Goal: Task Accomplishment & Management: Manage account settings

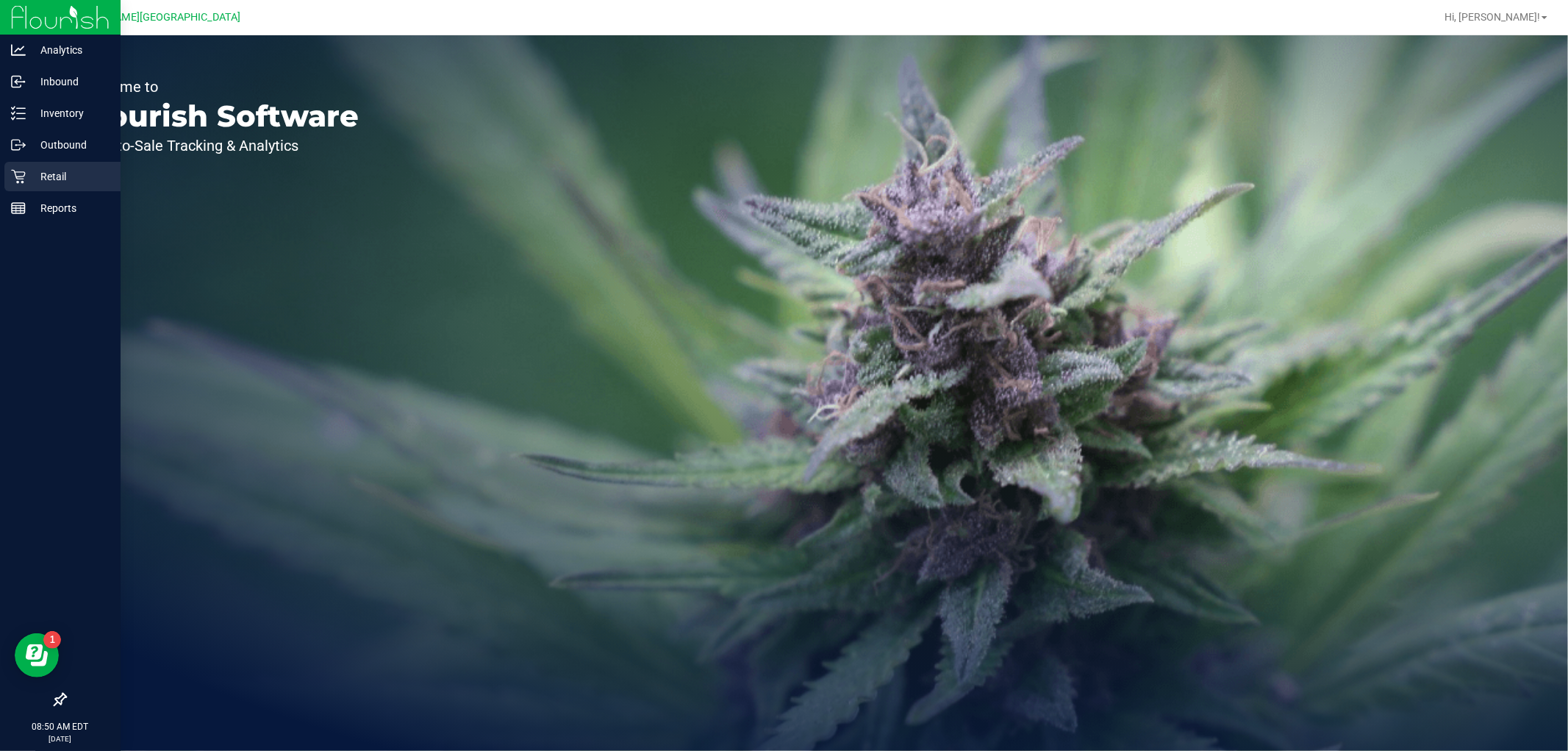
click at [68, 169] on p "Retail" at bounding box center [70, 176] width 88 height 18
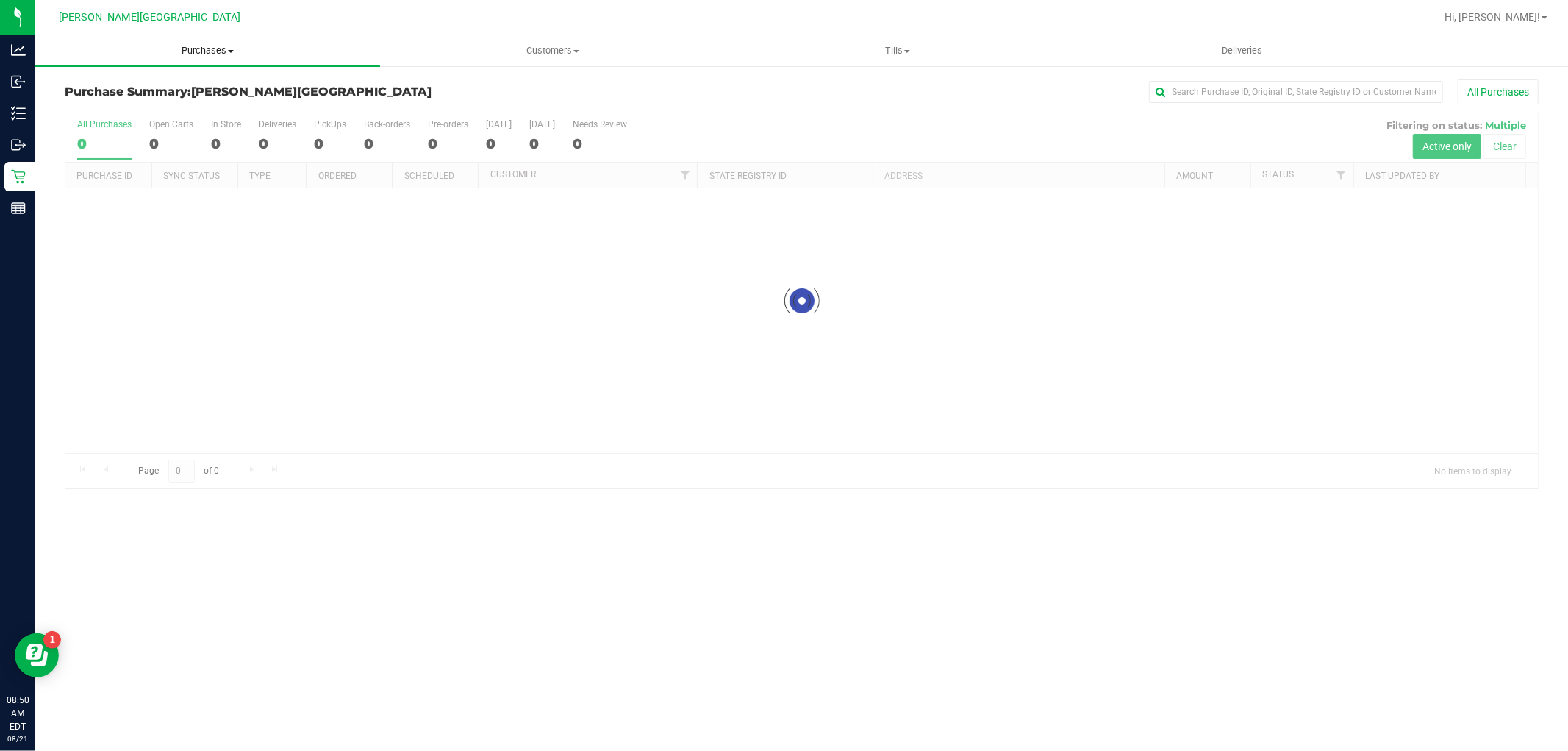
click at [200, 56] on span "Purchases" at bounding box center [207, 51] width 345 height 13
click at [163, 105] on li "Fulfillment" at bounding box center [207, 106] width 345 height 18
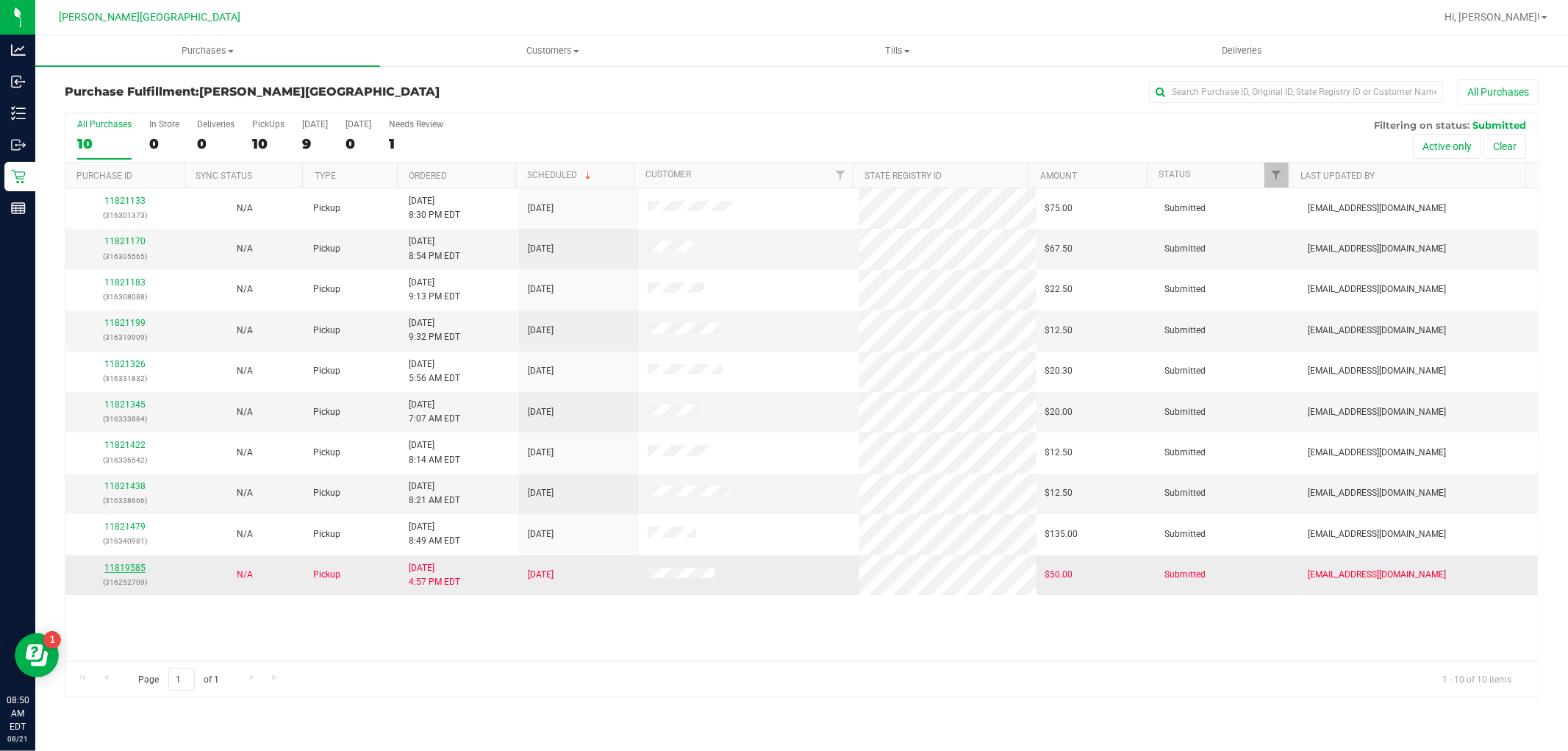
click at [140, 563] on link "11819585" at bounding box center [125, 568] width 41 height 10
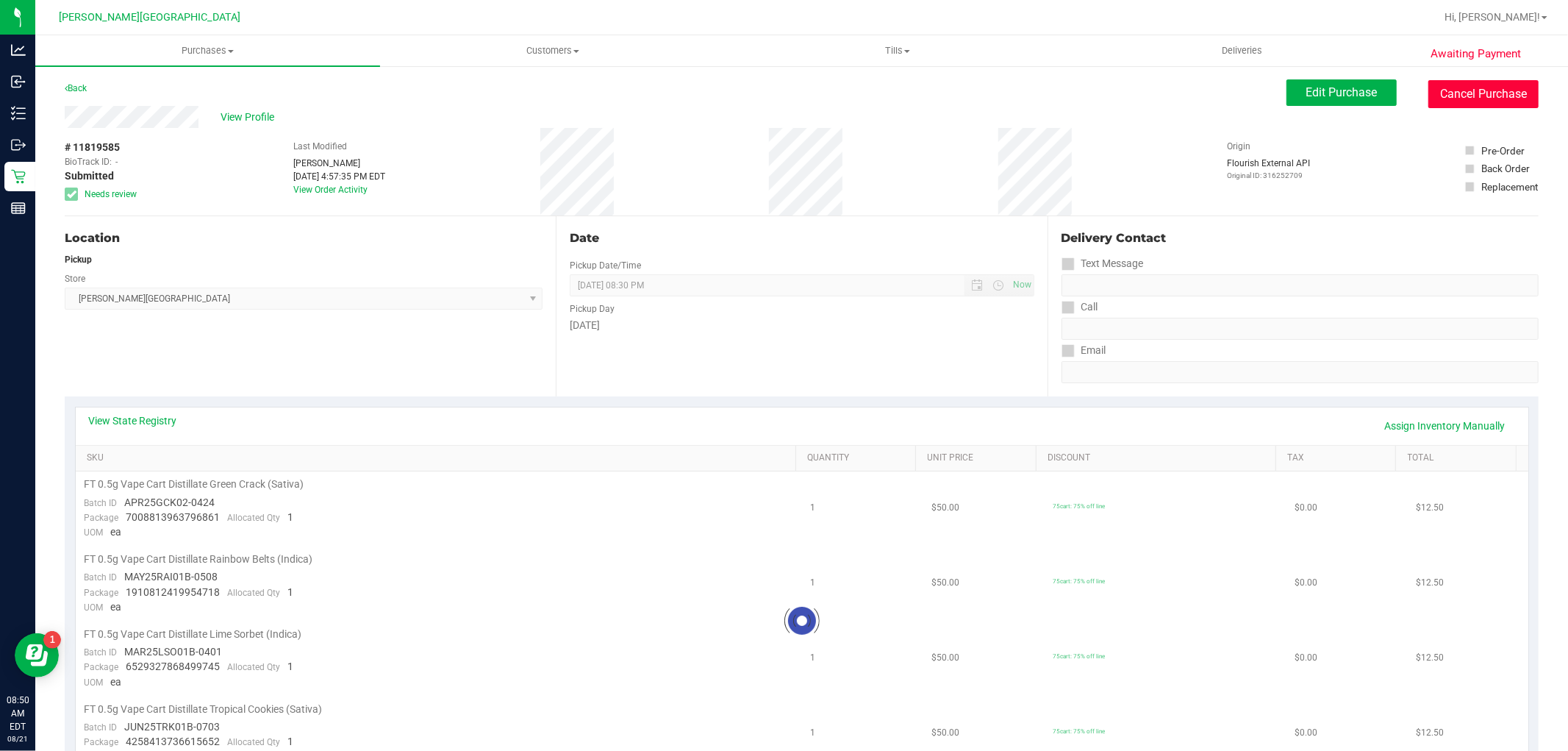
click at [1497, 100] on button "Cancel Purchase" at bounding box center [1484, 94] width 110 height 28
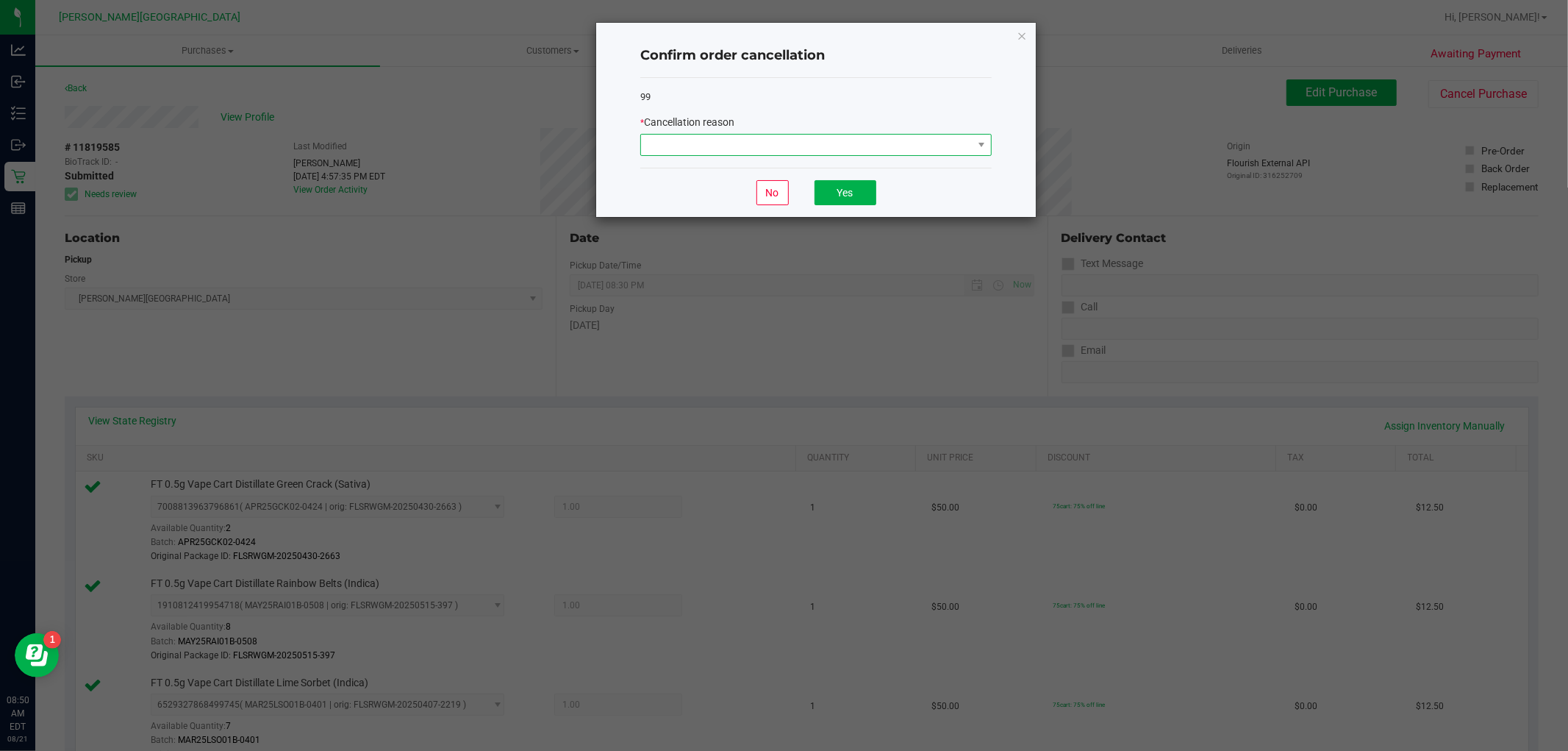
click at [891, 138] on span at bounding box center [807, 145] width 332 height 20
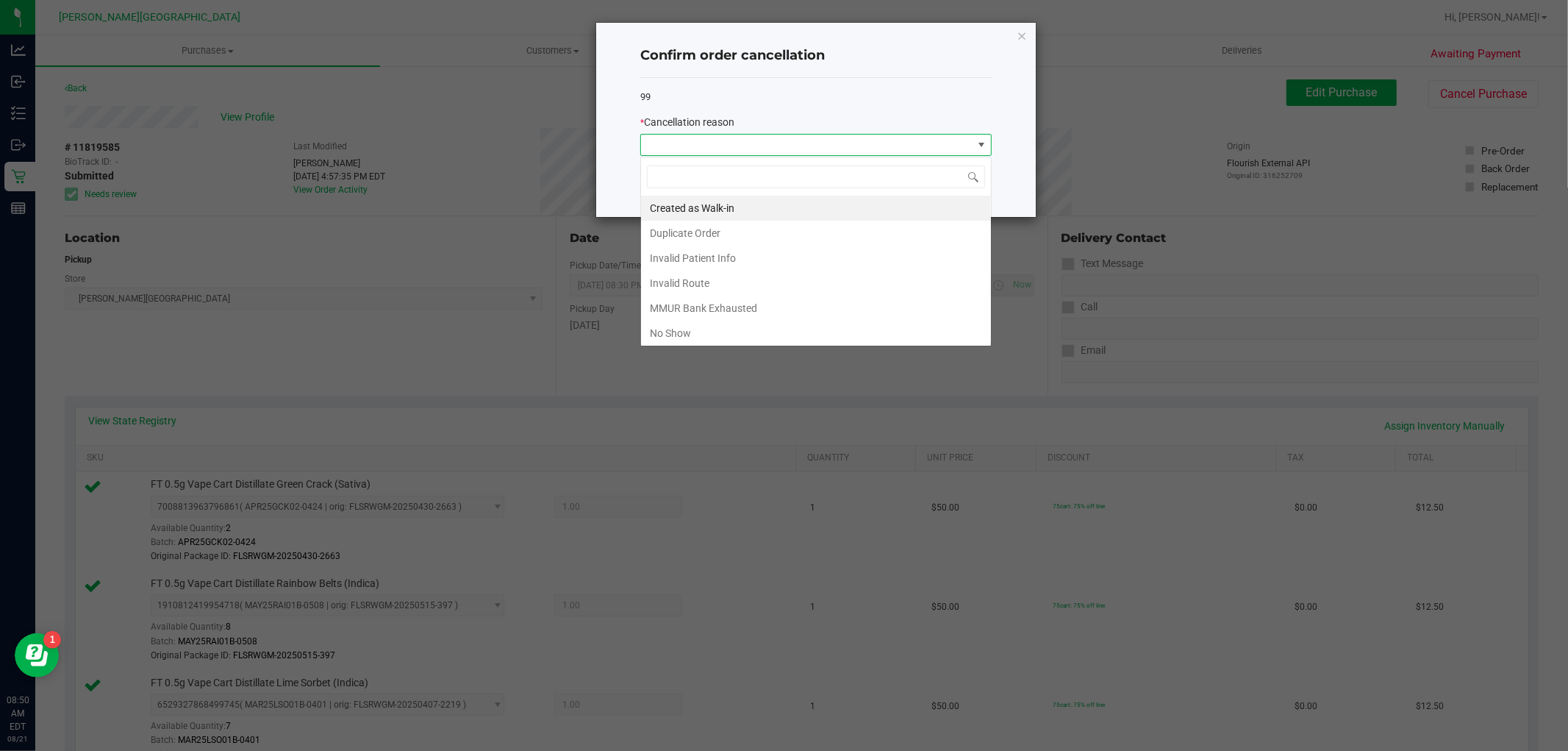
scroll to position [22, 351]
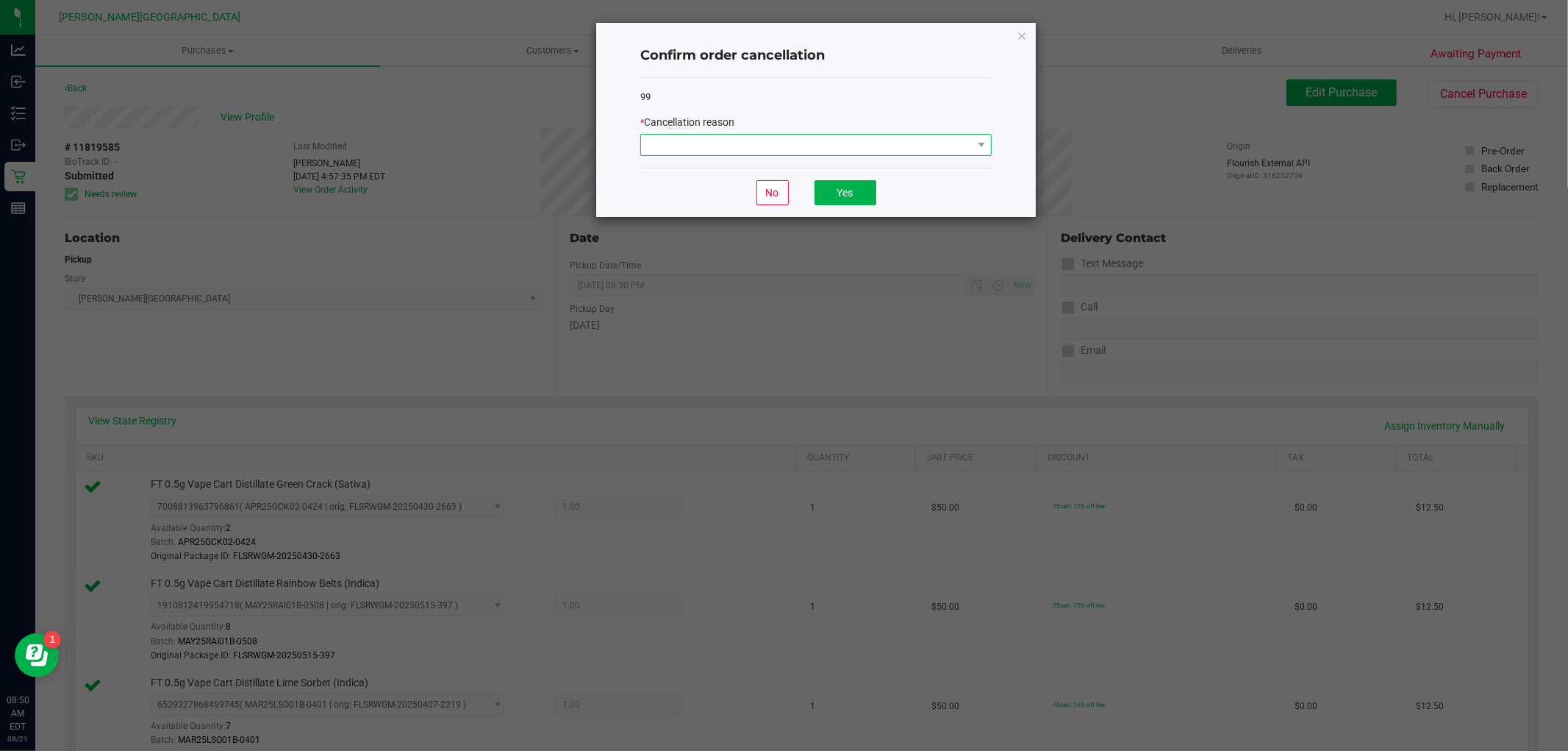
click at [872, 138] on span at bounding box center [807, 145] width 332 height 20
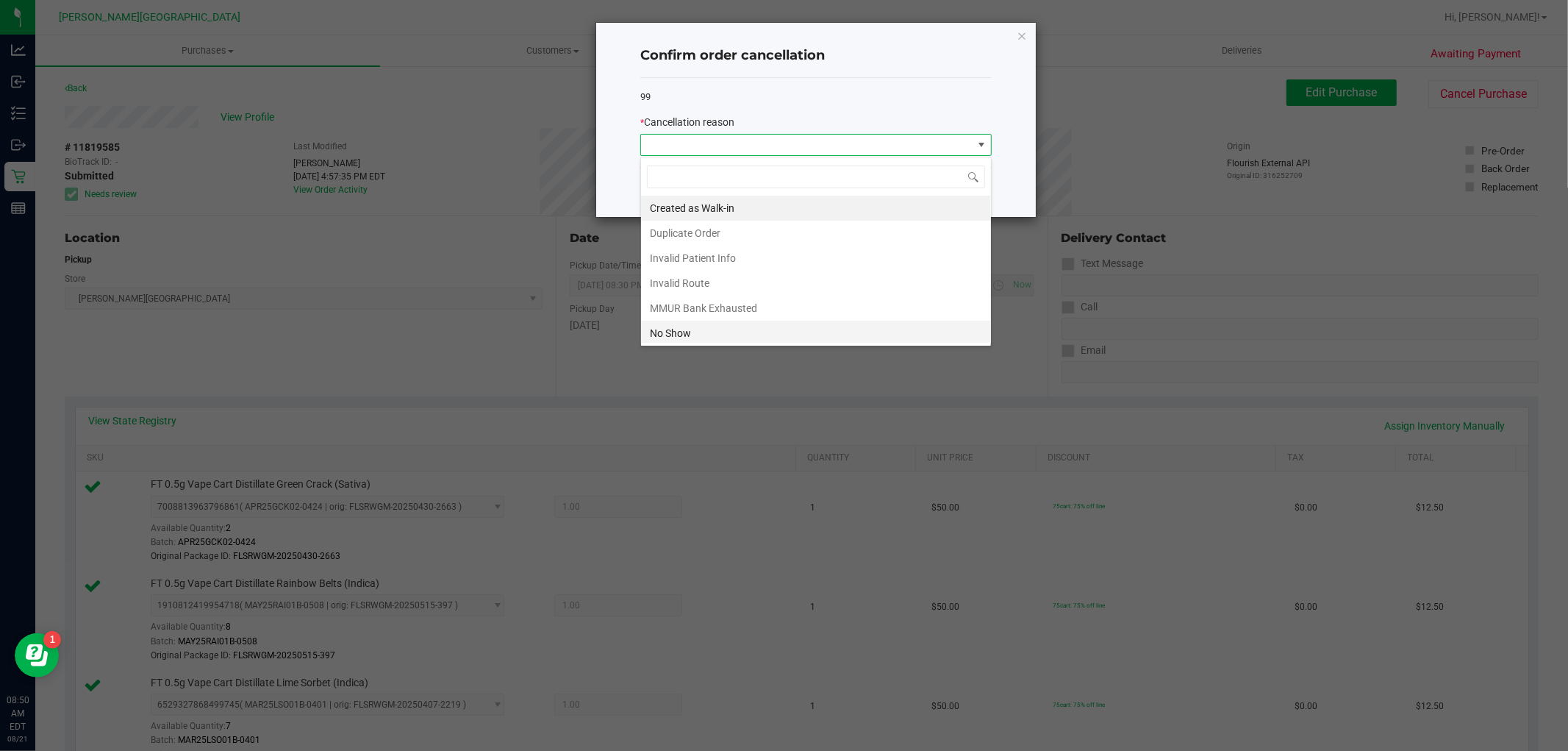
click at [672, 327] on li "No Show" at bounding box center [816, 333] width 350 height 25
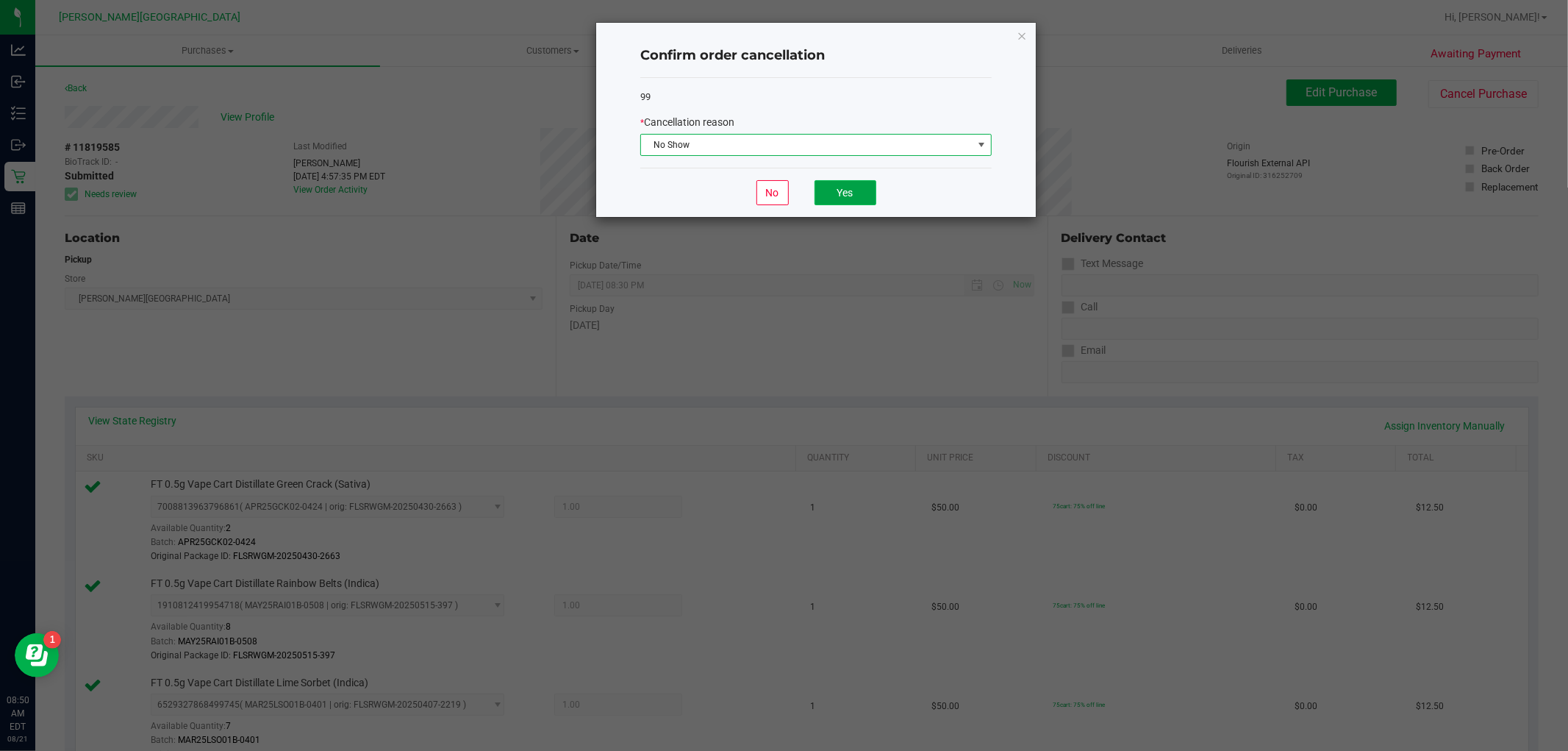
click at [828, 200] on button "Yes" at bounding box center [845, 193] width 62 height 25
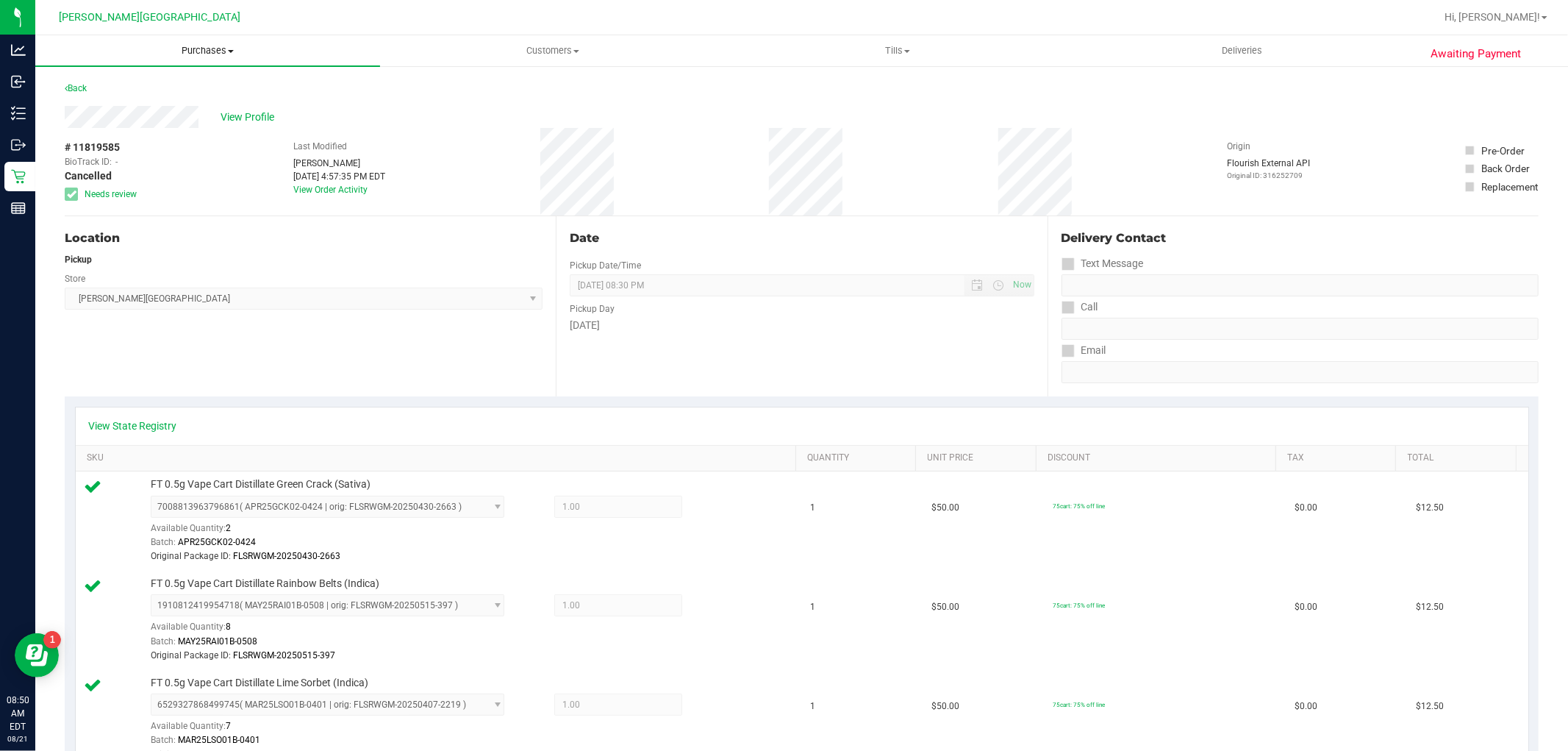
click at [204, 52] on span "Purchases" at bounding box center [207, 51] width 345 height 13
click at [152, 108] on li "Fulfillment" at bounding box center [207, 106] width 345 height 18
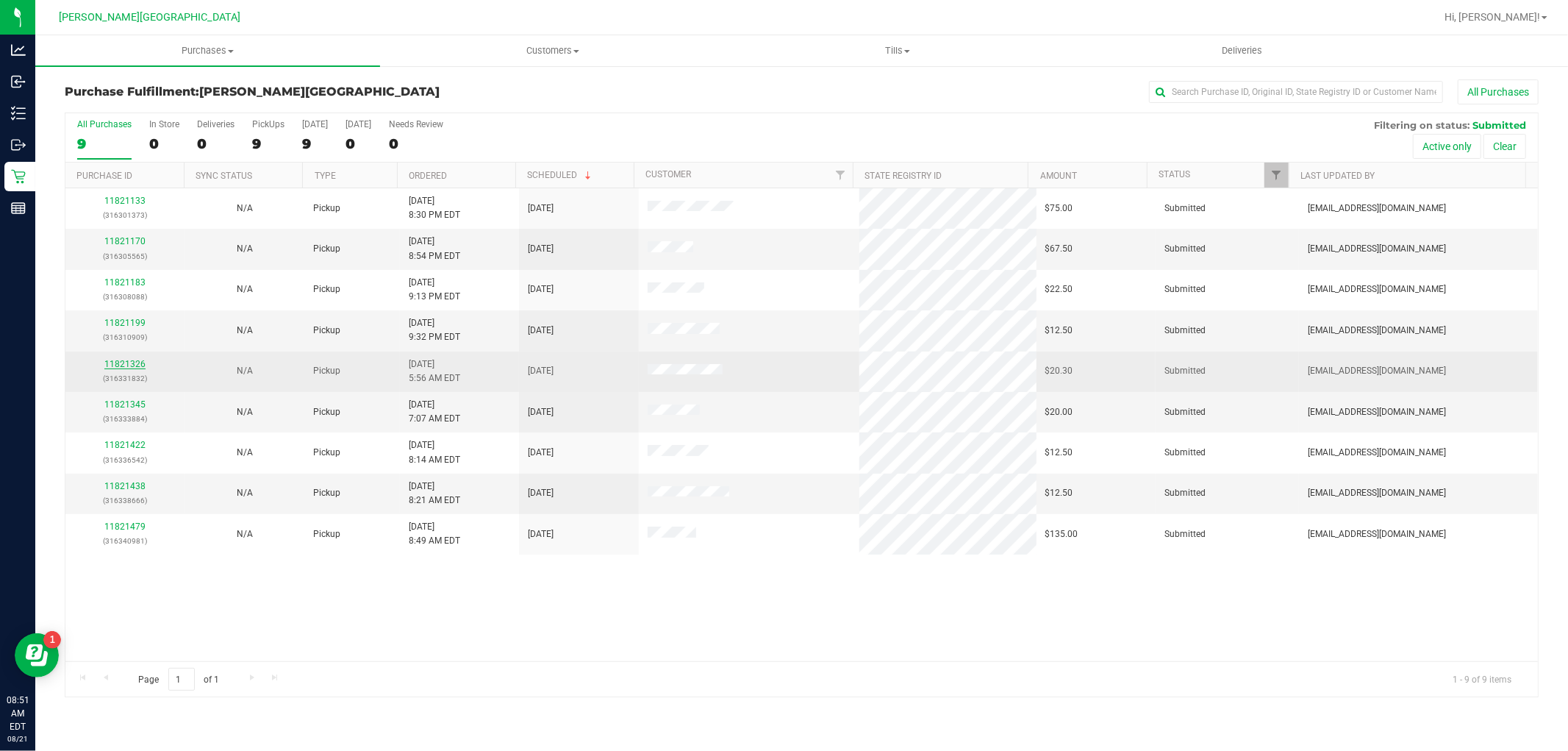
click at [126, 368] on link "11821326" at bounding box center [125, 364] width 41 height 10
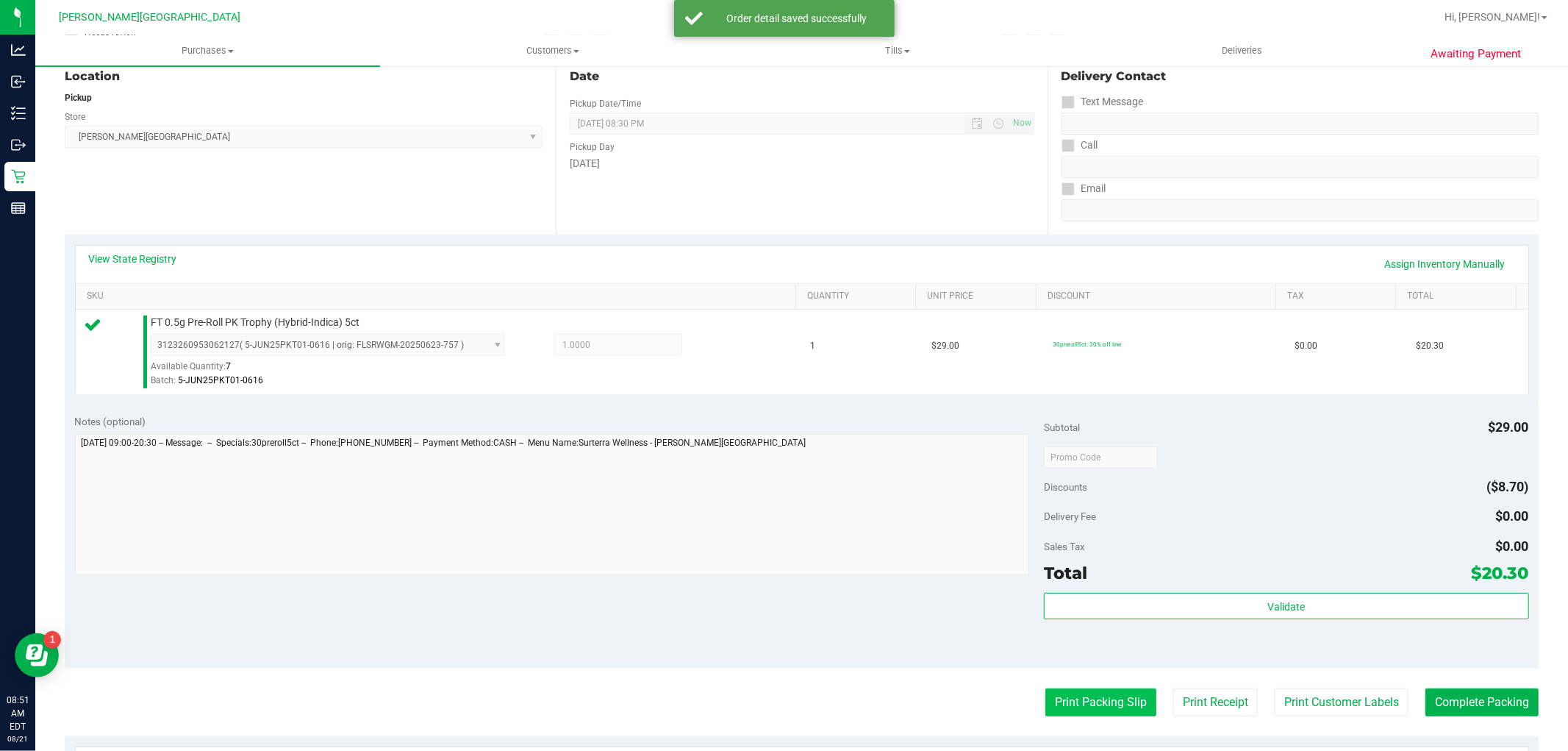
scroll to position [245, 0]
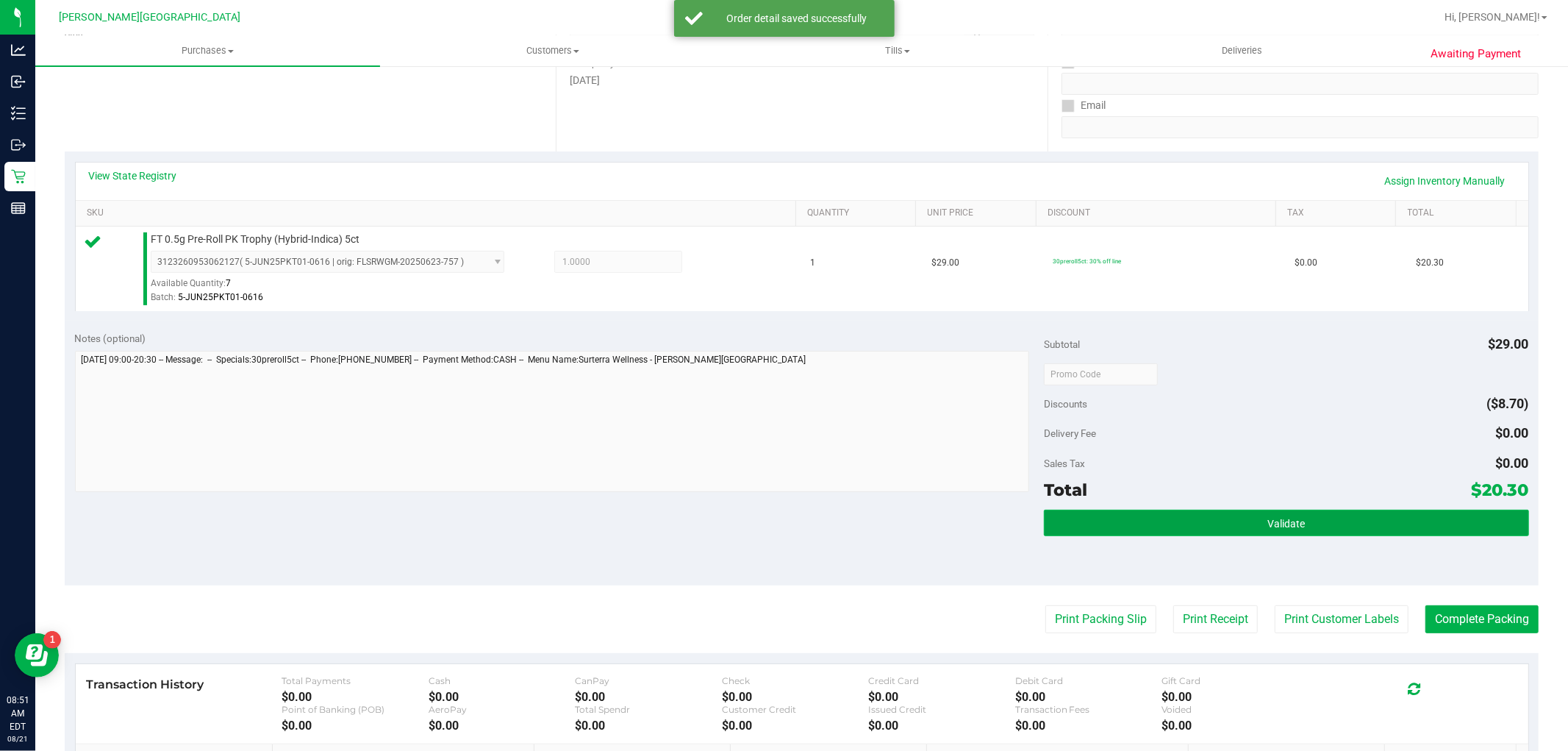
click at [1194, 527] on button "Validate" at bounding box center [1286, 523] width 484 height 26
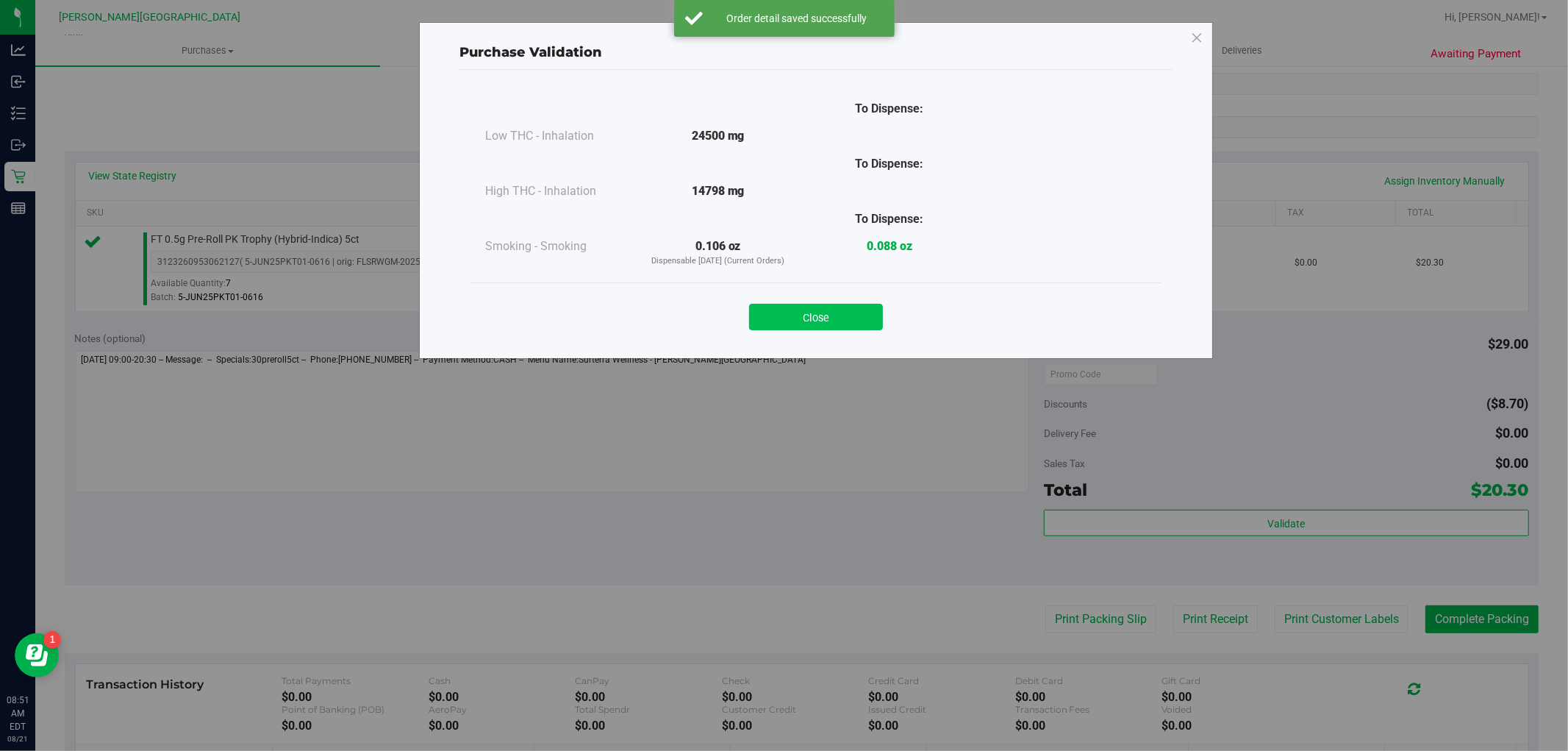
click at [865, 325] on button "Close" at bounding box center [816, 316] width 134 height 26
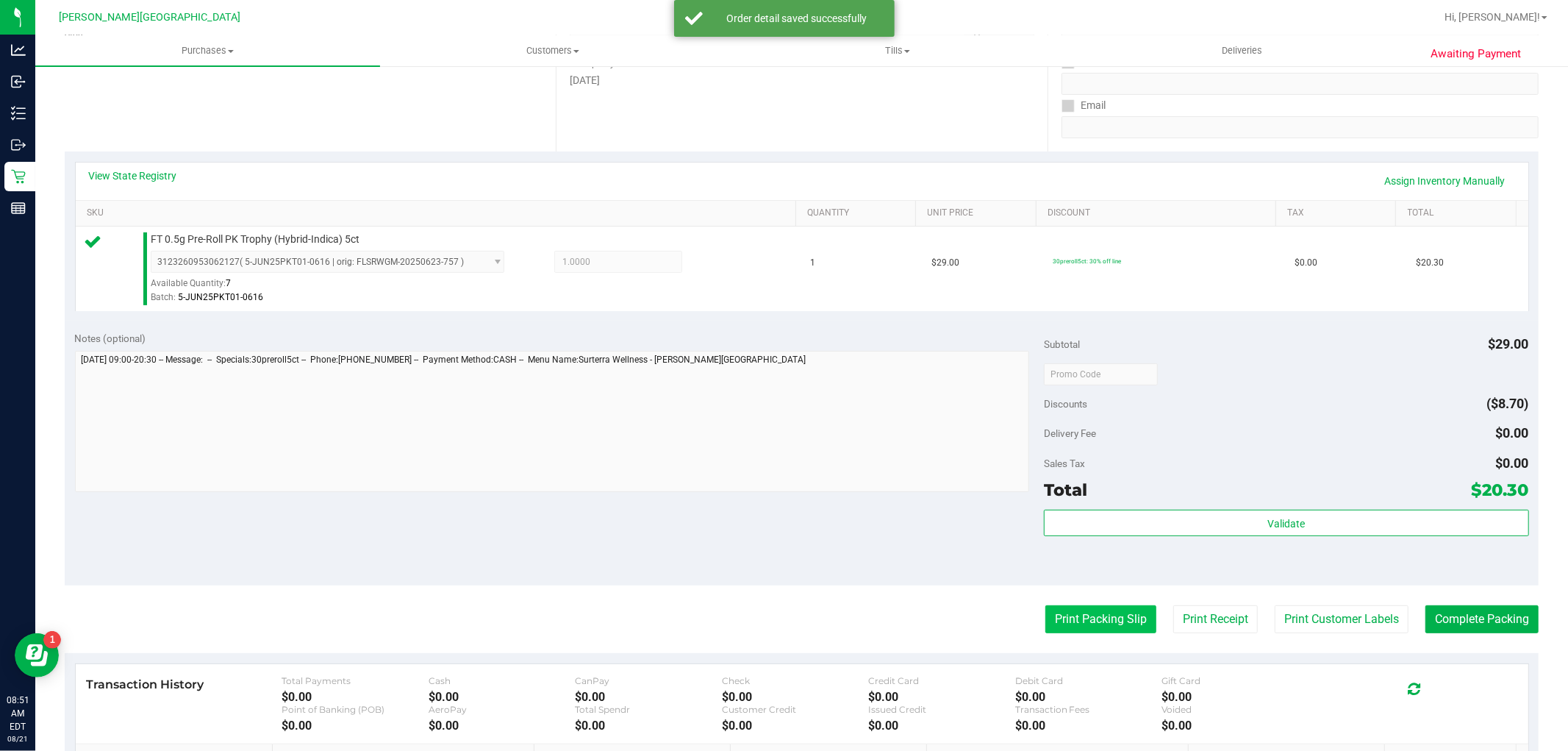
click at [1068, 608] on button "Print Packing Slip" at bounding box center [1101, 619] width 111 height 28
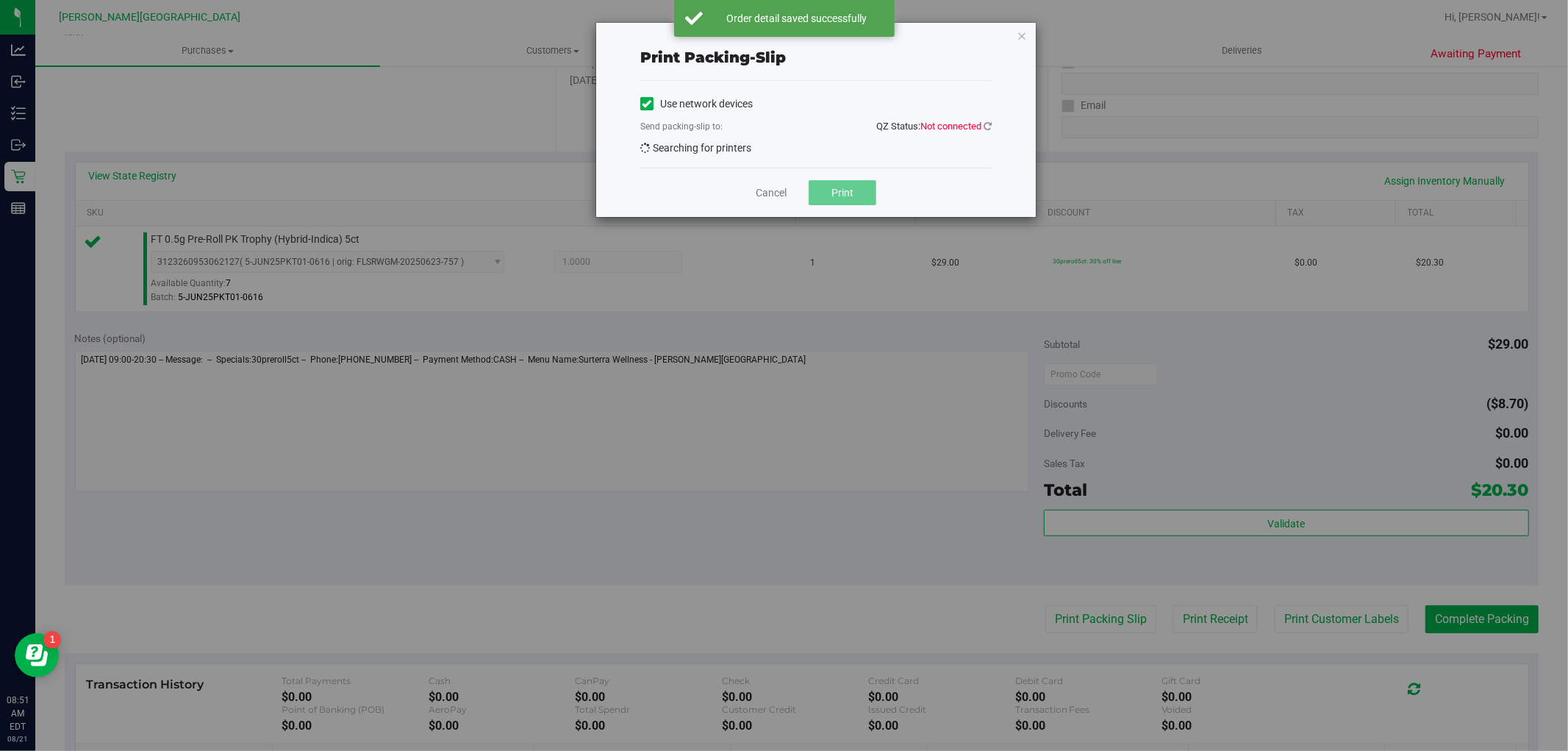
click at [1066, 614] on div "Print packing-slip Use network devices Send packing-slip to: QZ Status: Not con…" at bounding box center [789, 375] width 1579 height 751
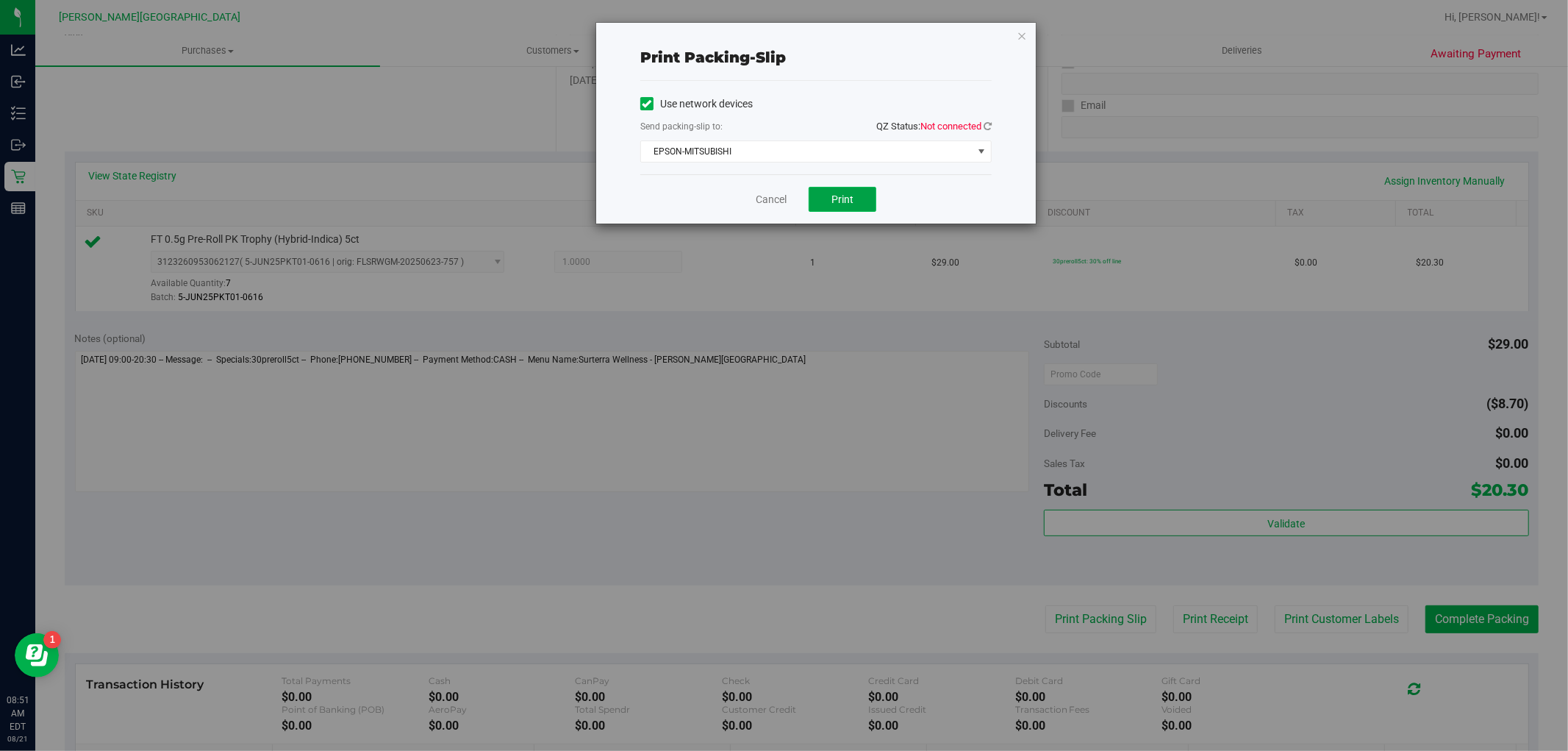
click at [857, 204] on button "Print" at bounding box center [843, 200] width 67 height 25
click at [1023, 30] on icon "button" at bounding box center [1022, 35] width 10 height 18
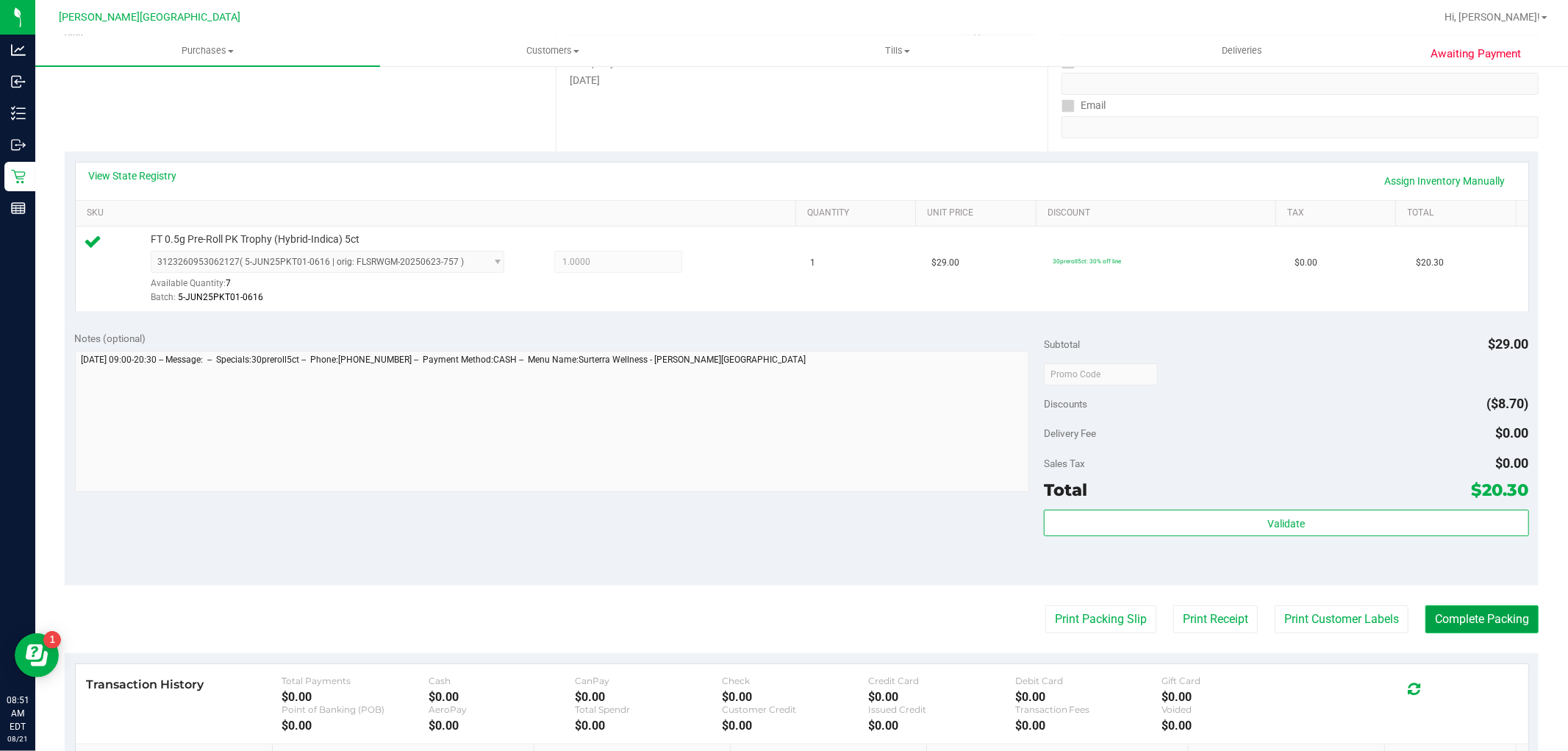
click at [1481, 615] on button "Complete Packing" at bounding box center [1482, 619] width 113 height 28
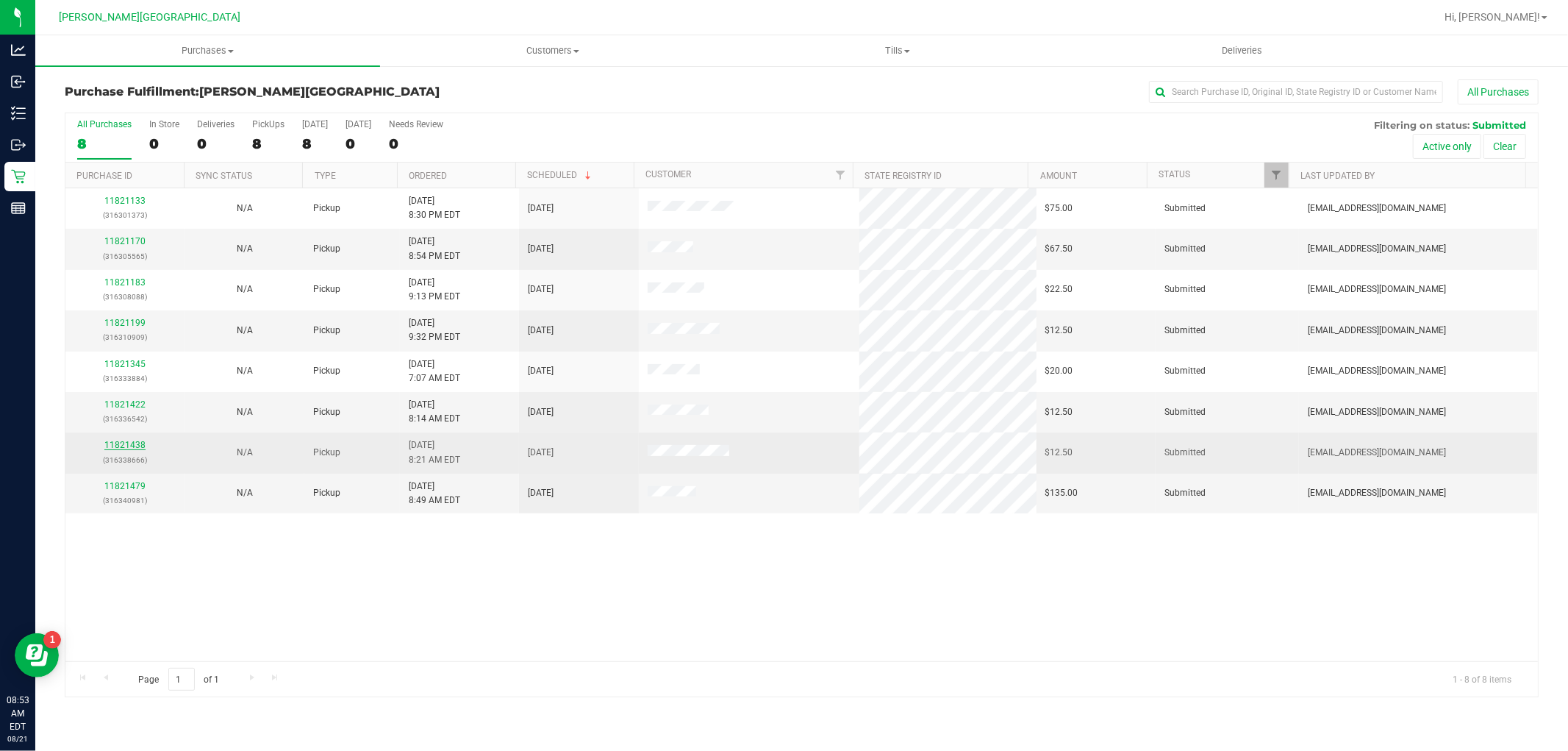
click at [141, 447] on link "11821438" at bounding box center [125, 445] width 41 height 10
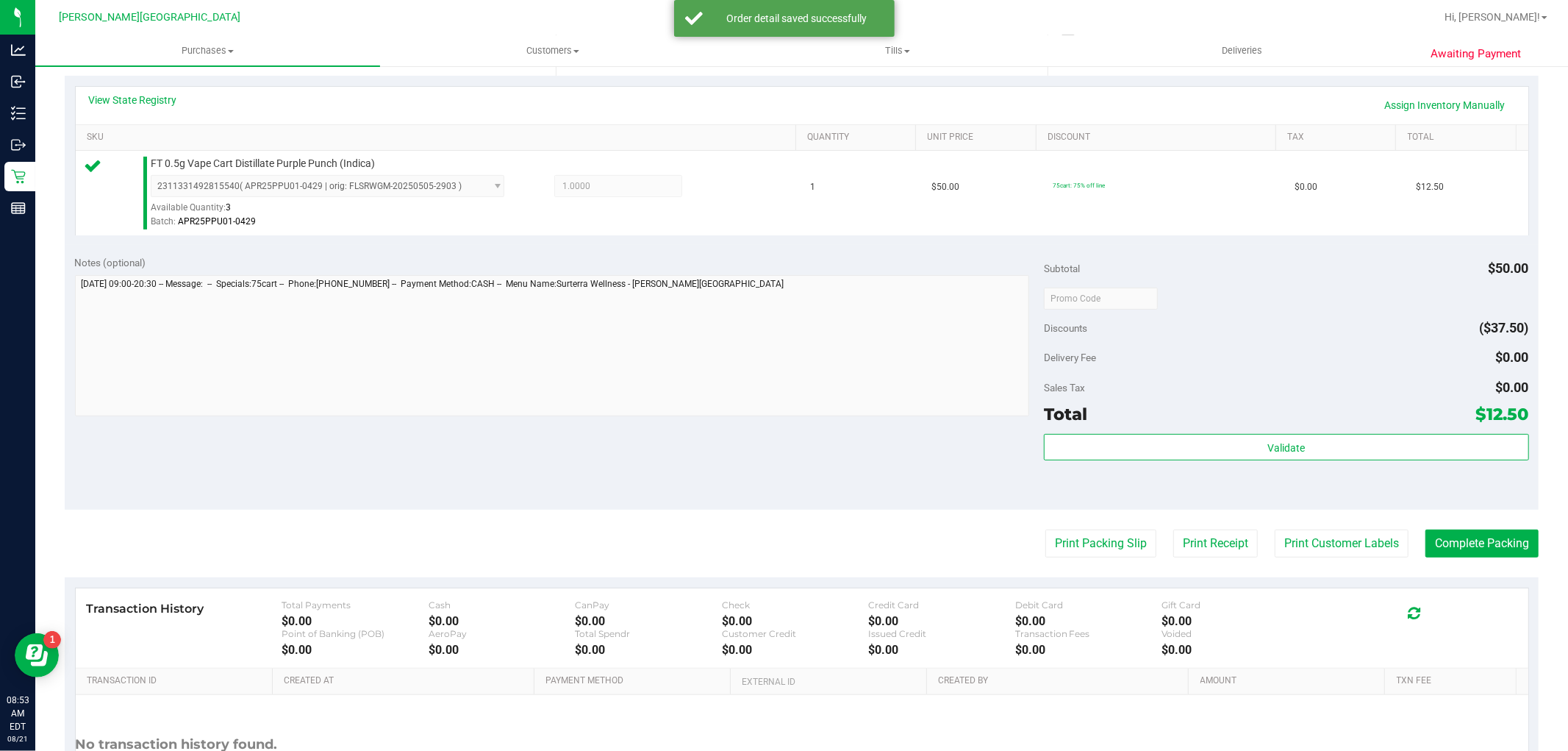
scroll to position [326, 0]
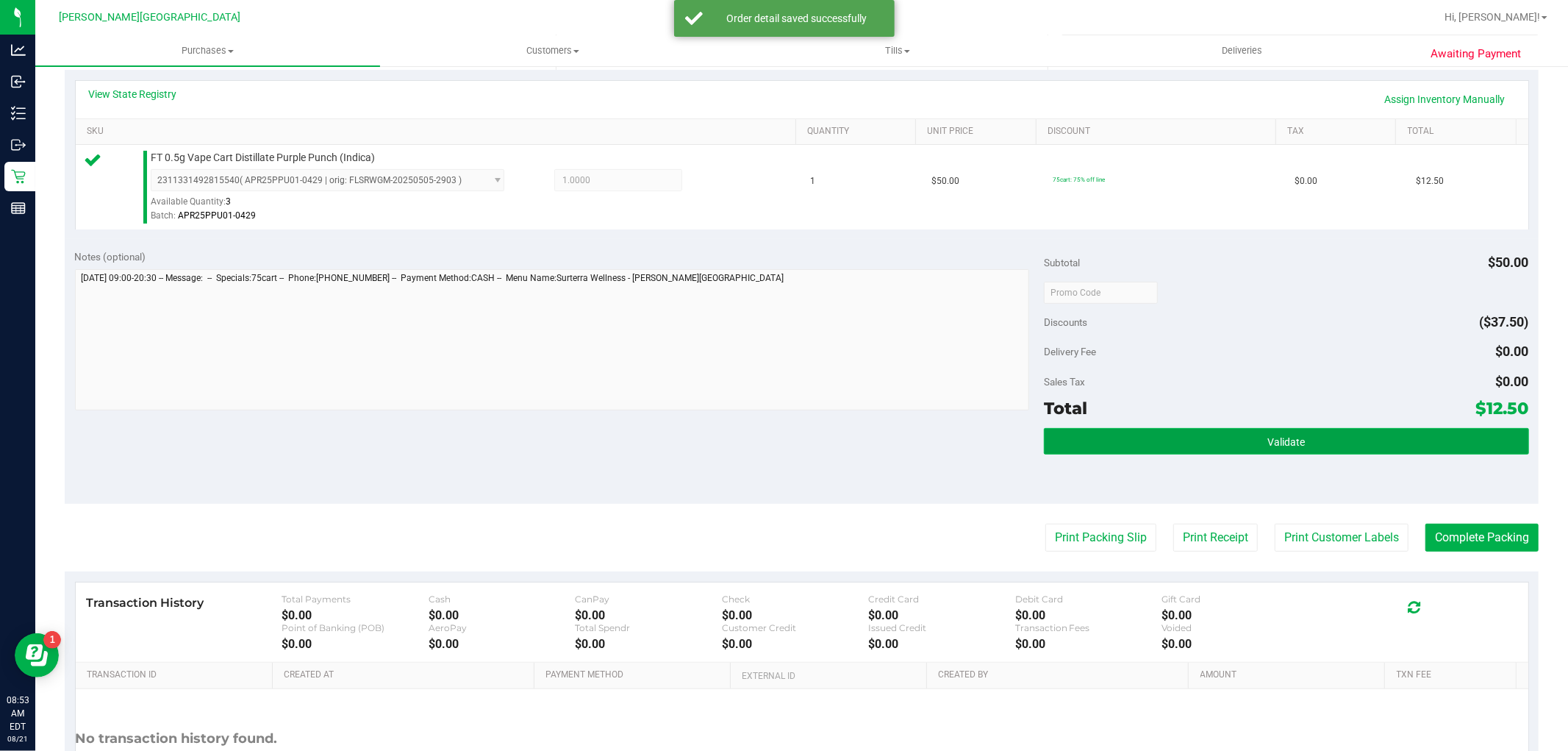
click at [1109, 448] on button "Validate" at bounding box center [1286, 441] width 484 height 26
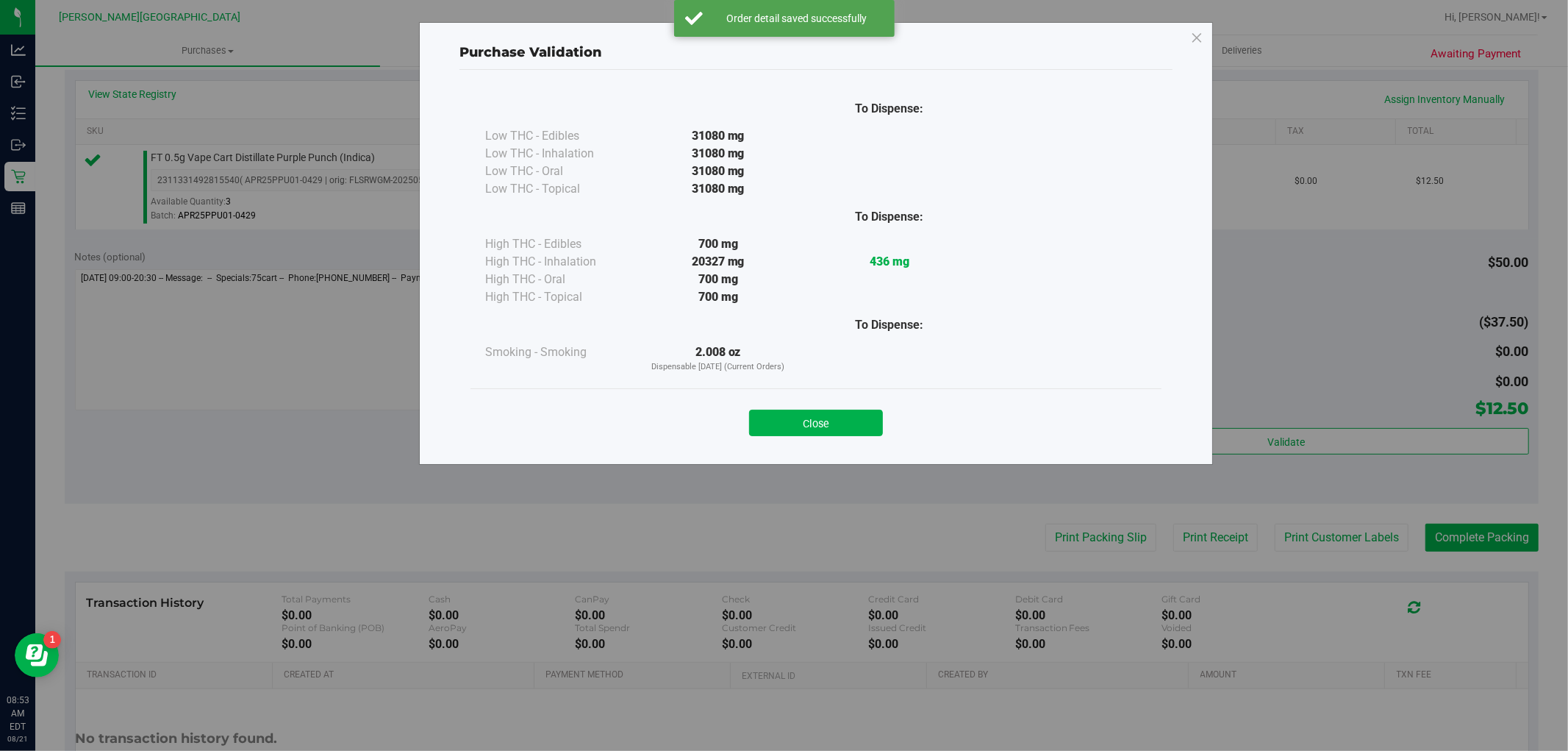
drag, startPoint x: 820, startPoint y: 413, endPoint x: 836, endPoint y: 413, distance: 16.0
click at [821, 413] on button "Close" at bounding box center [816, 422] width 134 height 26
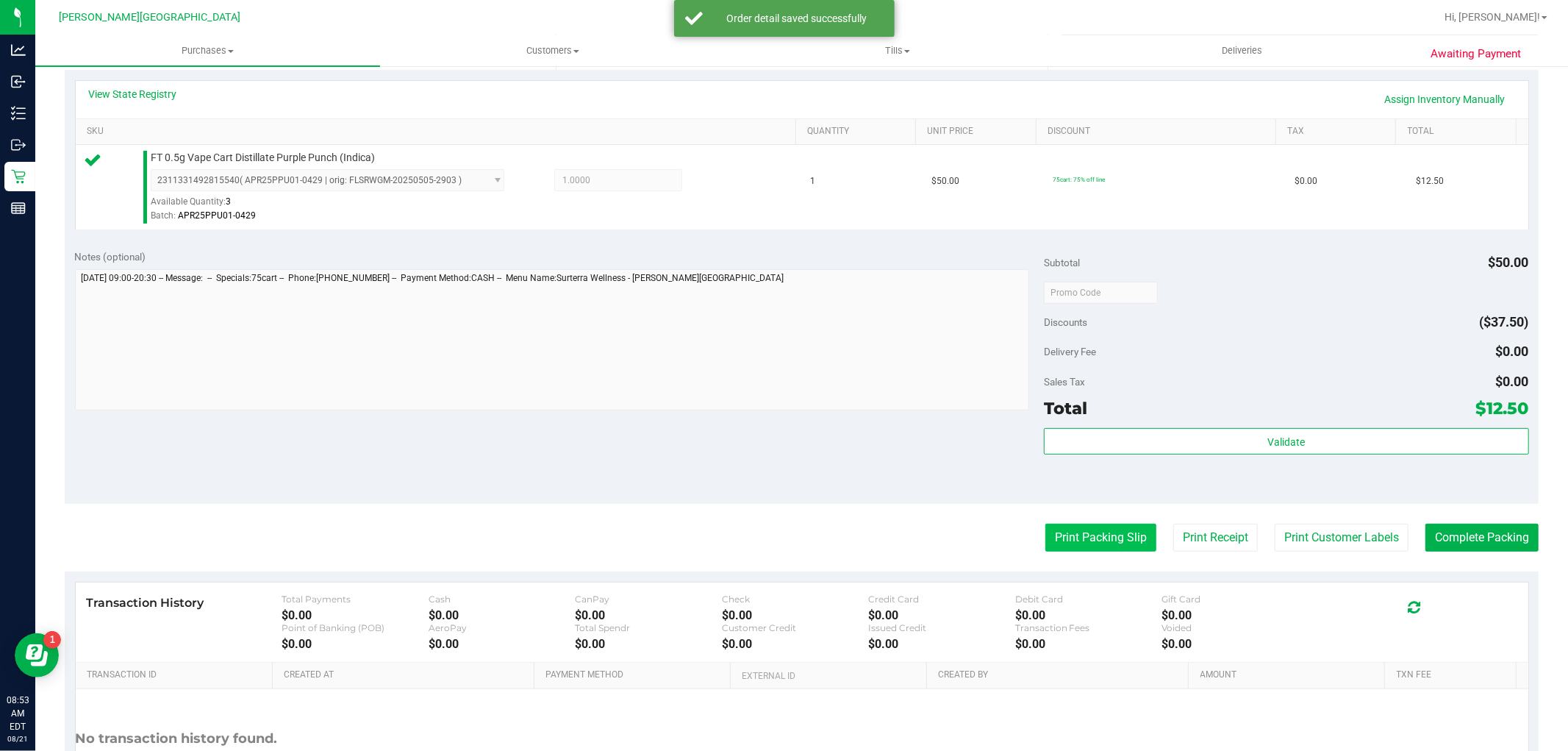
click at [1111, 531] on button "Print Packing Slip" at bounding box center [1101, 537] width 111 height 28
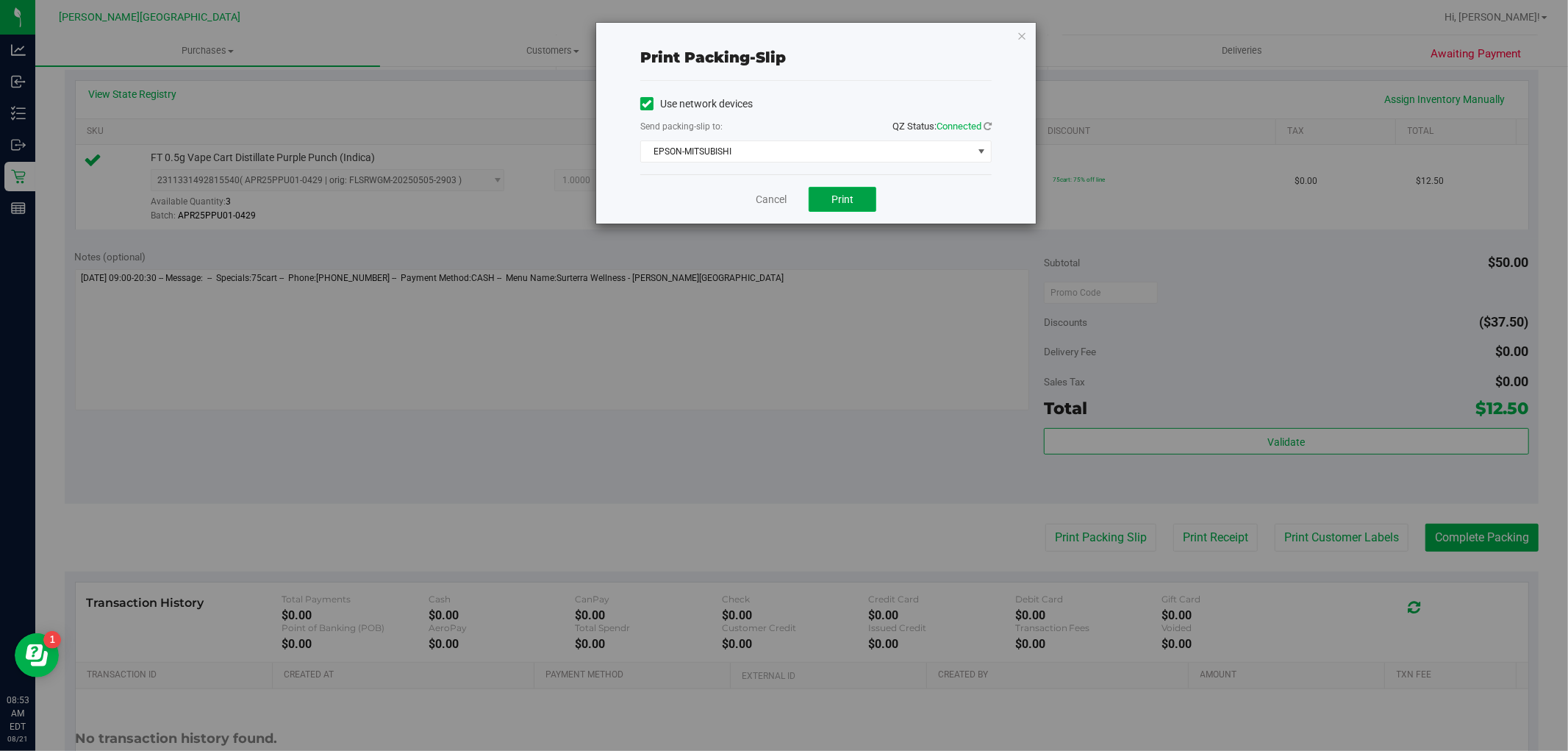
click at [846, 195] on span "Print" at bounding box center [843, 200] width 22 height 12
click at [1028, 38] on div "Print packing-slip Use network devices Send packing-slip to: QZ Status: Connect…" at bounding box center [816, 123] width 440 height 201
click at [1023, 33] on icon "button" at bounding box center [1022, 35] width 10 height 18
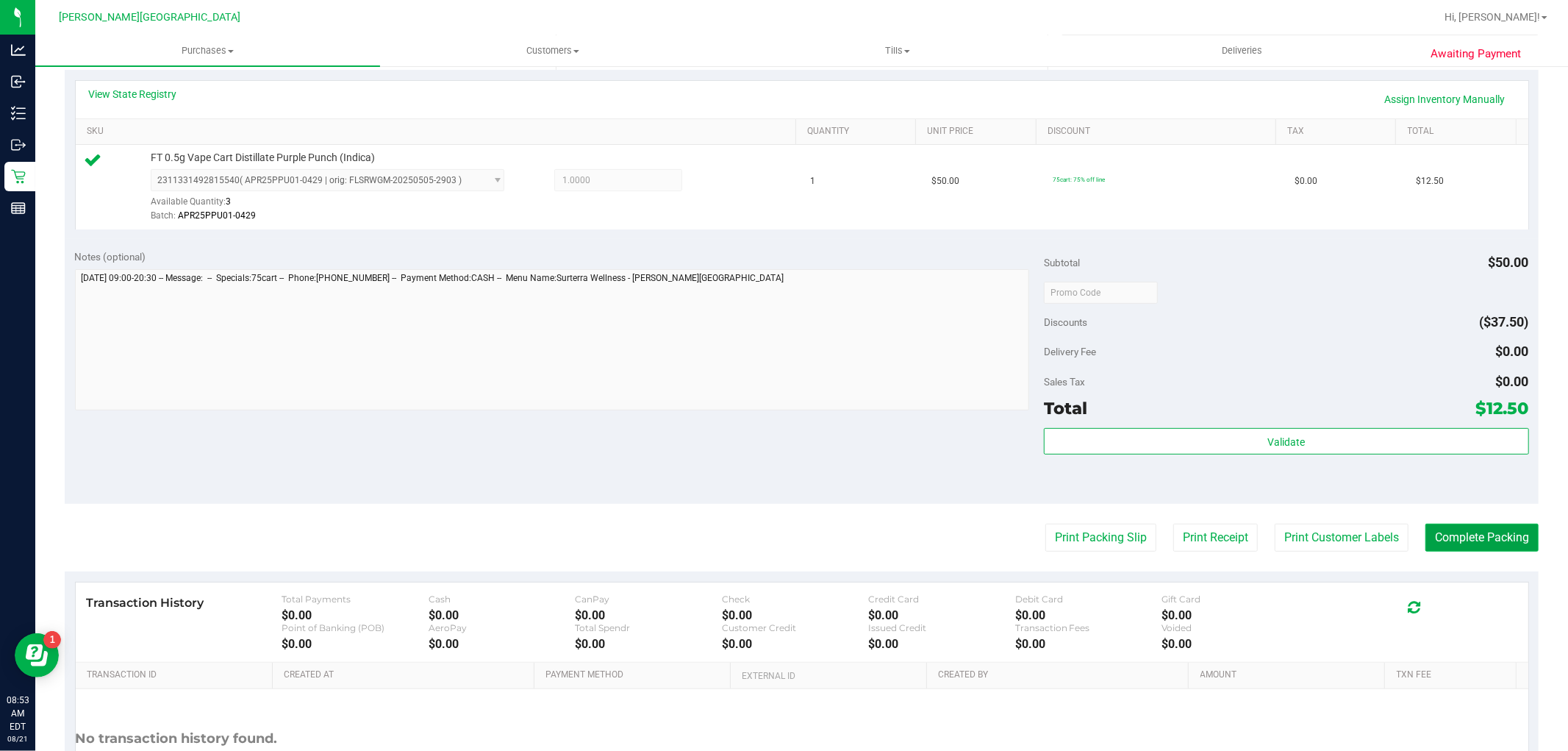
click at [1444, 539] on button "Complete Packing" at bounding box center [1482, 537] width 113 height 28
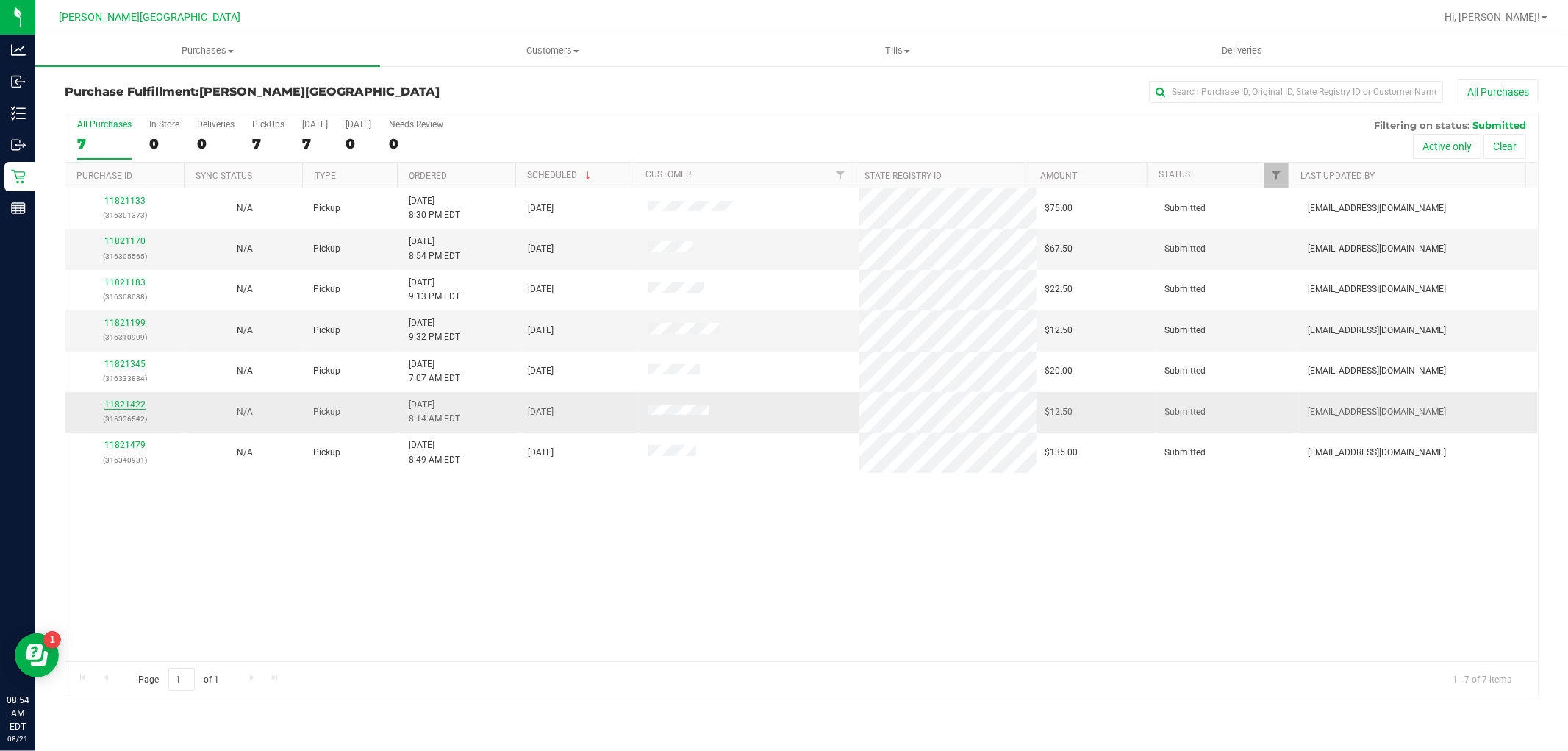
click at [115, 409] on link "11821422" at bounding box center [125, 405] width 41 height 10
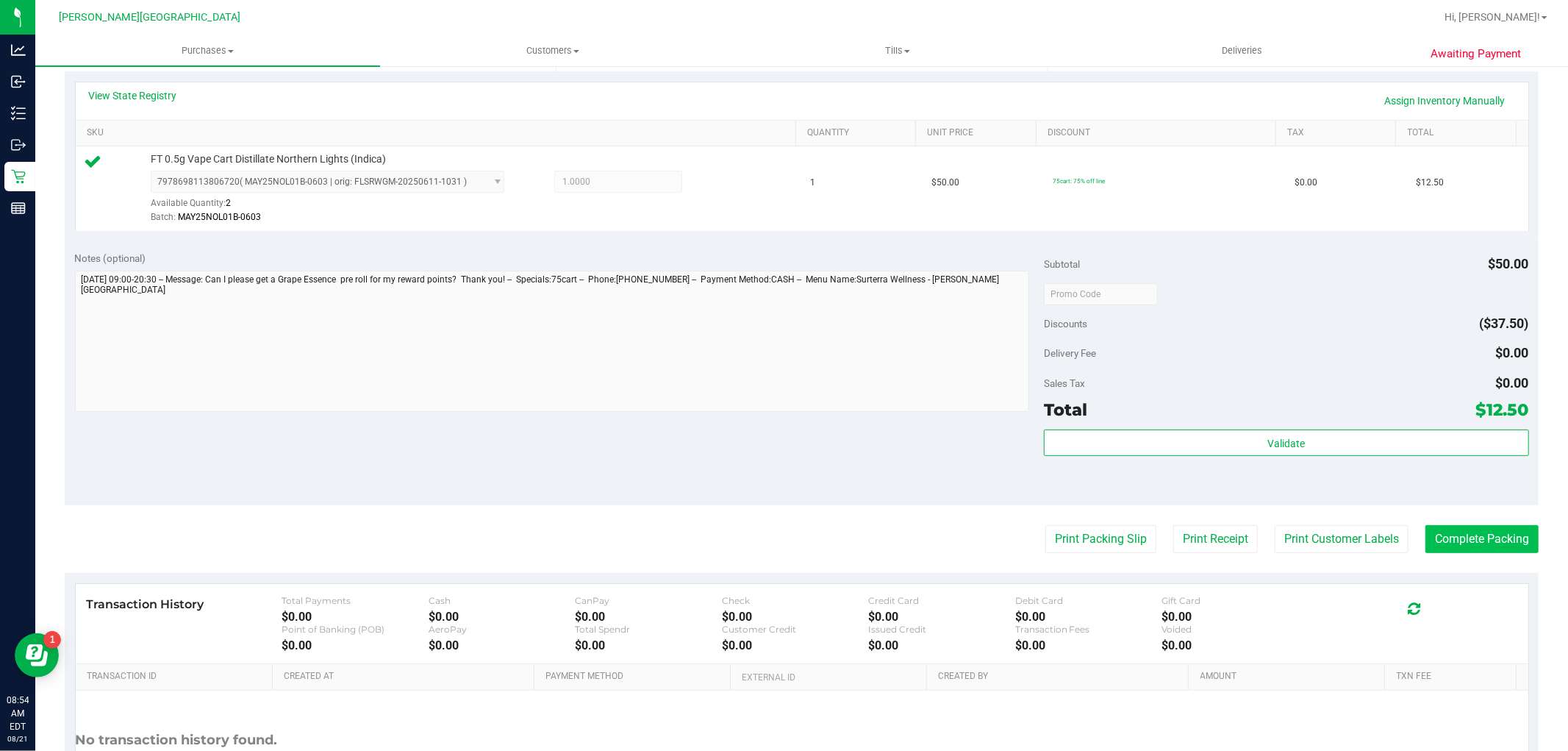
scroll to position [326, 0]
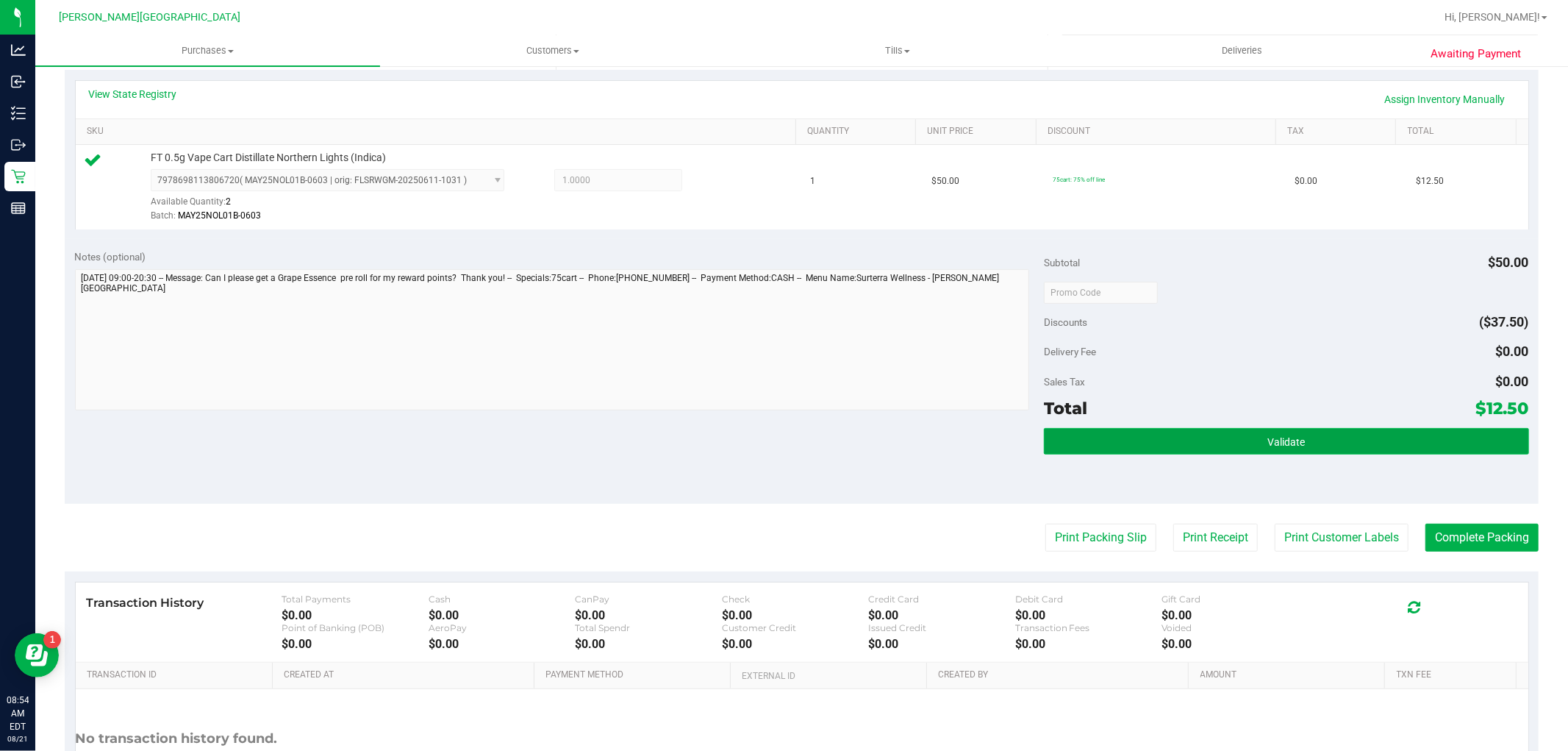
click at [1383, 443] on button "Validate" at bounding box center [1286, 441] width 484 height 26
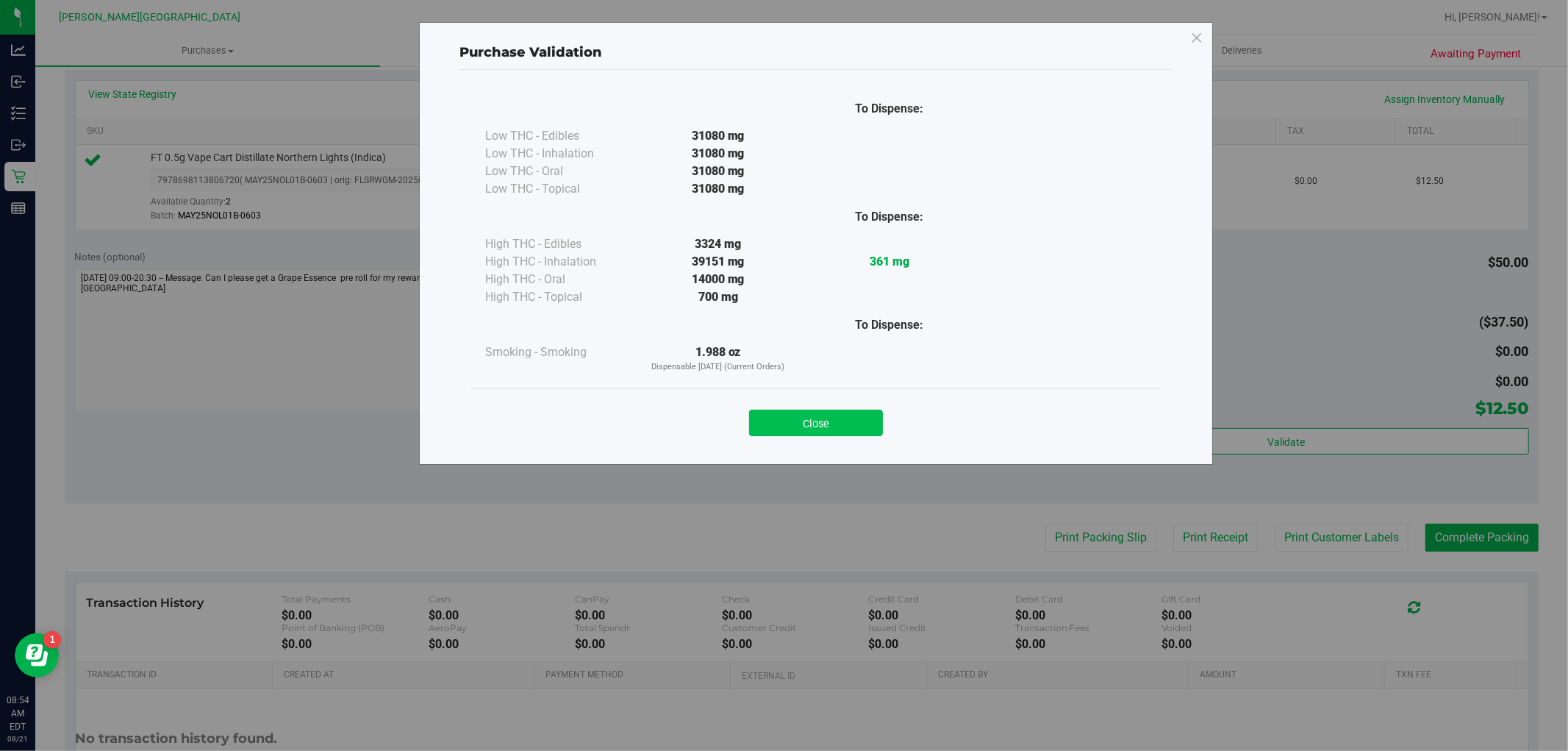
click at [869, 431] on button "Close" at bounding box center [816, 422] width 134 height 26
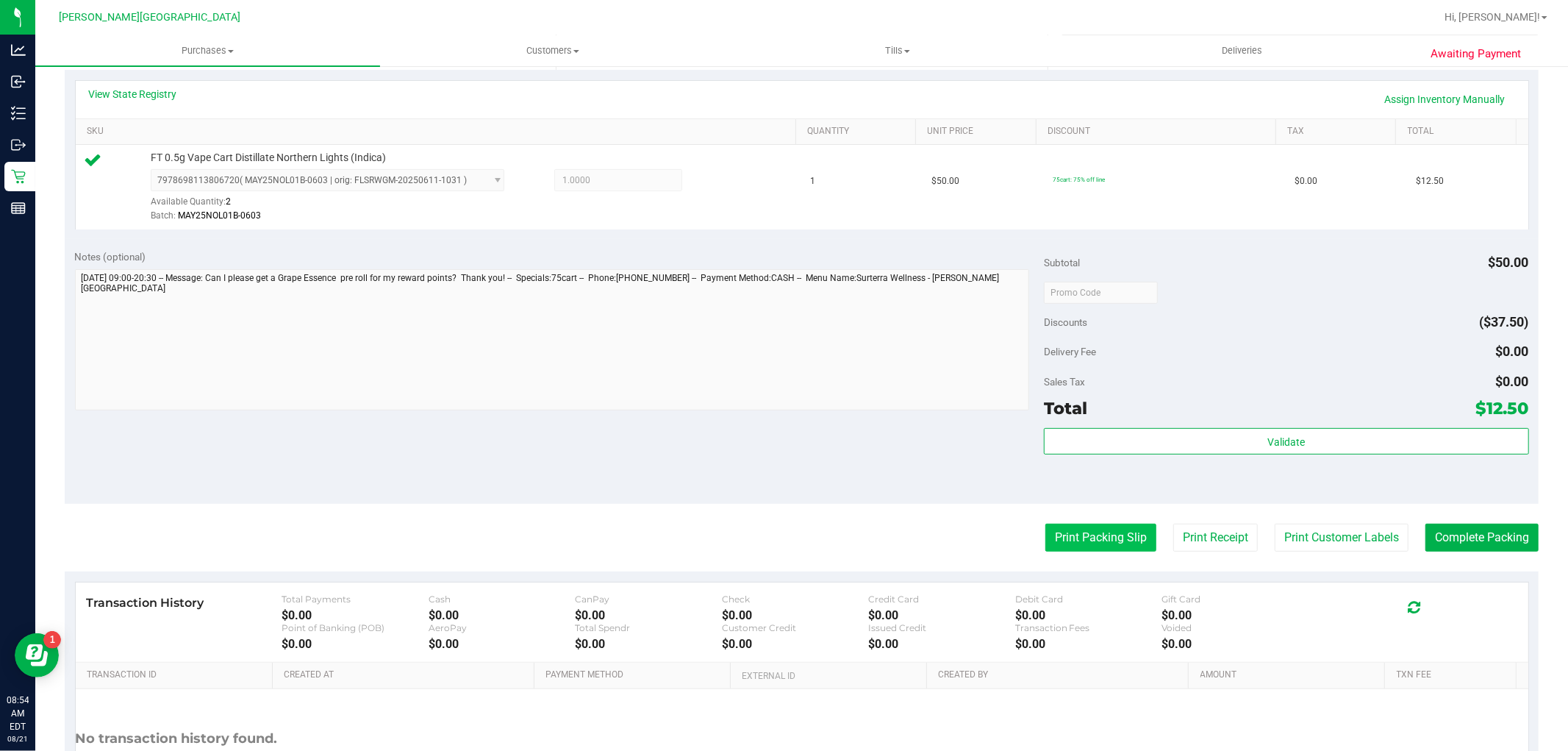
click at [1125, 532] on button "Print Packing Slip" at bounding box center [1101, 537] width 111 height 28
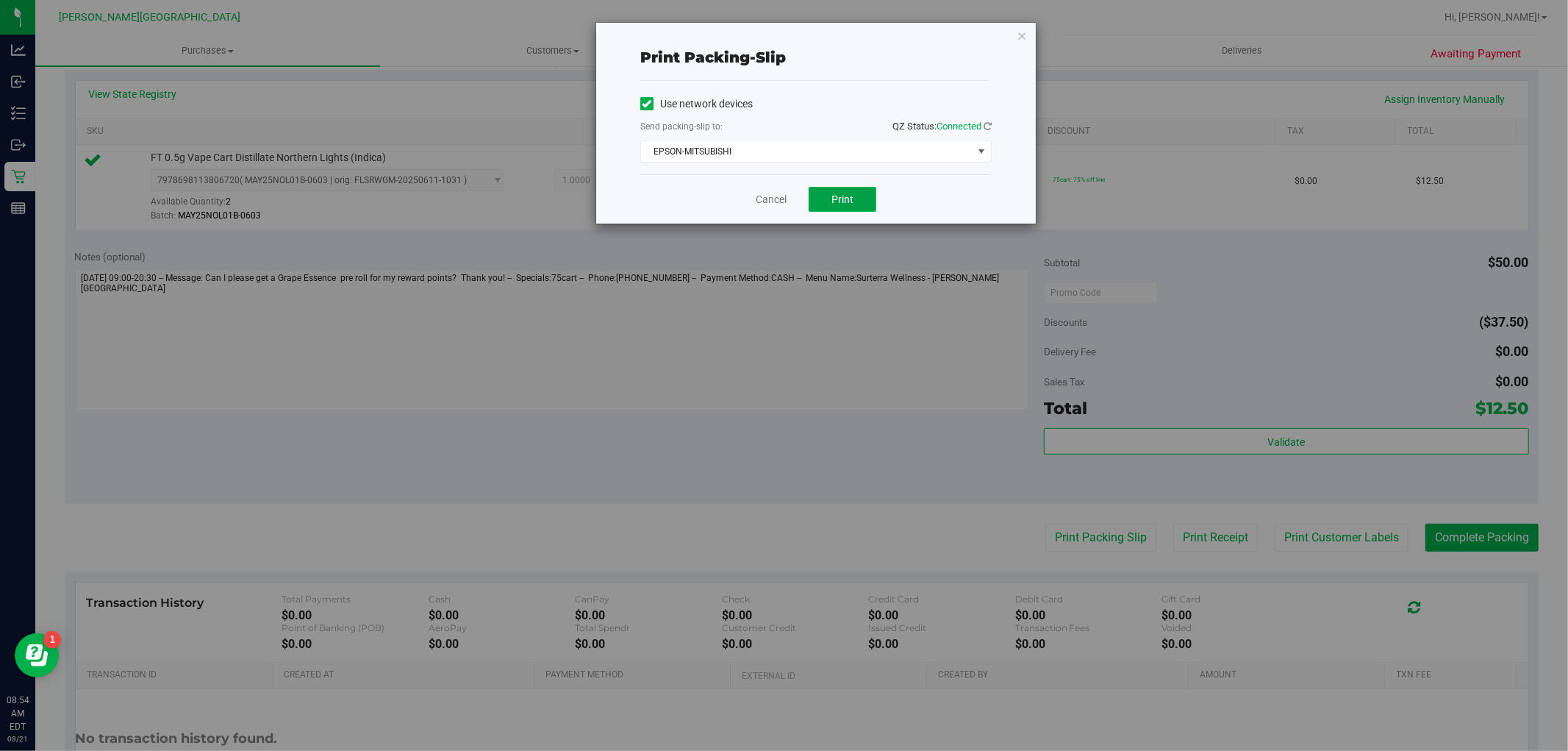
click at [866, 206] on button "Print" at bounding box center [843, 200] width 67 height 25
click at [1019, 38] on icon "button" at bounding box center [1022, 35] width 10 height 18
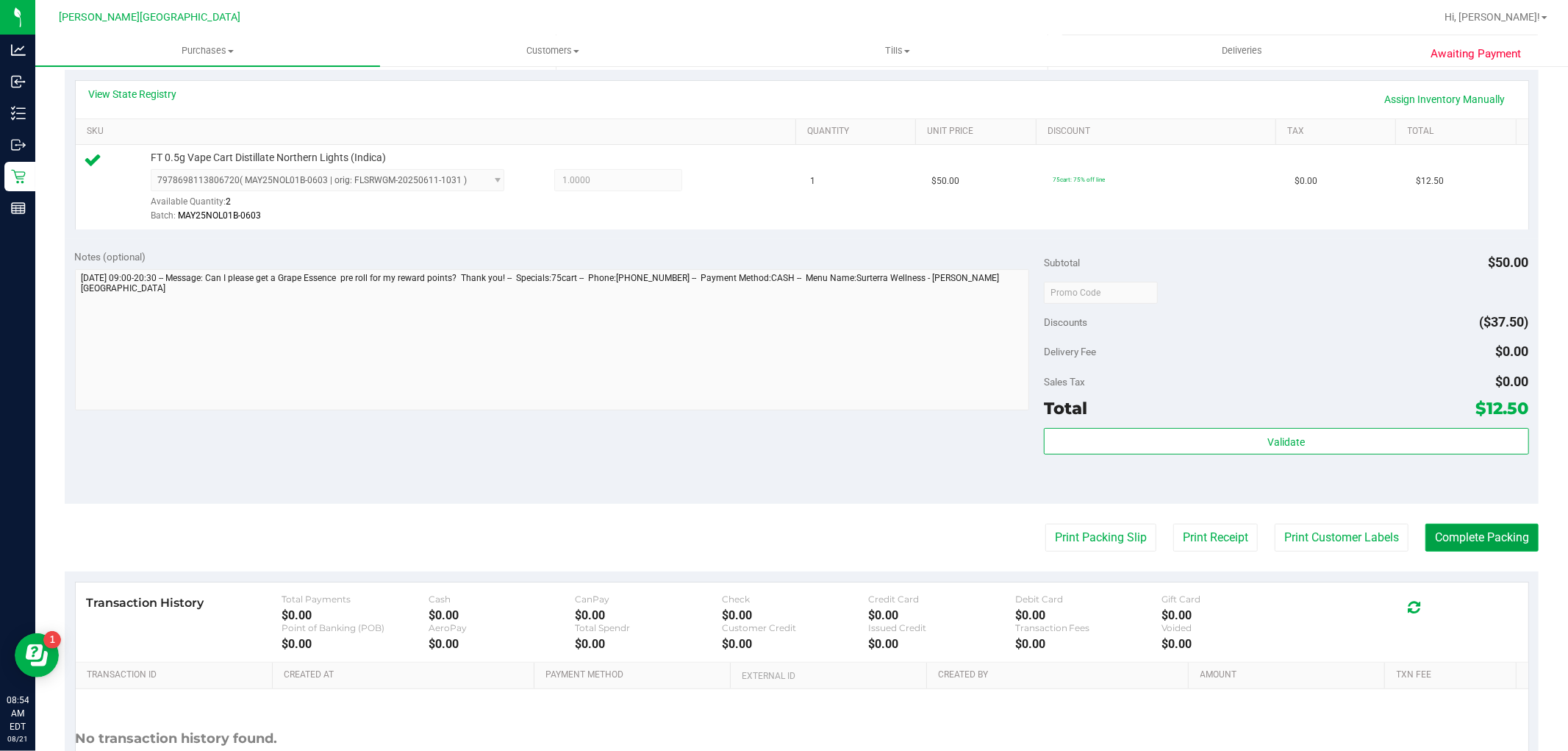
click at [1456, 525] on button "Complete Packing" at bounding box center [1482, 537] width 113 height 28
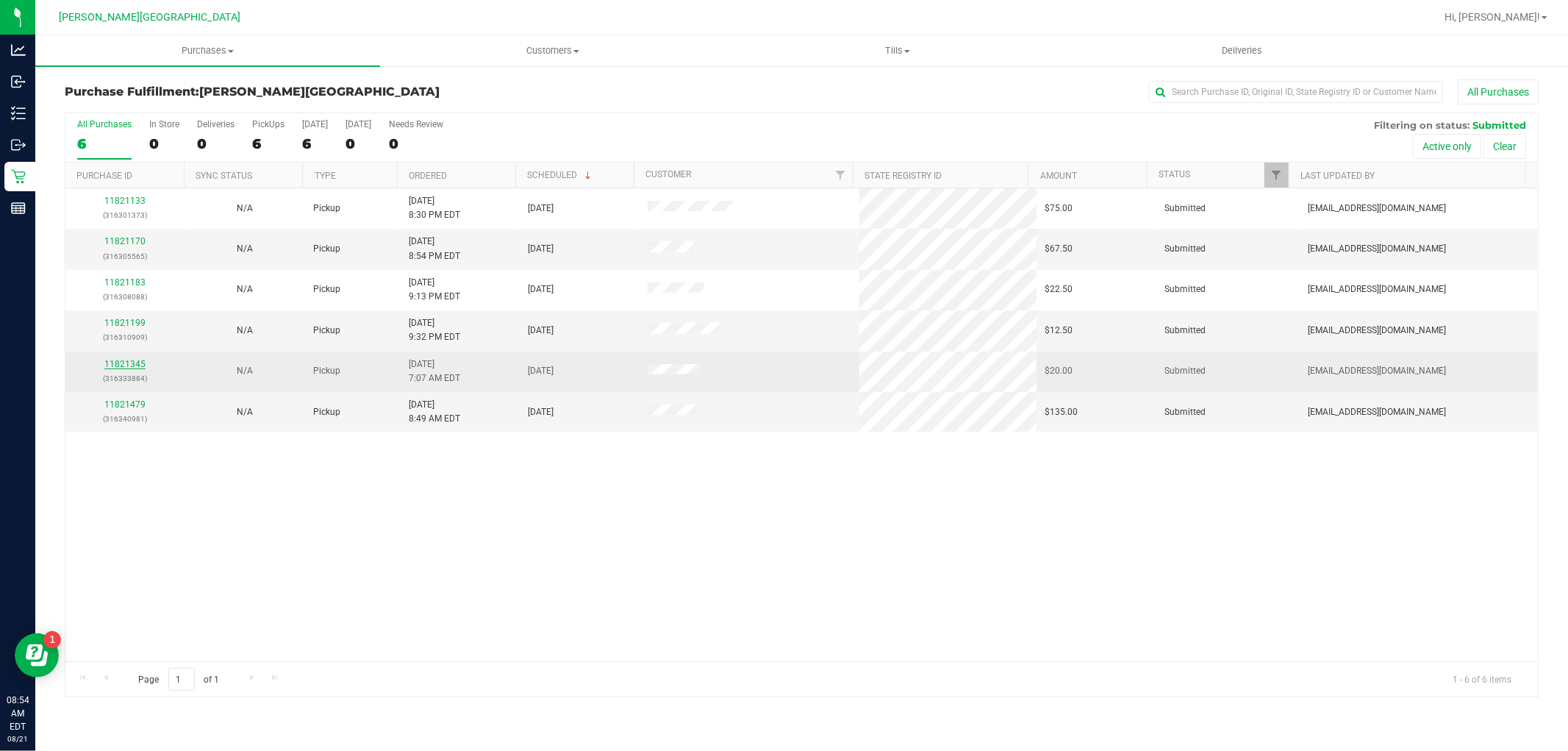
click at [135, 367] on link "11821345" at bounding box center [125, 364] width 41 height 10
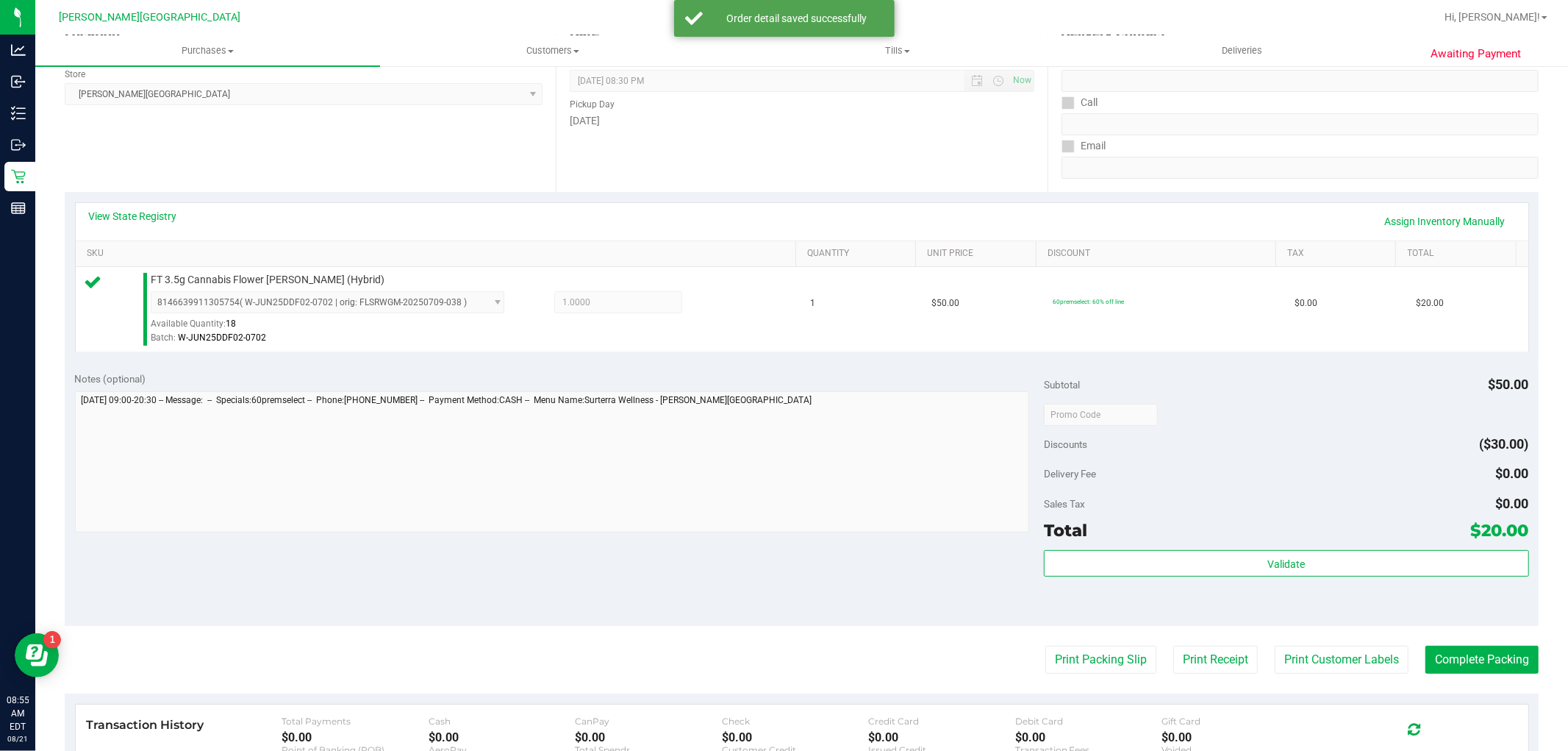
scroll to position [326, 0]
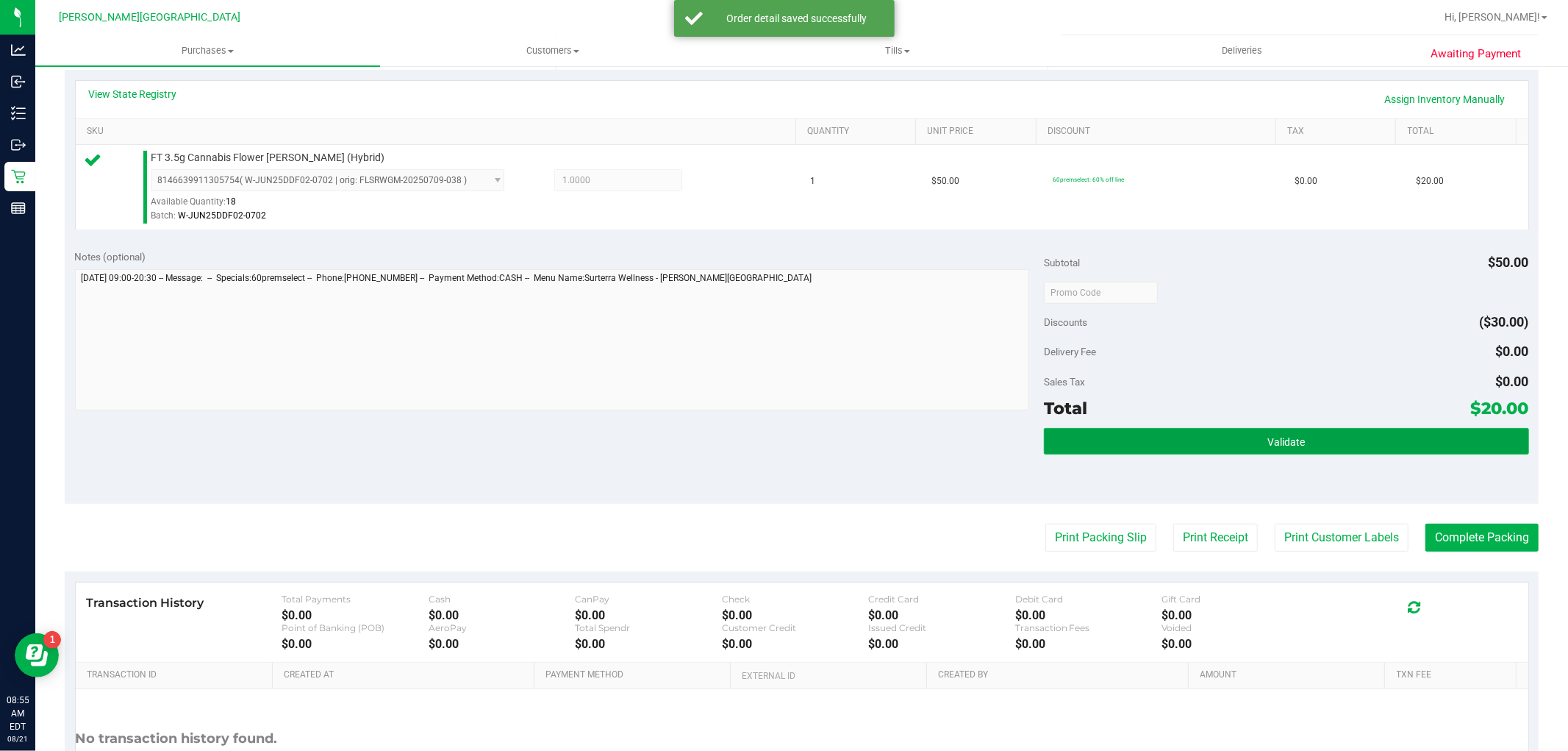
click at [1454, 440] on button "Validate" at bounding box center [1286, 441] width 484 height 26
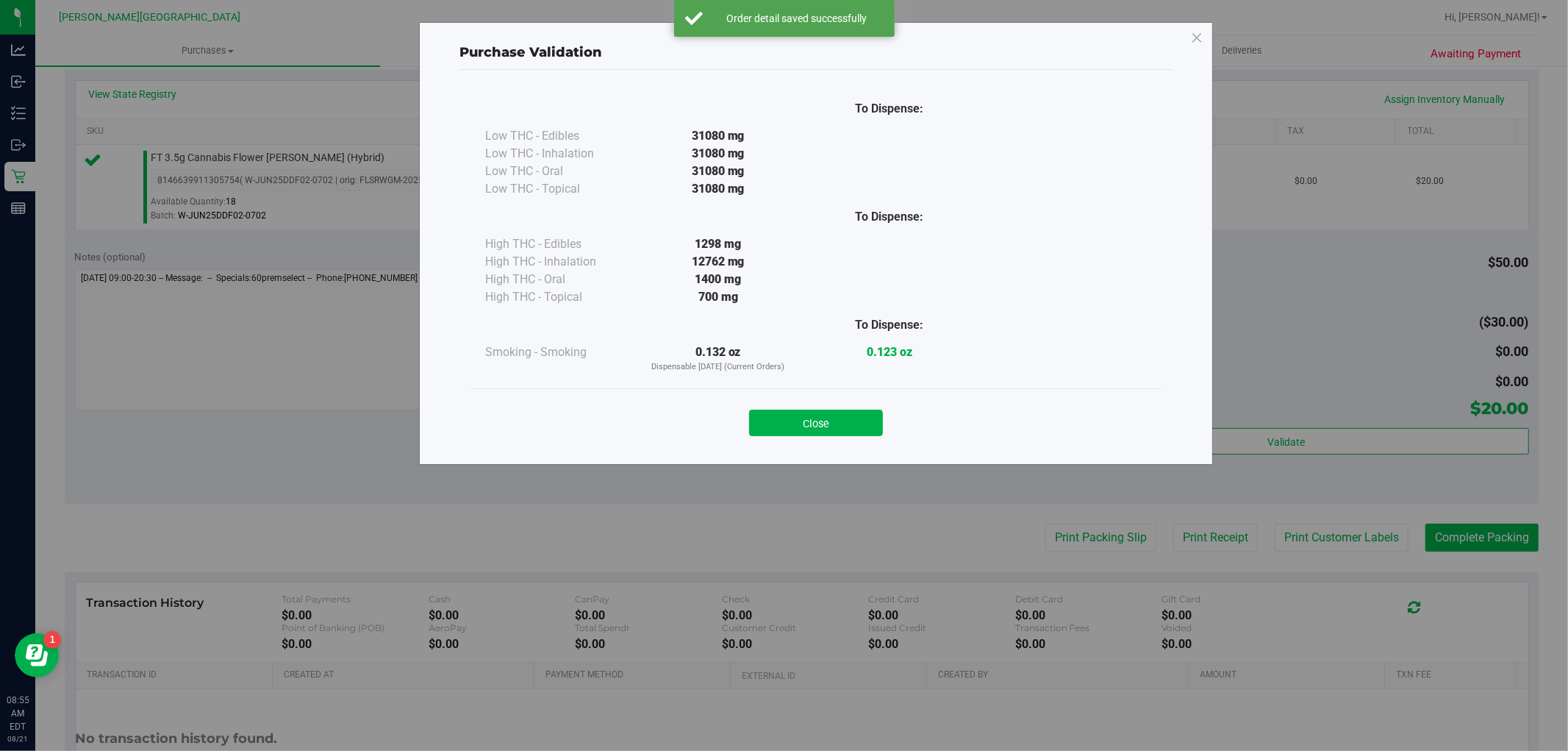
click at [766, 413] on button "Close" at bounding box center [816, 422] width 134 height 26
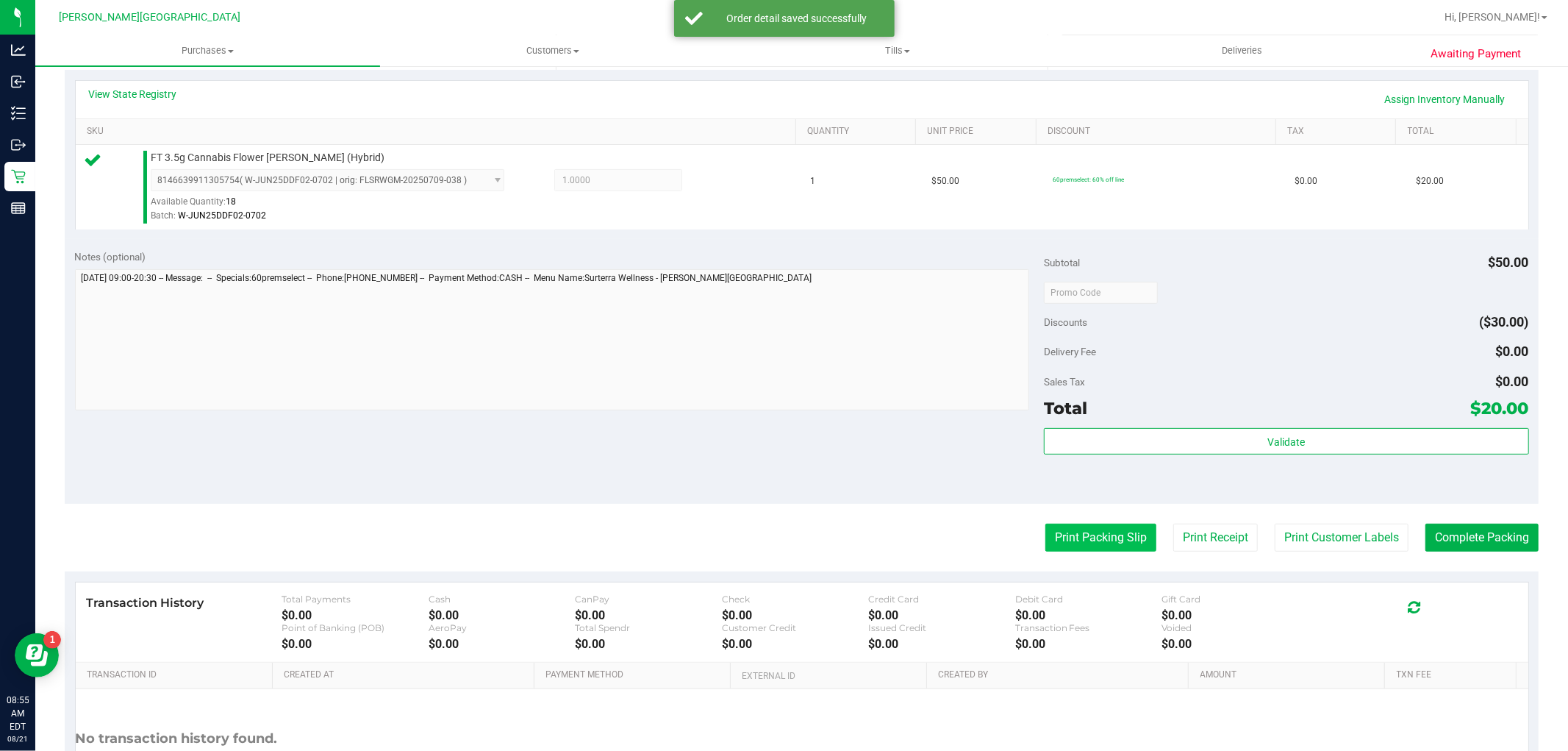
click at [1107, 547] on button "Print Packing Slip" at bounding box center [1101, 537] width 111 height 28
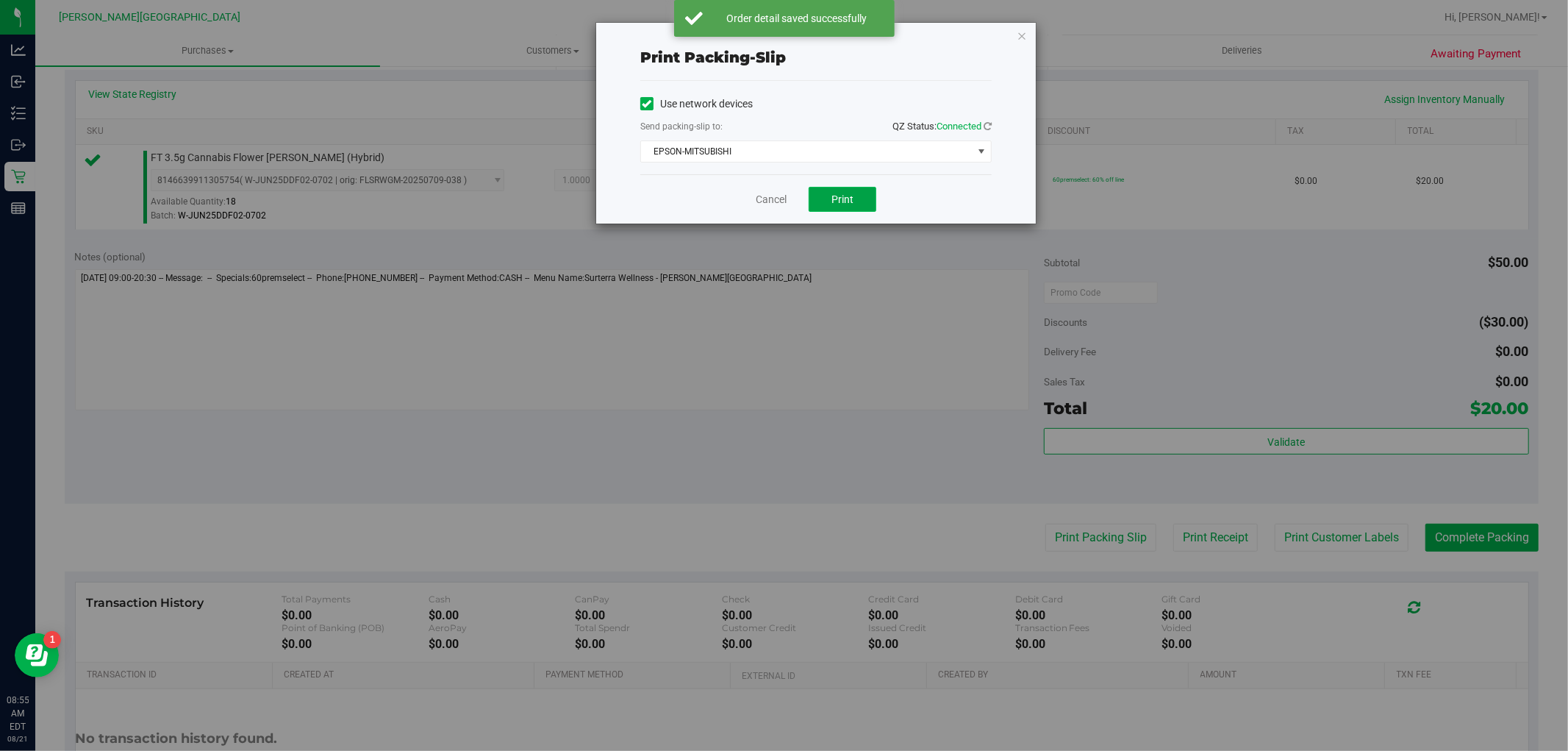
click at [836, 201] on span "Print" at bounding box center [843, 200] width 22 height 12
click at [1015, 38] on div "Print packing-slip Use network devices Send packing-slip to: QZ Status: Connect…" at bounding box center [816, 123] width 440 height 201
click at [1017, 37] on icon "button" at bounding box center [1022, 35] width 10 height 18
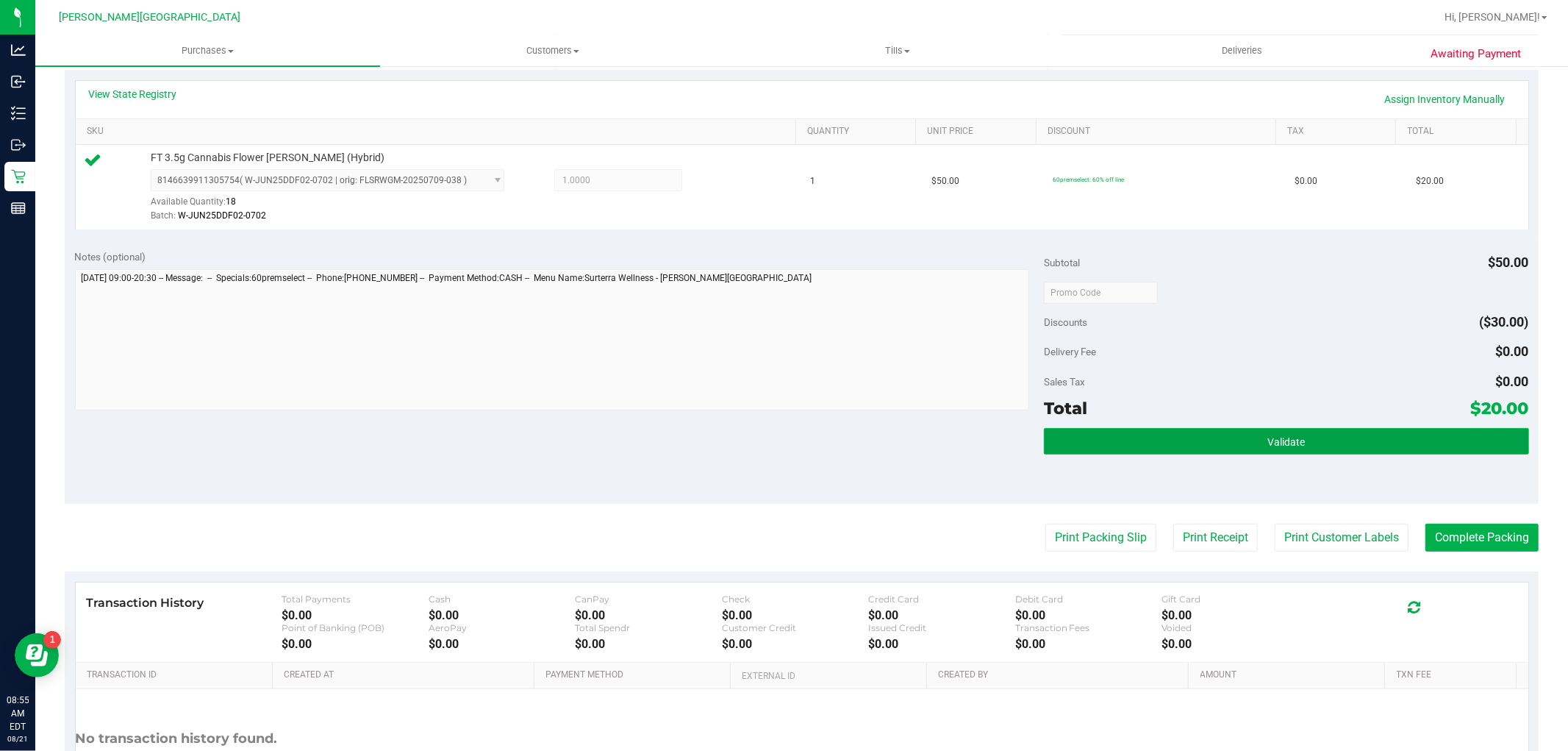
click at [1268, 436] on span "Validate" at bounding box center [1286, 442] width 38 height 12
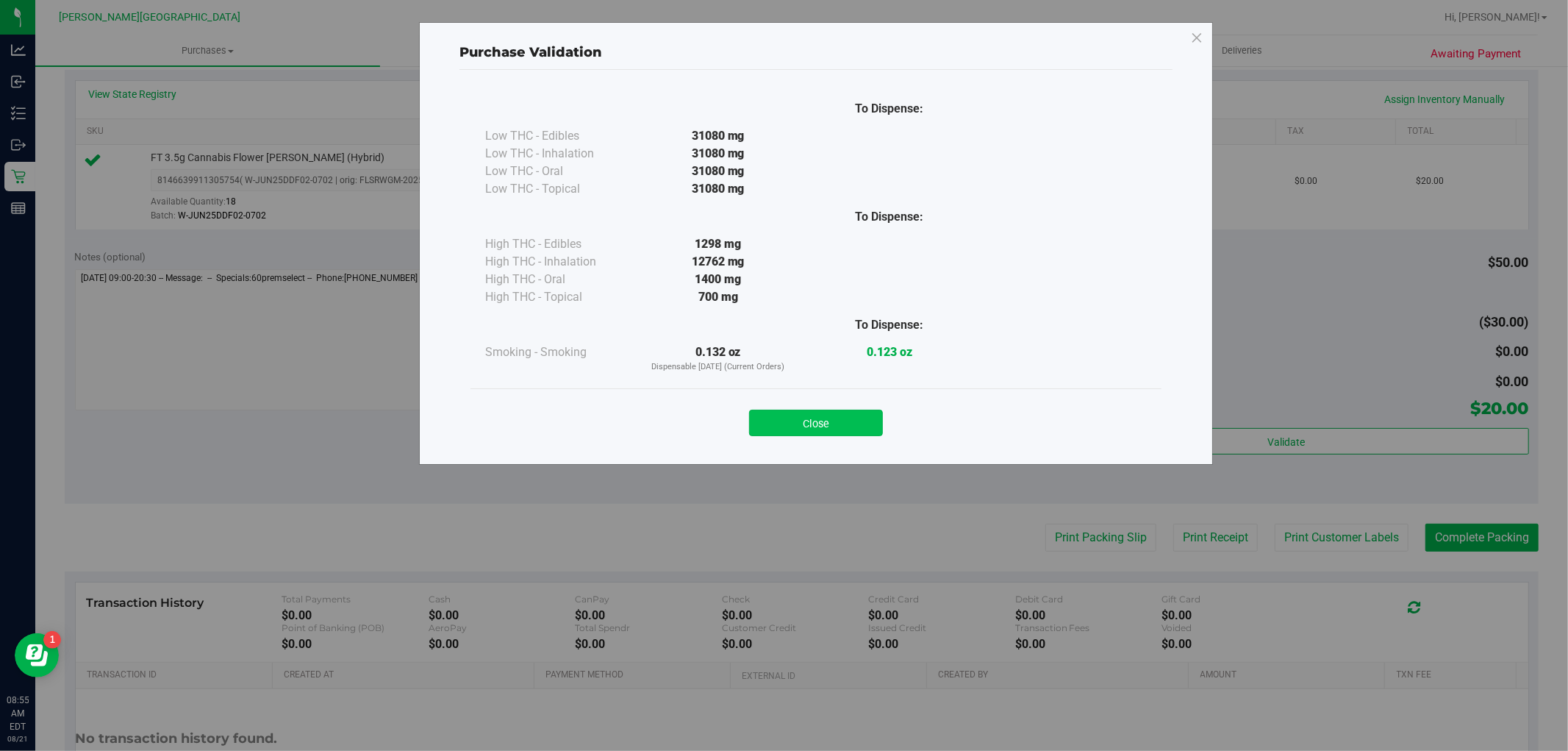
drag, startPoint x: 843, startPoint y: 437, endPoint x: 849, endPoint y: 426, distance: 12.5
click at [843, 436] on div "Close" at bounding box center [816, 418] width 691 height 60
click at [850, 415] on button "Close" at bounding box center [816, 422] width 134 height 26
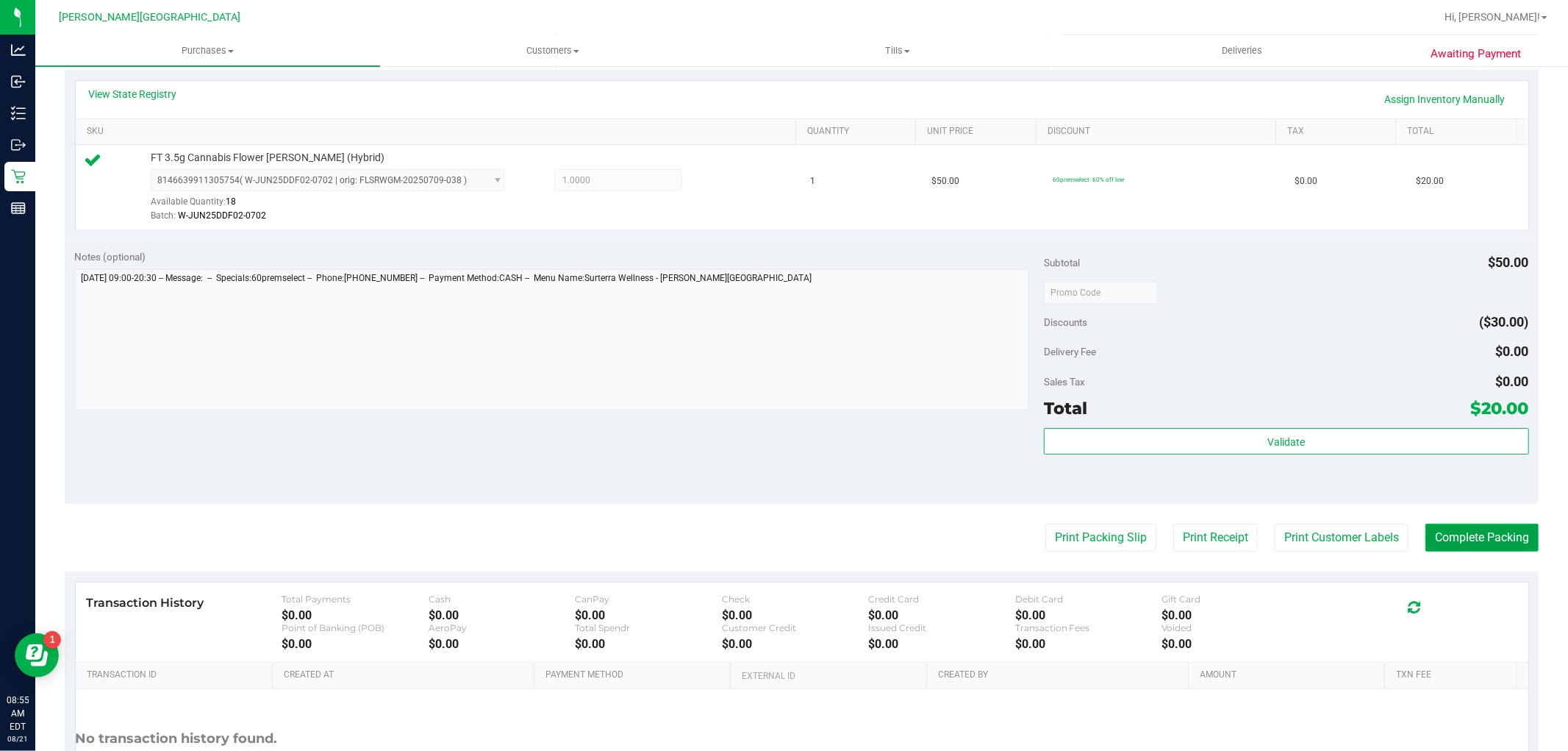
click at [1497, 531] on button "Complete Packing" at bounding box center [1482, 537] width 113 height 28
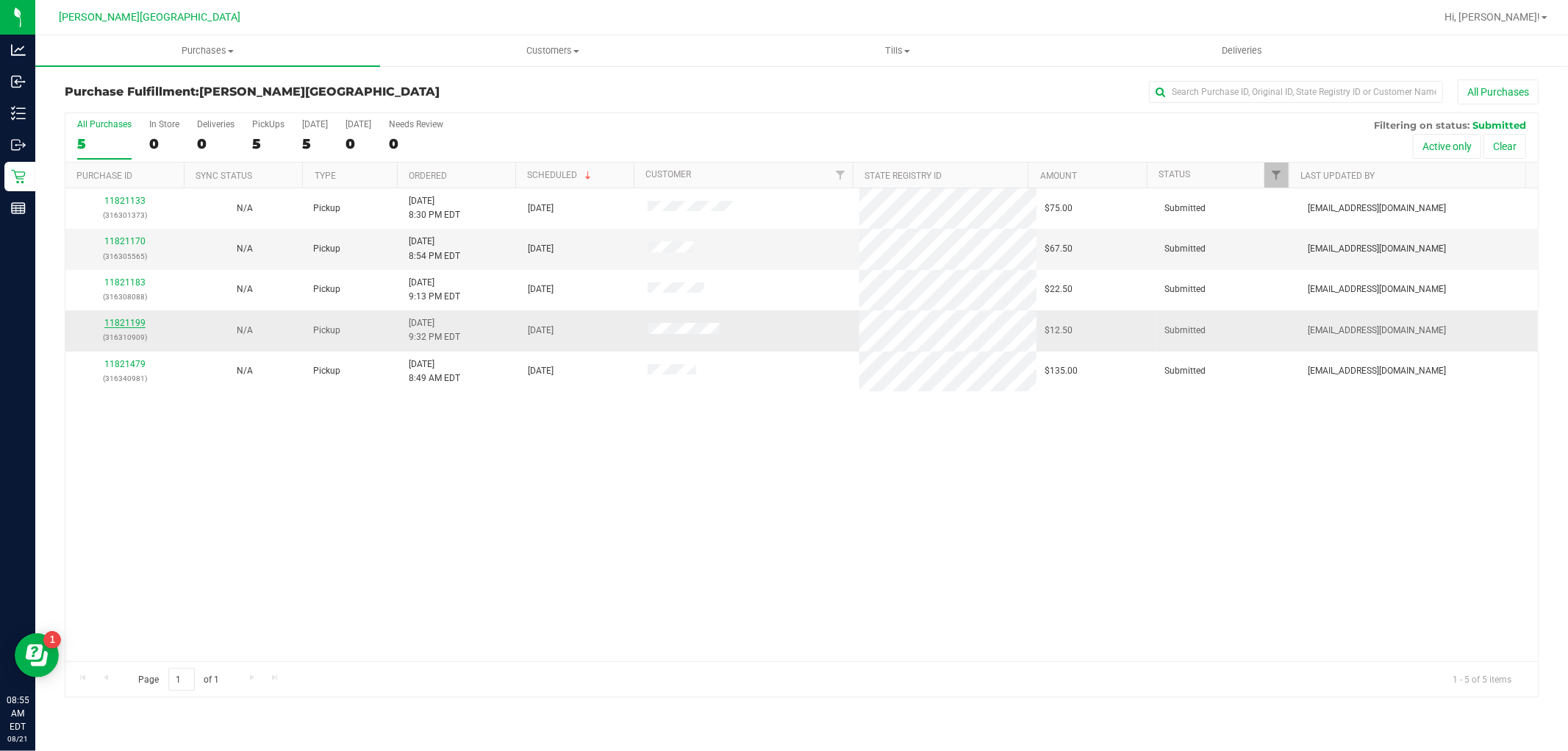
click at [130, 320] on link "11821199" at bounding box center [125, 323] width 41 height 10
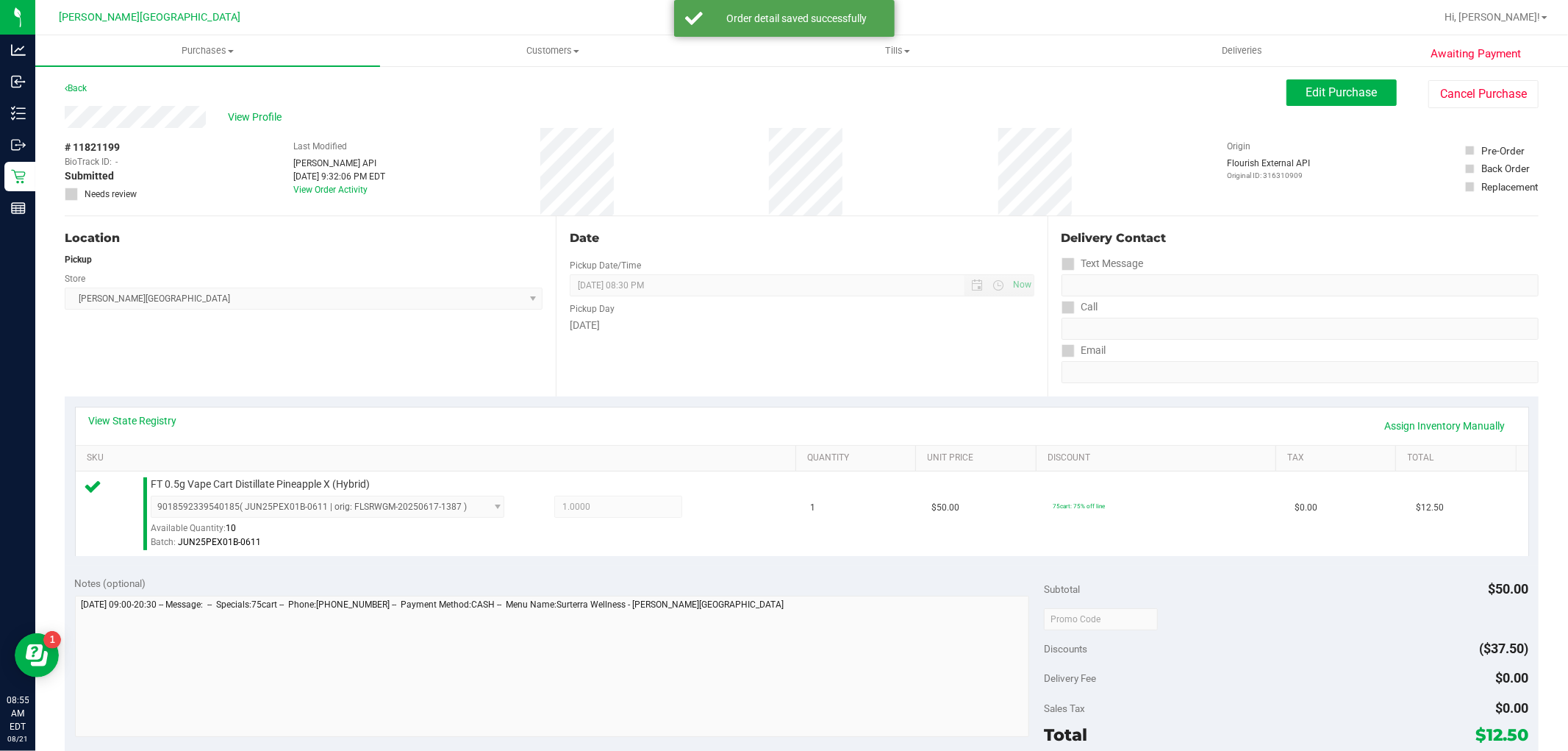
scroll to position [408, 0]
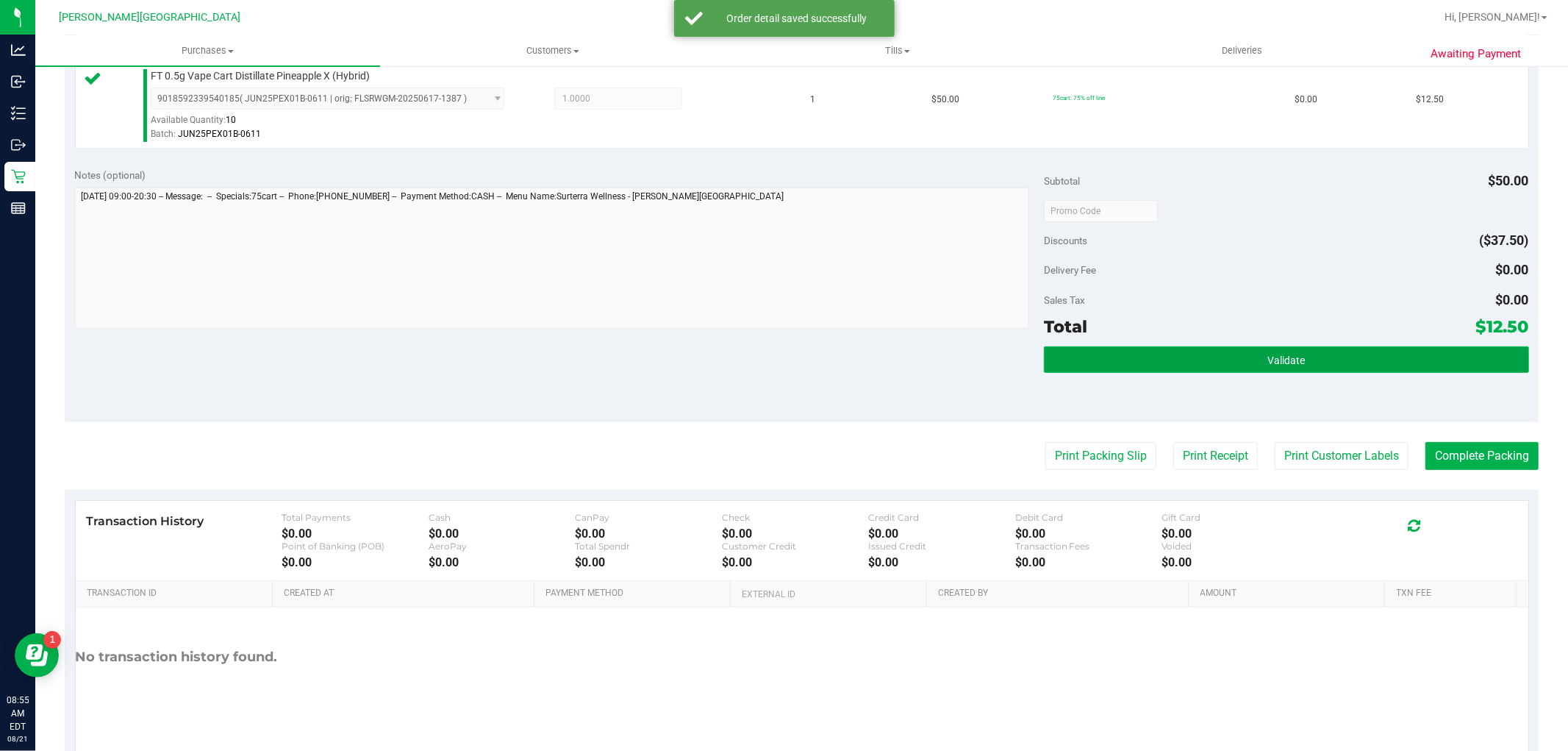
click at [1316, 371] on button "Validate" at bounding box center [1286, 359] width 484 height 26
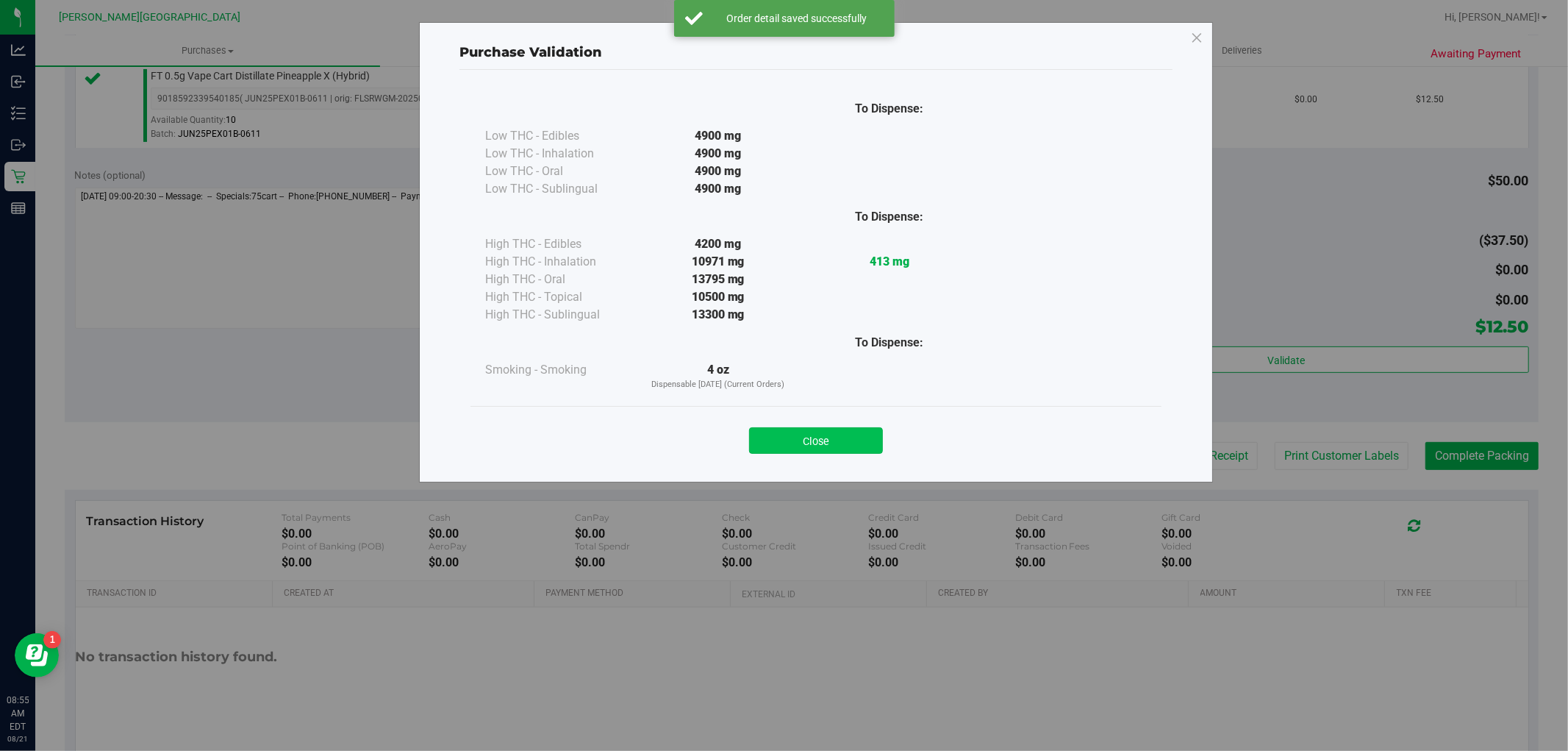
click at [851, 447] on button "Close" at bounding box center [816, 440] width 134 height 26
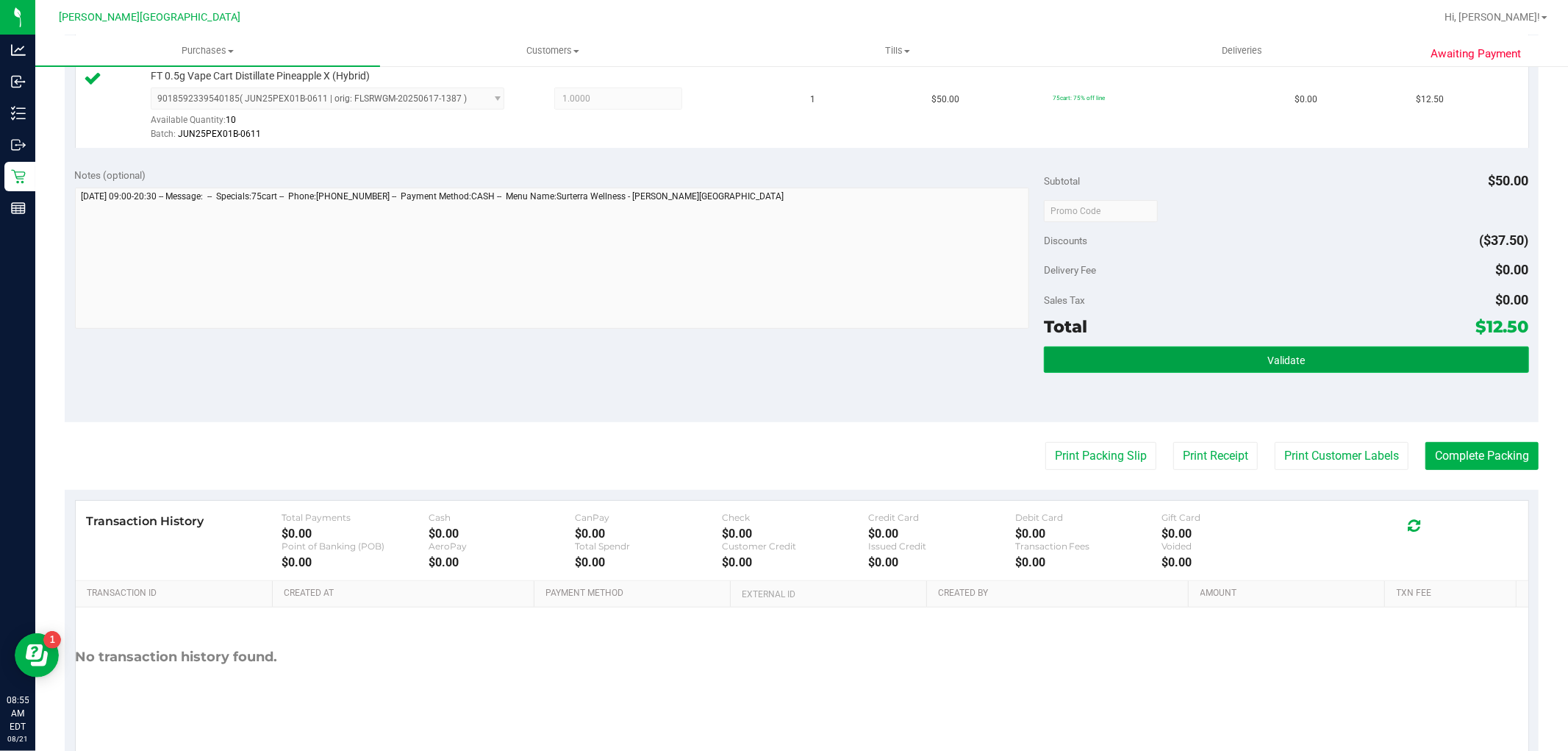
click at [1214, 350] on button "Validate" at bounding box center [1286, 359] width 484 height 26
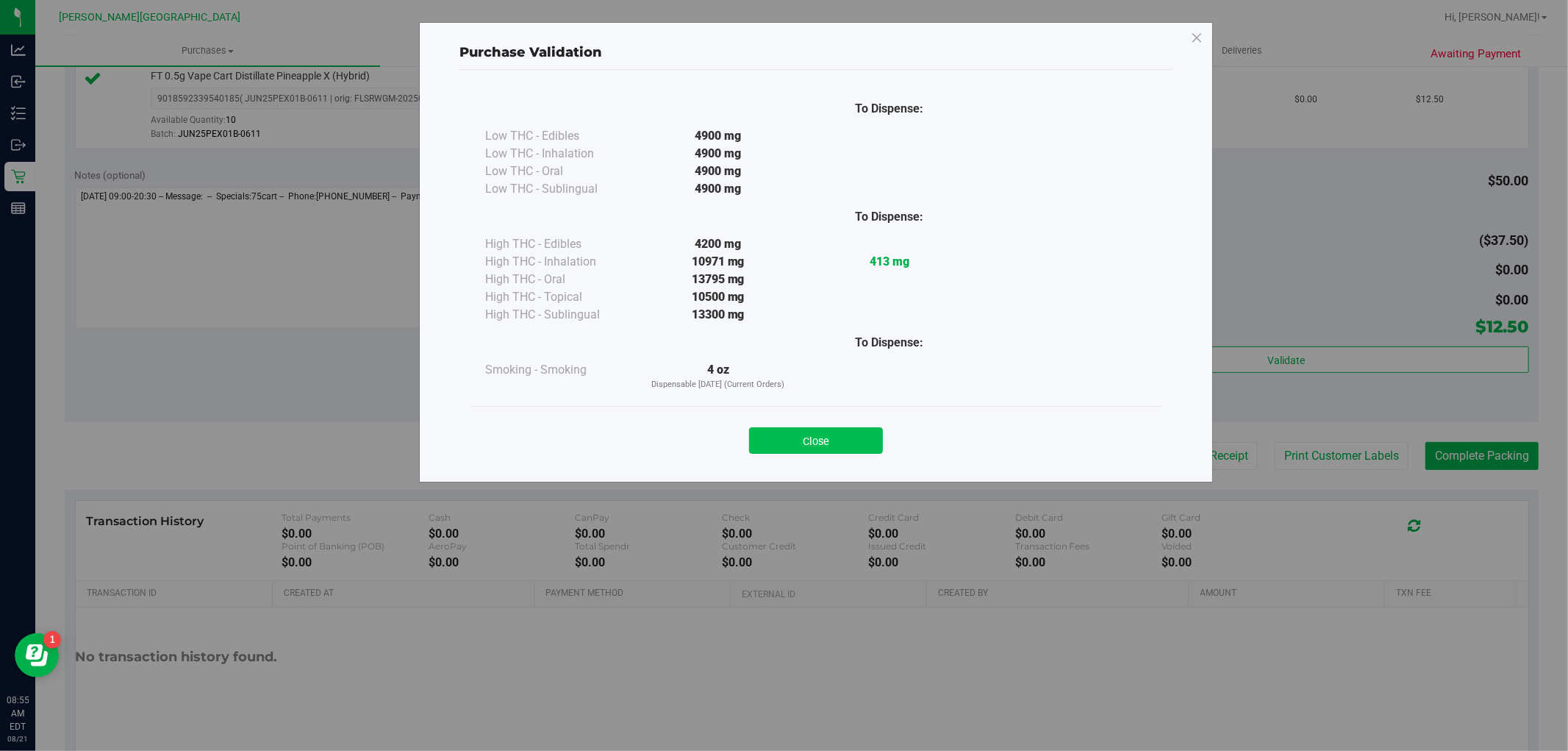
click at [831, 432] on button "Close" at bounding box center [816, 440] width 134 height 26
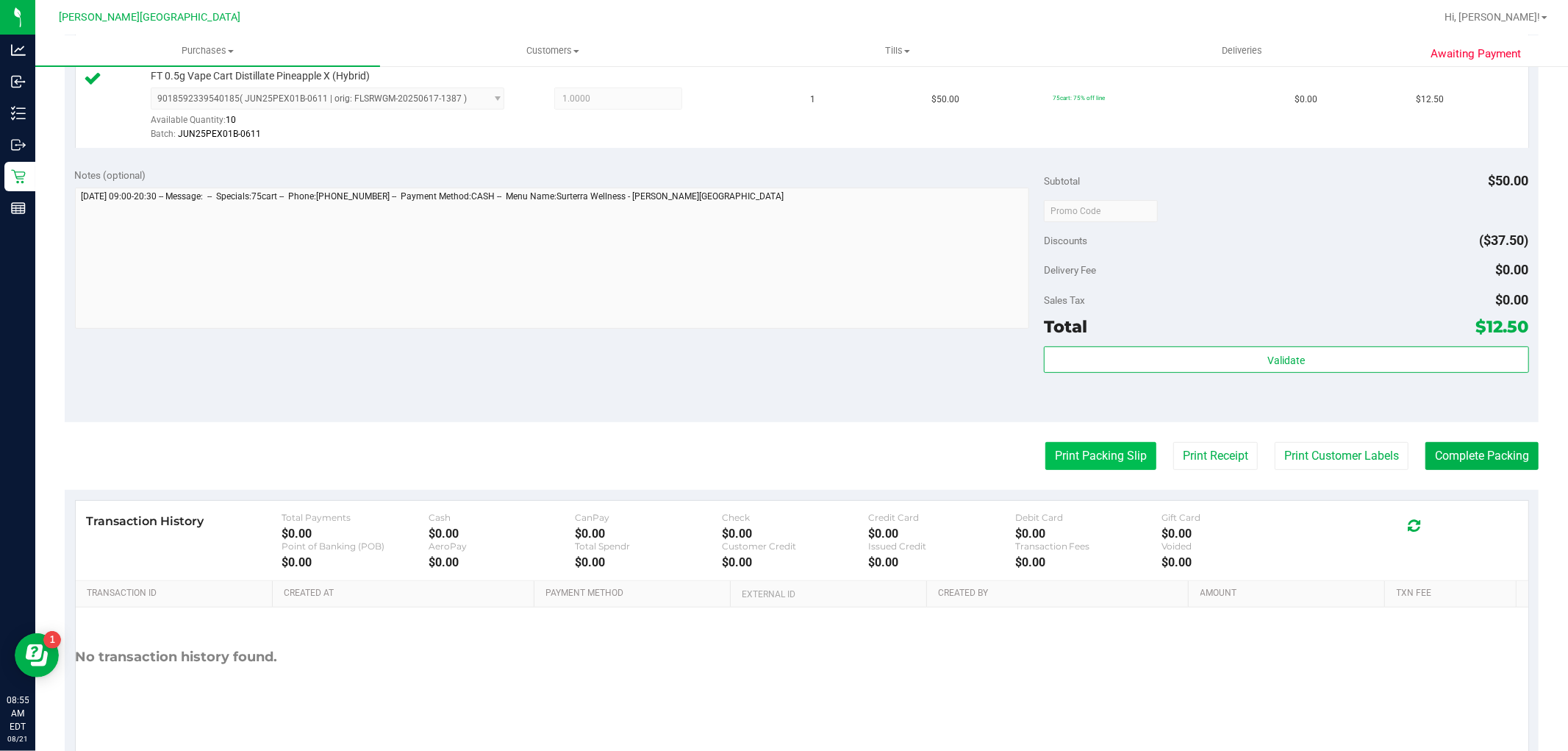
click at [1099, 454] on button "Print Packing Slip" at bounding box center [1101, 455] width 111 height 28
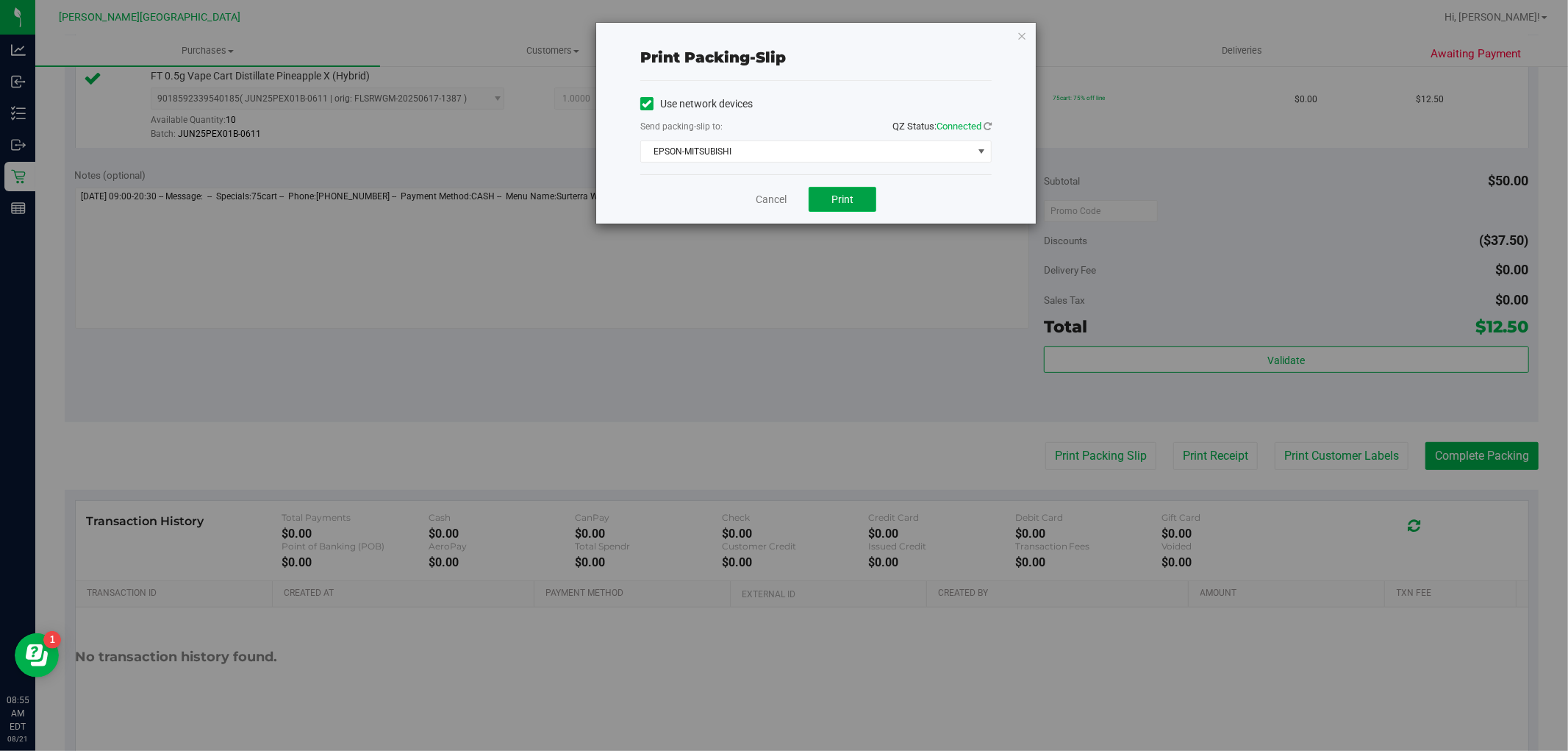
click at [866, 192] on button "Print" at bounding box center [843, 200] width 67 height 25
click at [1023, 38] on icon "button" at bounding box center [1022, 35] width 10 height 18
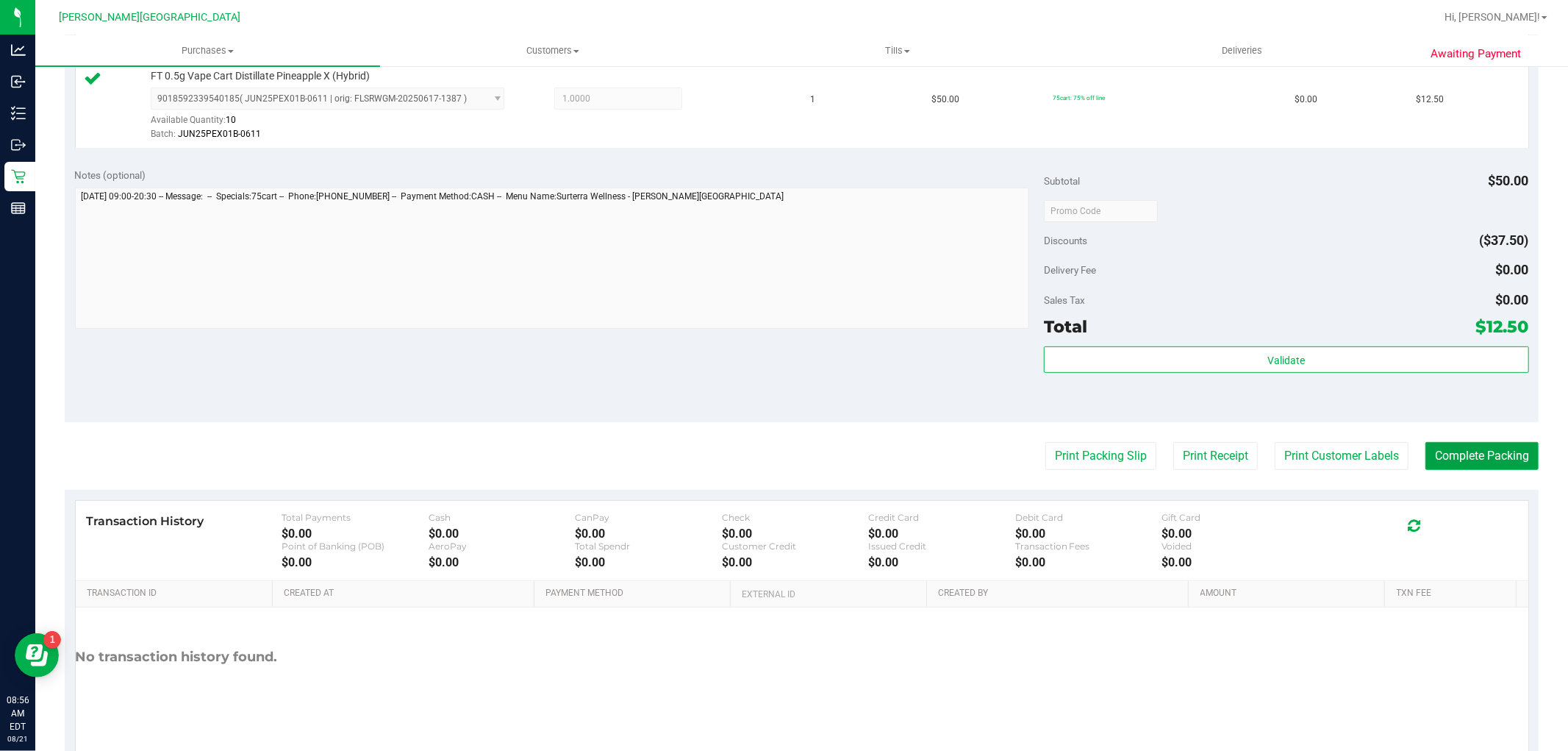
click at [1523, 458] on button "Complete Packing" at bounding box center [1482, 455] width 113 height 28
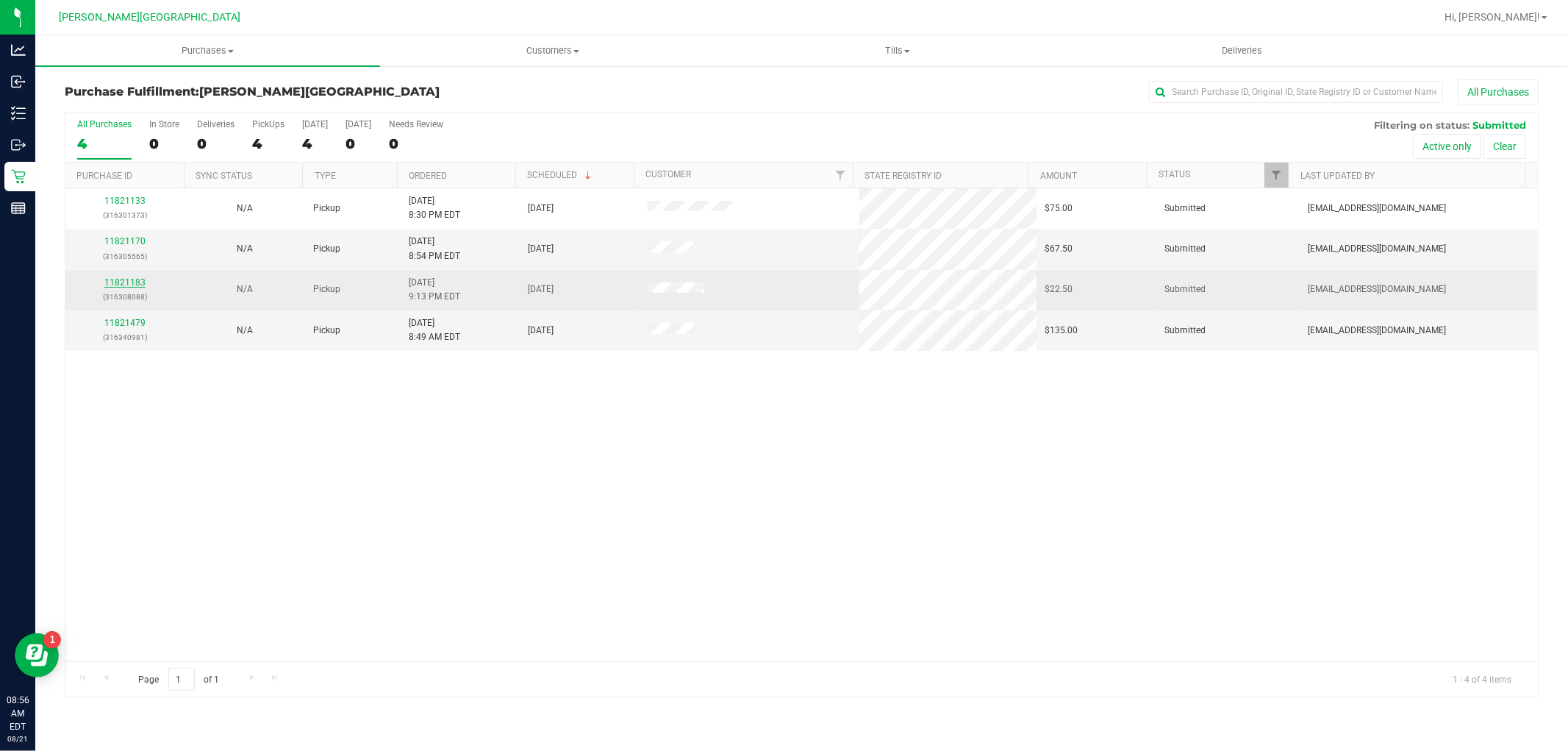
click at [132, 284] on link "11821183" at bounding box center [125, 282] width 41 height 10
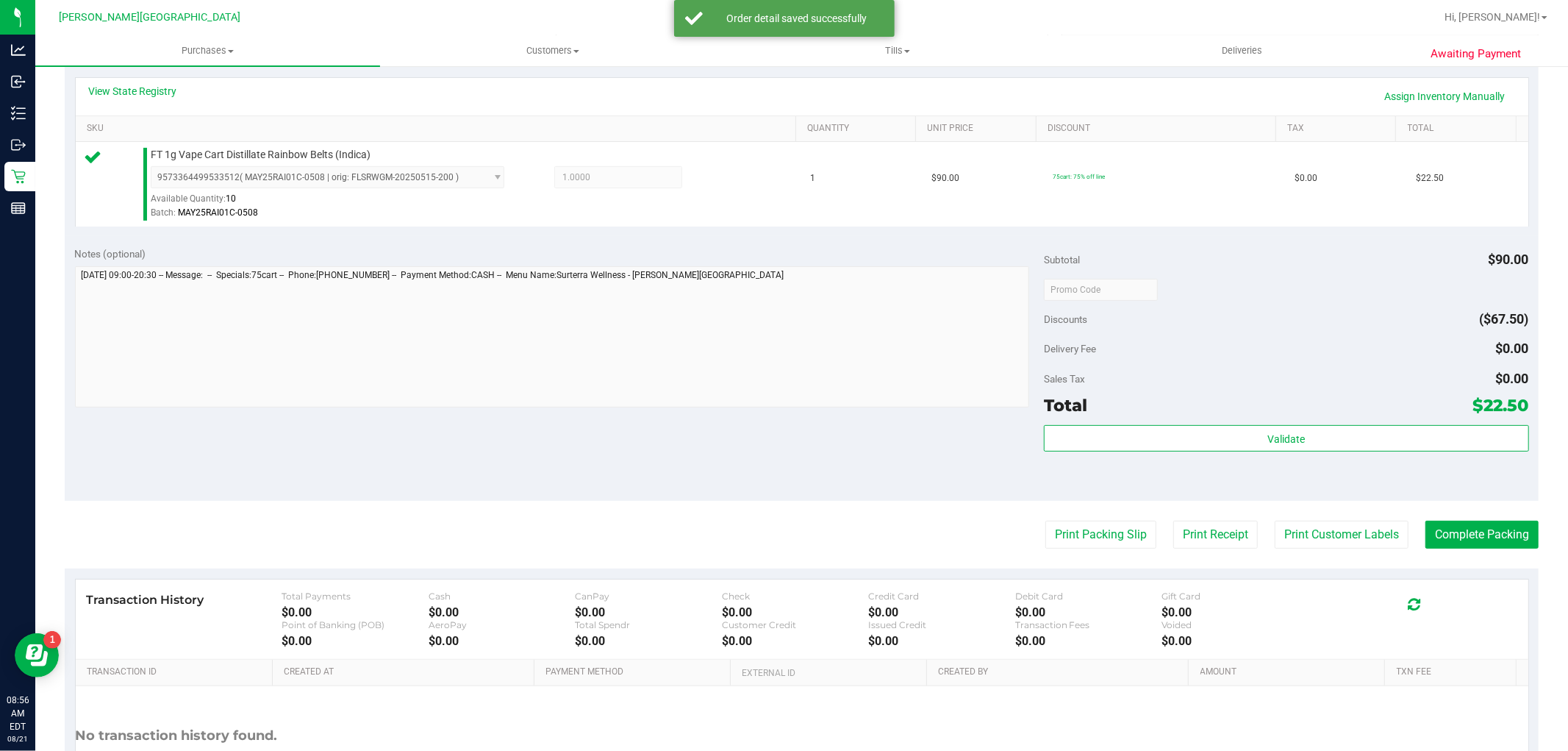
scroll to position [408, 0]
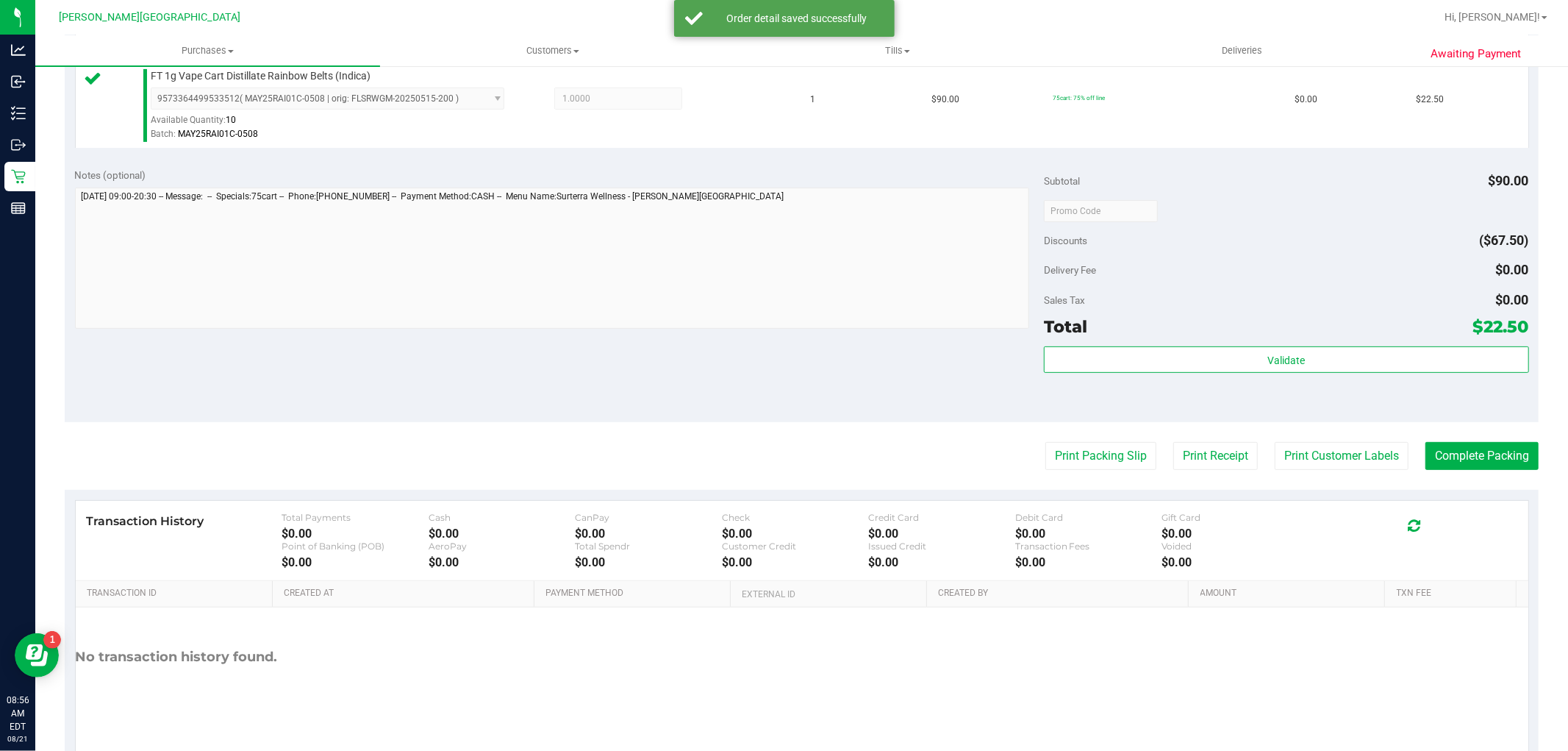
click at [1083, 436] on purchase-details "Back Edit Purchase Cancel Purchase View Profile # 11821183 BioTrack ID: - Submi…" at bounding box center [802, 218] width 1474 height 1094
click at [1085, 453] on button "Print Packing Slip" at bounding box center [1101, 455] width 111 height 28
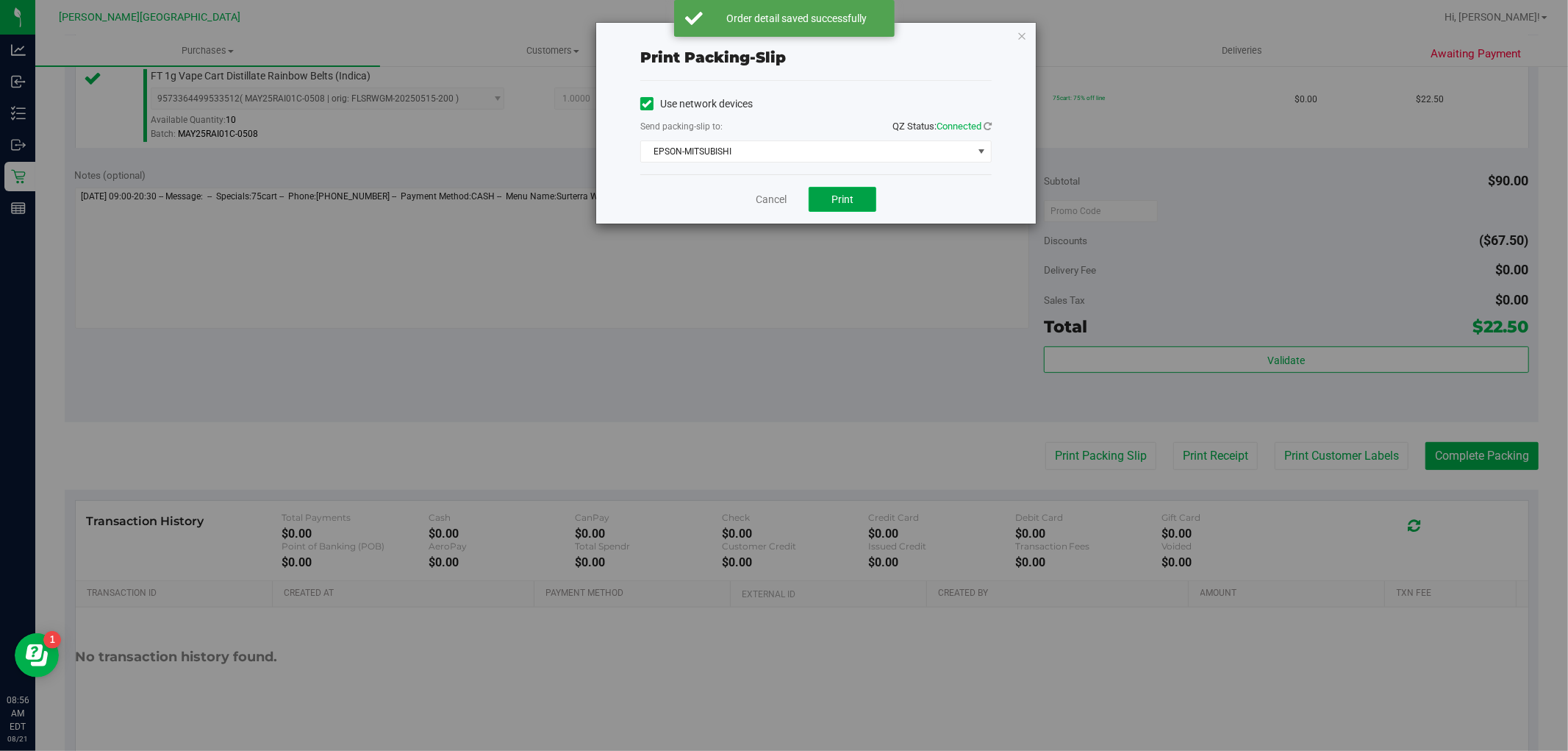
click at [836, 207] on button "Print" at bounding box center [843, 200] width 67 height 25
click at [1027, 32] on div "Print packing-slip Use network devices Send packing-slip to: QZ Status: Connect…" at bounding box center [816, 123] width 440 height 201
click at [1019, 33] on icon "button" at bounding box center [1022, 35] width 10 height 18
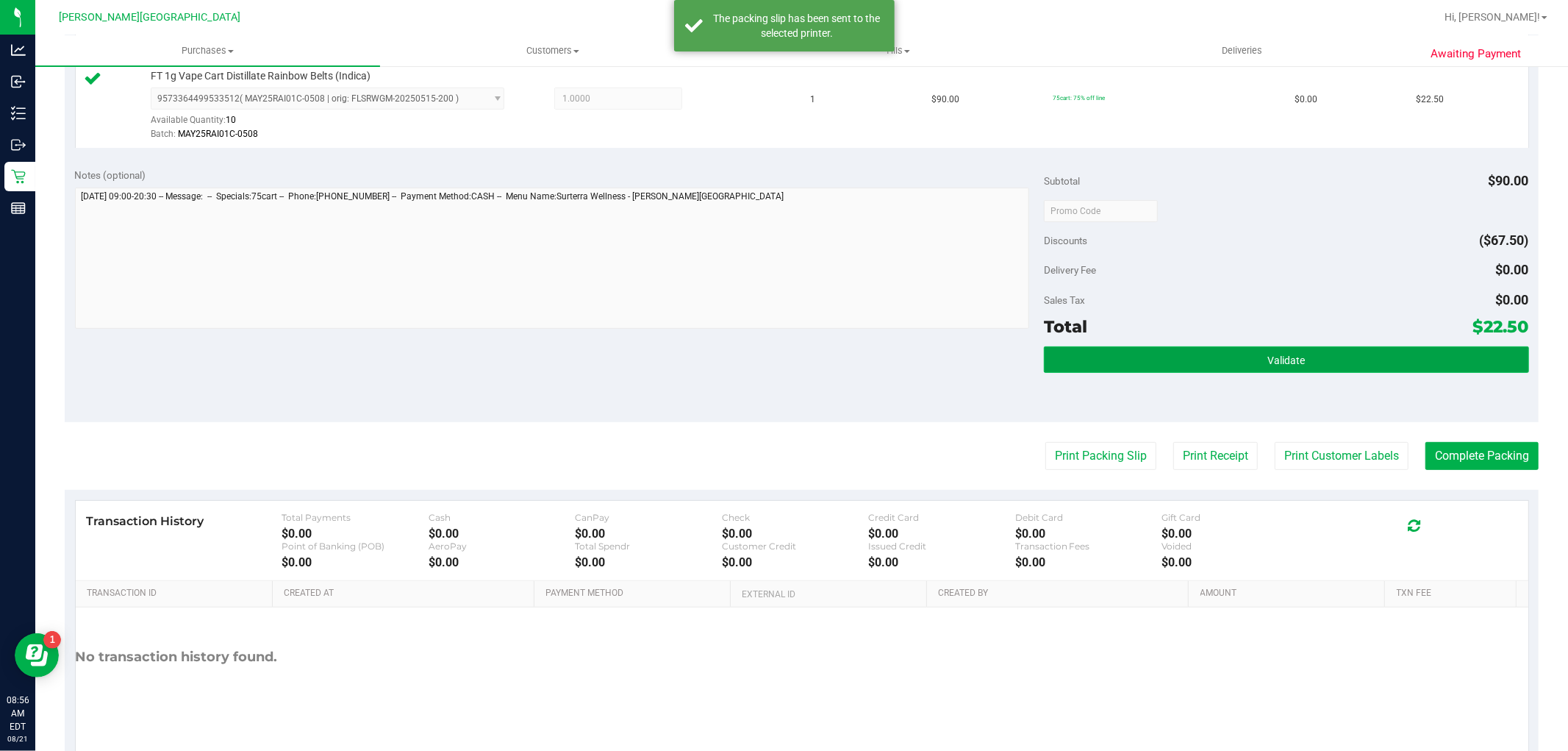
click at [1306, 355] on button "Validate" at bounding box center [1286, 359] width 484 height 26
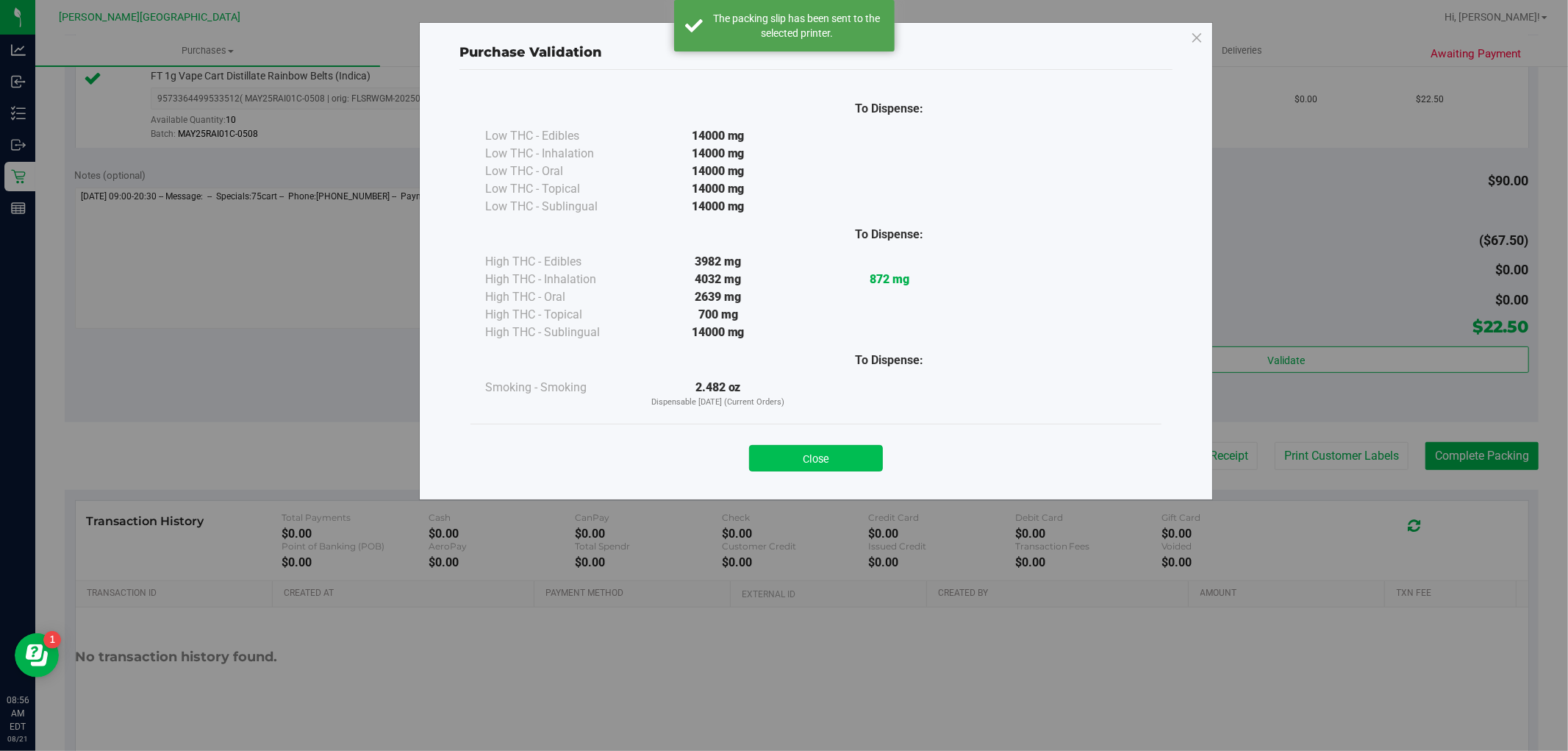
click at [862, 446] on button "Close" at bounding box center [816, 458] width 134 height 26
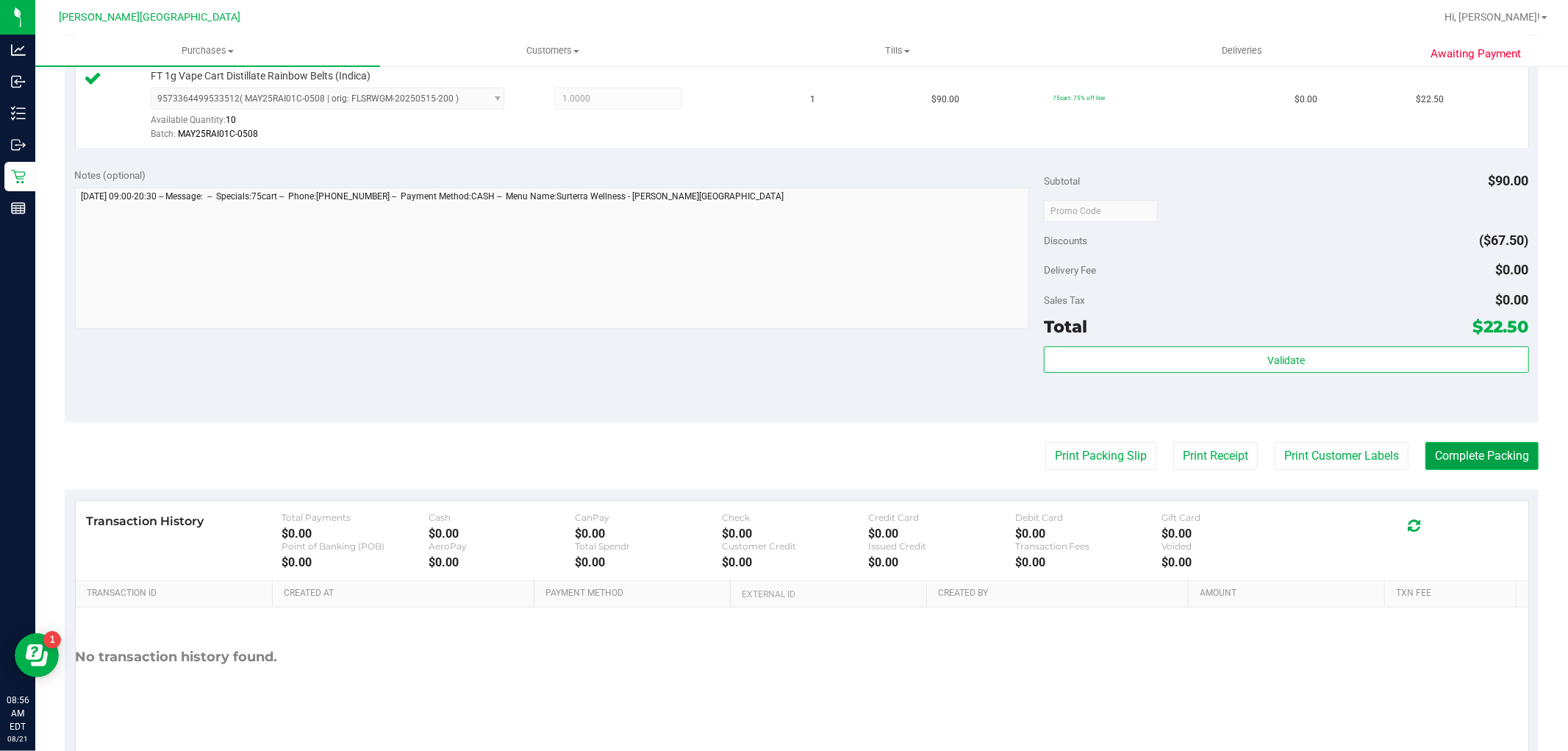
click at [1497, 454] on button "Complete Packing" at bounding box center [1482, 455] width 113 height 28
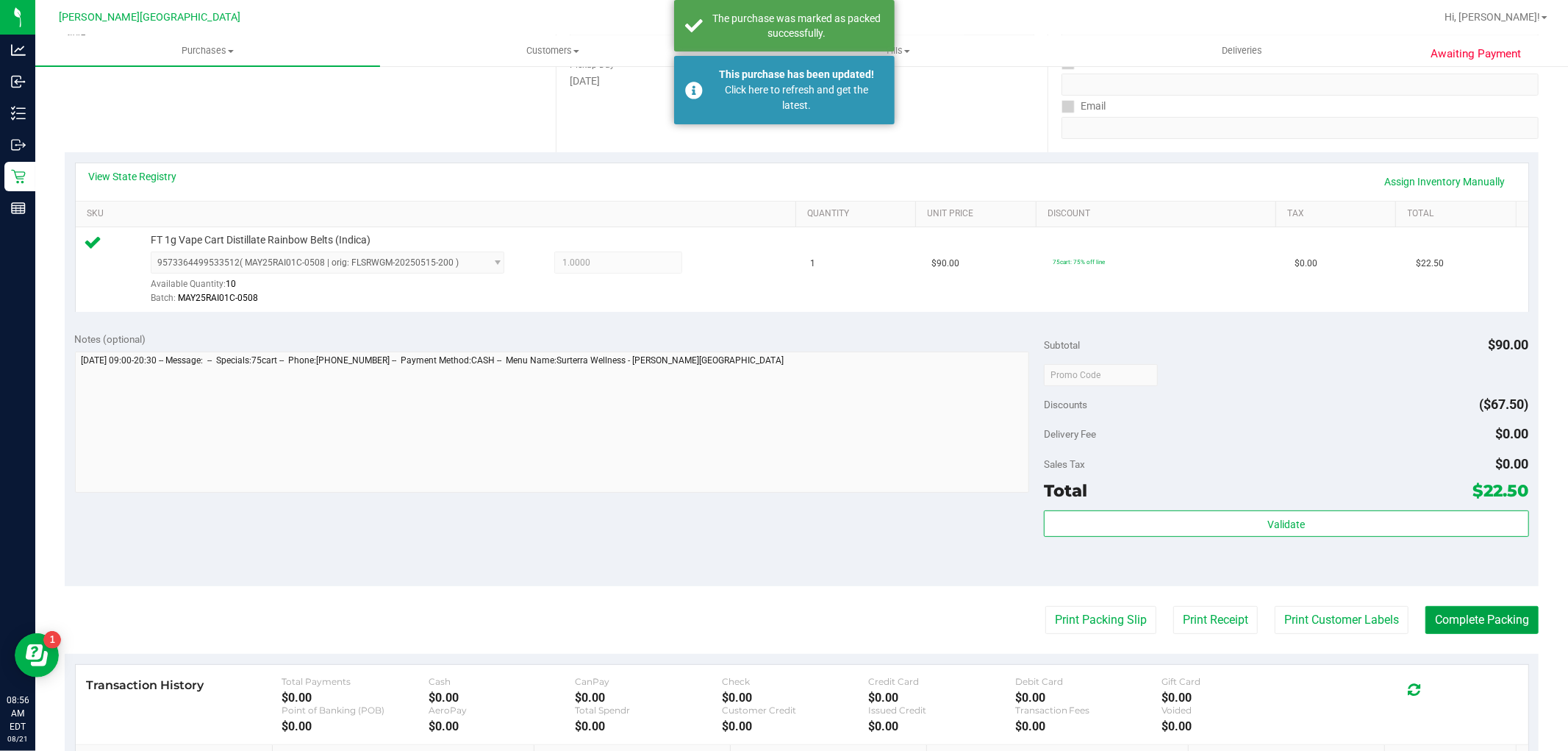
scroll to position [82, 0]
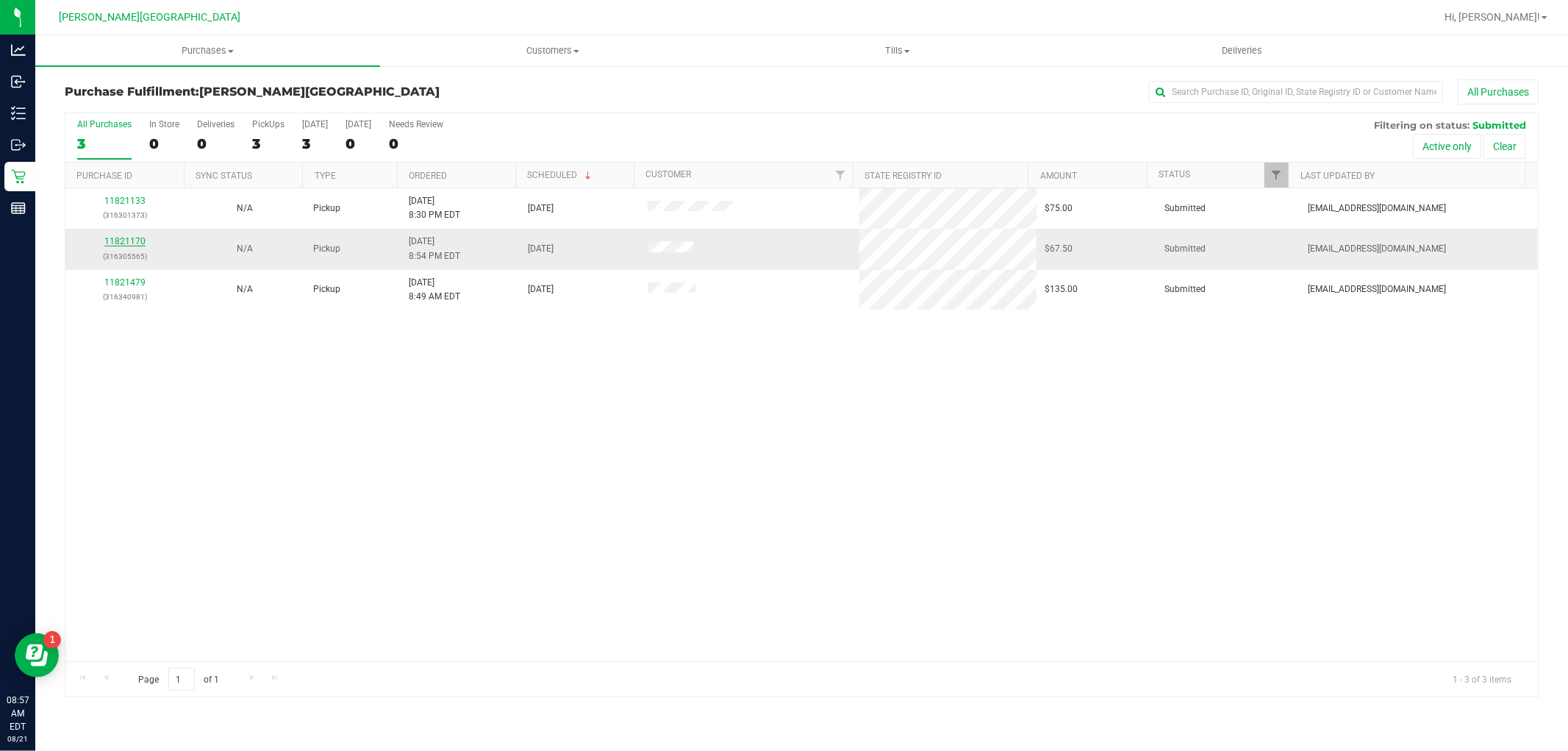
click at [136, 243] on link "11821170" at bounding box center [125, 241] width 41 height 10
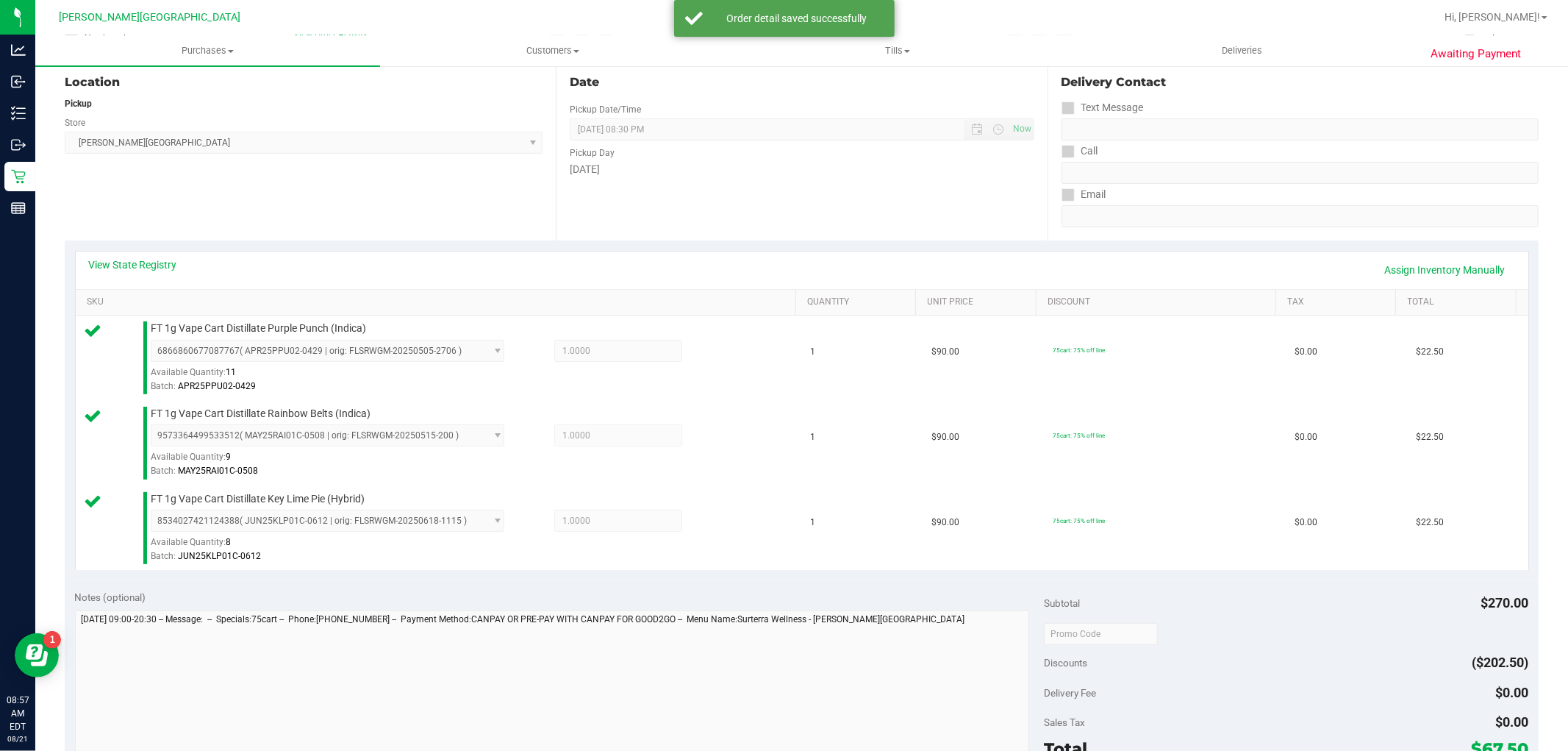
scroll to position [245, 0]
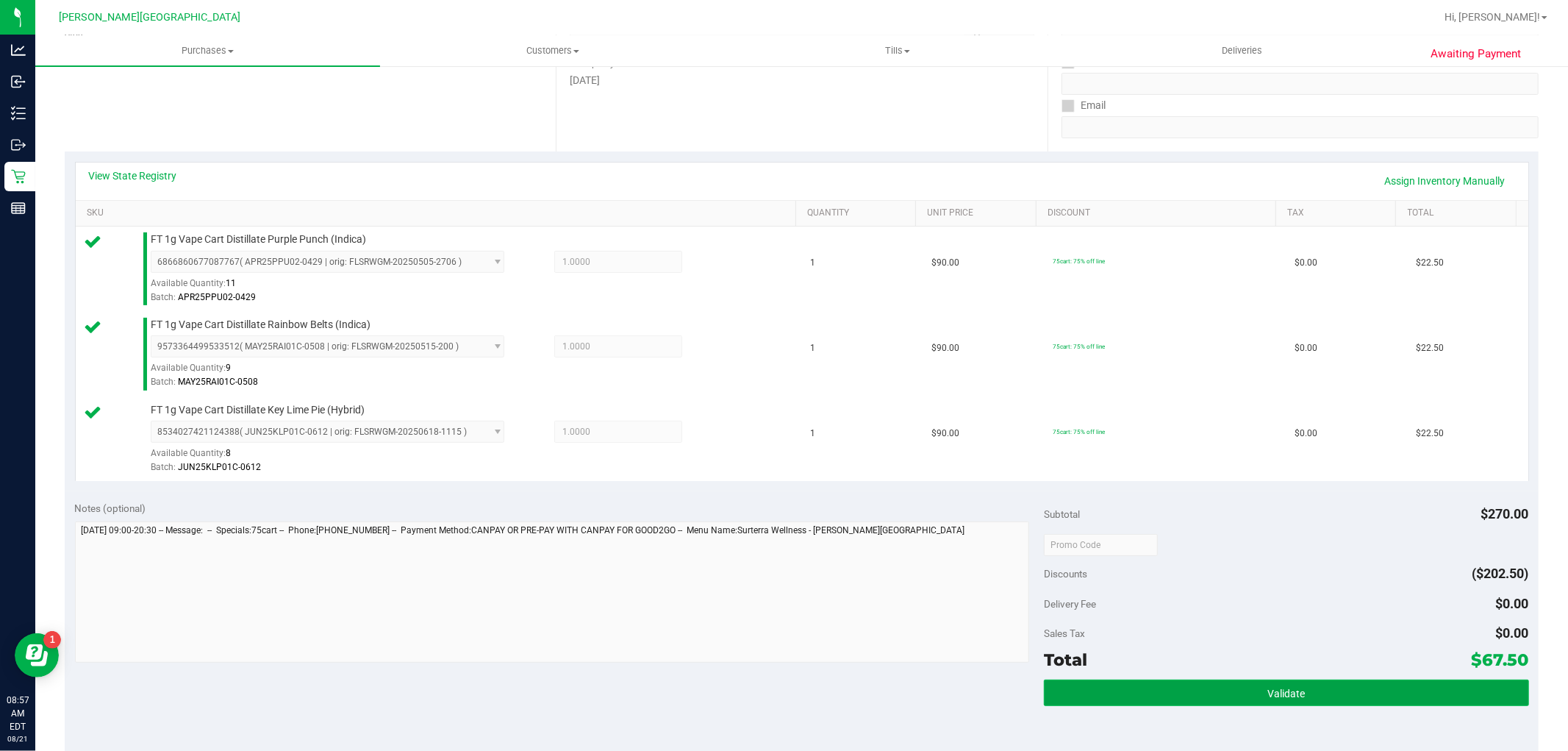
click at [1290, 691] on span "Validate" at bounding box center [1286, 694] width 38 height 12
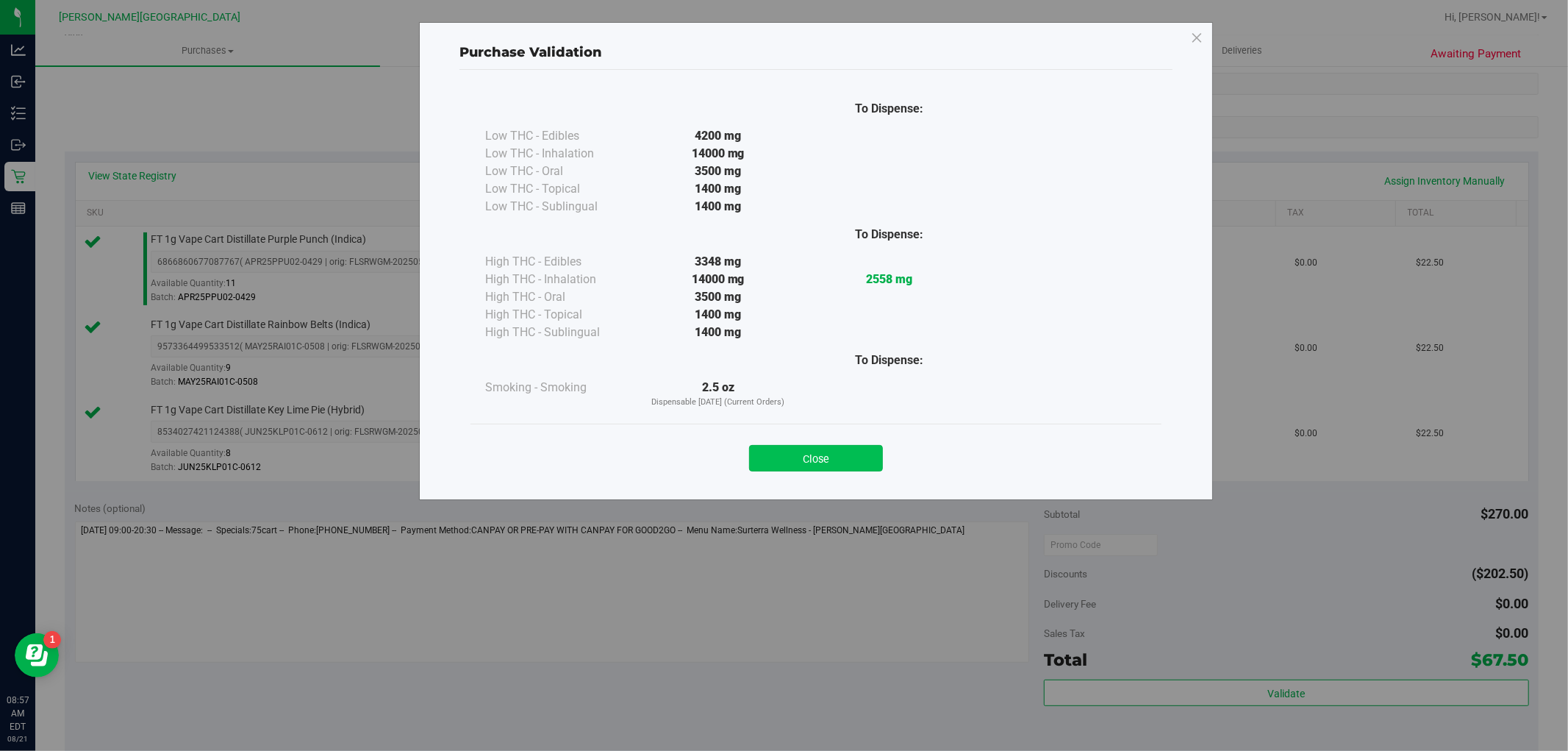
click at [838, 461] on button "Close" at bounding box center [816, 458] width 134 height 26
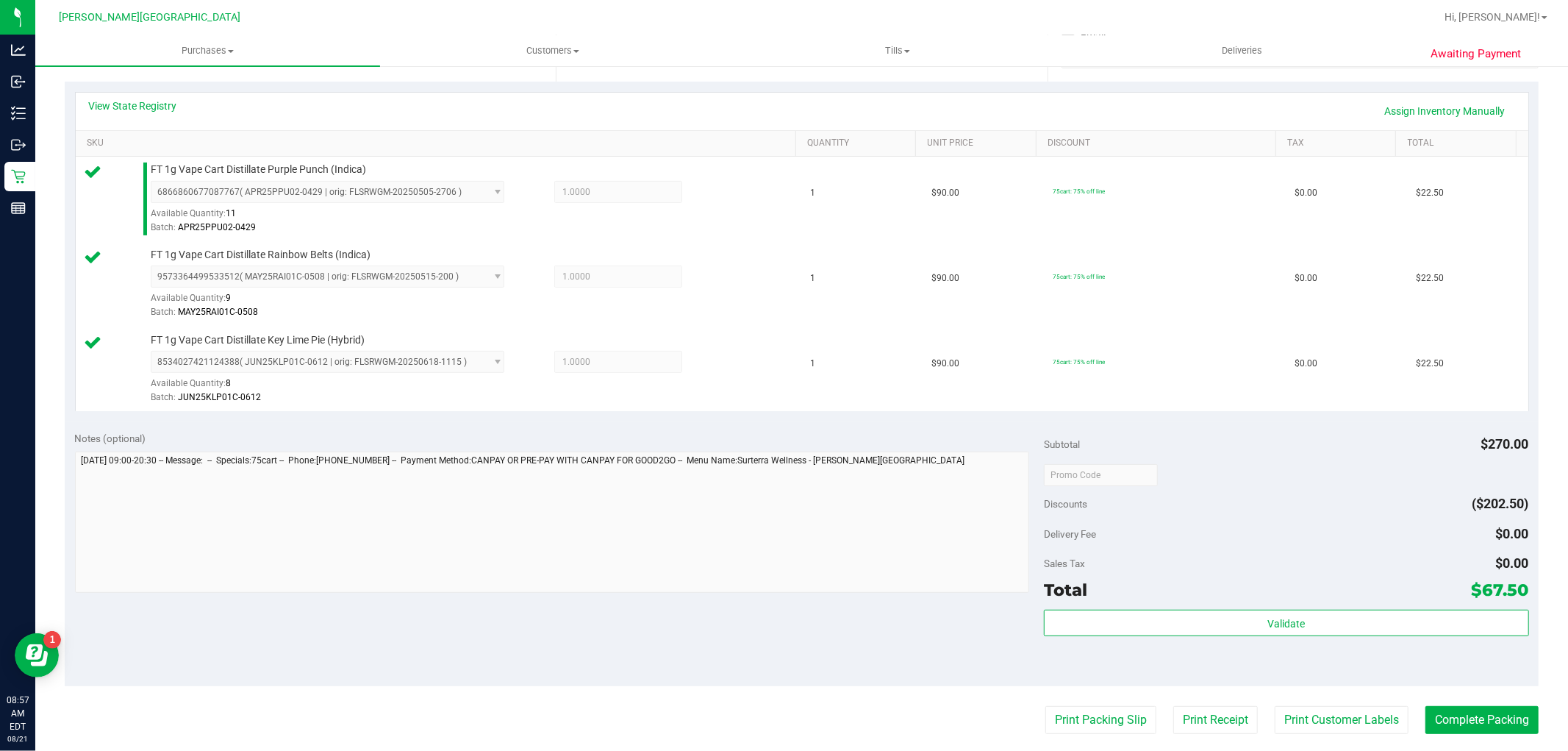
scroll to position [408, 0]
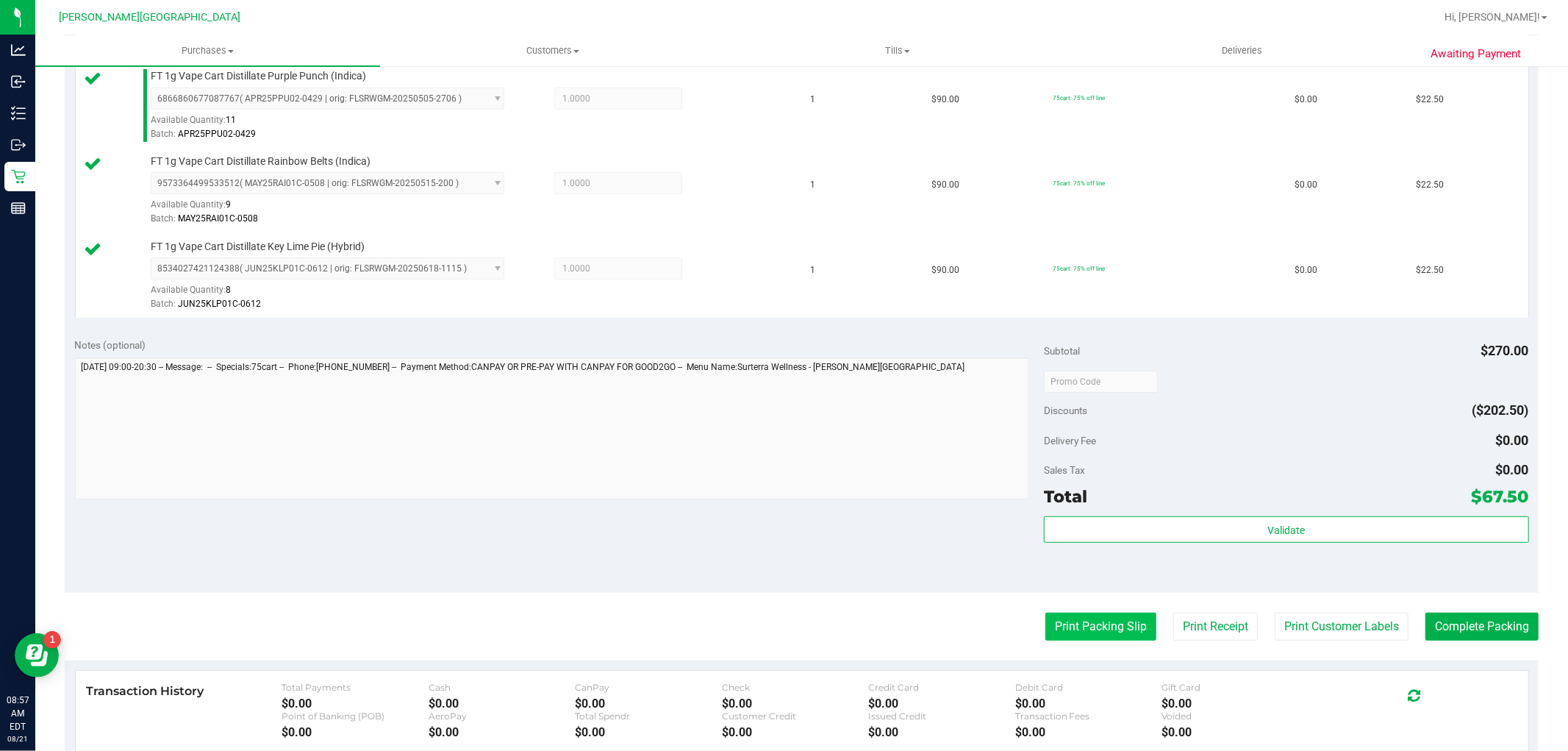
click at [1096, 630] on button "Print Packing Slip" at bounding box center [1101, 626] width 111 height 28
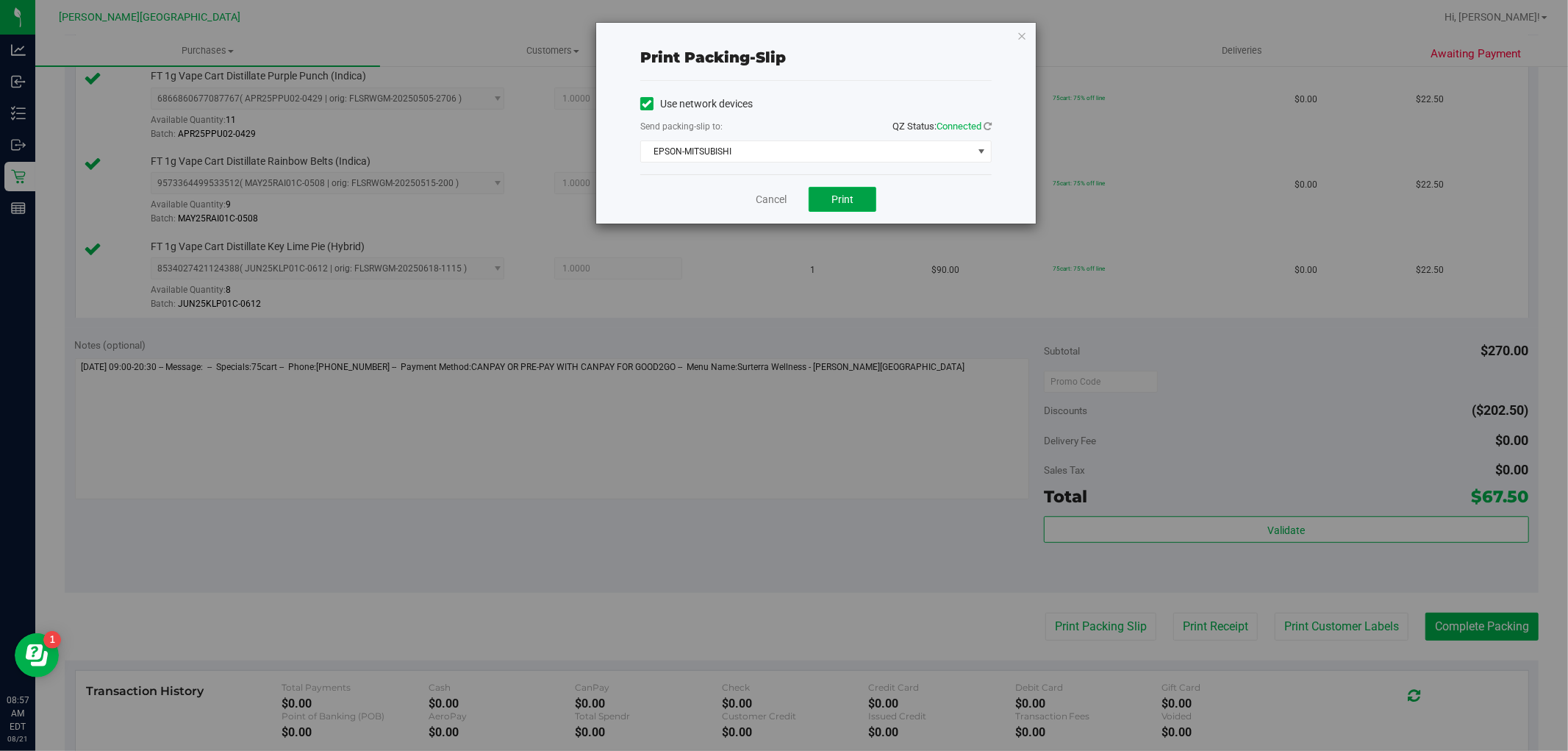
click at [854, 201] on span "Print" at bounding box center [843, 200] width 22 height 12
click at [1022, 30] on icon "button" at bounding box center [1022, 35] width 10 height 18
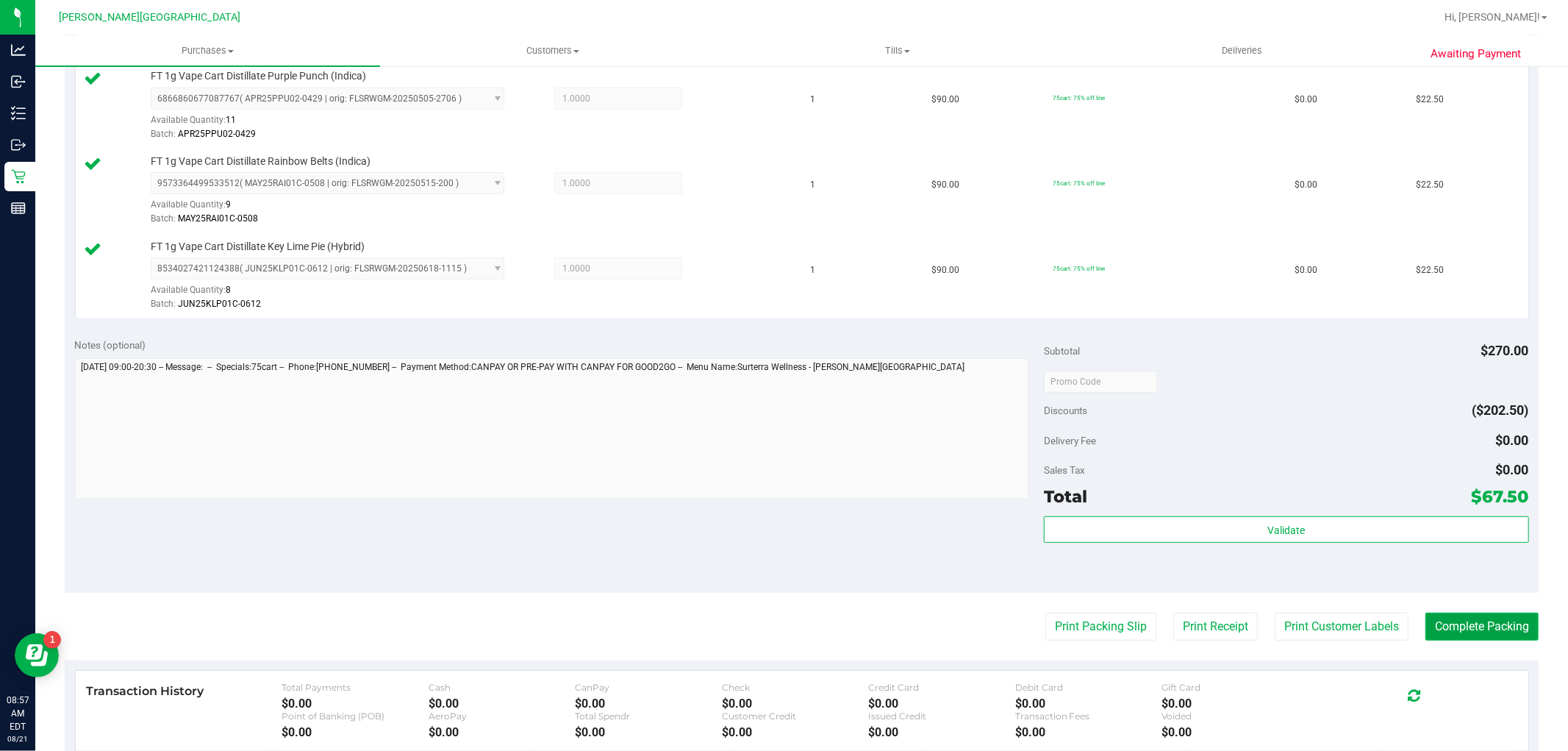
click at [1484, 621] on button "Complete Packing" at bounding box center [1482, 626] width 113 height 28
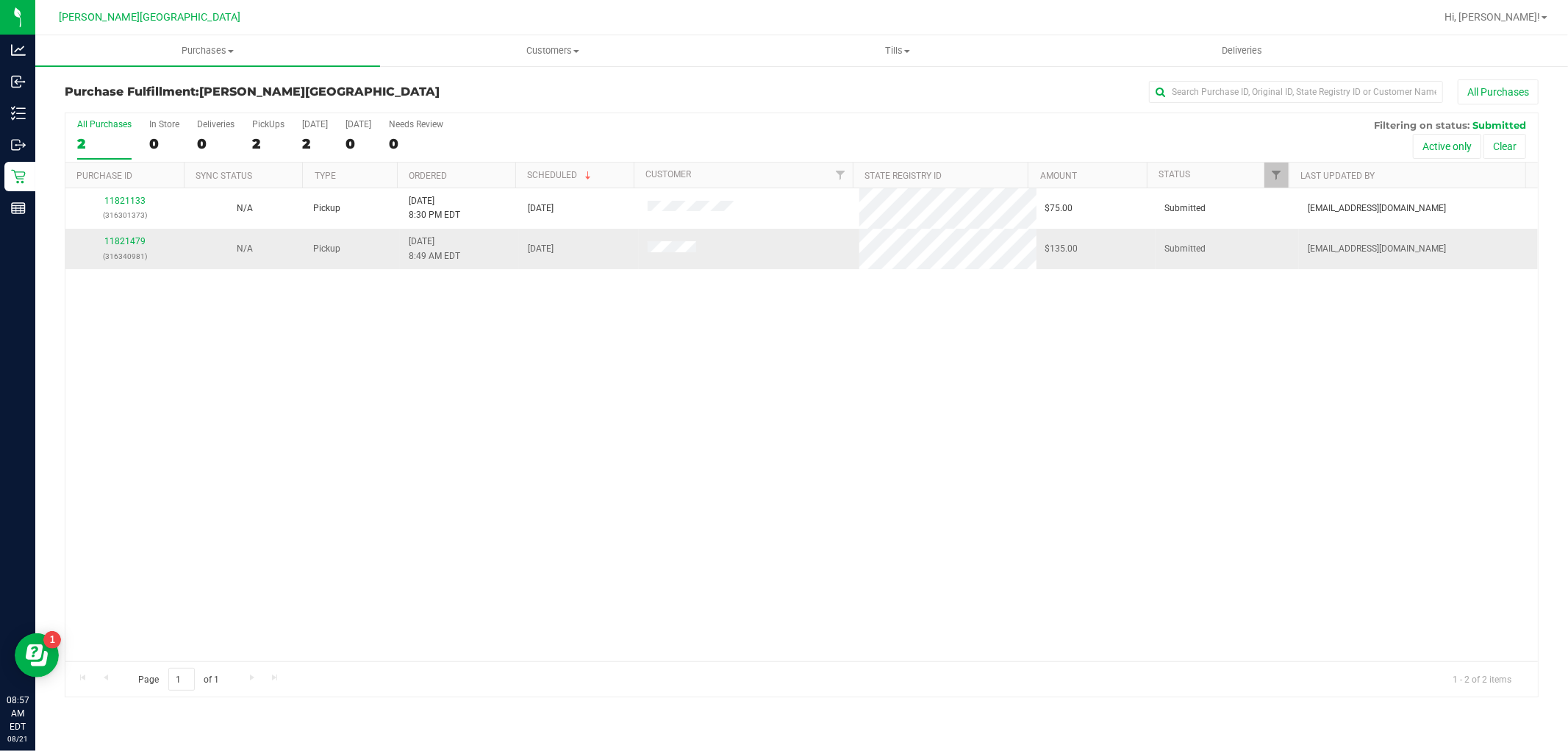
click at [144, 239] on div "11821479 (316340981)" at bounding box center [125, 248] width 101 height 28
click at [141, 239] on link "11821479" at bounding box center [125, 241] width 41 height 10
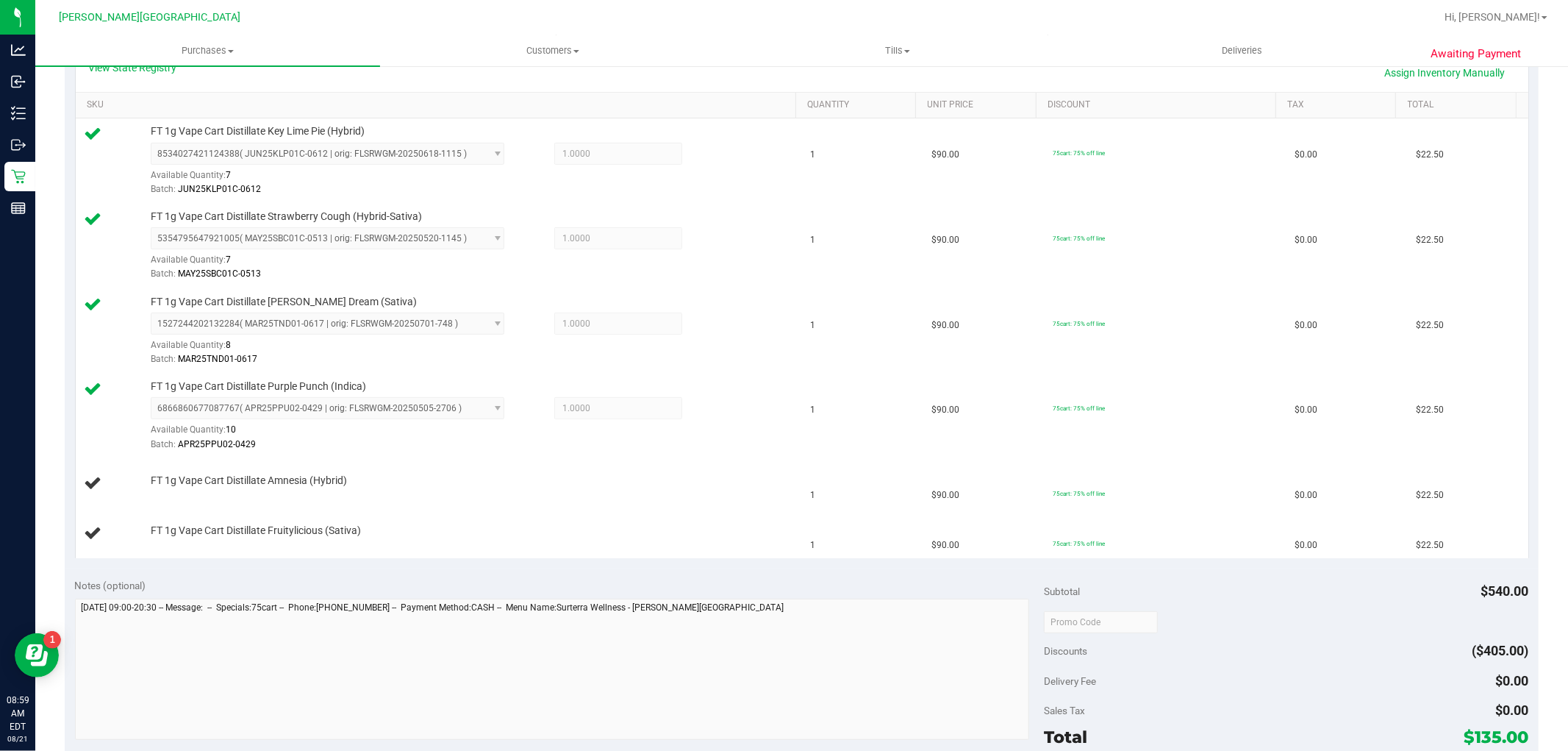
scroll to position [571, 0]
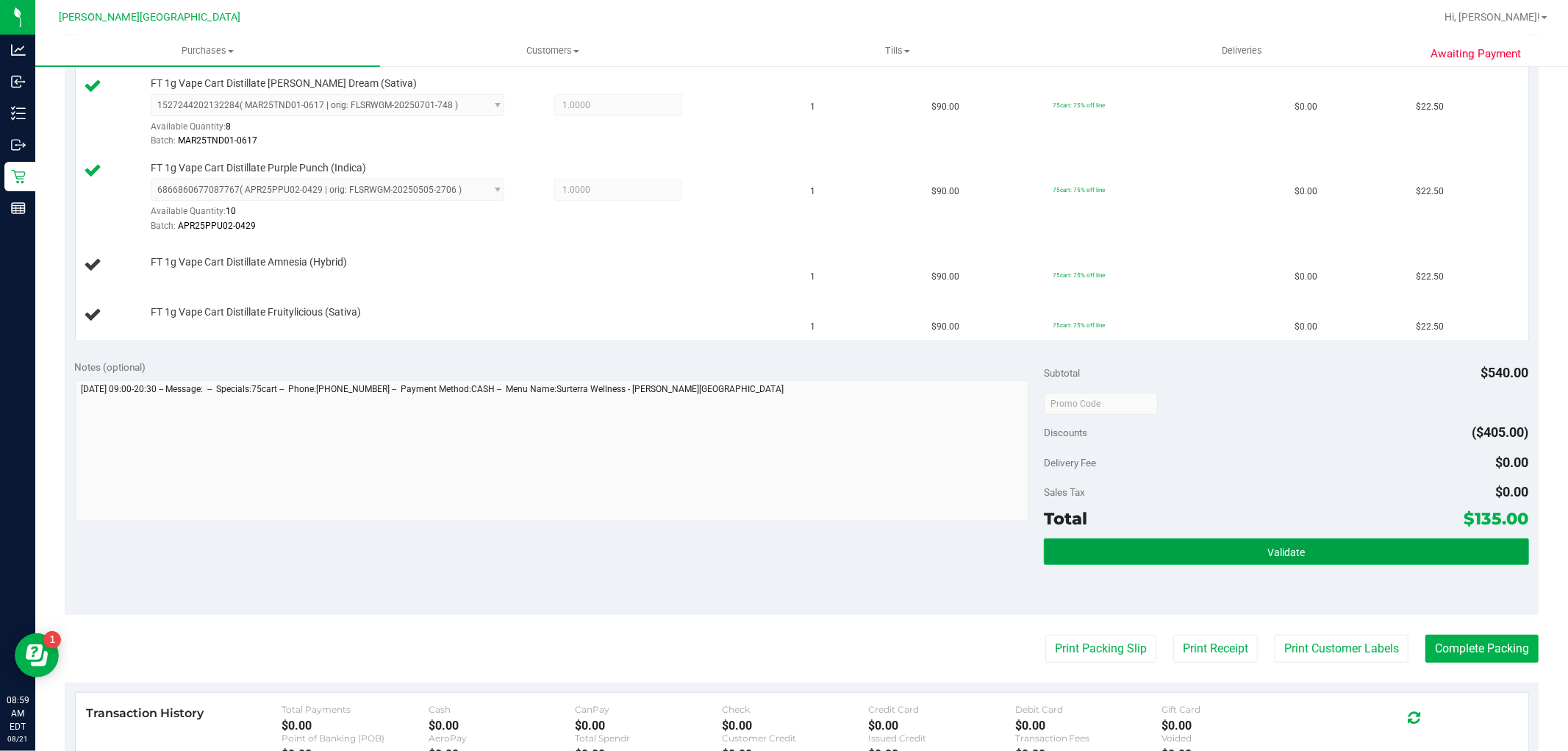
click at [1152, 546] on button "Validate" at bounding box center [1286, 551] width 484 height 26
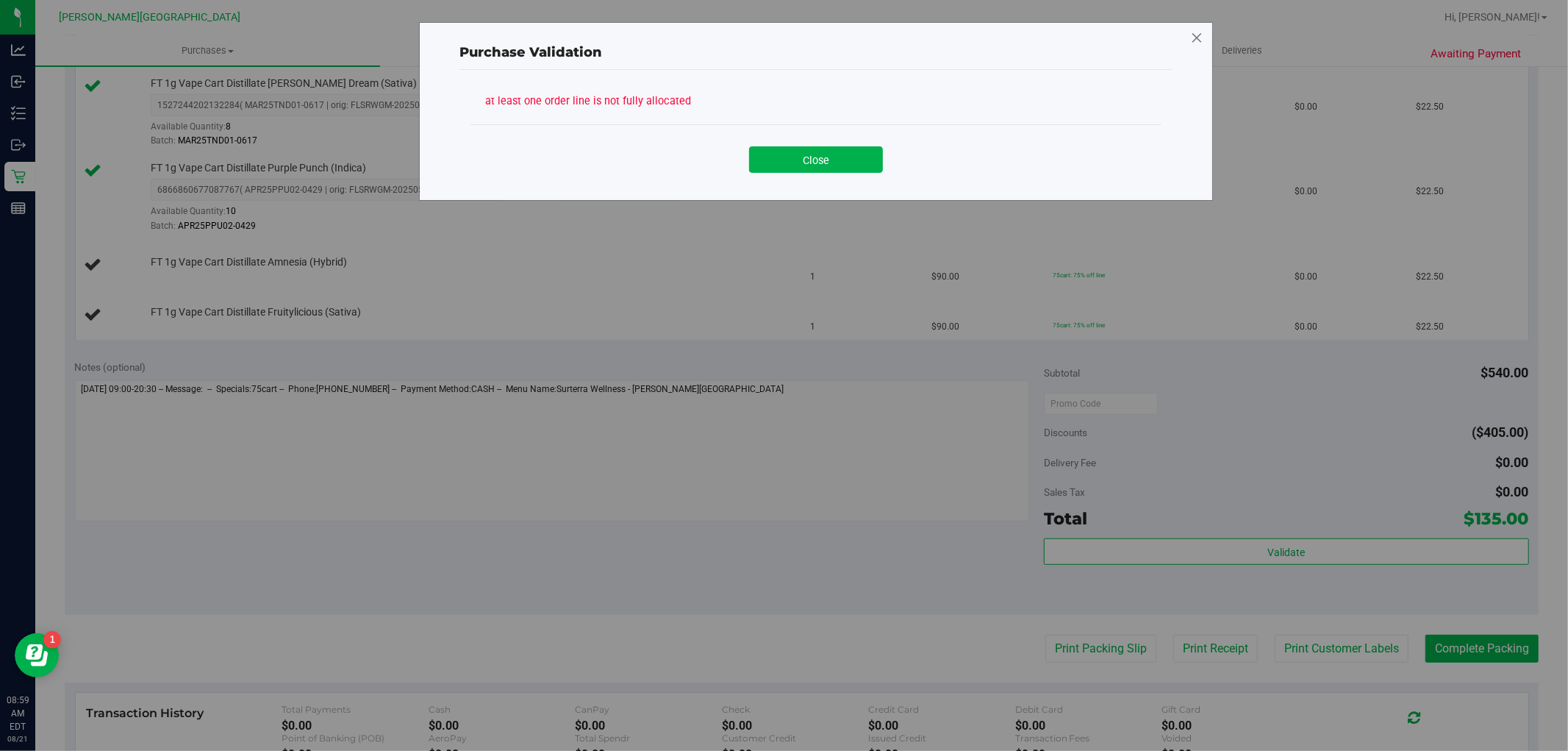
click at [1200, 32] on icon at bounding box center [1197, 38] width 13 height 24
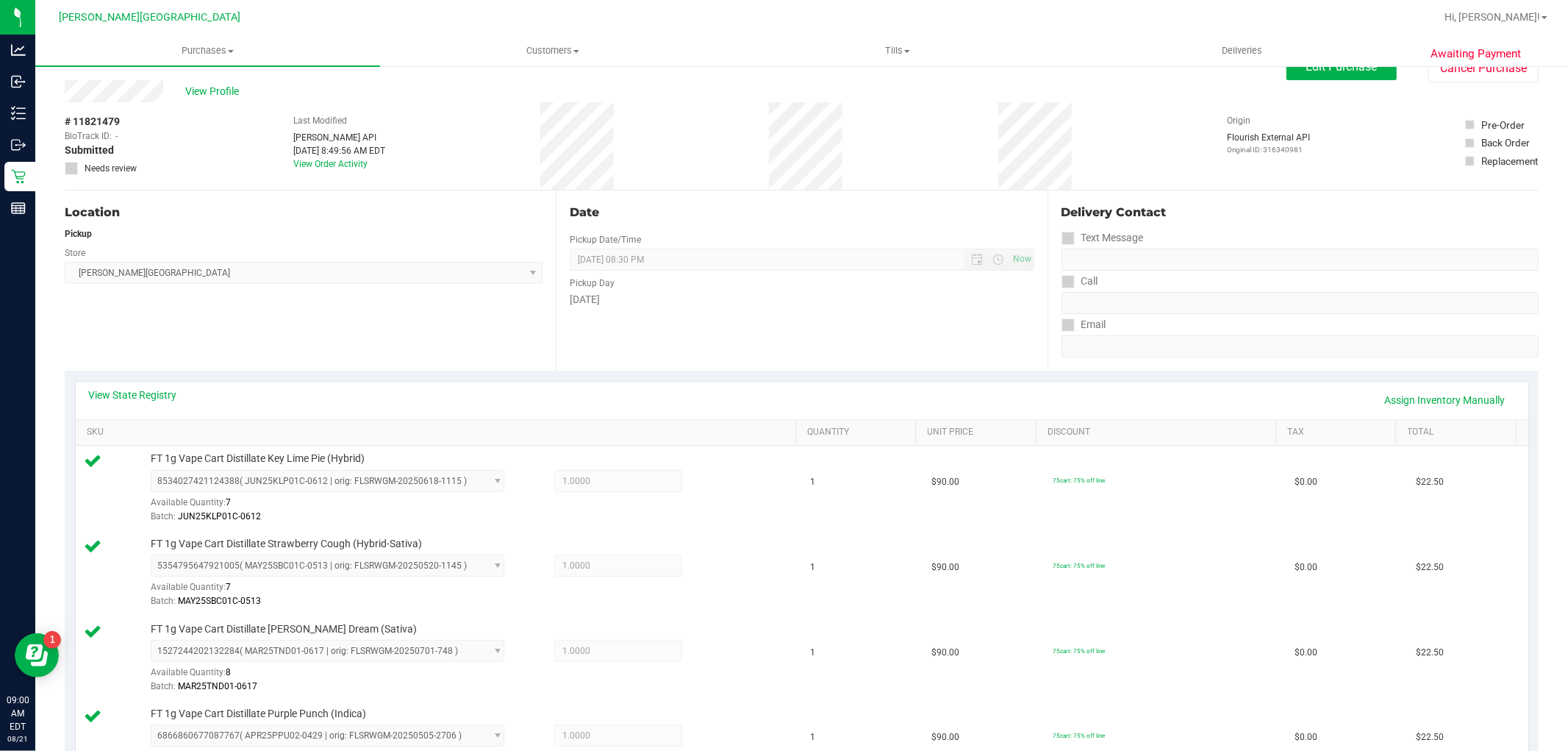
scroll to position [0, 0]
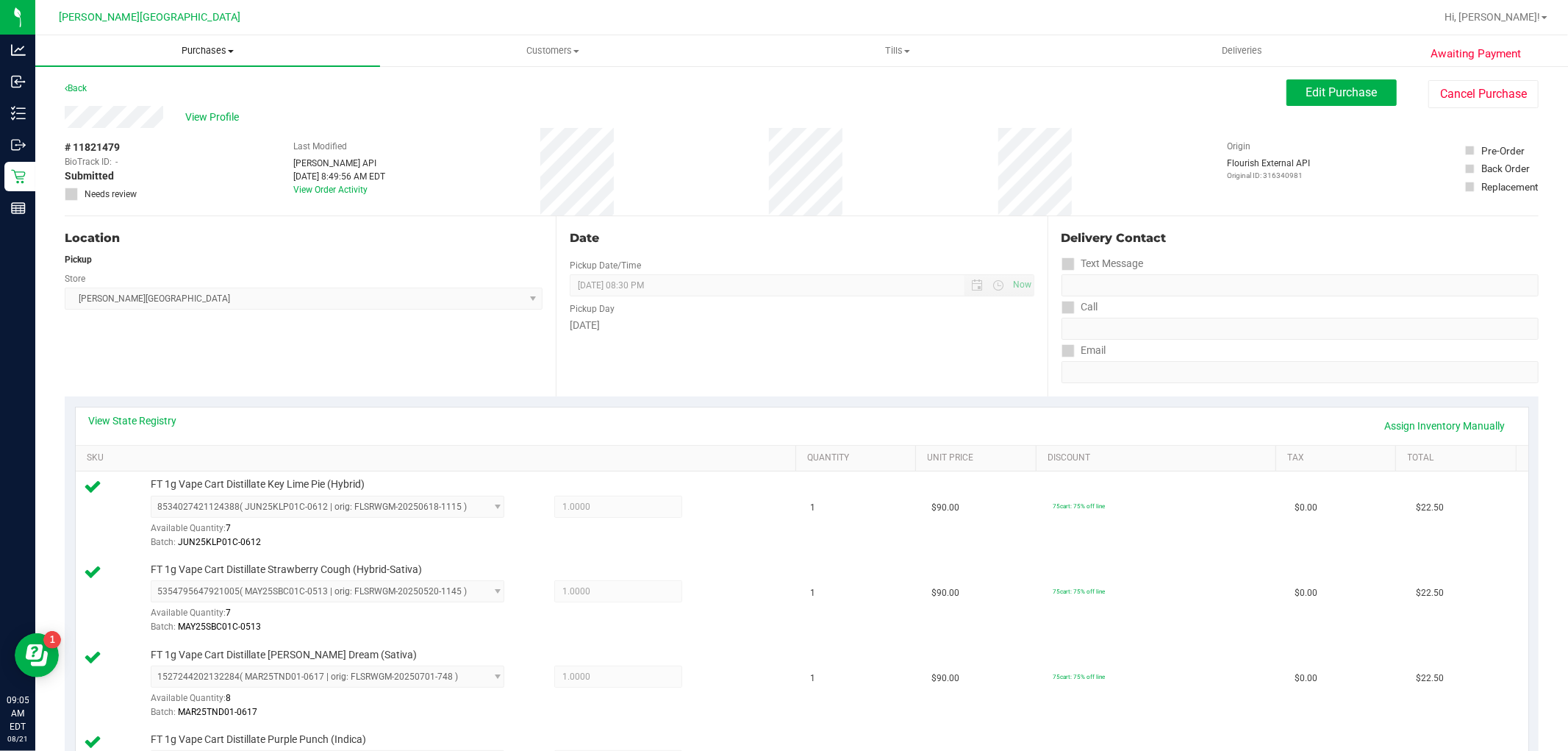
click at [189, 49] on span "Purchases" at bounding box center [207, 51] width 345 height 13
click at [140, 103] on li "Fulfillment" at bounding box center [207, 106] width 345 height 18
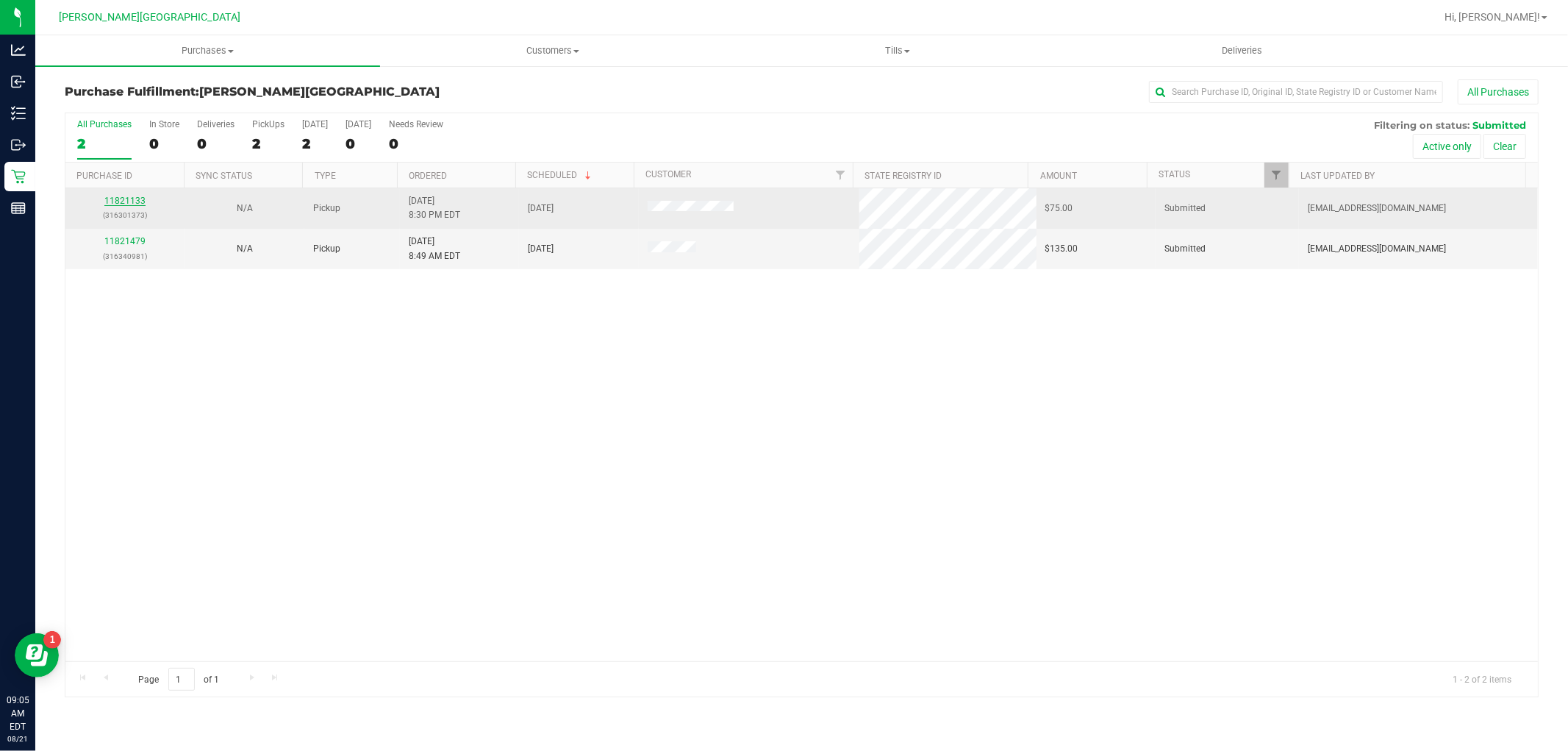
click at [142, 201] on link "11821133" at bounding box center [125, 201] width 41 height 10
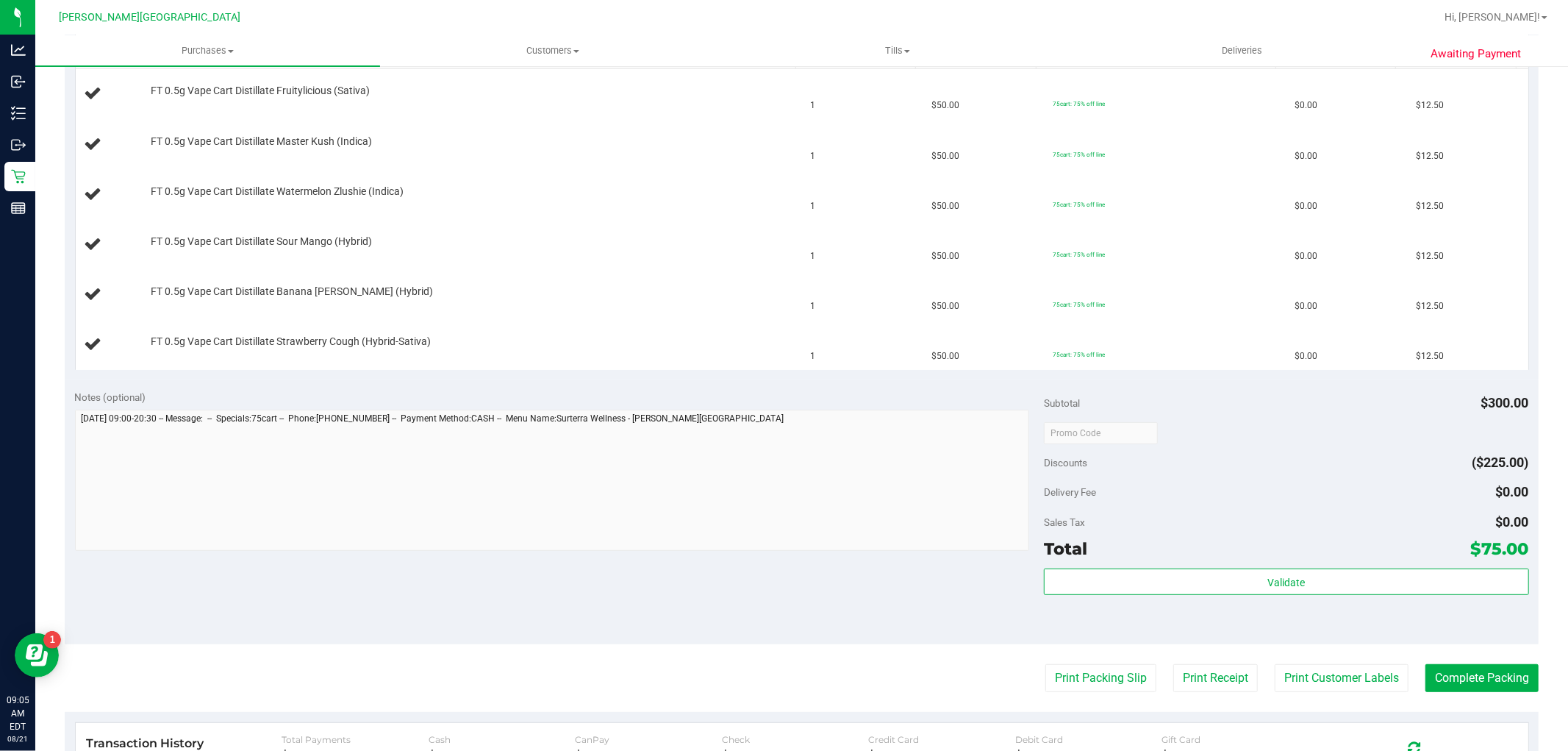
scroll to position [490, 0]
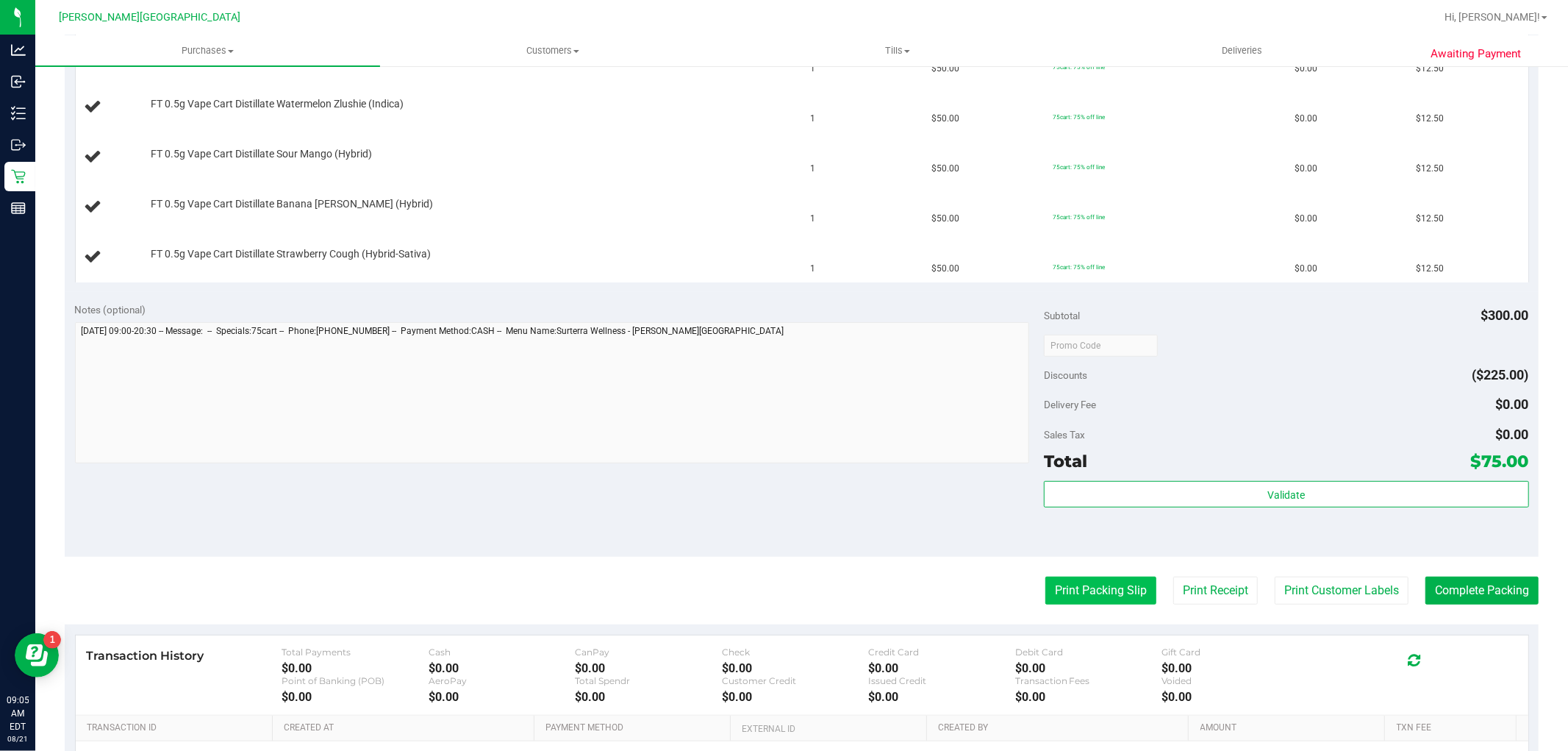
click at [1078, 592] on button "Print Packing Slip" at bounding box center [1101, 590] width 111 height 28
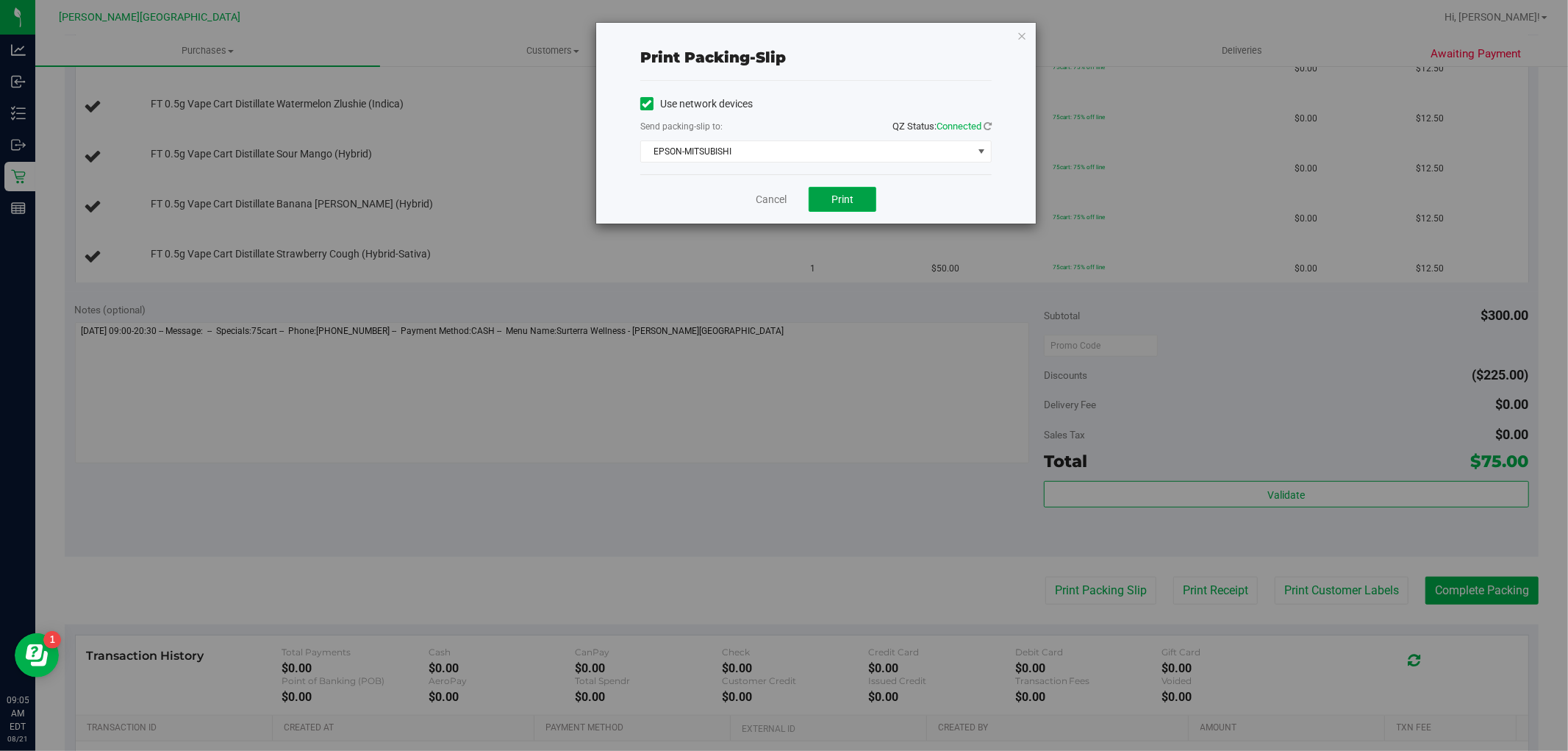
click at [836, 191] on button "Print" at bounding box center [843, 200] width 67 height 25
click at [1019, 38] on icon "button" at bounding box center [1022, 35] width 10 height 18
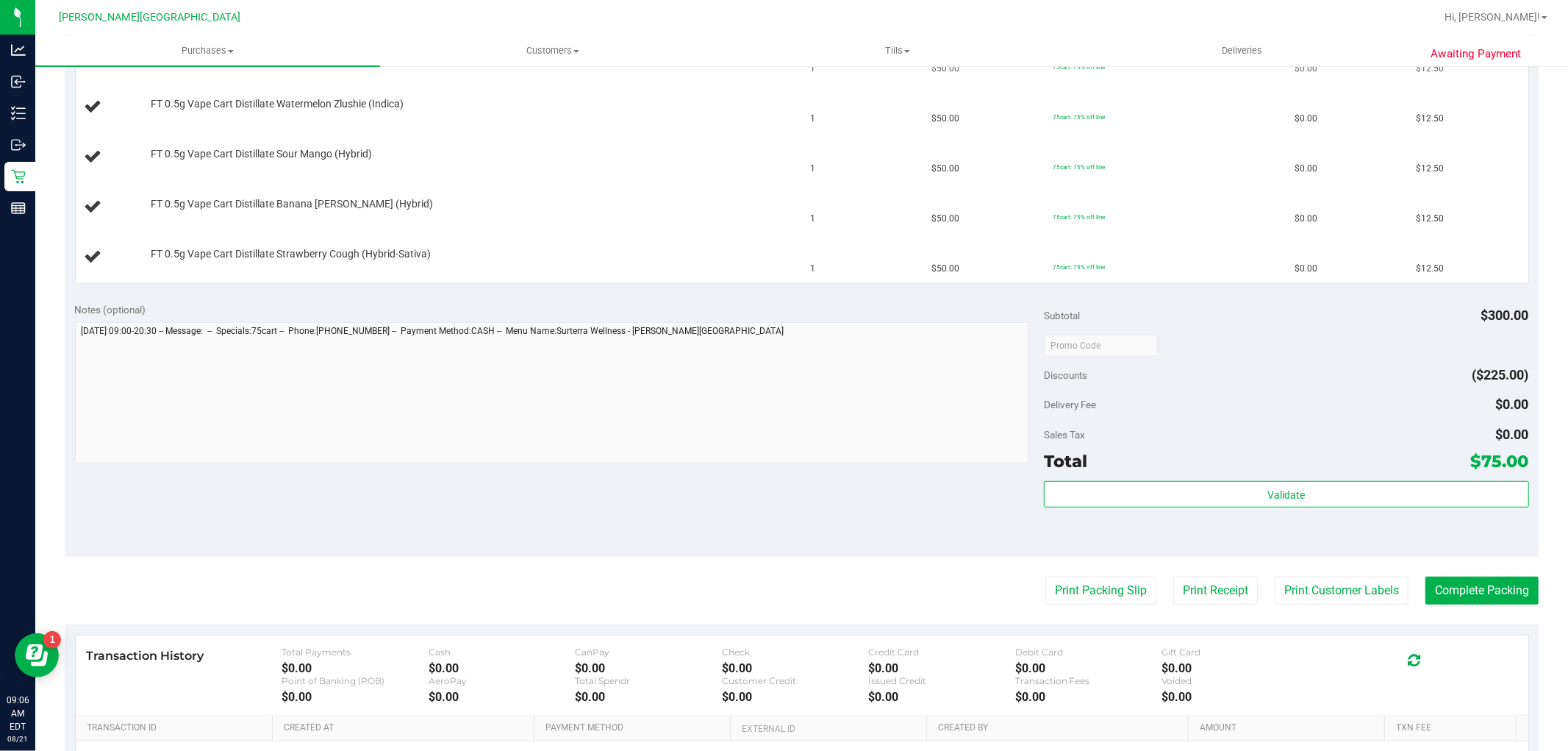
scroll to position [245, 0]
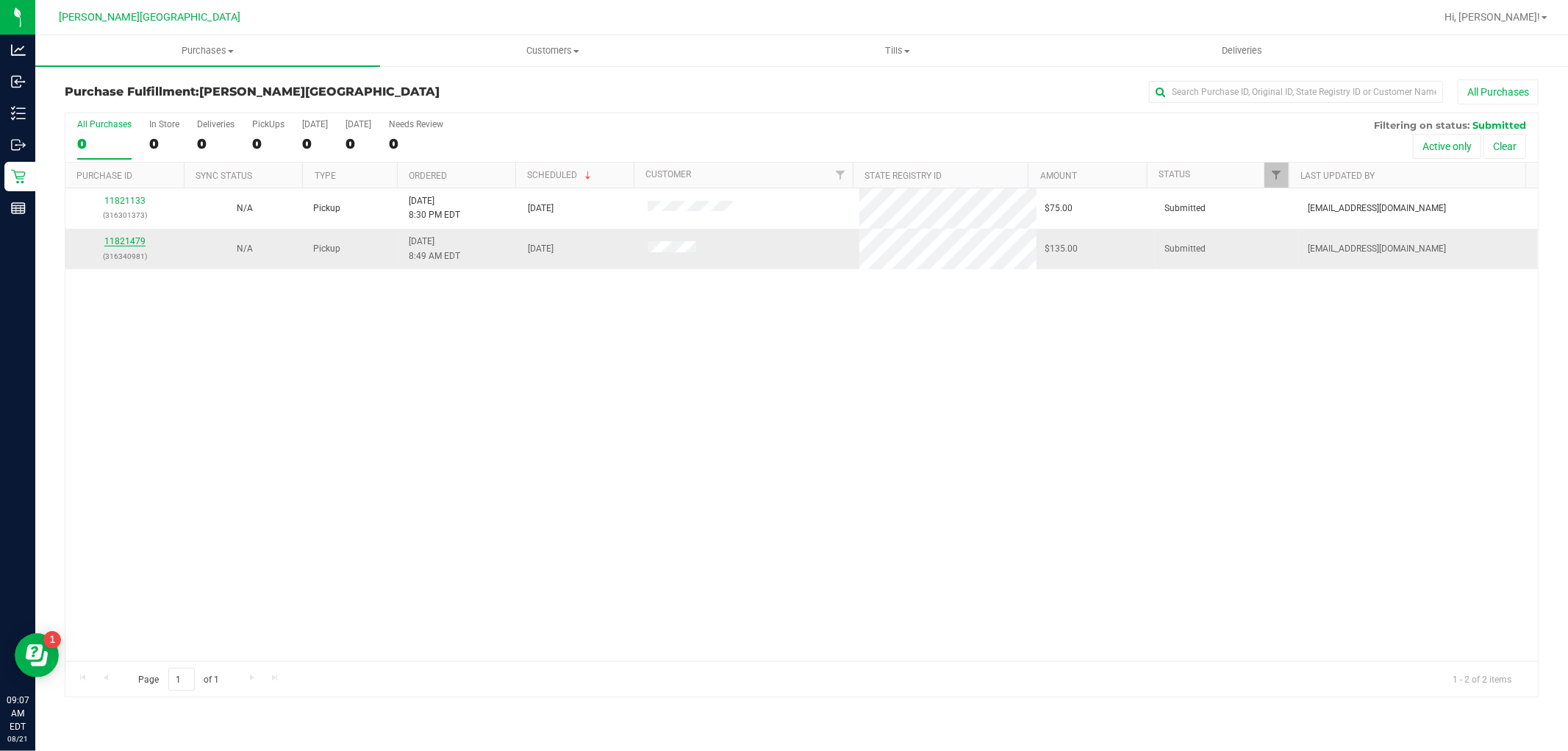
click at [136, 241] on link "11821479" at bounding box center [125, 241] width 41 height 10
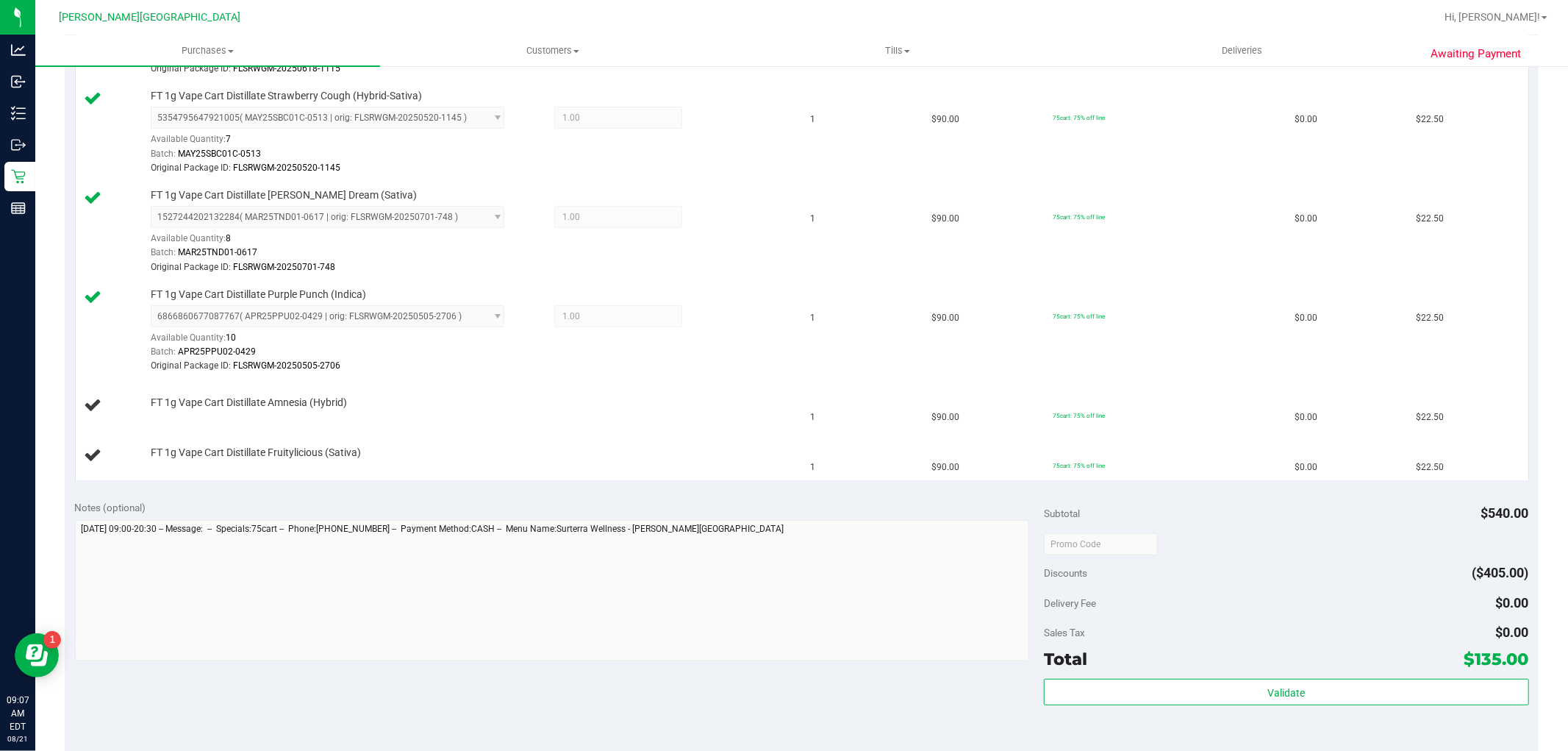
scroll to position [736, 0]
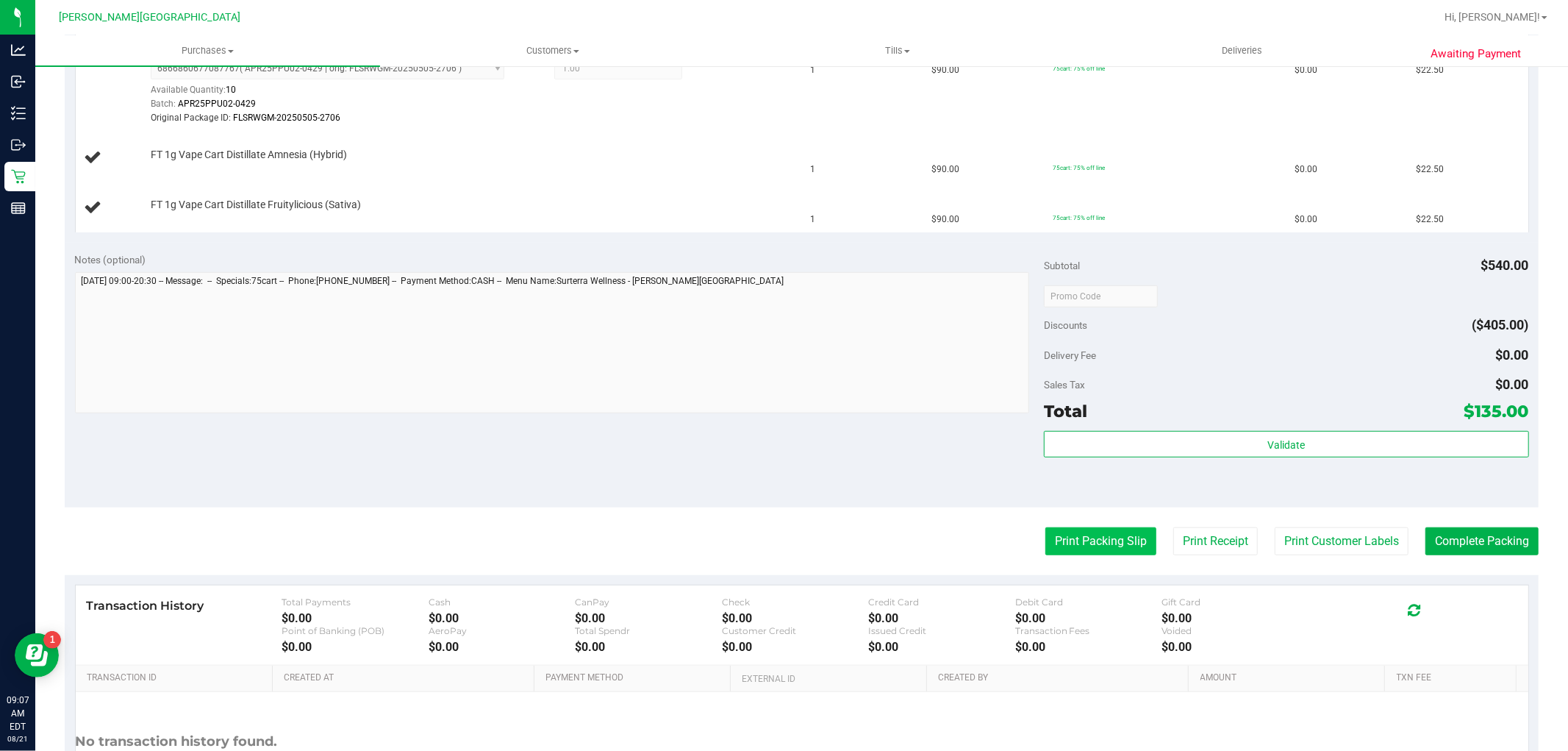
click at [1120, 550] on button "Print Packing Slip" at bounding box center [1101, 541] width 111 height 28
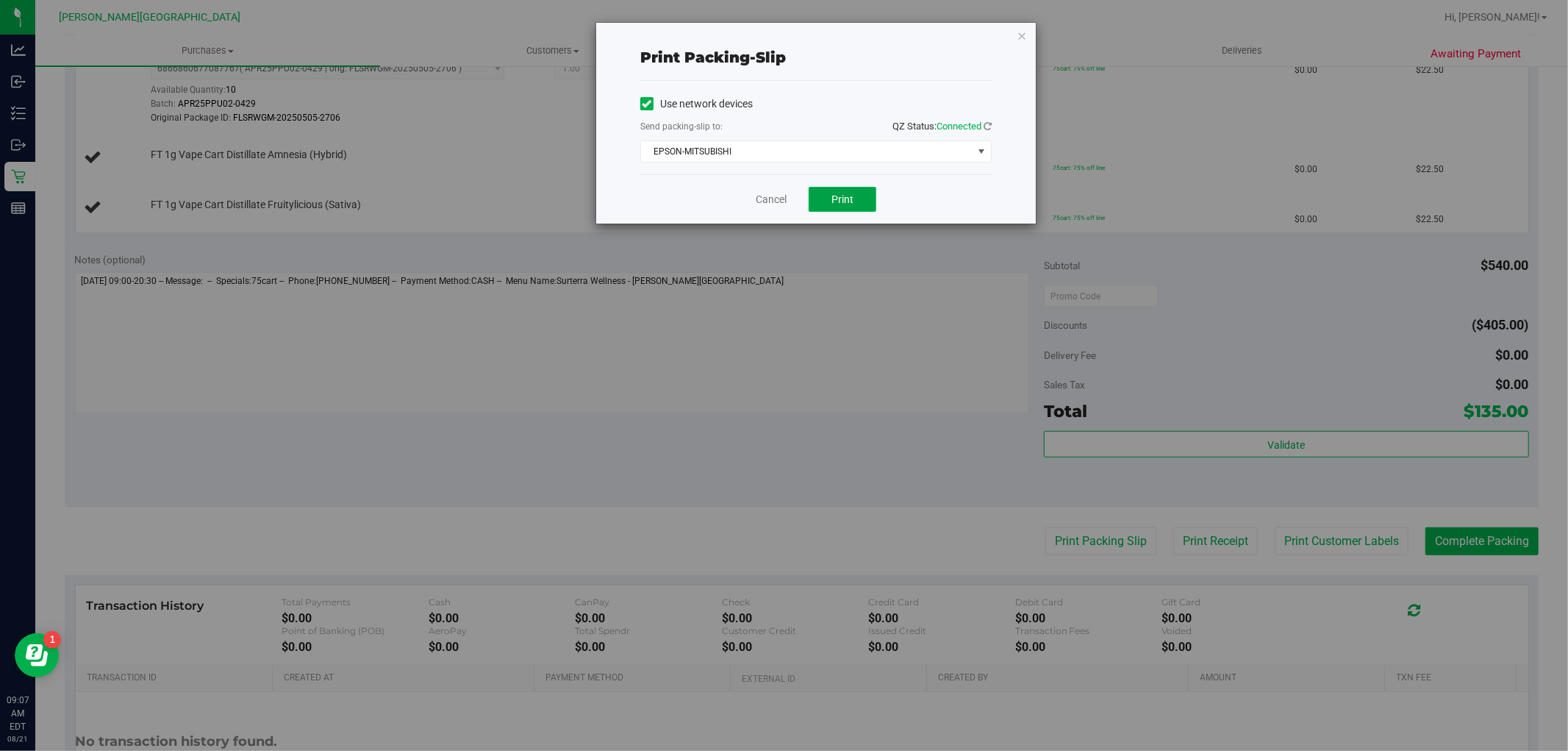
click at [874, 211] on button "Print" at bounding box center [843, 200] width 67 height 25
click at [1023, 34] on icon "button" at bounding box center [1022, 35] width 10 height 18
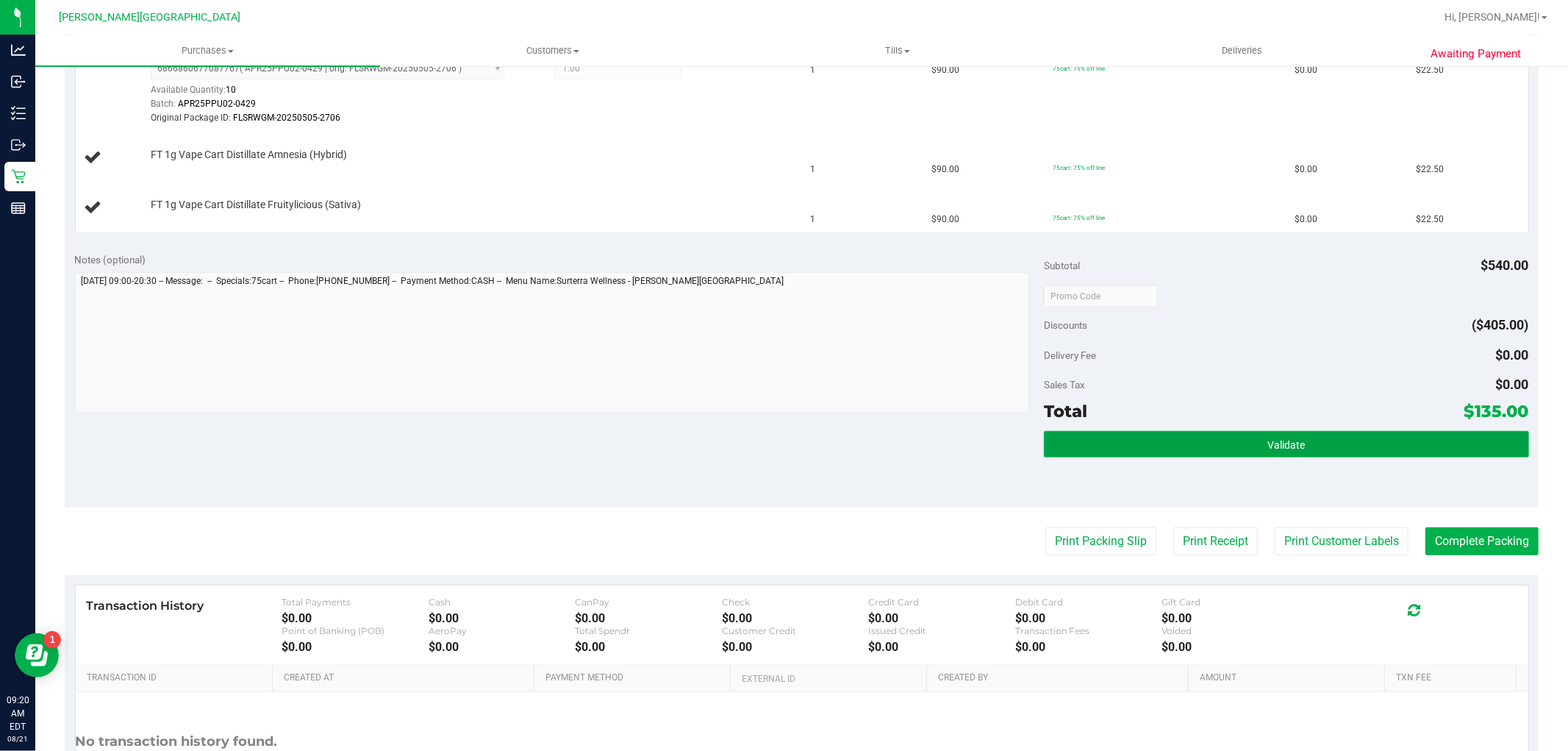
click at [1306, 451] on button "Validate" at bounding box center [1286, 443] width 484 height 26
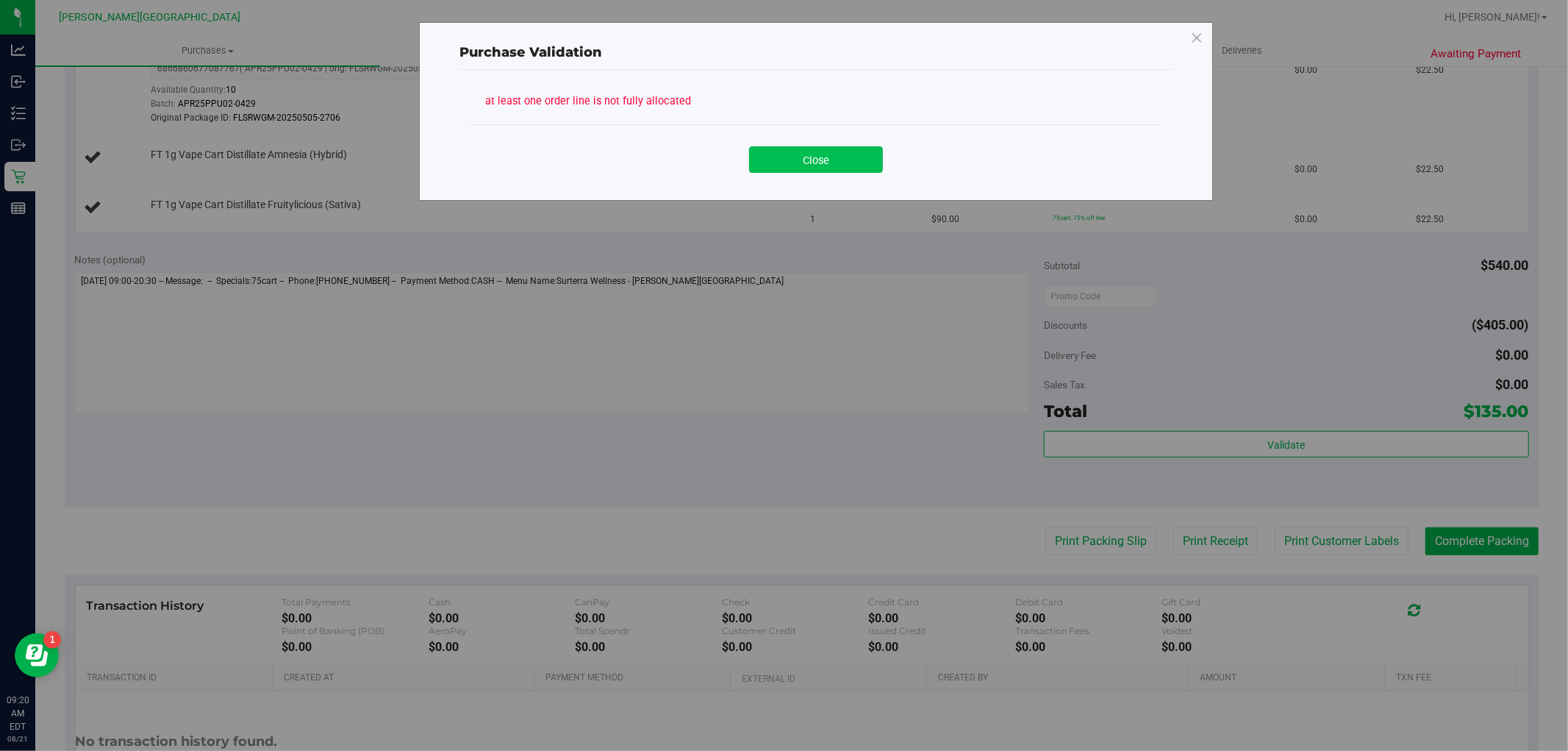
click at [843, 147] on button "Close" at bounding box center [816, 159] width 134 height 26
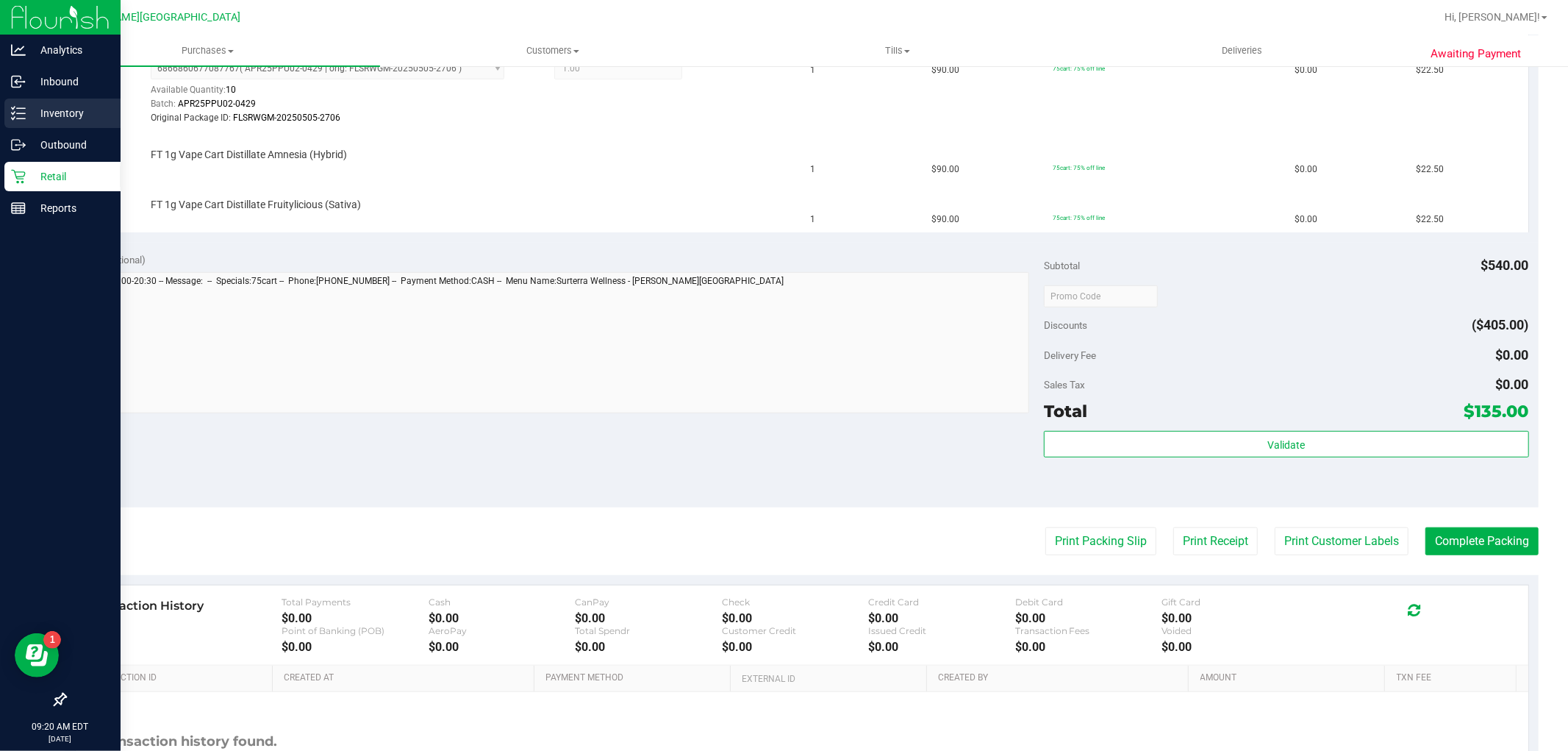
click at [29, 112] on p "Inventory" at bounding box center [70, 113] width 88 height 18
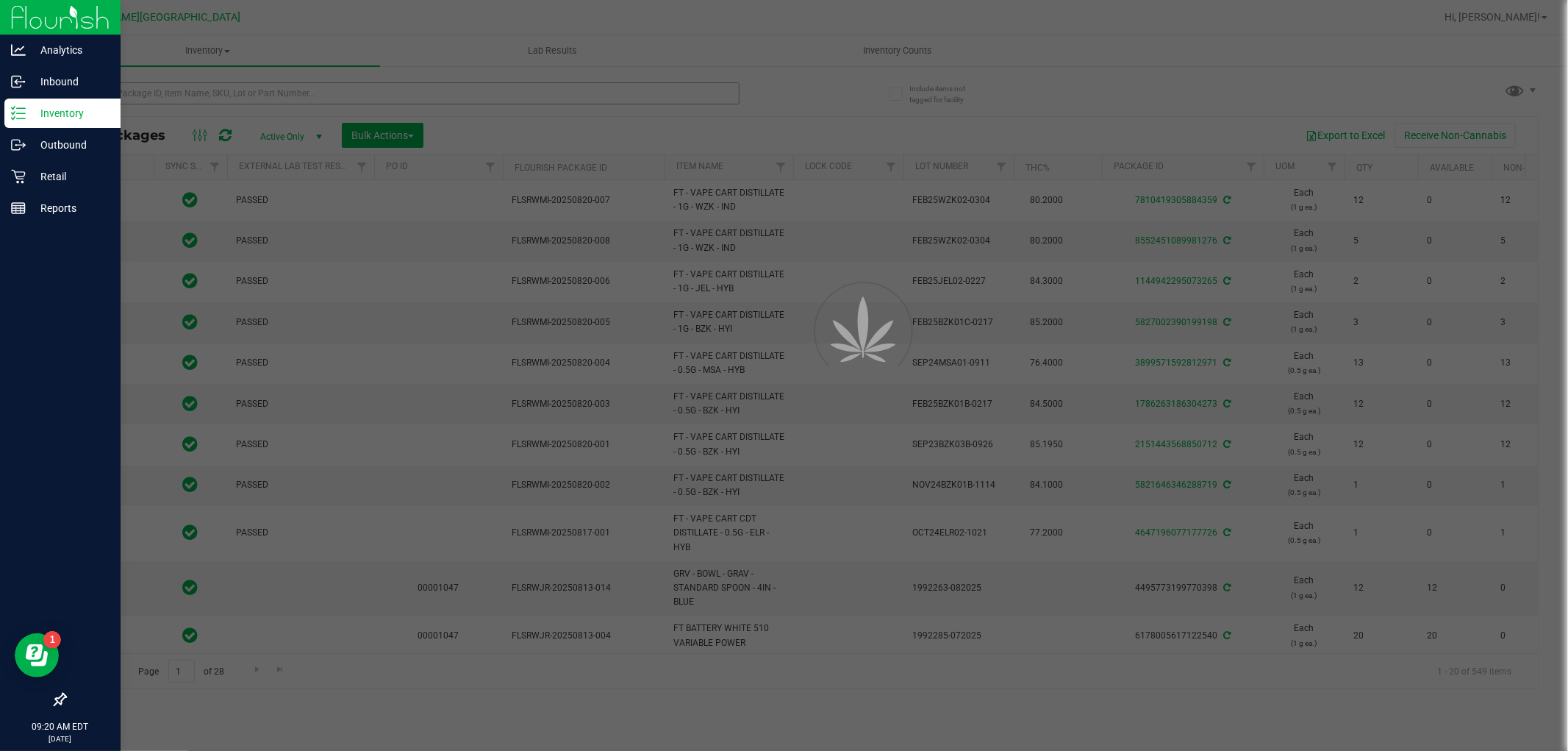
click at [202, 89] on div at bounding box center [784, 375] width 1568 height 751
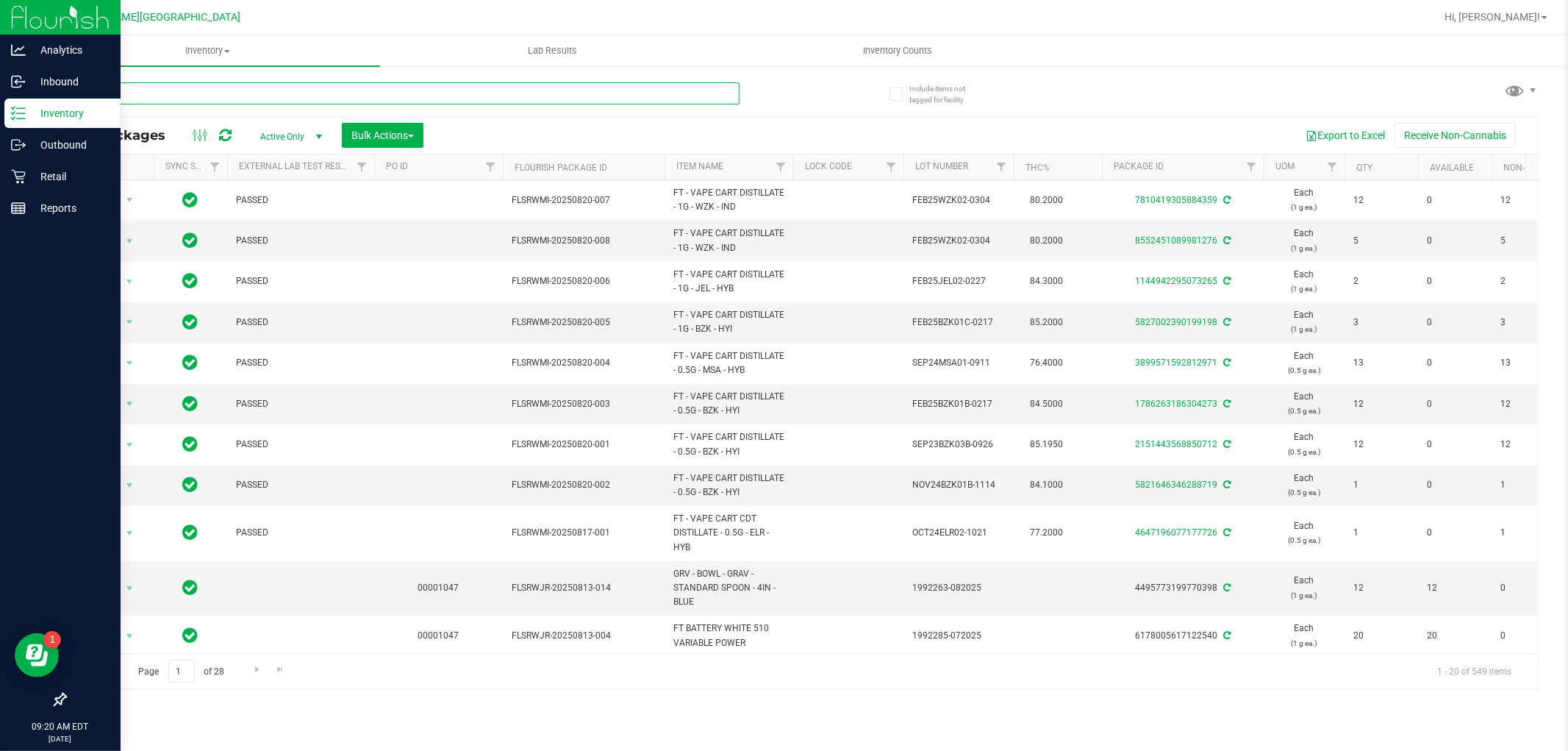
click at [254, 97] on input "text" at bounding box center [402, 94] width 675 height 22
type input "7167692693588031"
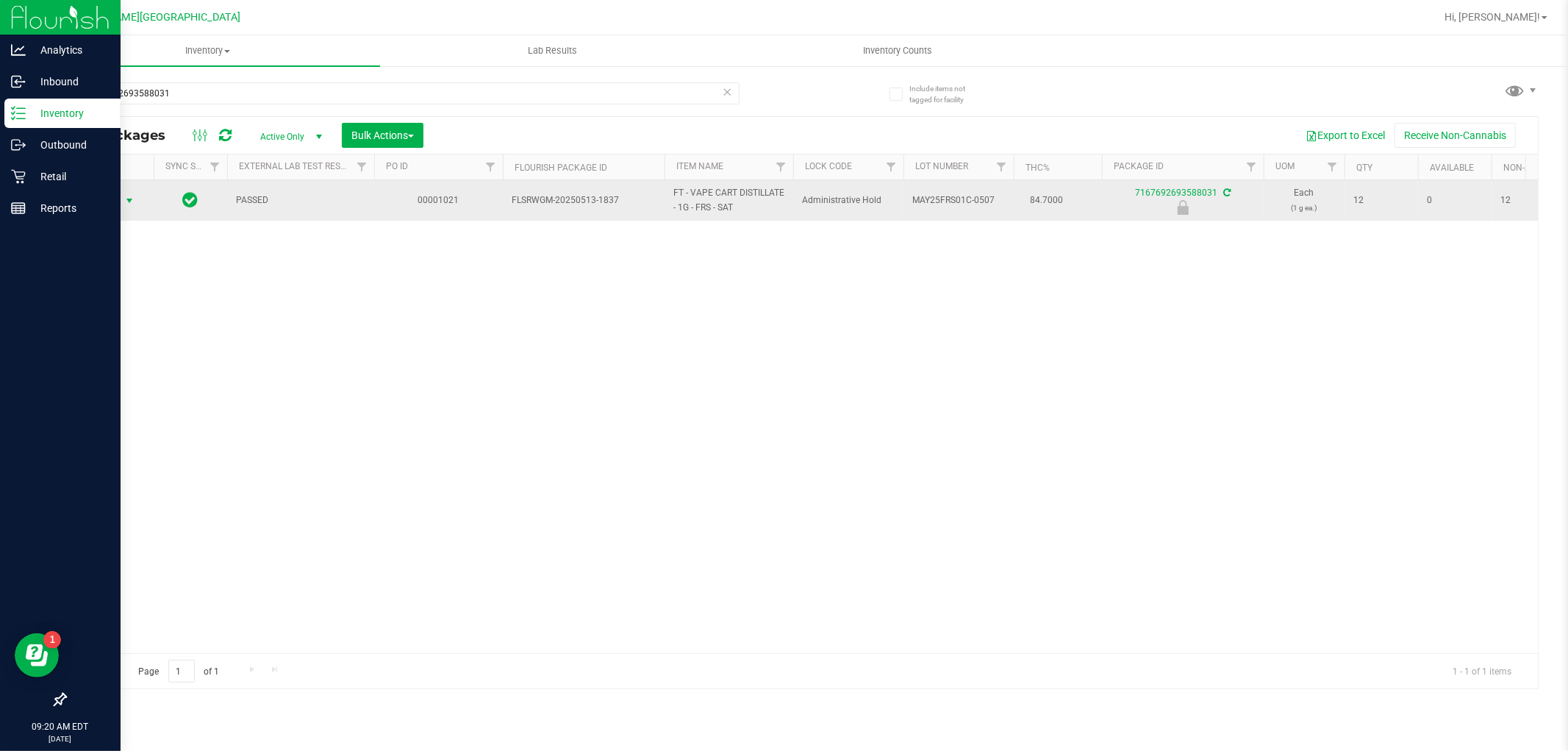
click at [128, 200] on span "select" at bounding box center [130, 201] width 12 height 12
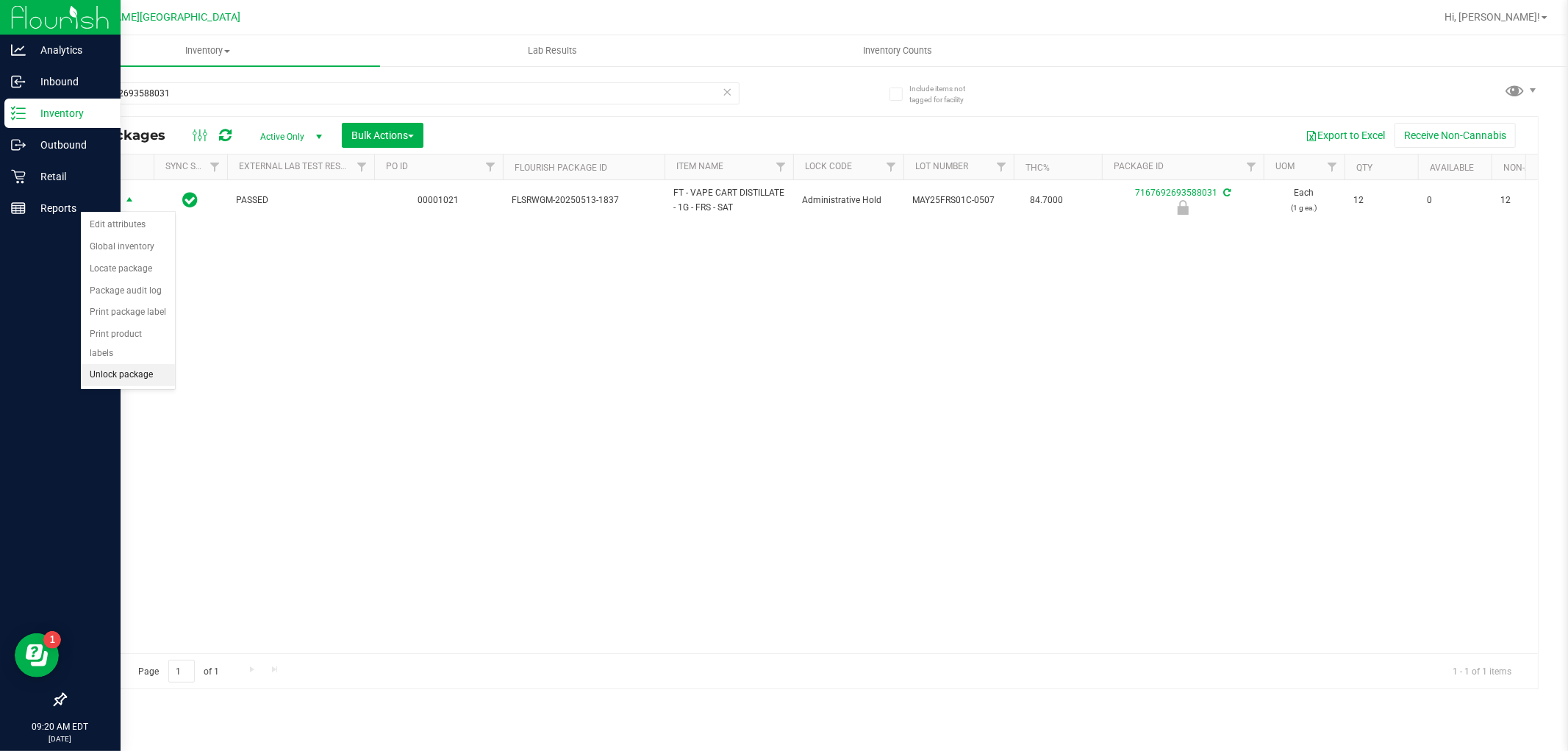
click at [163, 380] on li "Unlock package" at bounding box center [128, 375] width 94 height 22
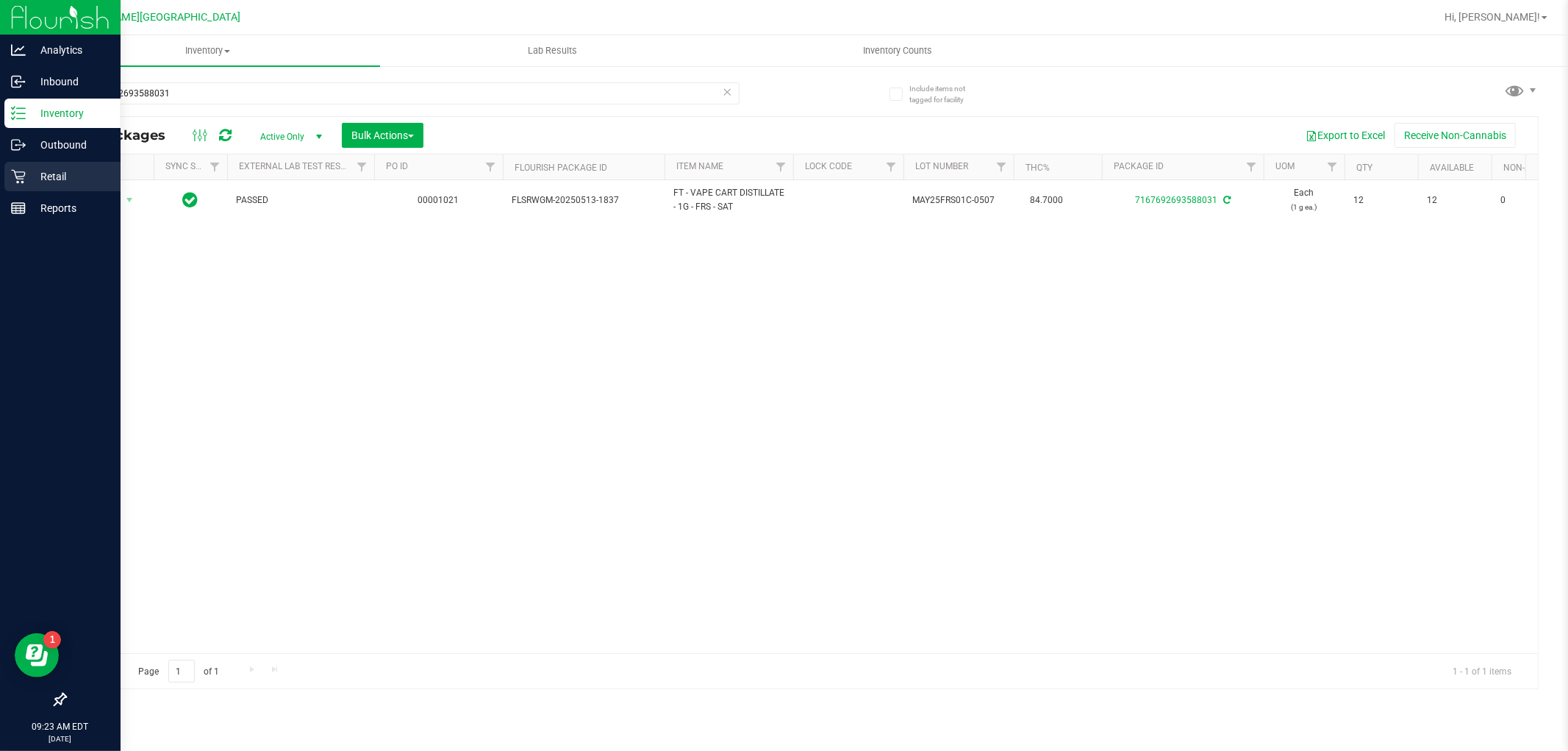
click at [71, 164] on div "Retail" at bounding box center [62, 176] width 116 height 30
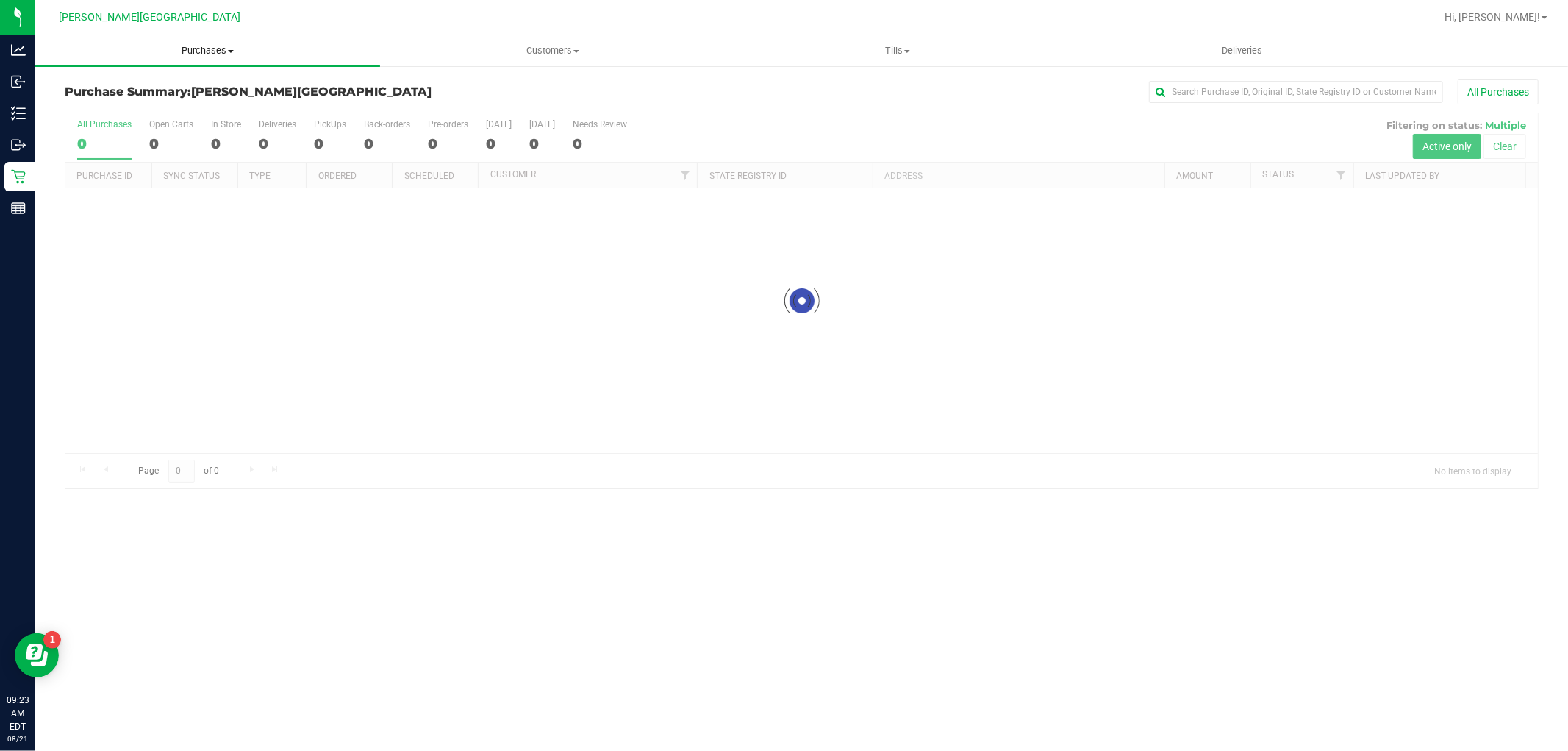
click at [211, 49] on span "Purchases" at bounding box center [207, 51] width 345 height 13
click at [179, 107] on li "Fulfillment" at bounding box center [207, 106] width 345 height 18
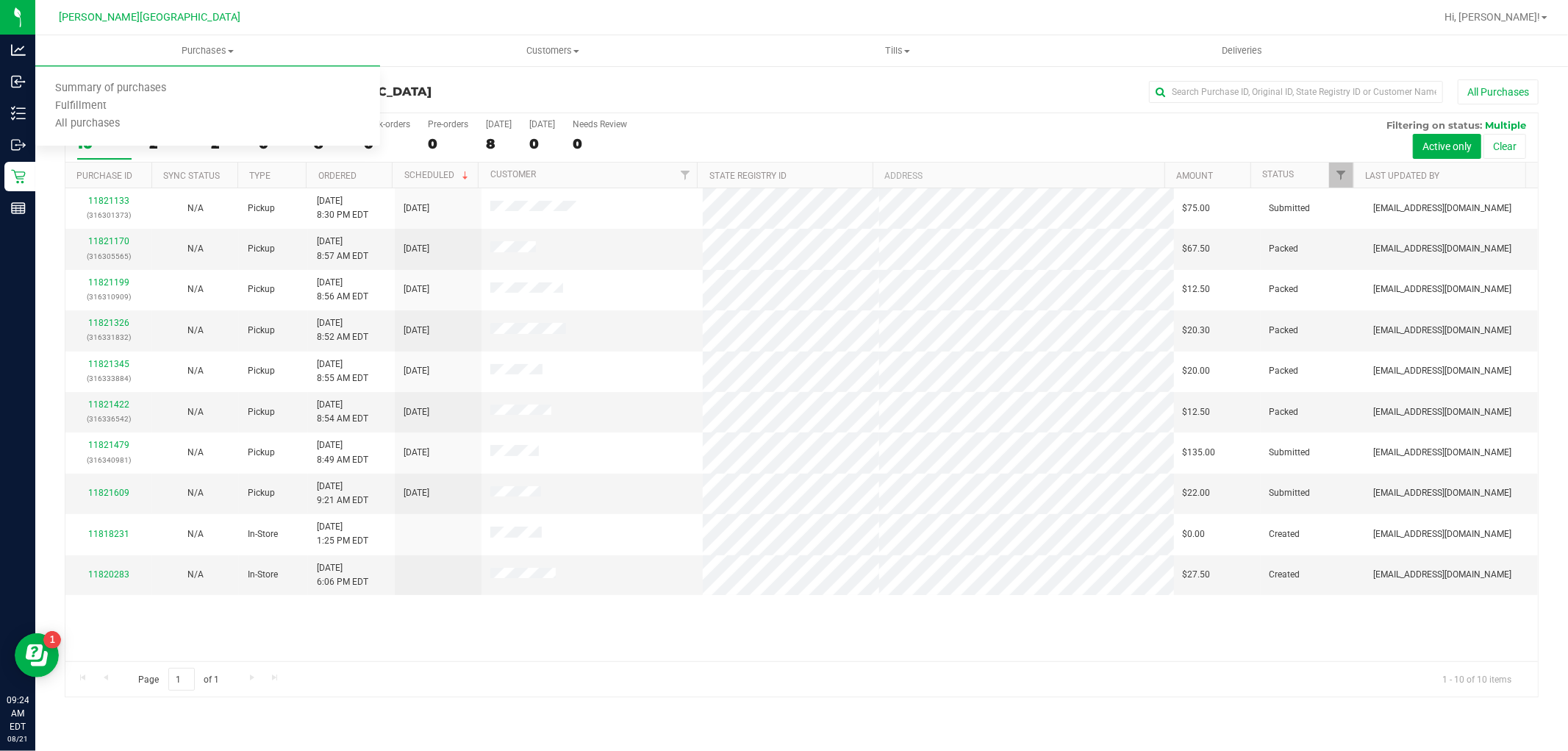
click at [674, 100] on div "All Purchases" at bounding box center [1047, 92] width 983 height 25
click at [185, 40] on uib-tab-heading "Purchases Summary of purchases Fulfillment All purchases" at bounding box center [207, 51] width 345 height 31
click at [173, 113] on li "Fulfillment" at bounding box center [207, 106] width 345 height 18
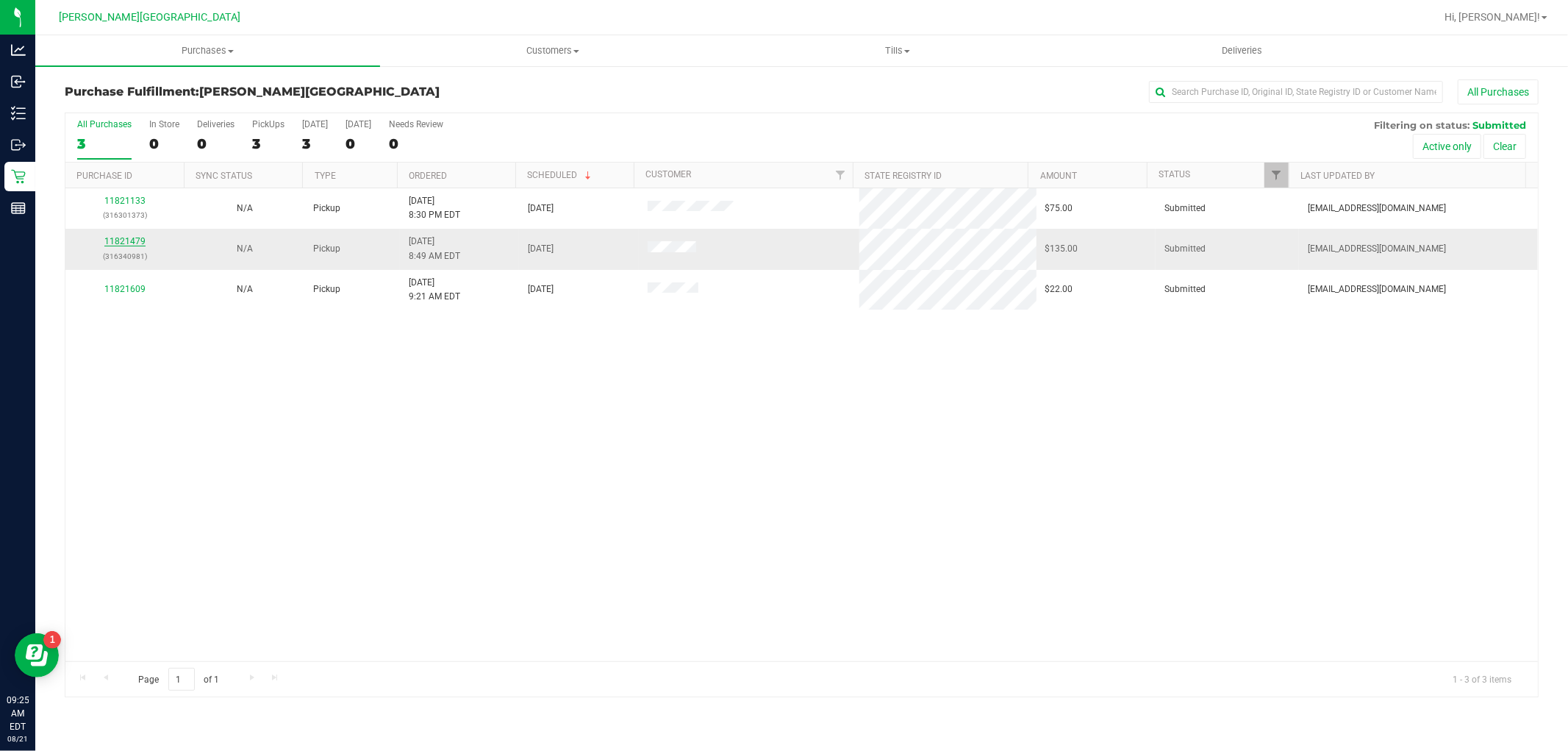
click at [140, 245] on link "11821479" at bounding box center [125, 241] width 41 height 10
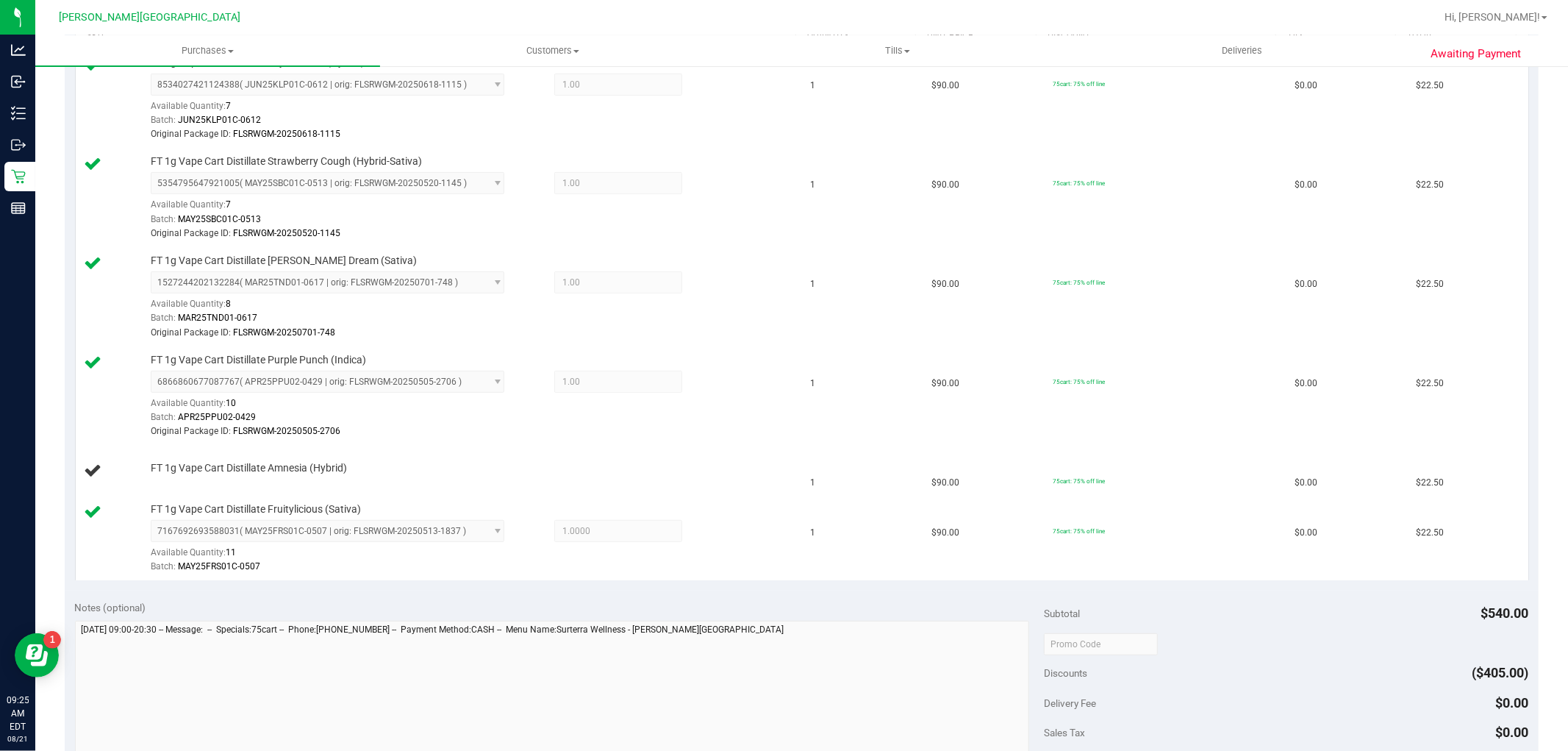
scroll to position [571, 0]
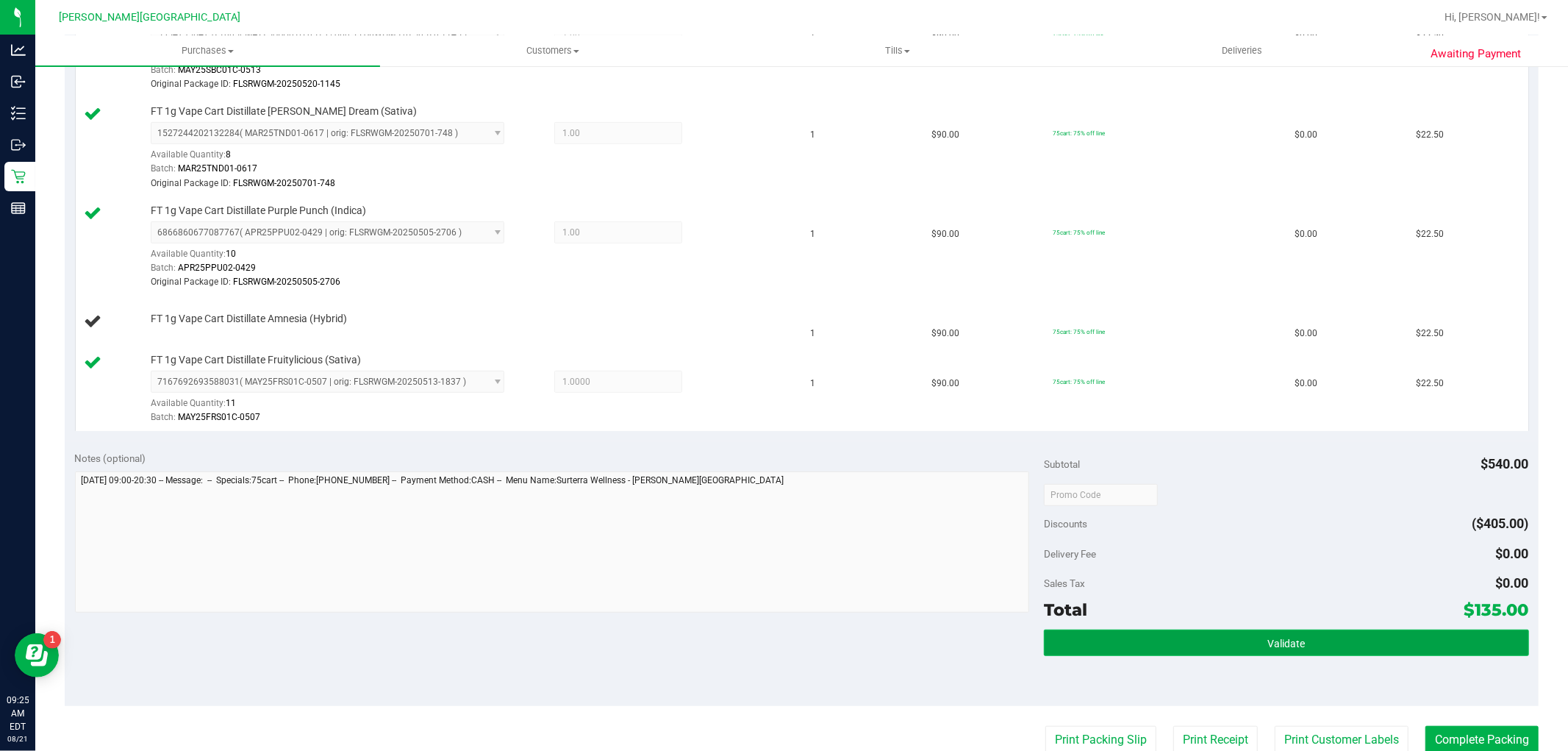
click at [1363, 643] on button "Validate" at bounding box center [1286, 642] width 484 height 26
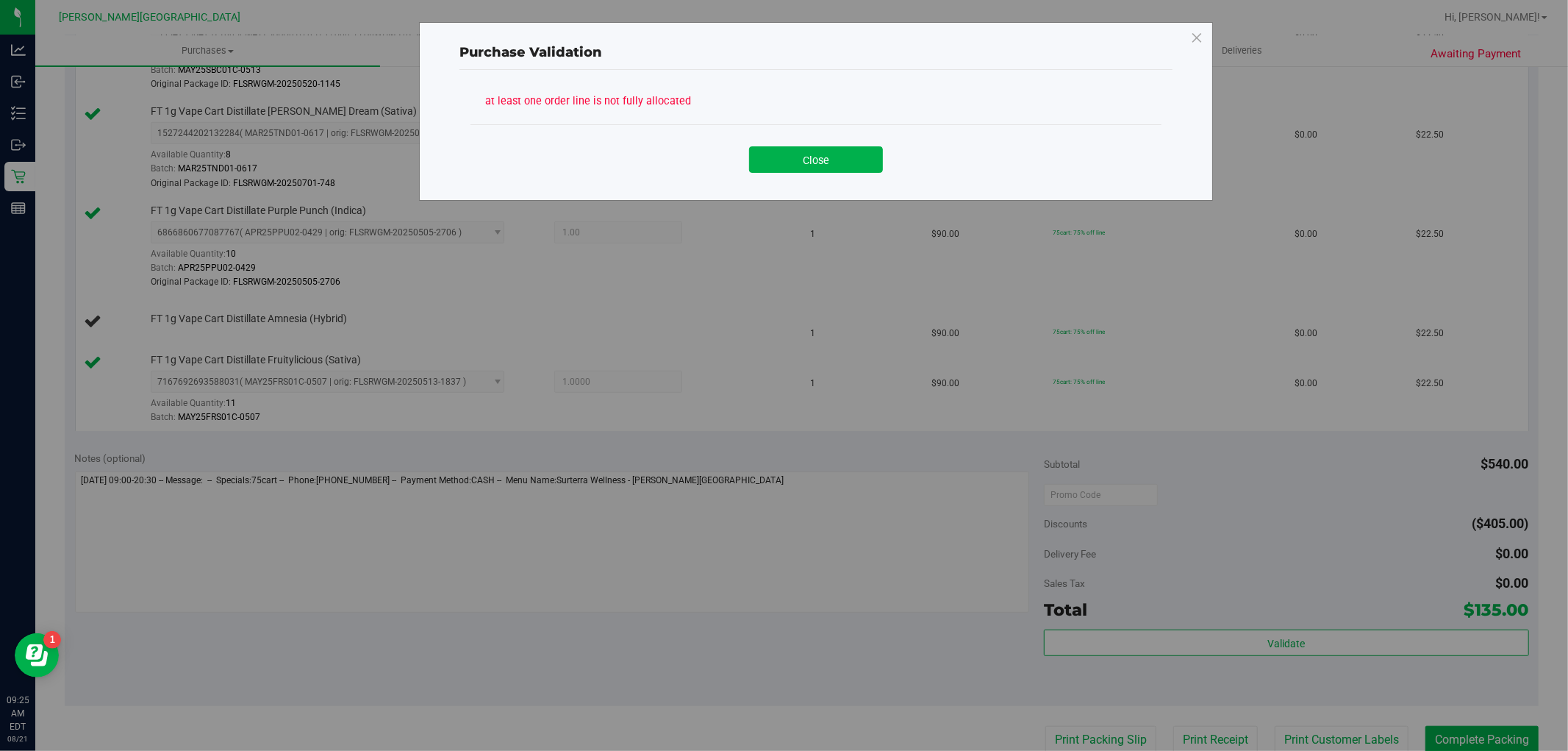
click at [829, 173] on div "Close" at bounding box center [816, 153] width 691 height 60
click at [829, 158] on button "Close" at bounding box center [816, 159] width 134 height 26
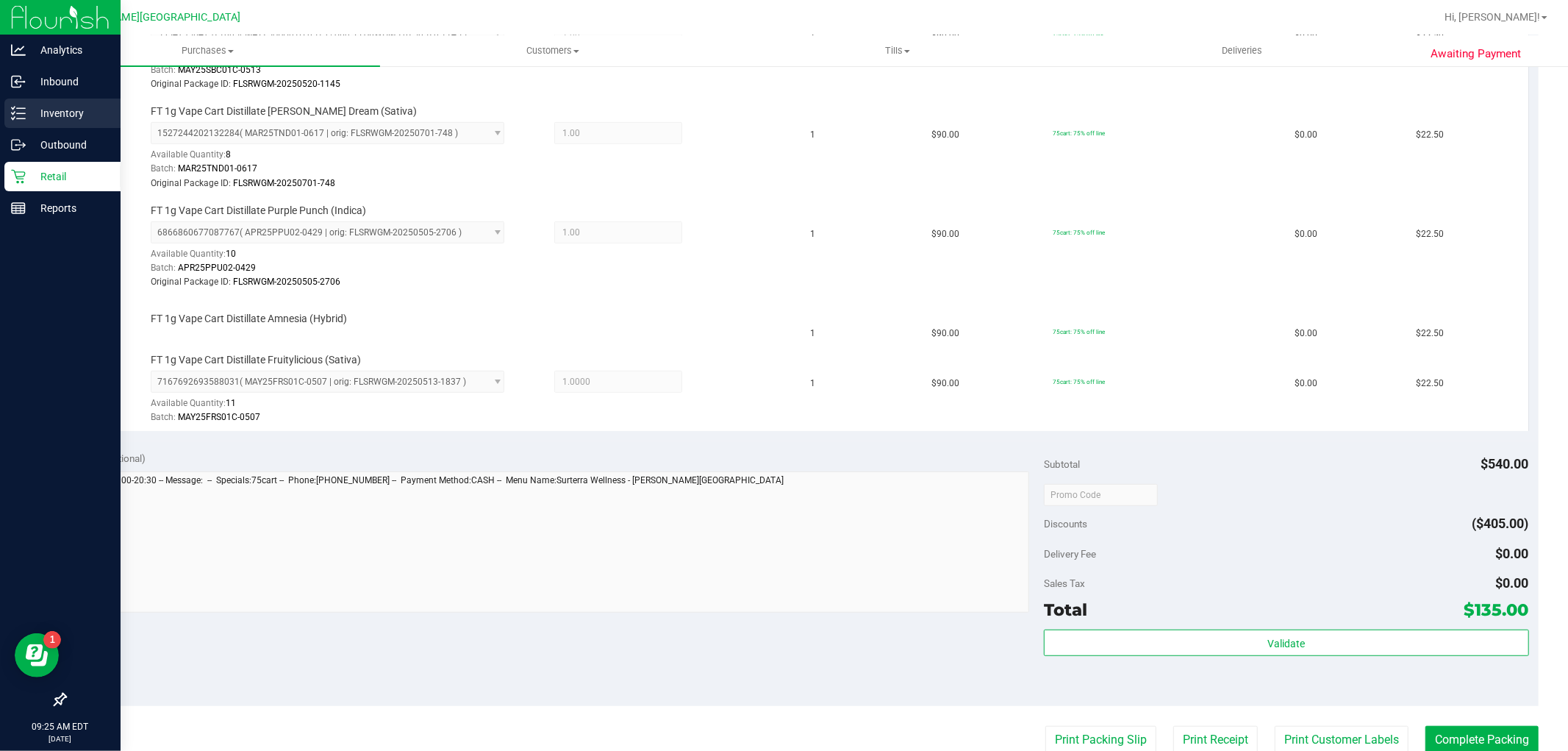
click at [48, 113] on p "Inventory" at bounding box center [70, 113] width 88 height 18
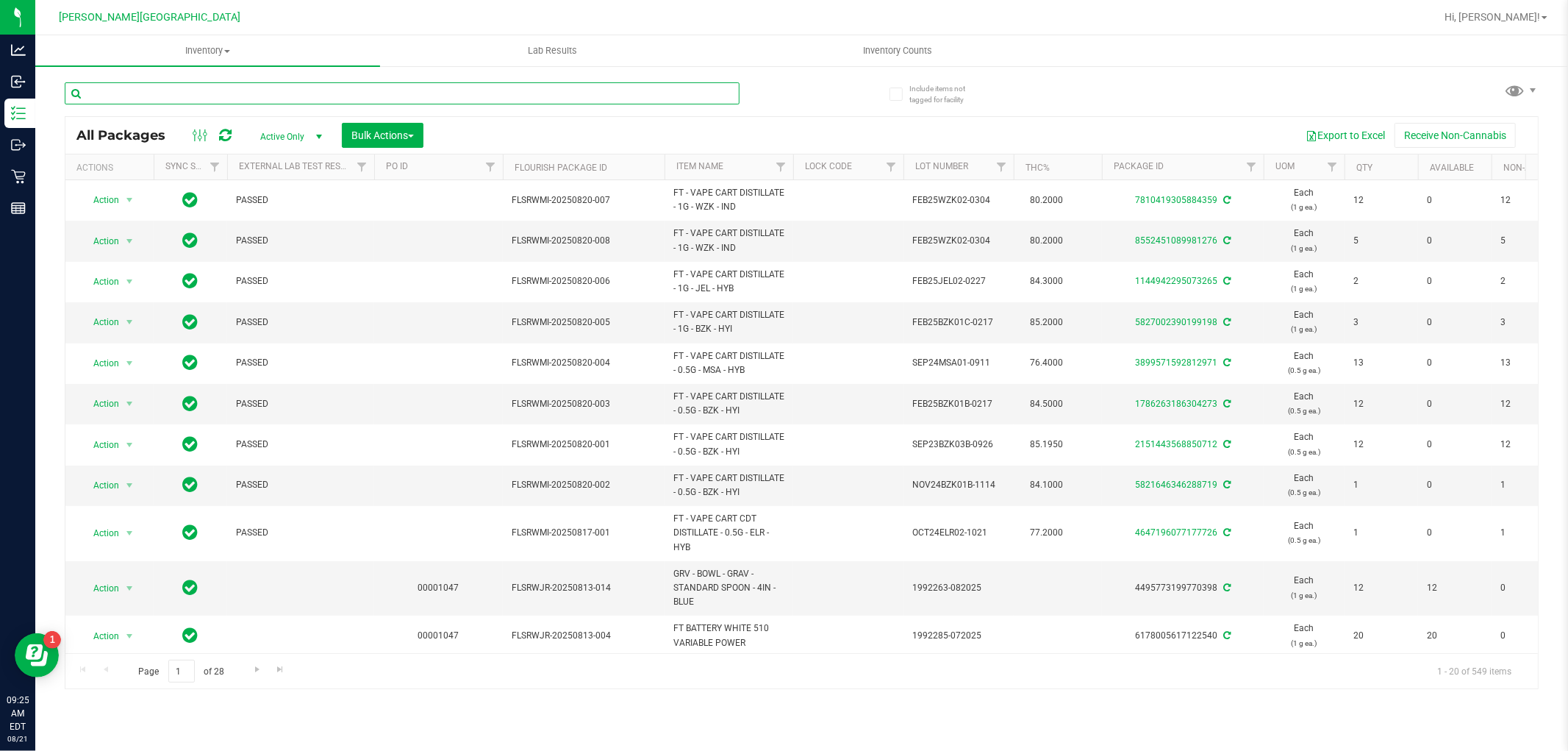
click at [297, 87] on input "text" at bounding box center [402, 94] width 675 height 22
type input "6"
type input "[CREDIT_CARD_NUMBER]"
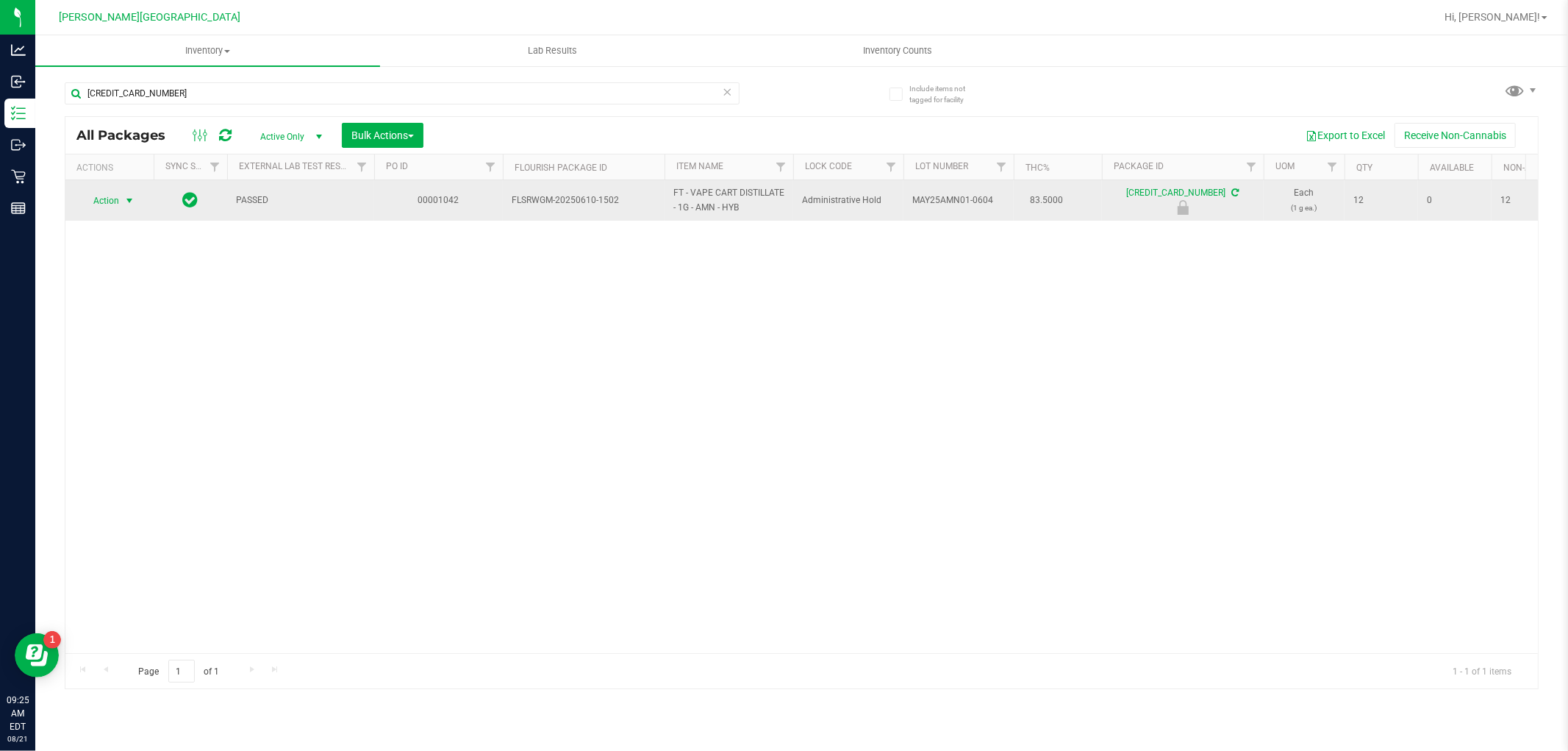
click at [128, 194] on span "select" at bounding box center [130, 201] width 19 height 20
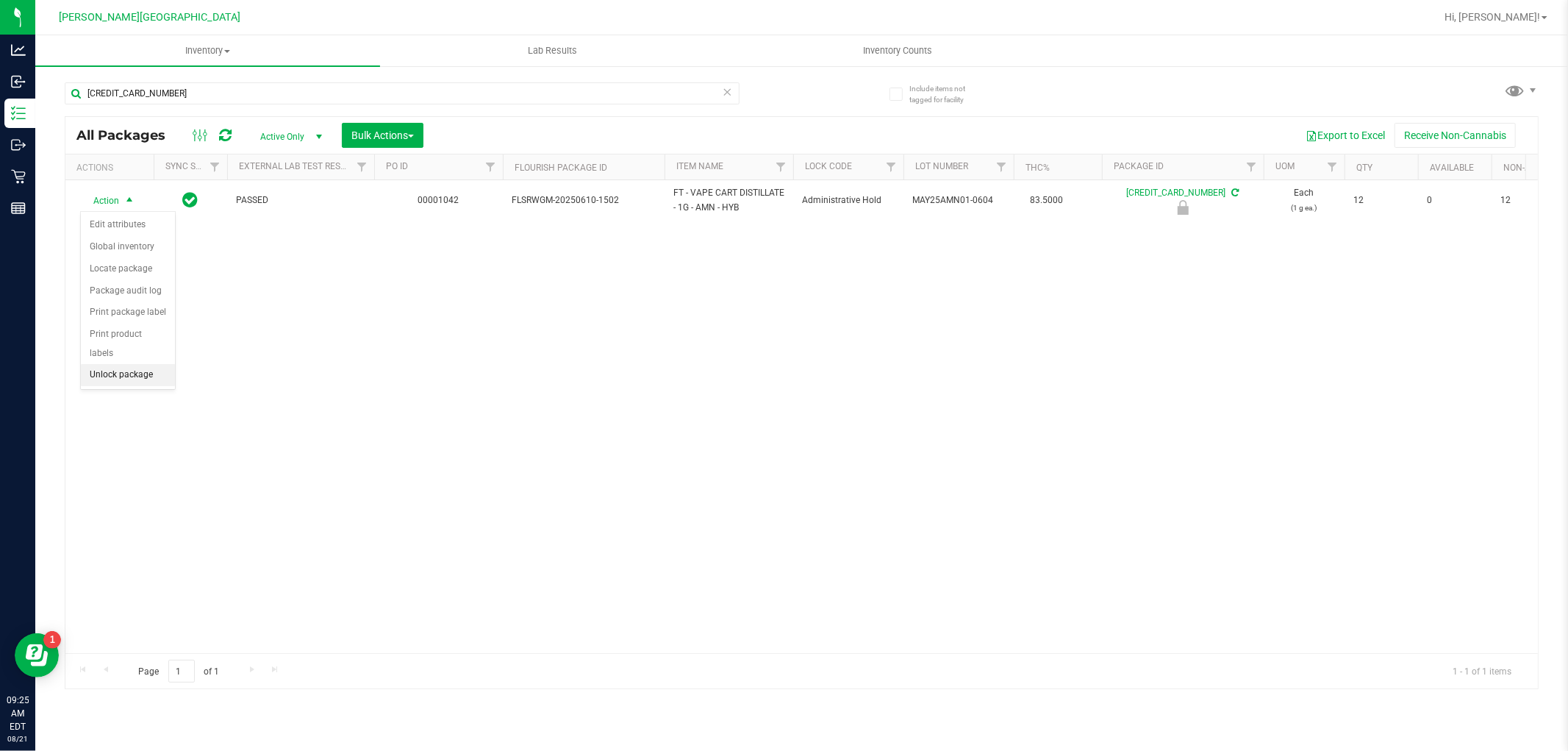
click at [132, 367] on li "Unlock package" at bounding box center [128, 375] width 94 height 22
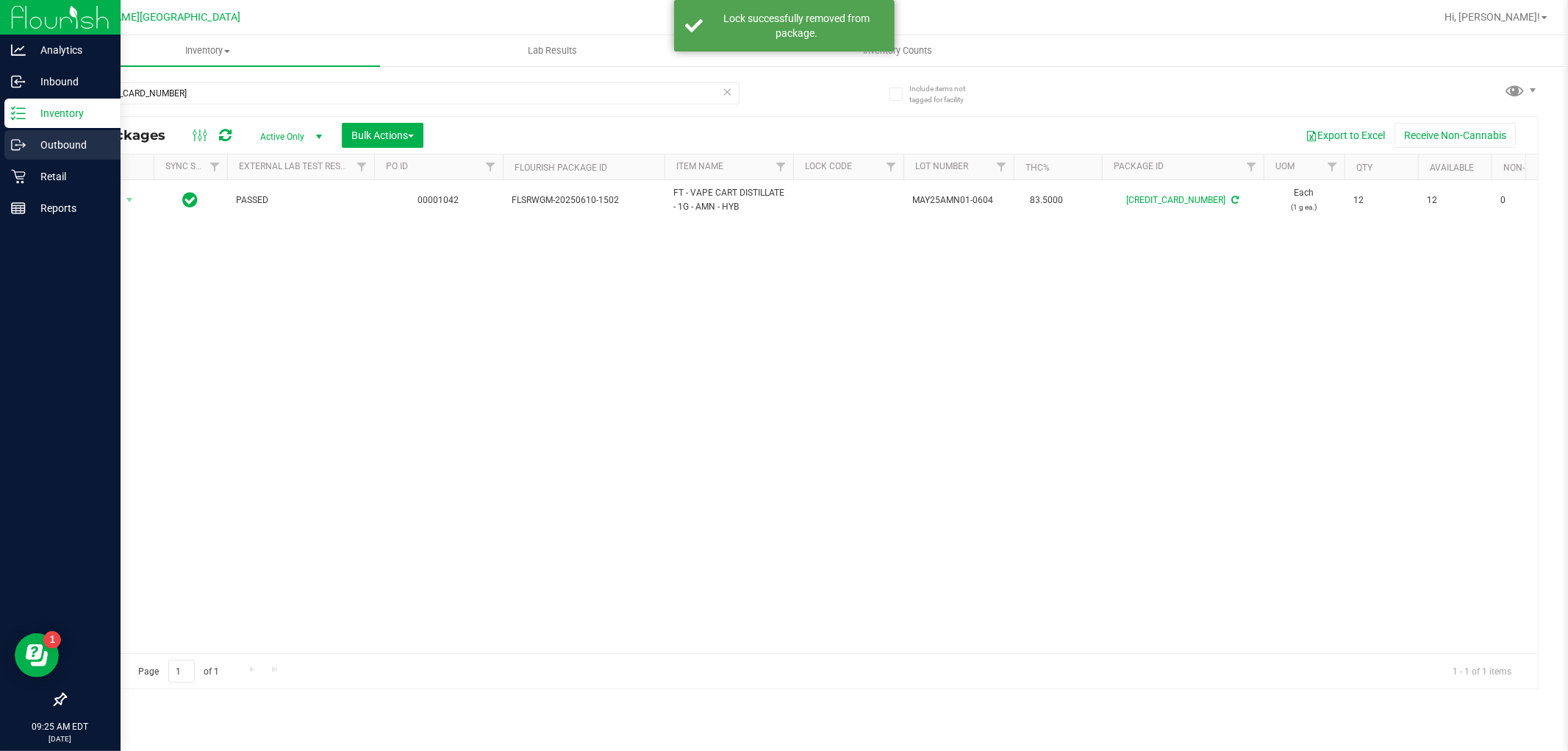
click at [49, 154] on div "Outbound" at bounding box center [62, 144] width 116 height 30
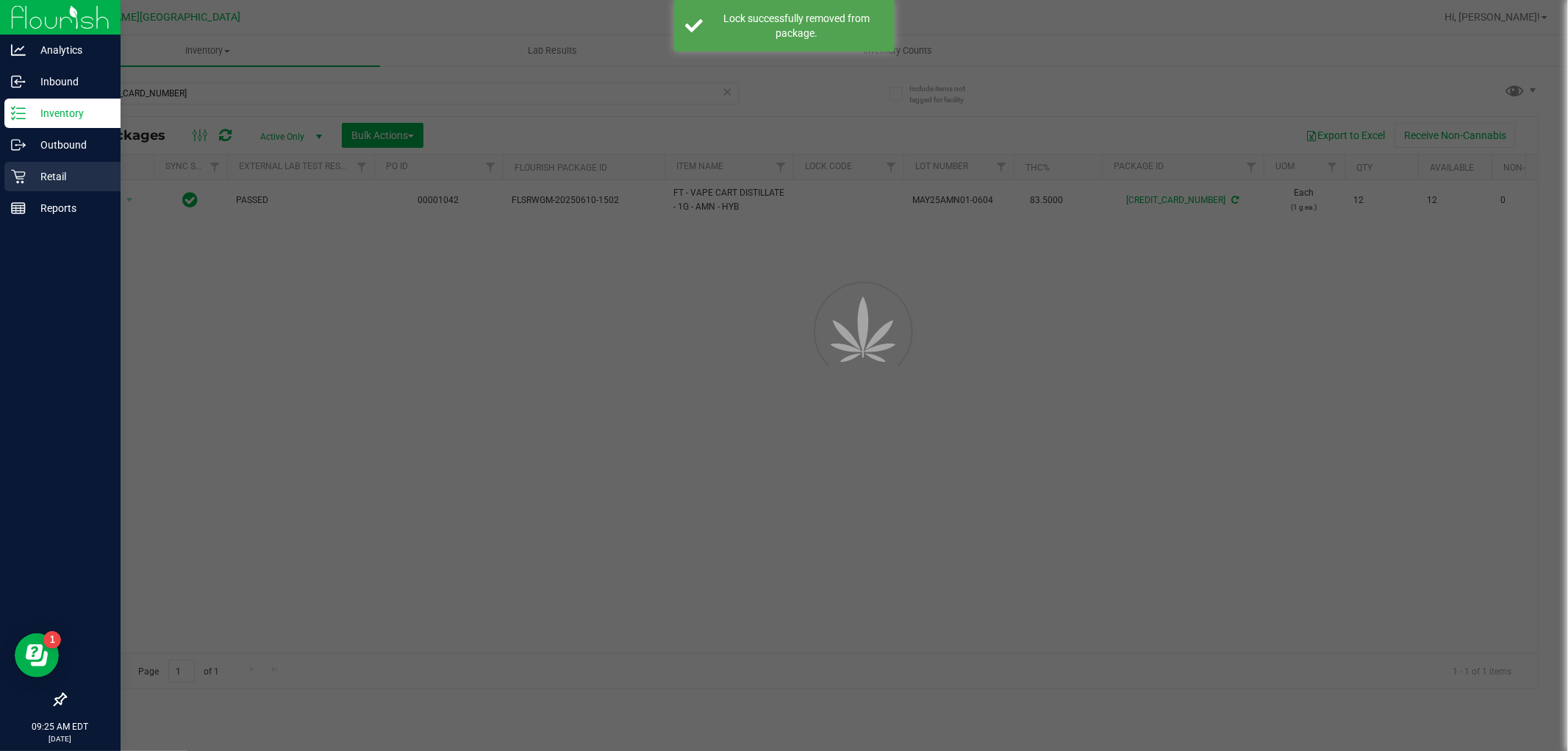
click at [54, 185] on p "Retail" at bounding box center [70, 176] width 88 height 18
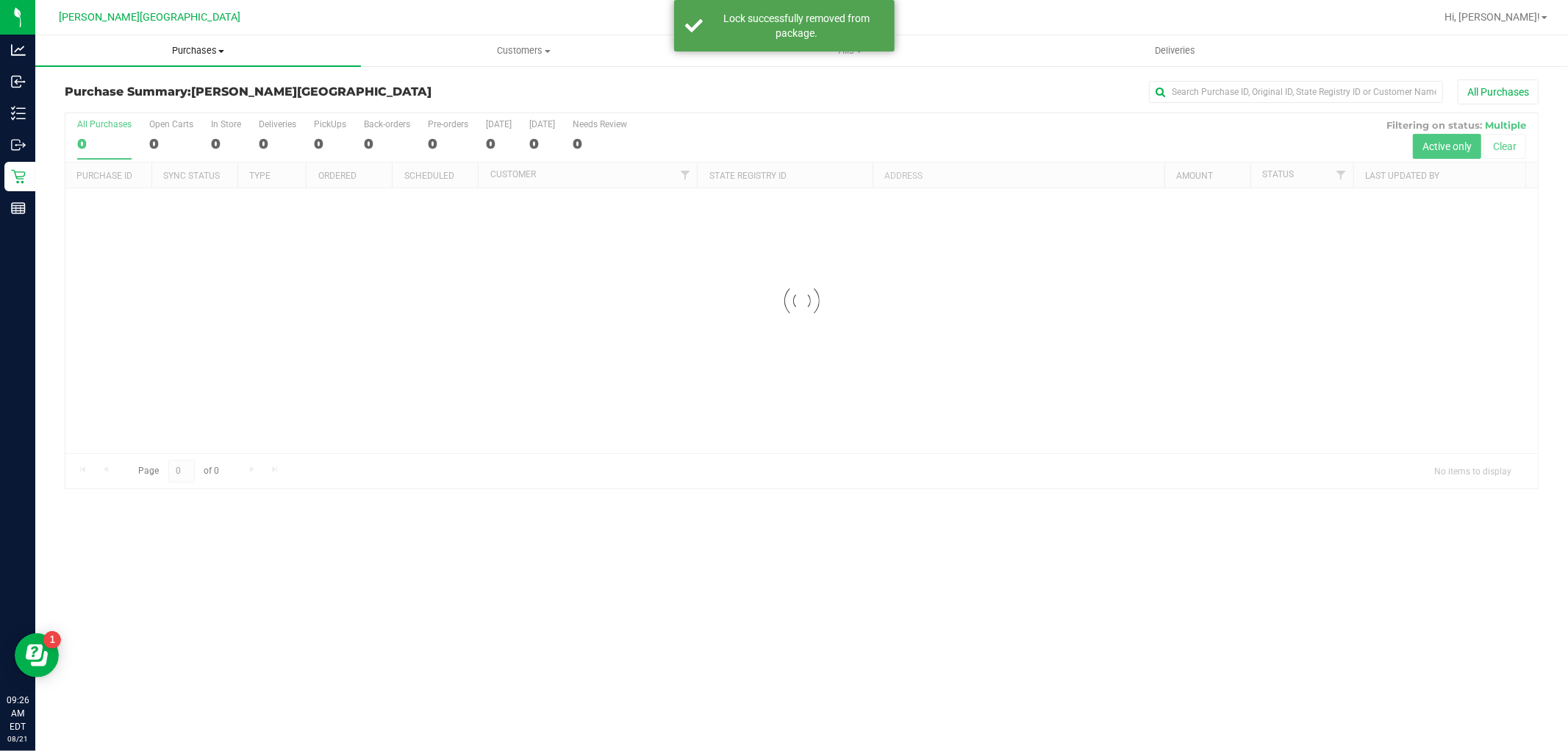
click at [192, 56] on span "Purchases" at bounding box center [198, 51] width 326 height 13
click at [143, 104] on li "Fulfillment" at bounding box center [198, 106] width 326 height 18
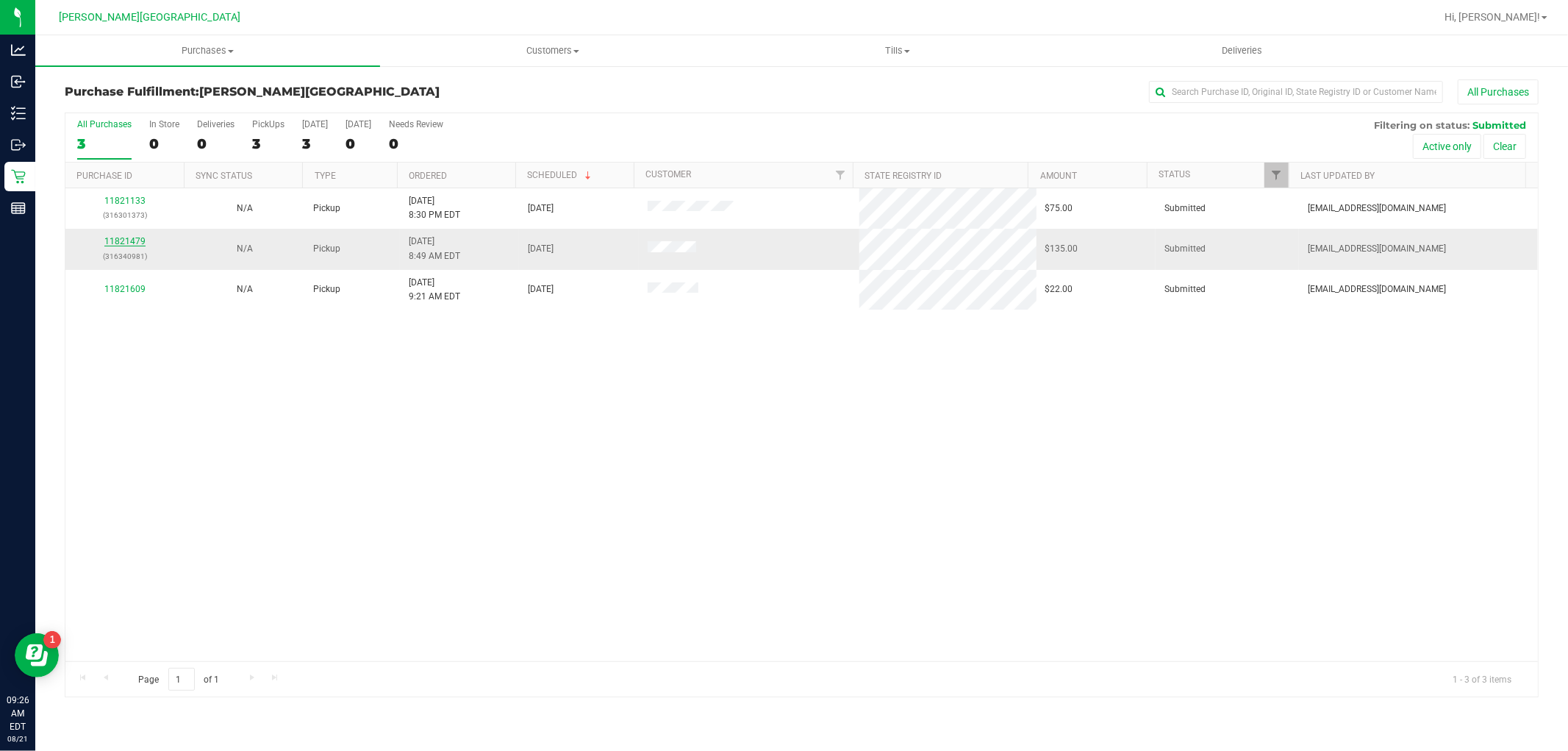
click at [120, 244] on link "11821479" at bounding box center [125, 241] width 41 height 10
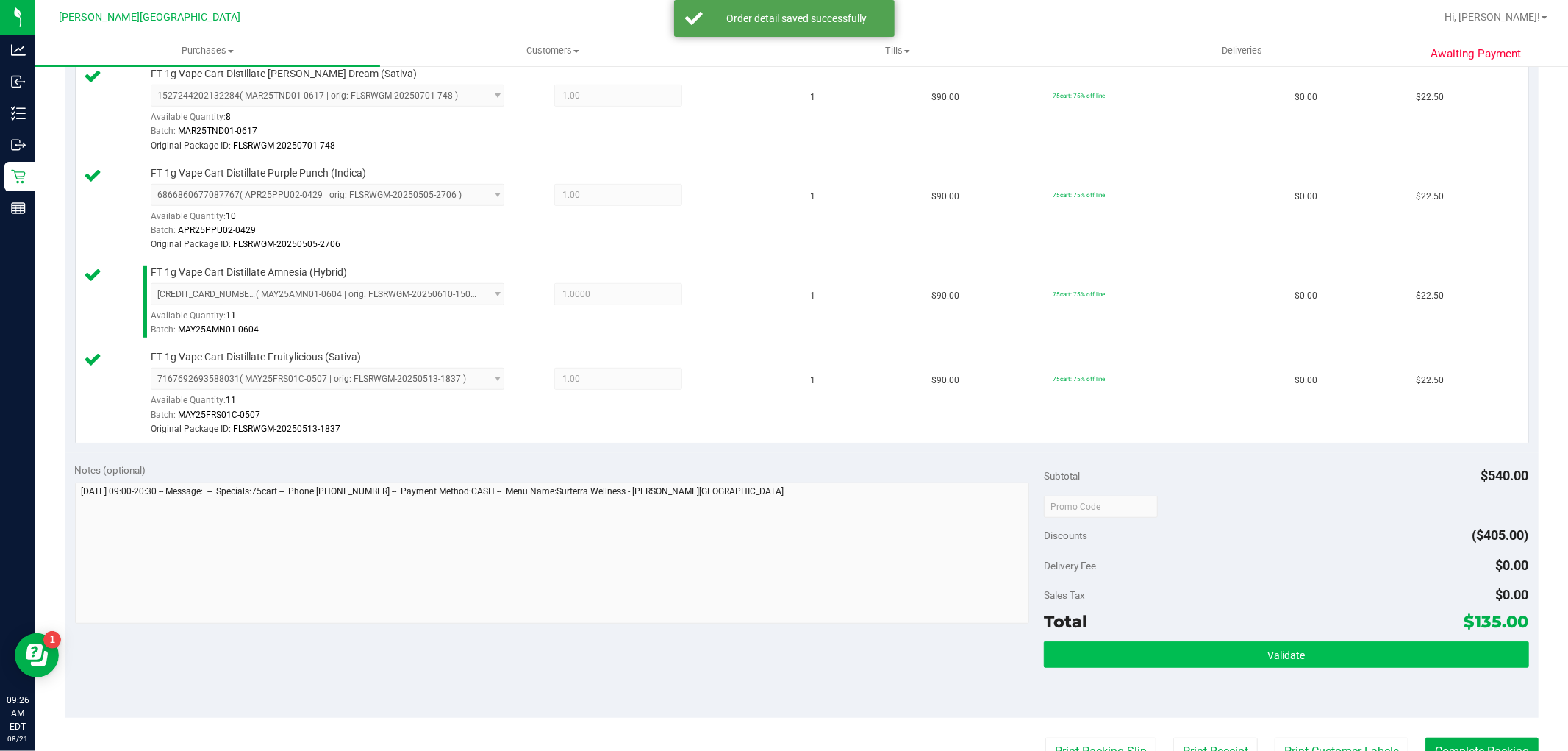
scroll to position [736, 0]
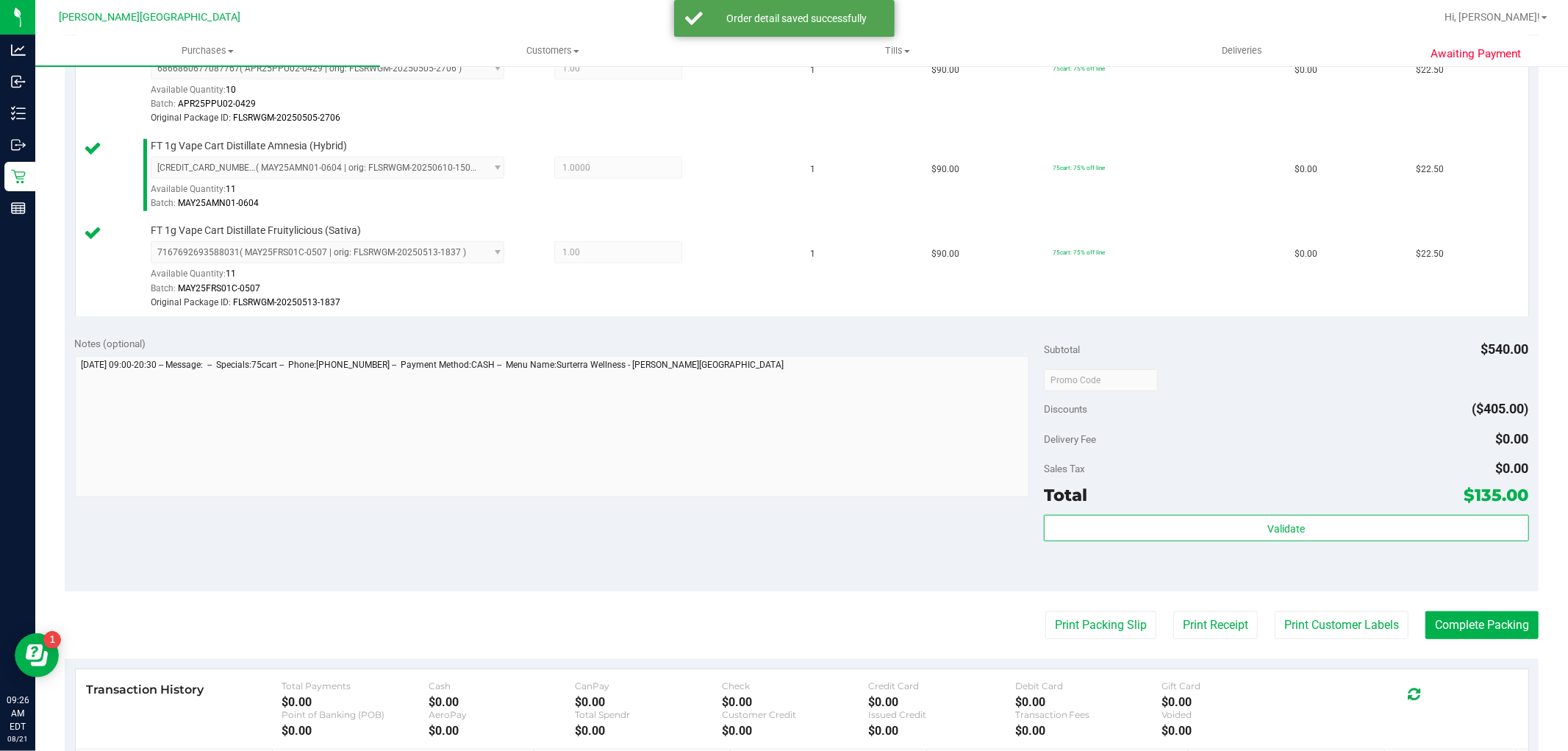
click at [1274, 543] on div "Validate" at bounding box center [1286, 528] width 484 height 28
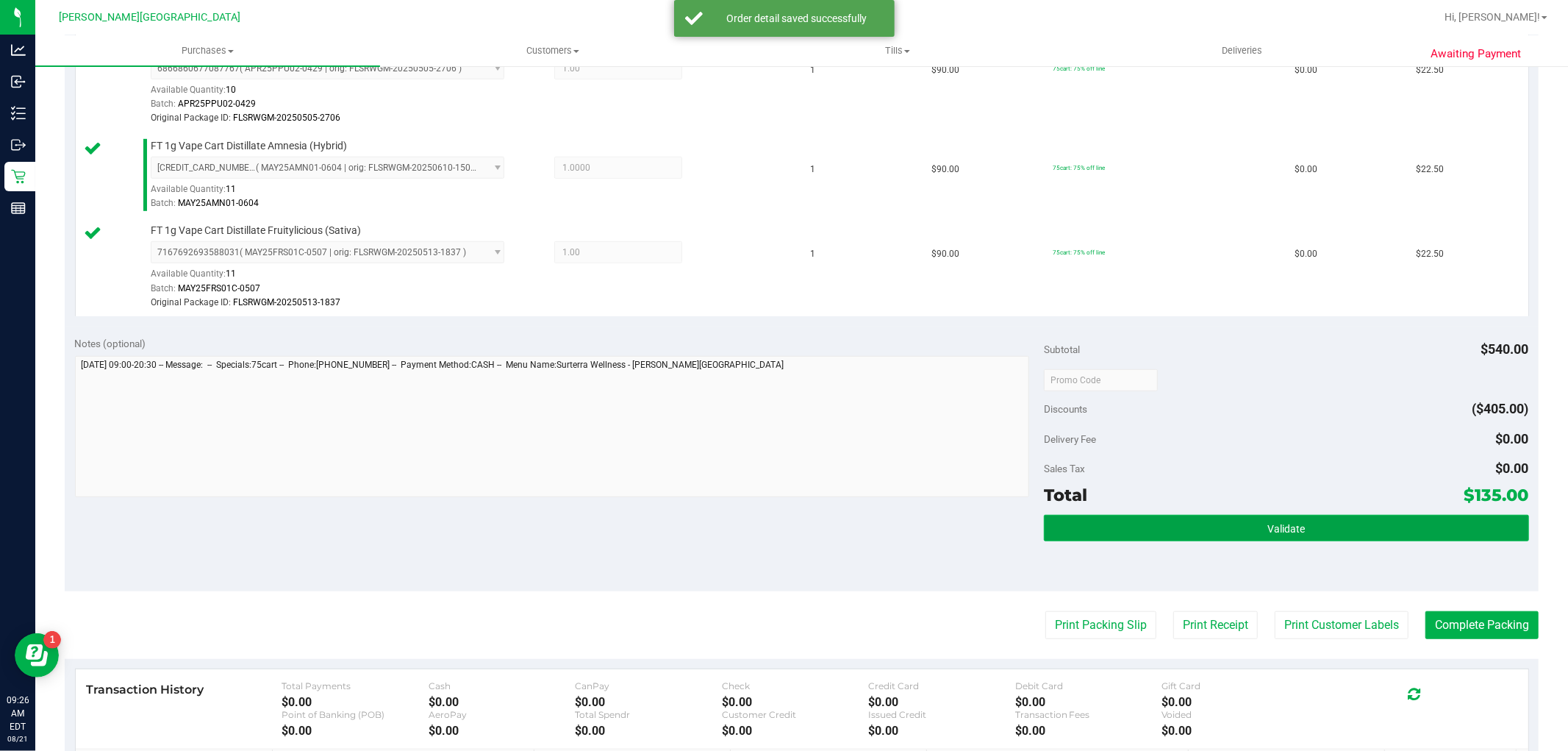
click at [1274, 528] on span "Validate" at bounding box center [1286, 528] width 38 height 12
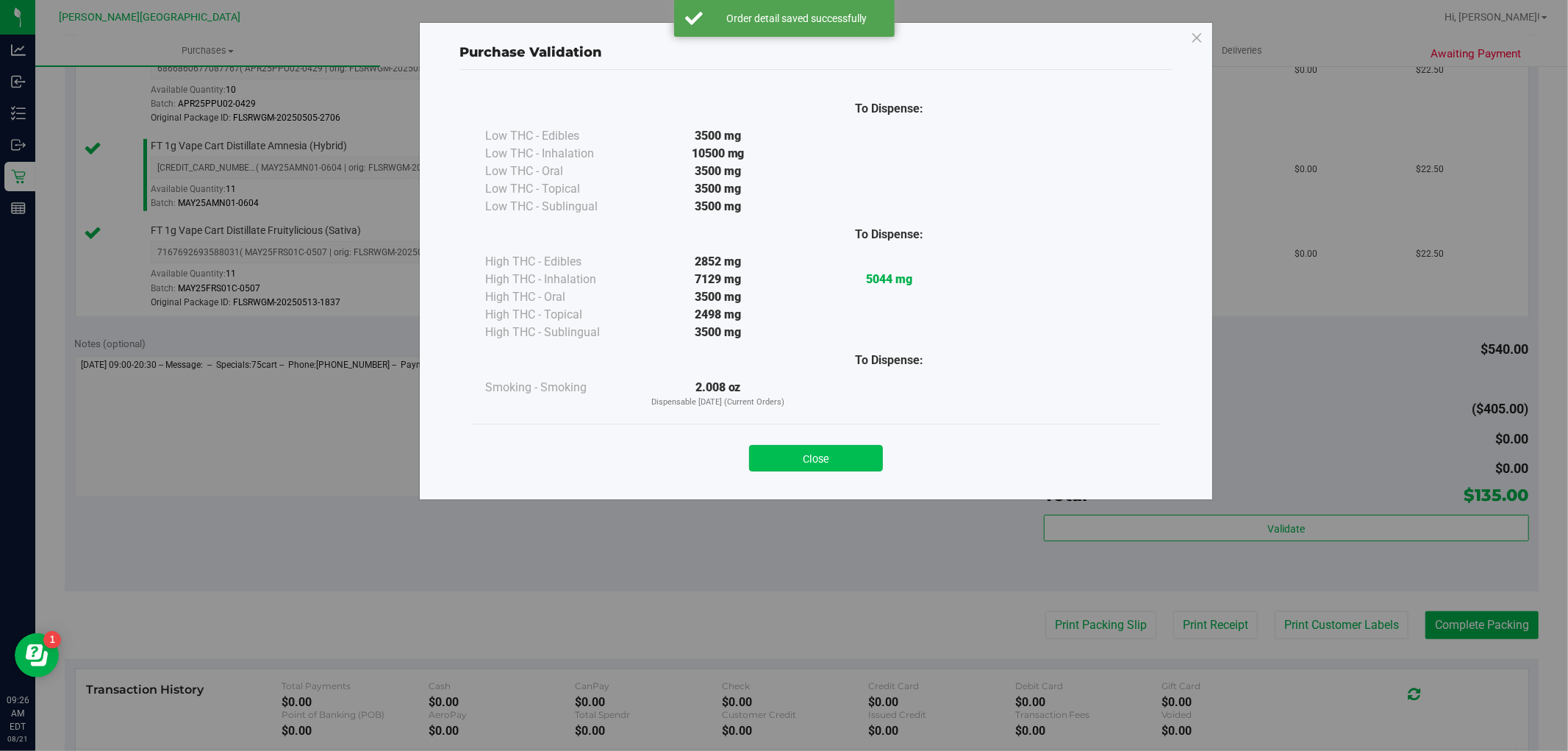
click at [847, 454] on button "Close" at bounding box center [816, 458] width 134 height 26
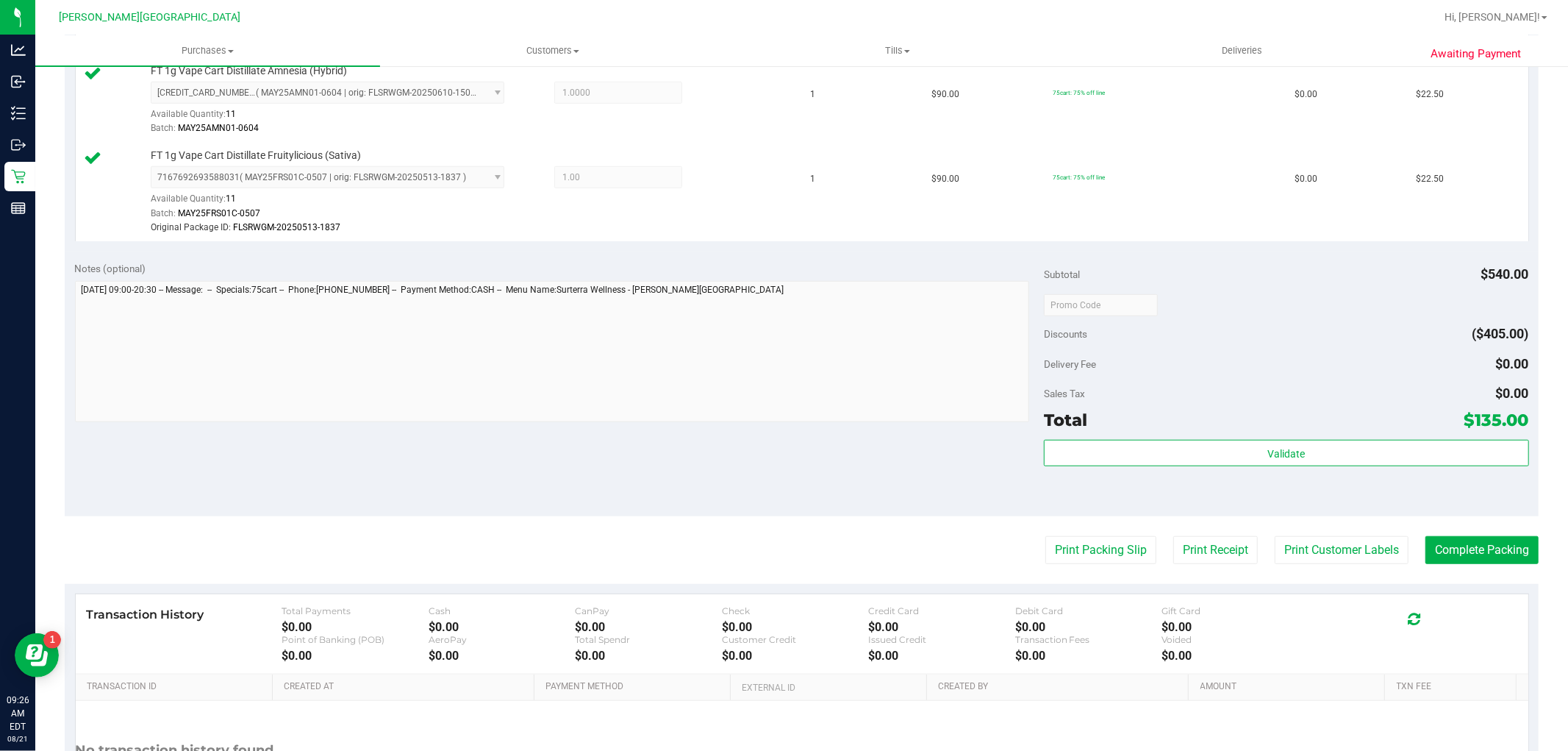
scroll to position [899, 0]
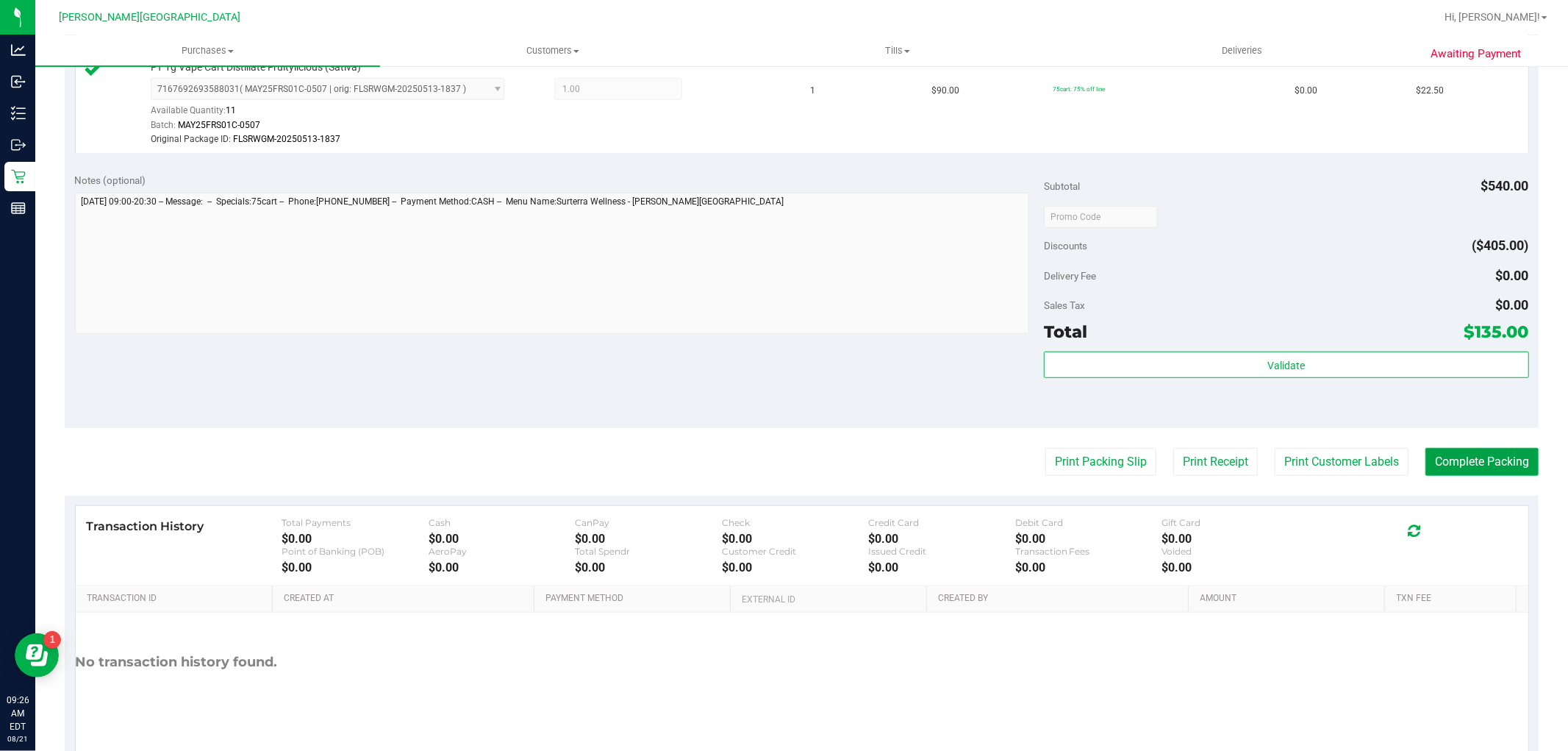
drag, startPoint x: 1453, startPoint y: 464, endPoint x: 1427, endPoint y: 449, distance: 30.0
click at [1453, 464] on button "Complete Packing" at bounding box center [1482, 461] width 113 height 28
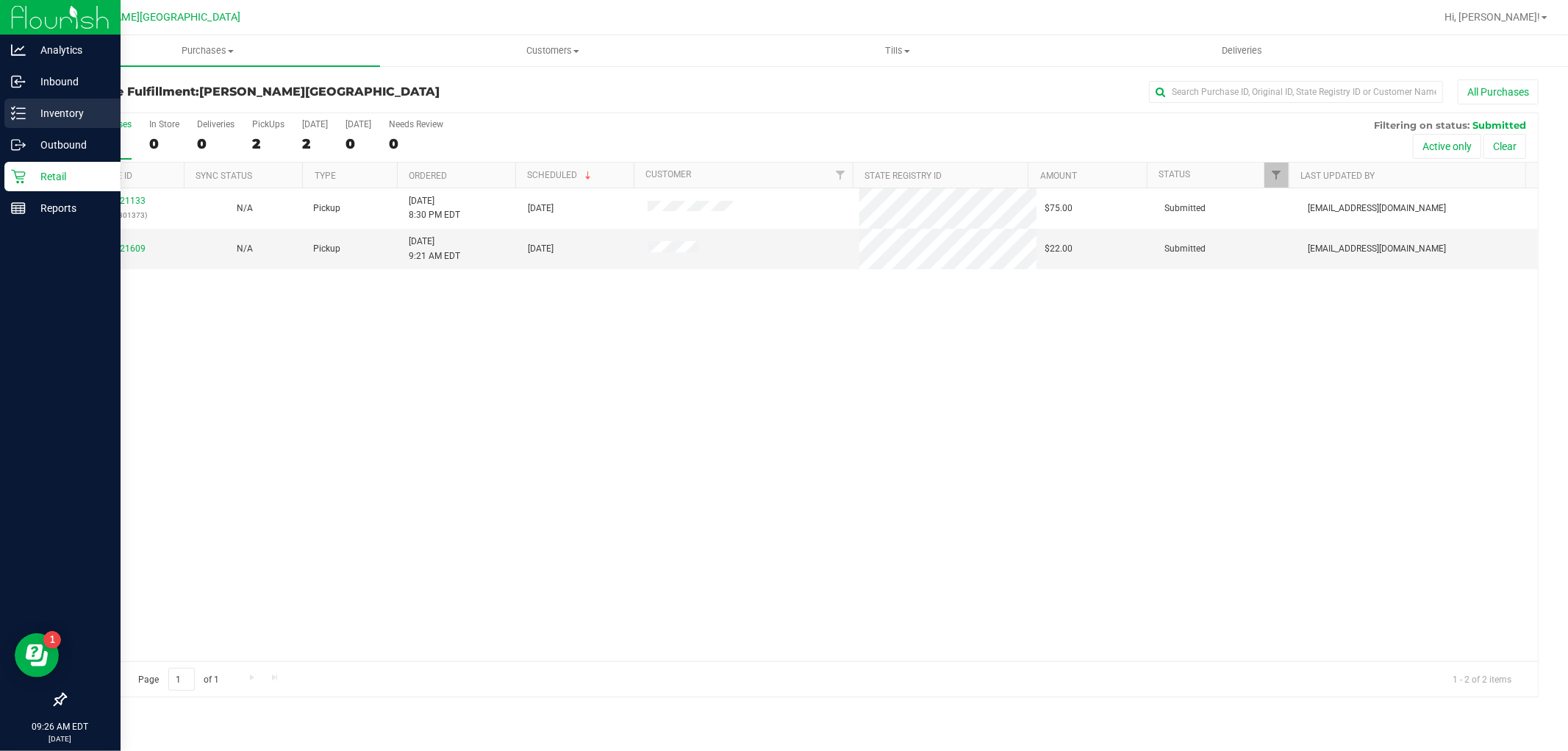
click at [78, 113] on p "Inventory" at bounding box center [70, 113] width 88 height 18
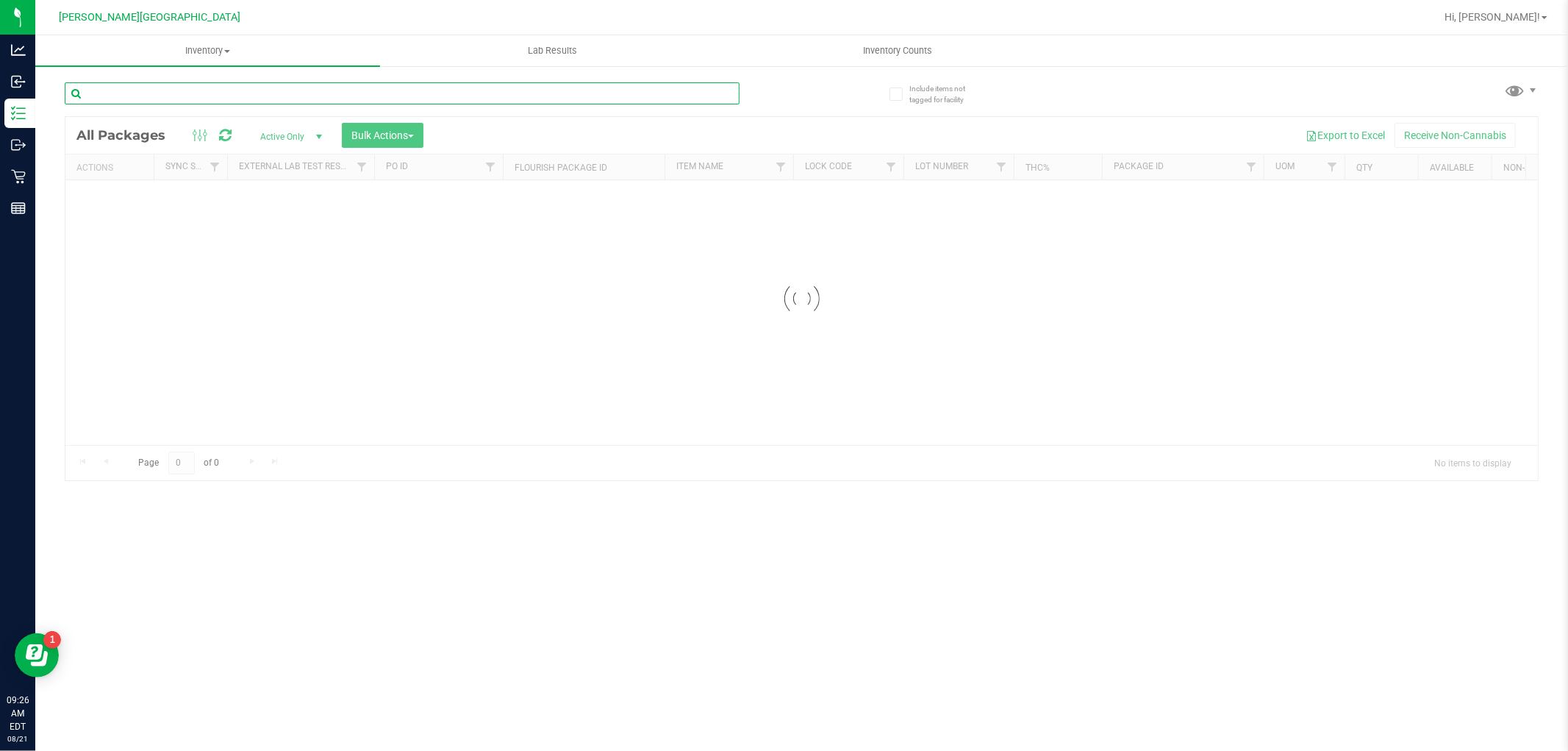
click at [262, 94] on div "Inventory All packages All inventory Waste log Create inventory Lab Results Inv…" at bounding box center [801, 393] width 1533 height 716
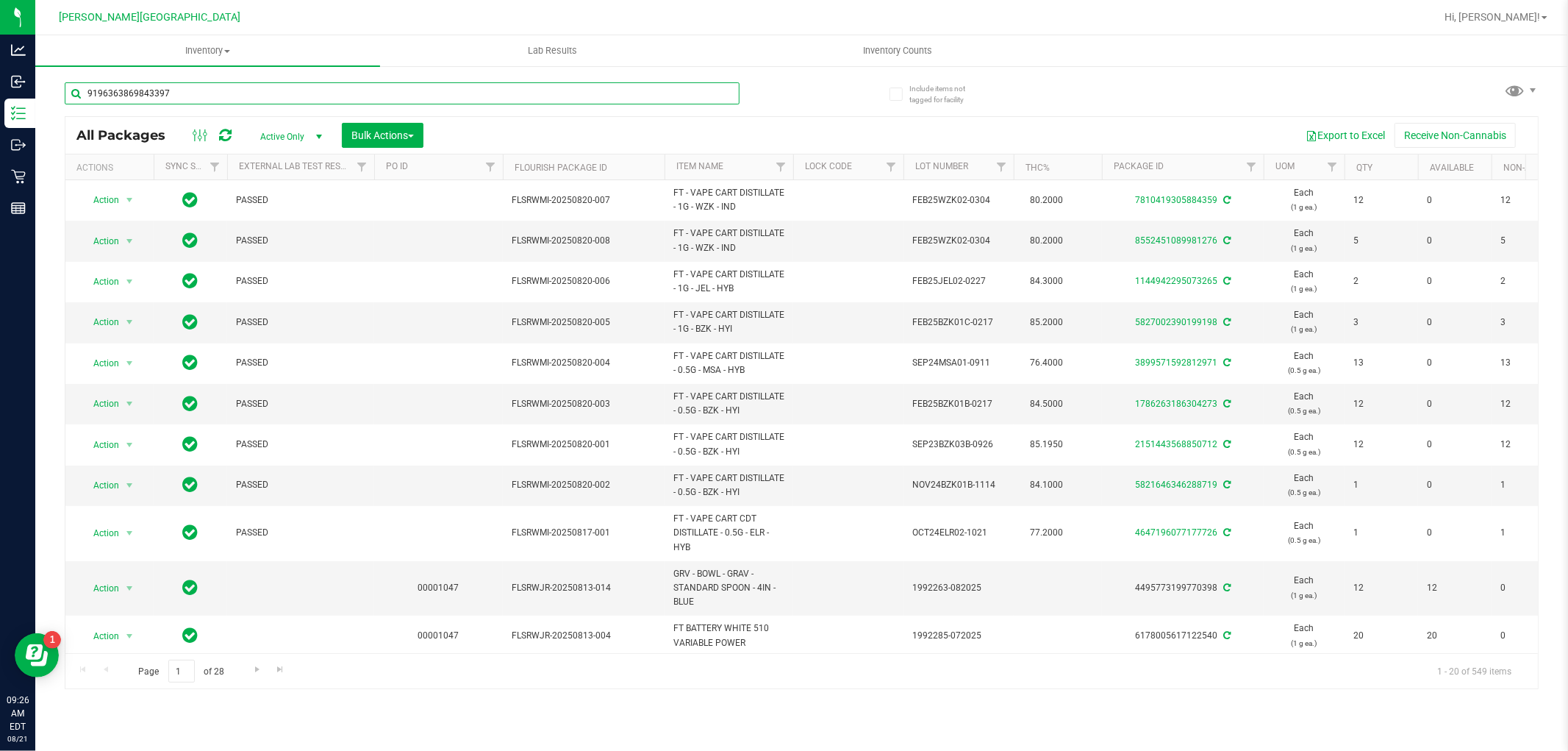
type input "9196363869843397"
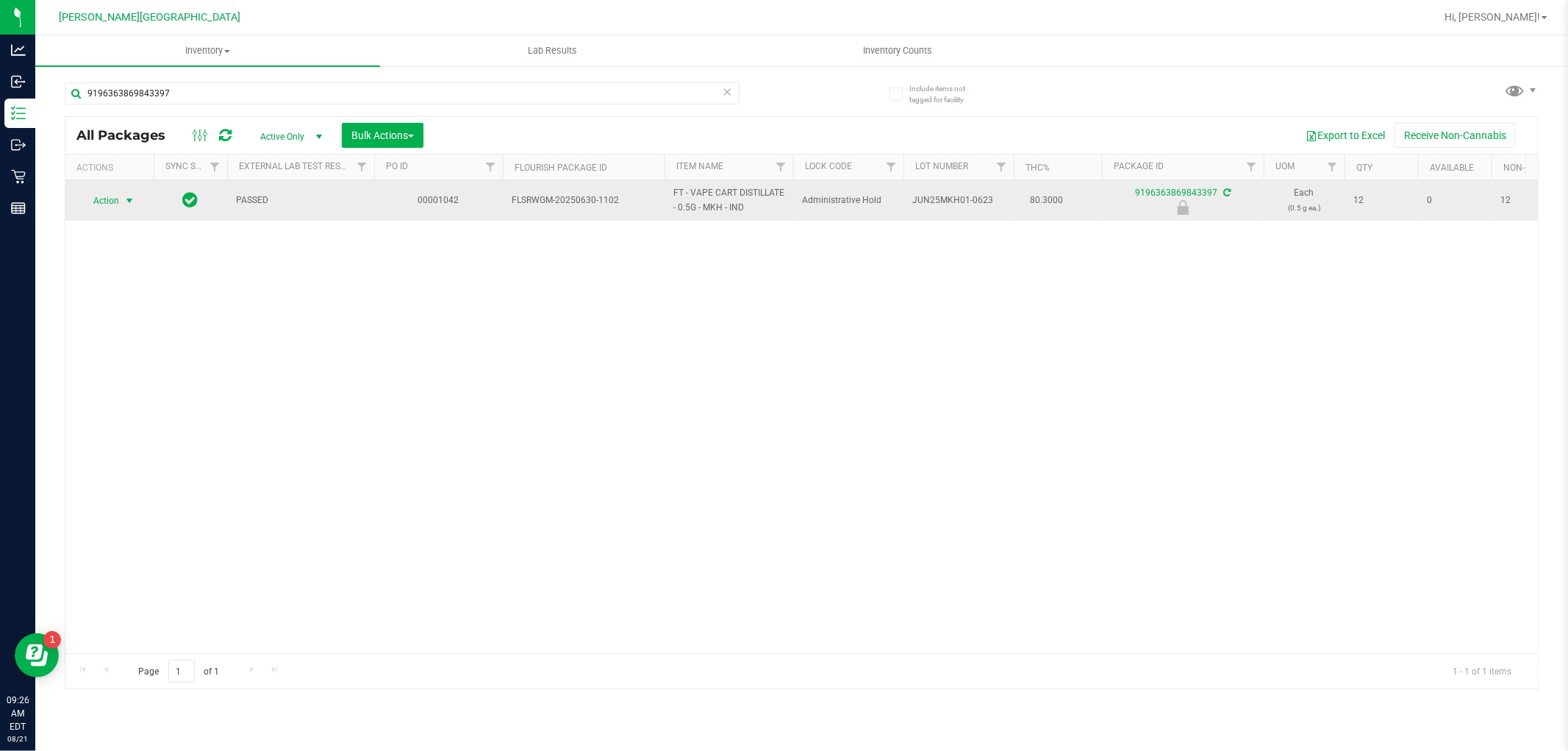
click at [119, 199] on span "Action" at bounding box center [99, 201] width 40 height 20
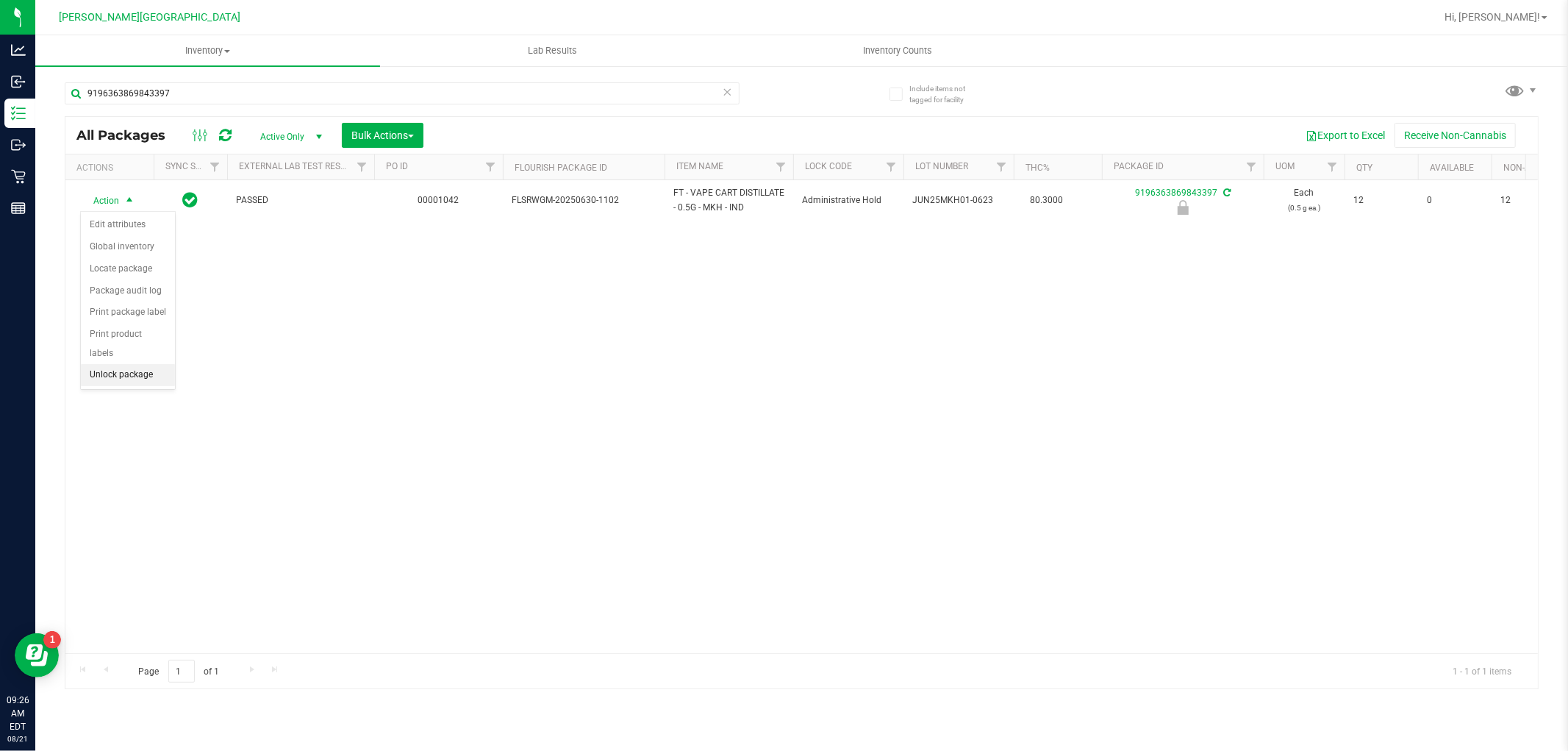
click at [149, 378] on li "Unlock package" at bounding box center [128, 375] width 94 height 22
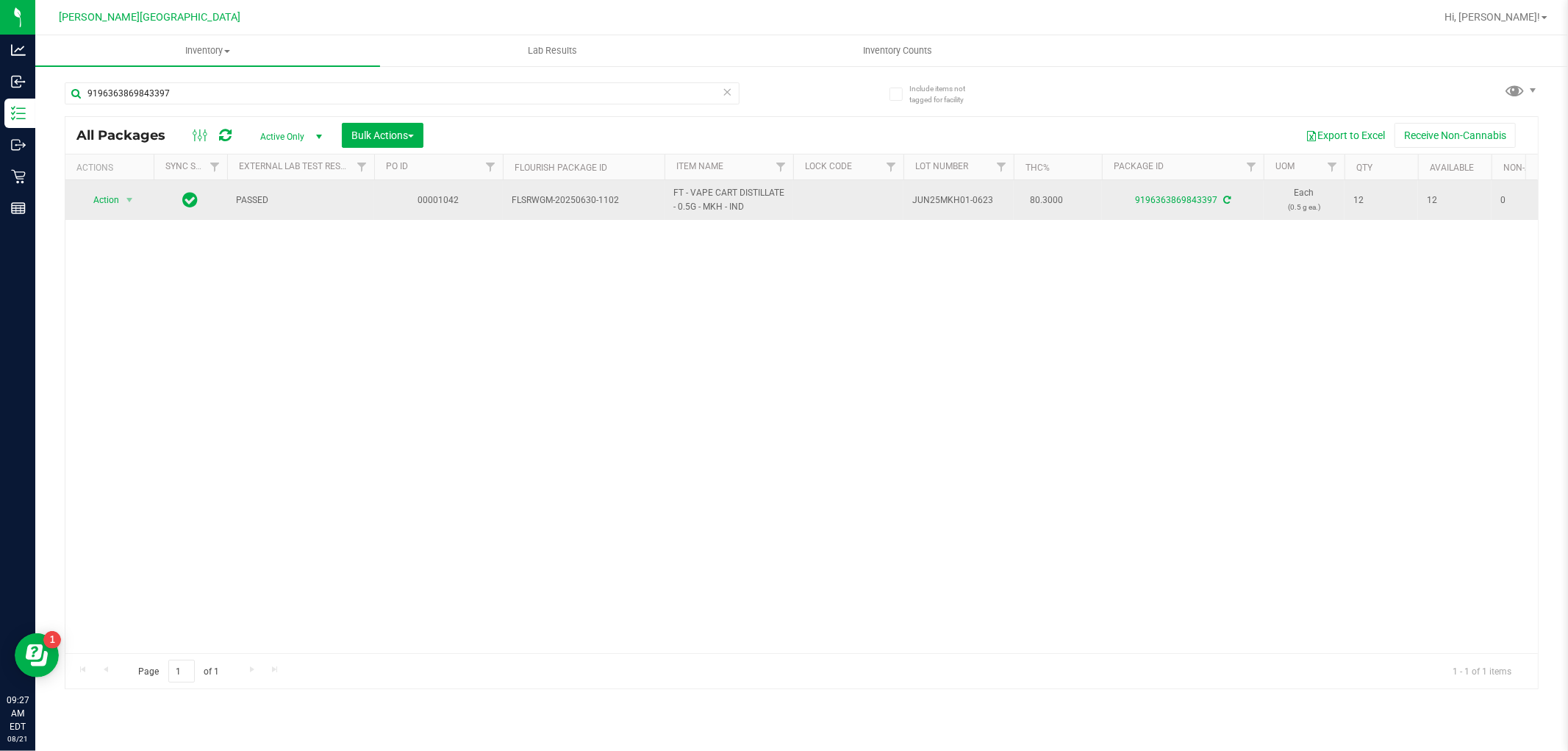
drag, startPoint x: 118, startPoint y: 186, endPoint x: 120, endPoint y: 196, distance: 10.2
click at [118, 187] on td "Action Action Adjust qty Create package Edit attributes Global inventory Locate…" at bounding box center [110, 200] width 88 height 40
click at [121, 196] on span "select" at bounding box center [130, 200] width 19 height 20
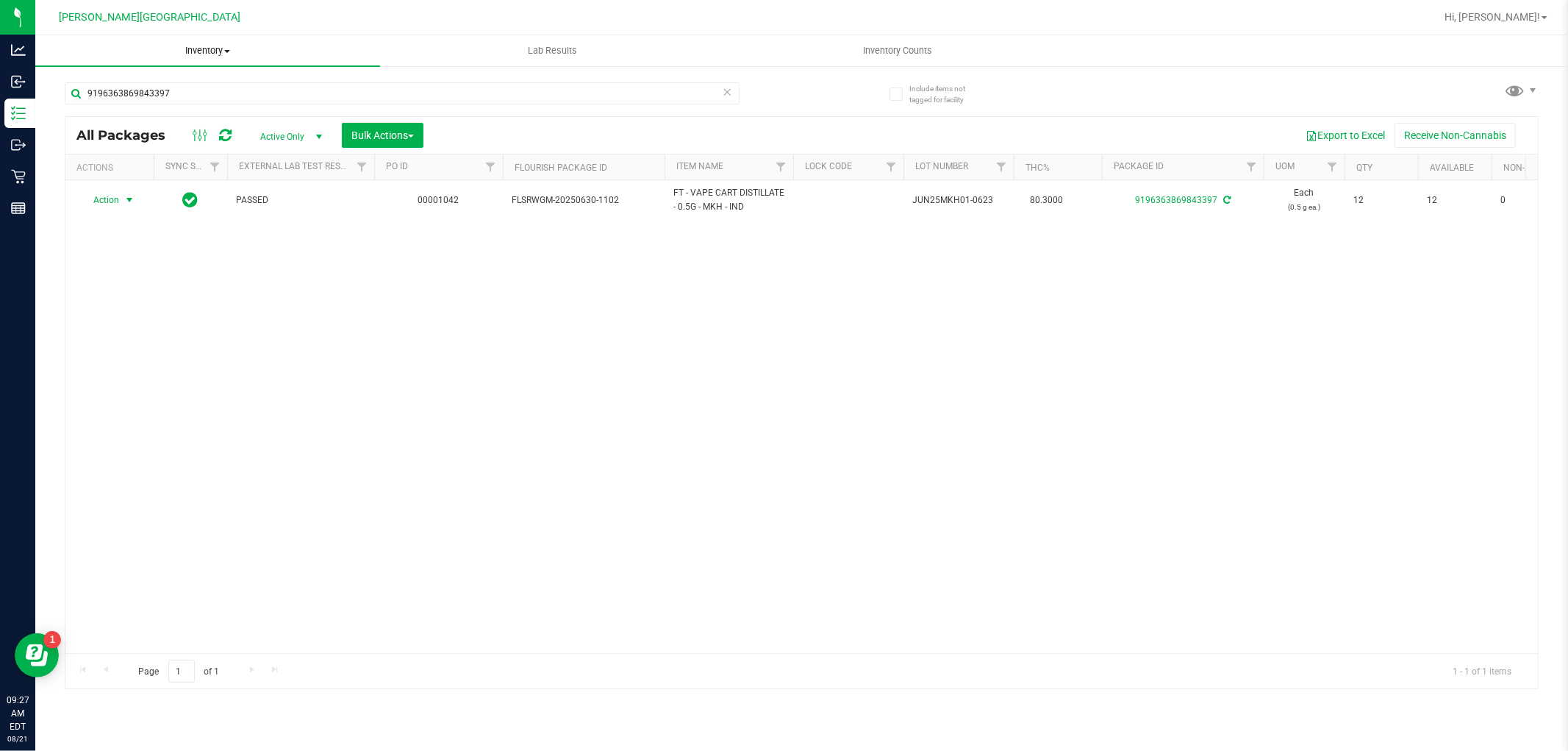
click at [201, 46] on span "Inventory" at bounding box center [207, 51] width 345 height 13
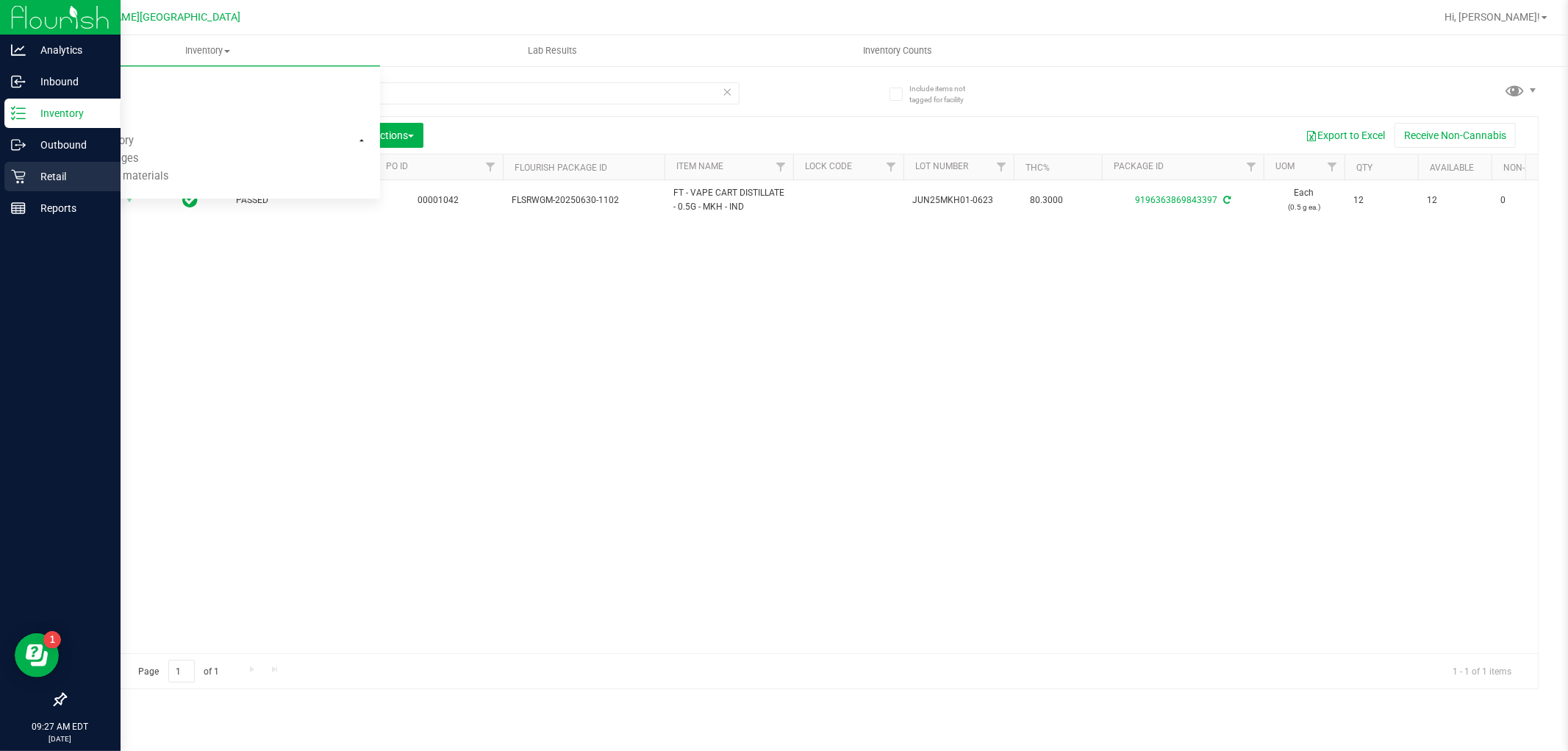
click at [67, 165] on div "Retail" at bounding box center [62, 176] width 116 height 30
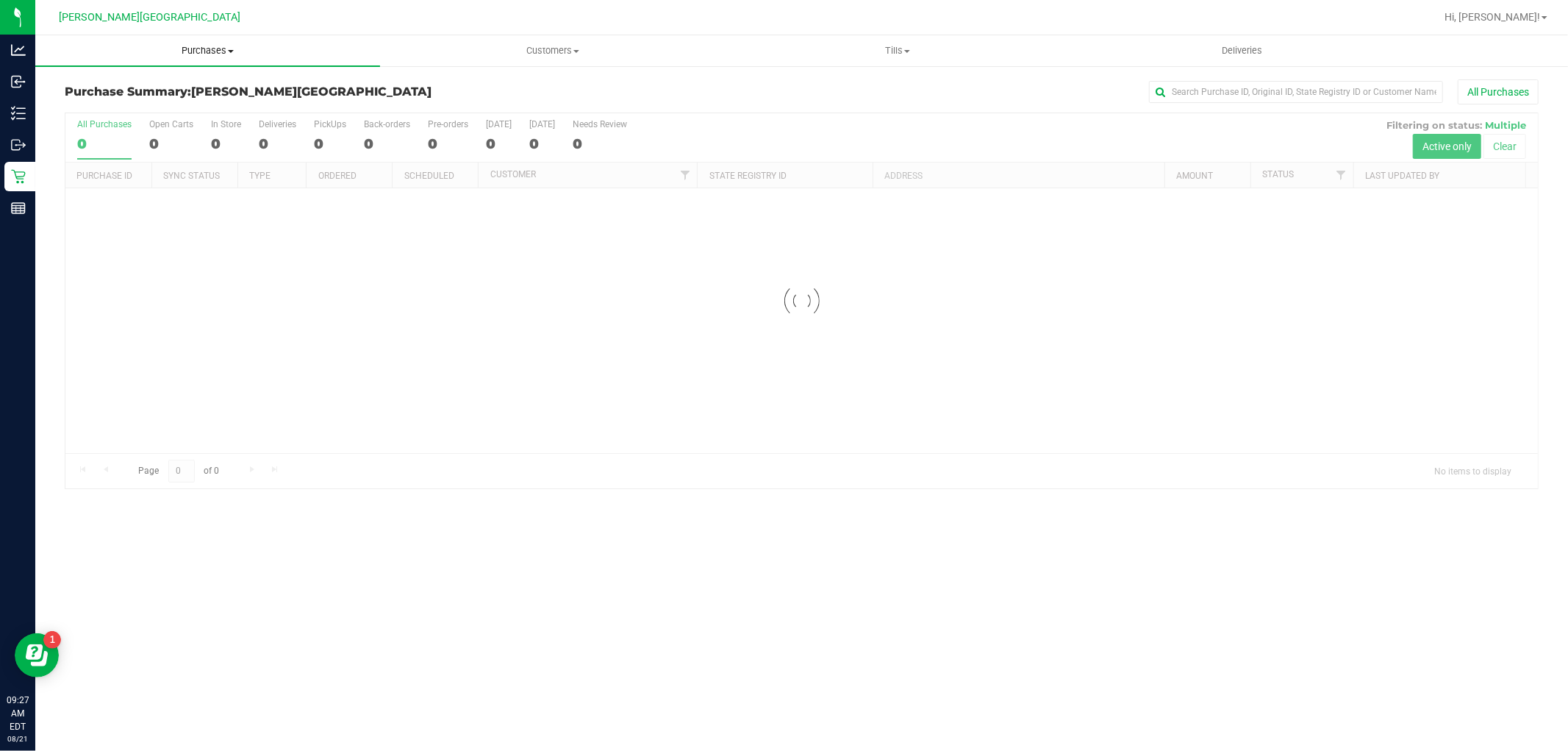
click at [202, 49] on span "Purchases" at bounding box center [207, 51] width 345 height 13
click at [170, 110] on li "Fulfillment" at bounding box center [207, 106] width 345 height 18
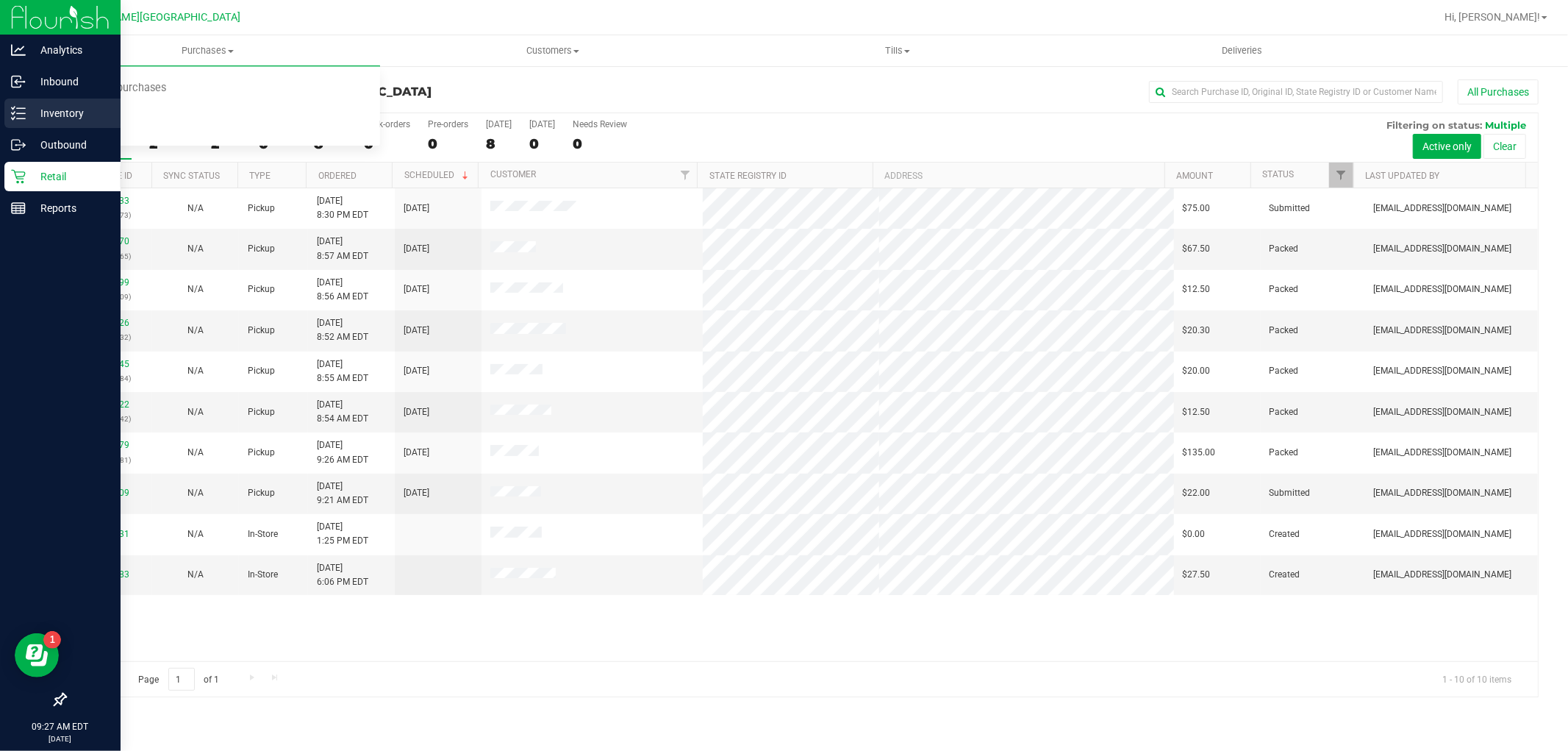
click at [74, 116] on p "Inventory" at bounding box center [70, 113] width 88 height 18
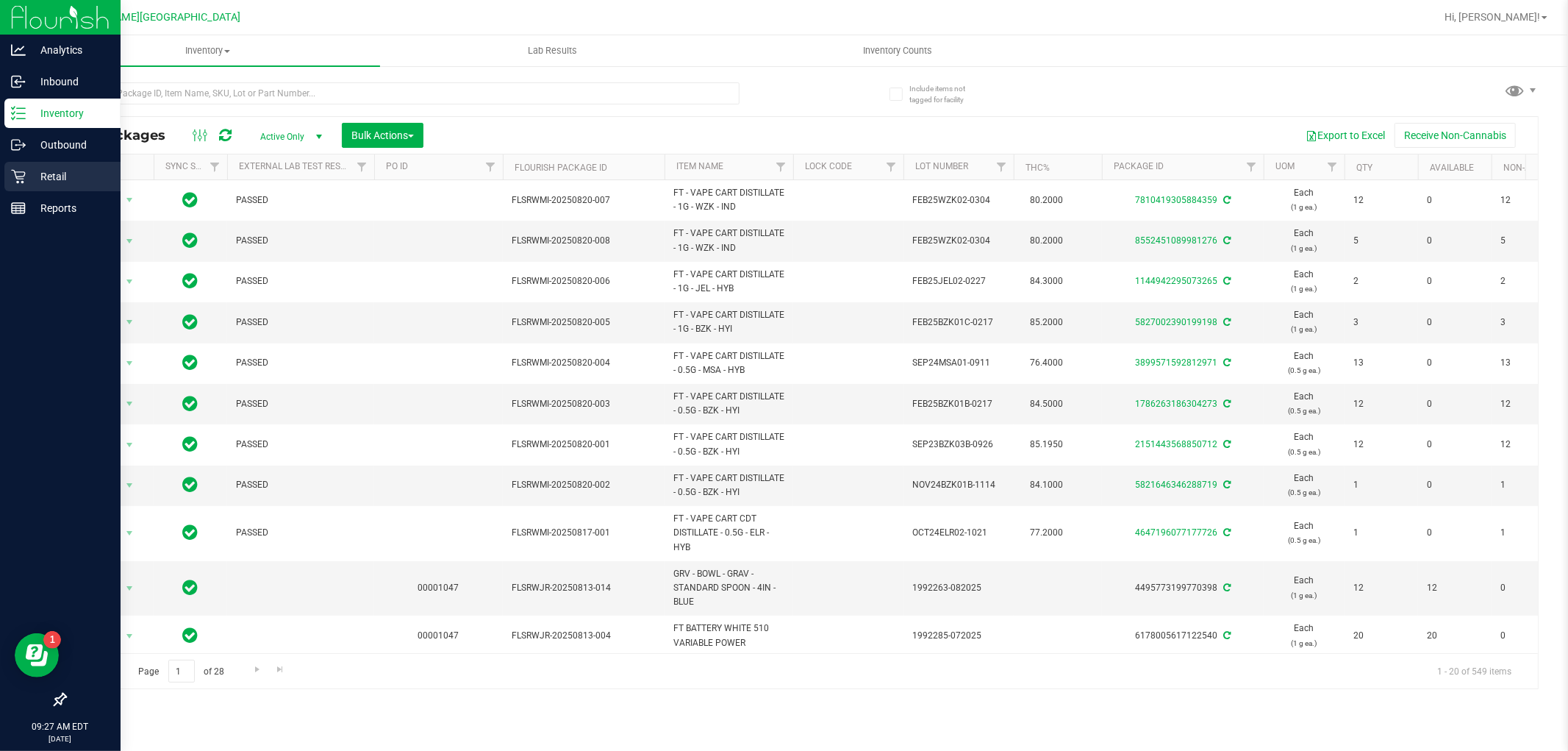
click at [38, 166] on div "Retail" at bounding box center [62, 176] width 116 height 30
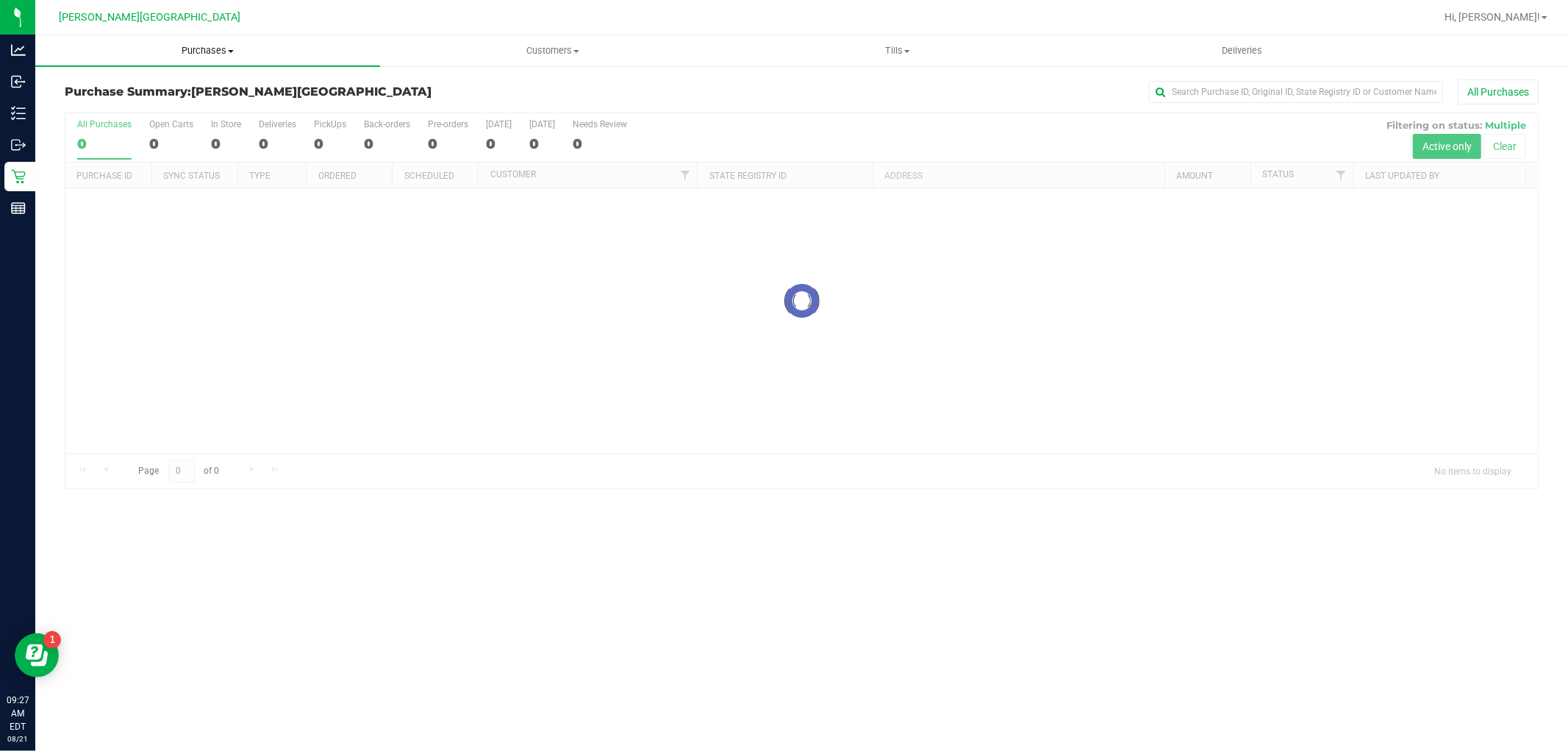
click at [211, 55] on span "Purchases" at bounding box center [207, 51] width 345 height 13
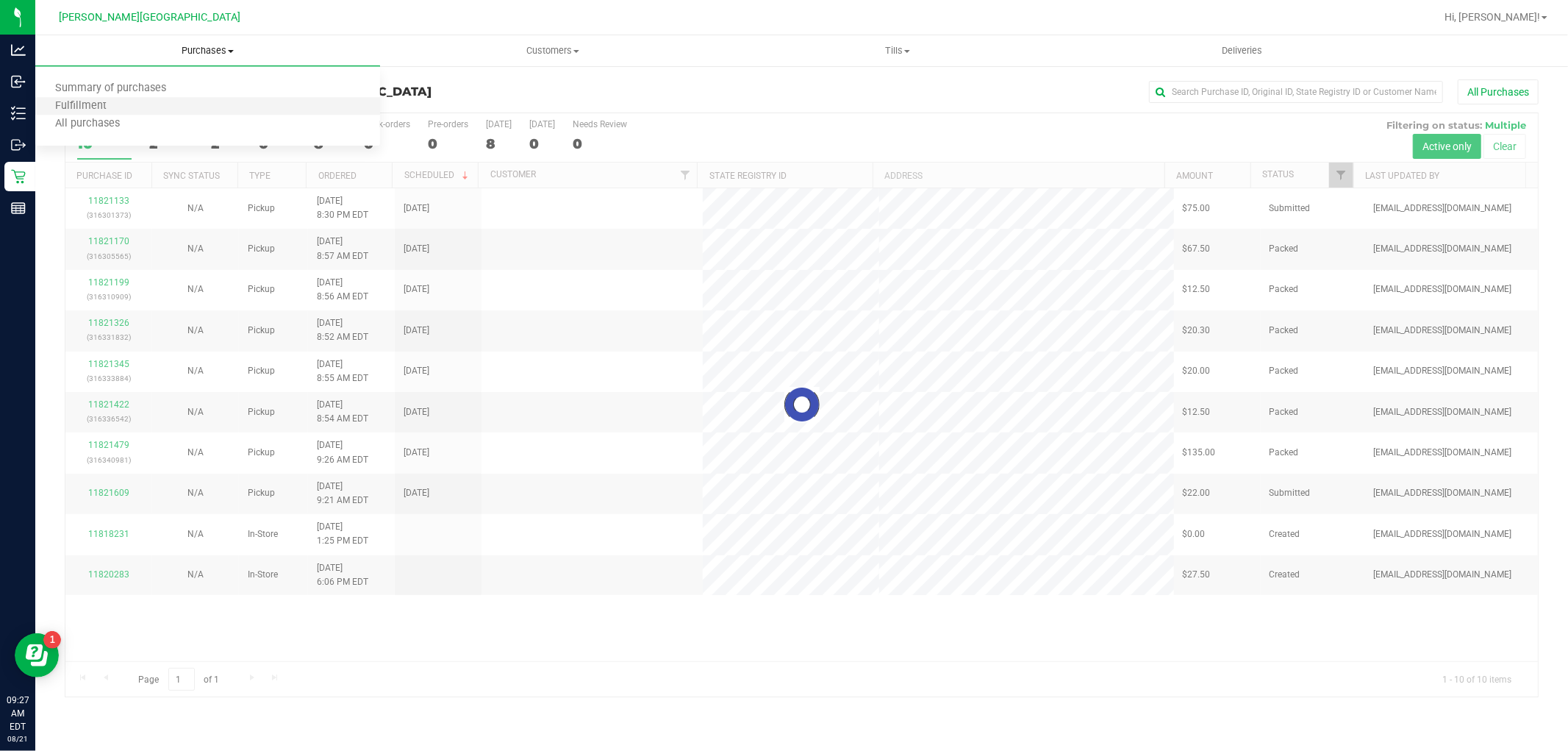
click at [143, 99] on li "Fulfillment" at bounding box center [207, 106] width 345 height 18
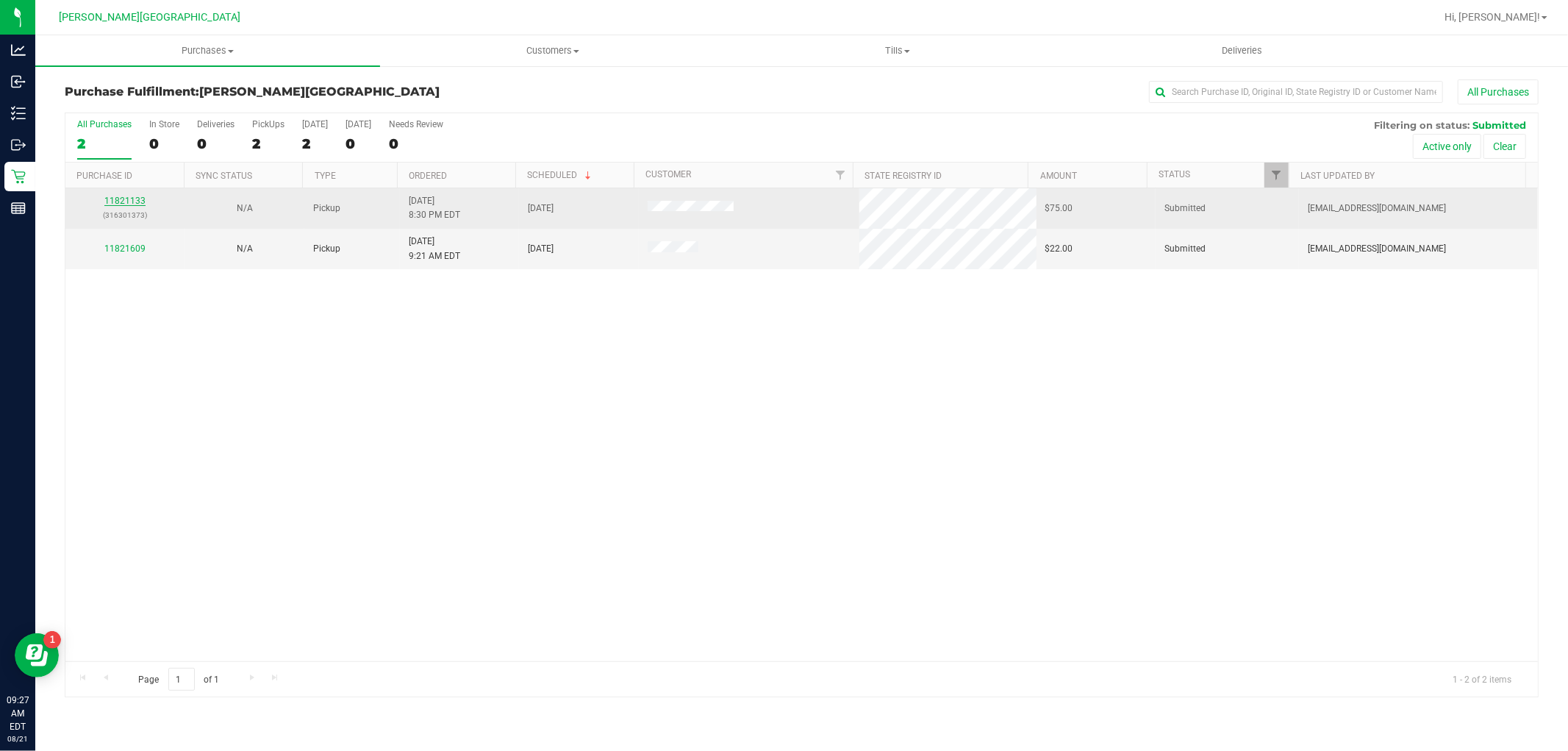
click at [138, 205] on link "11821133" at bounding box center [125, 201] width 41 height 10
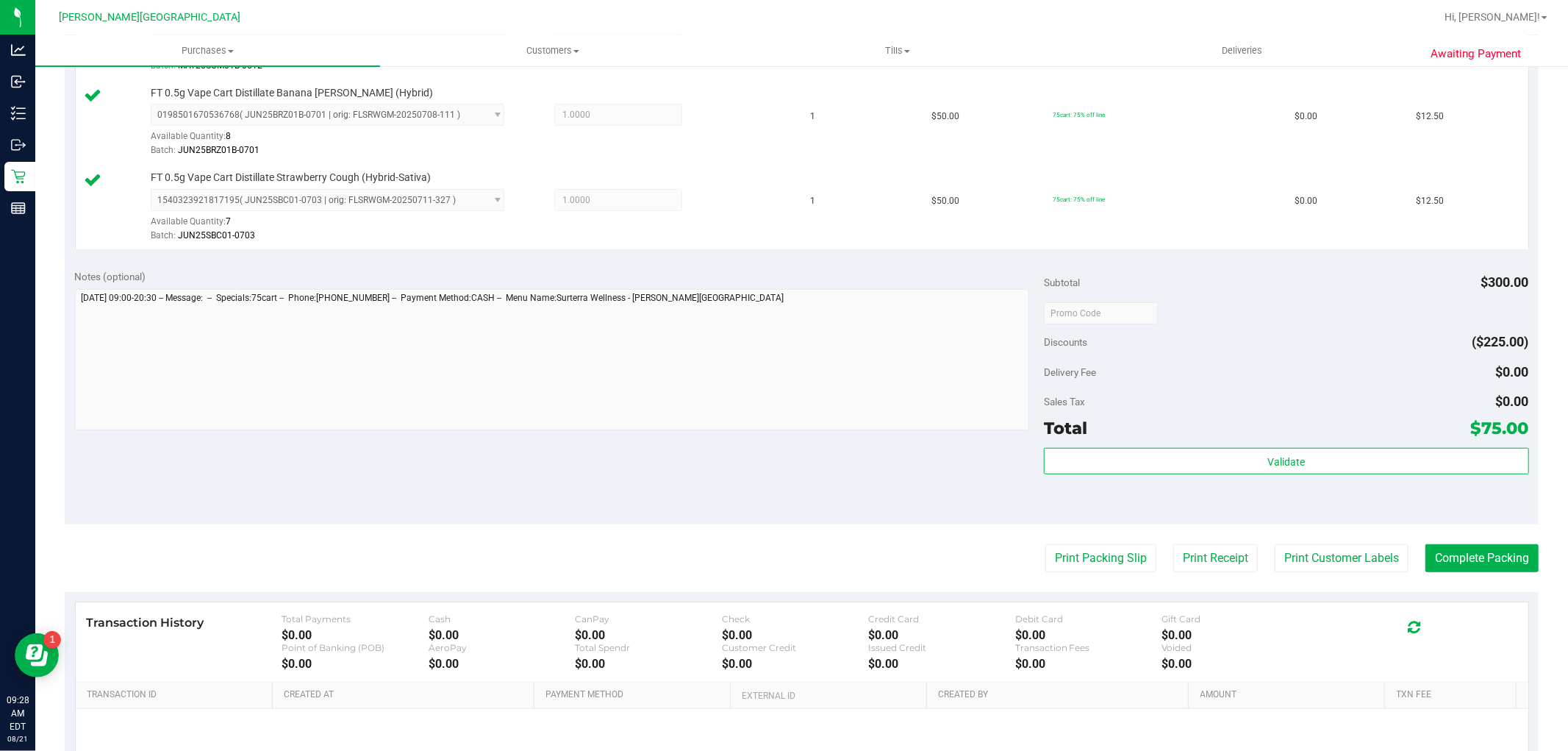
scroll to position [736, 0]
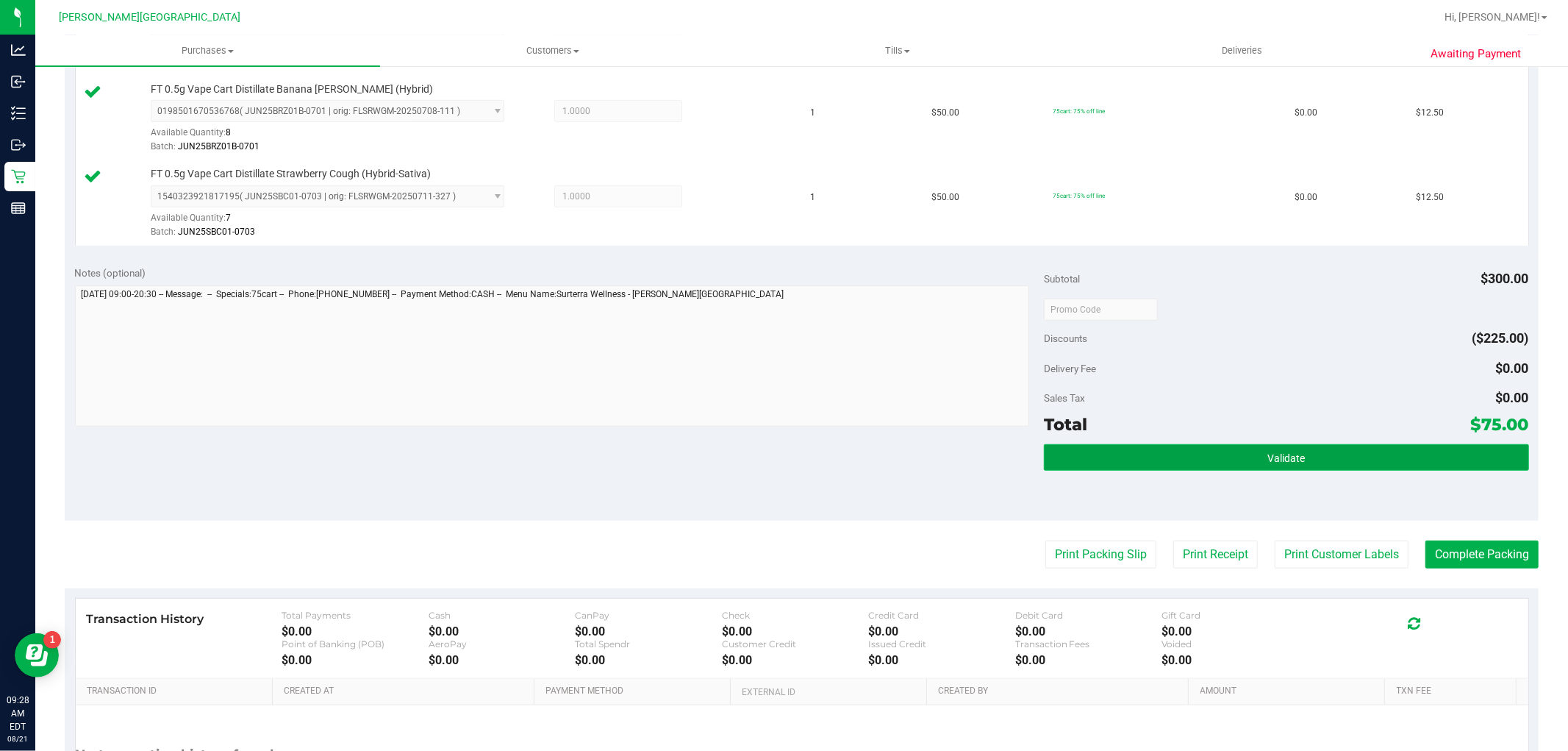
click at [1298, 448] on button "Validate" at bounding box center [1286, 457] width 484 height 26
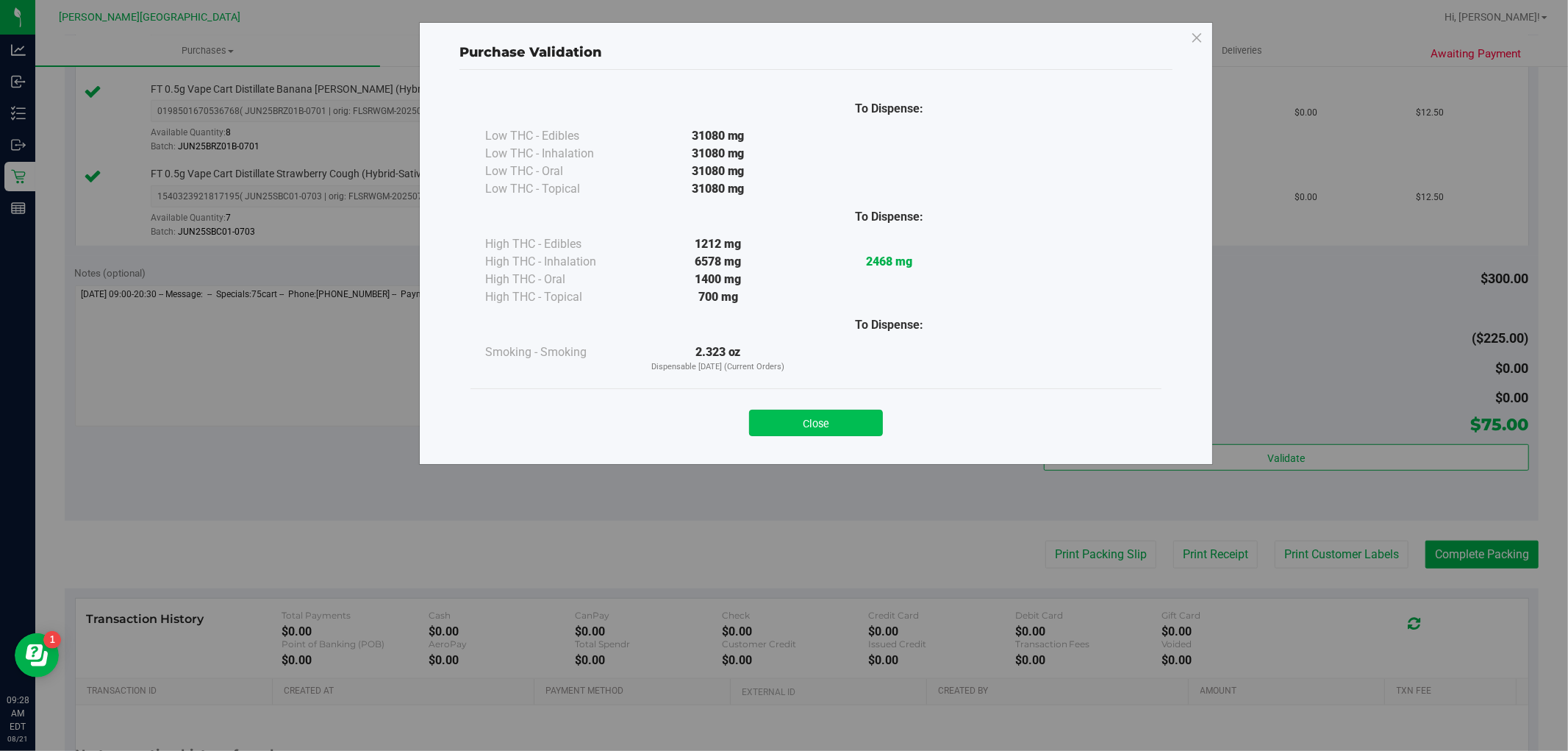
click at [848, 419] on button "Close" at bounding box center [816, 422] width 134 height 26
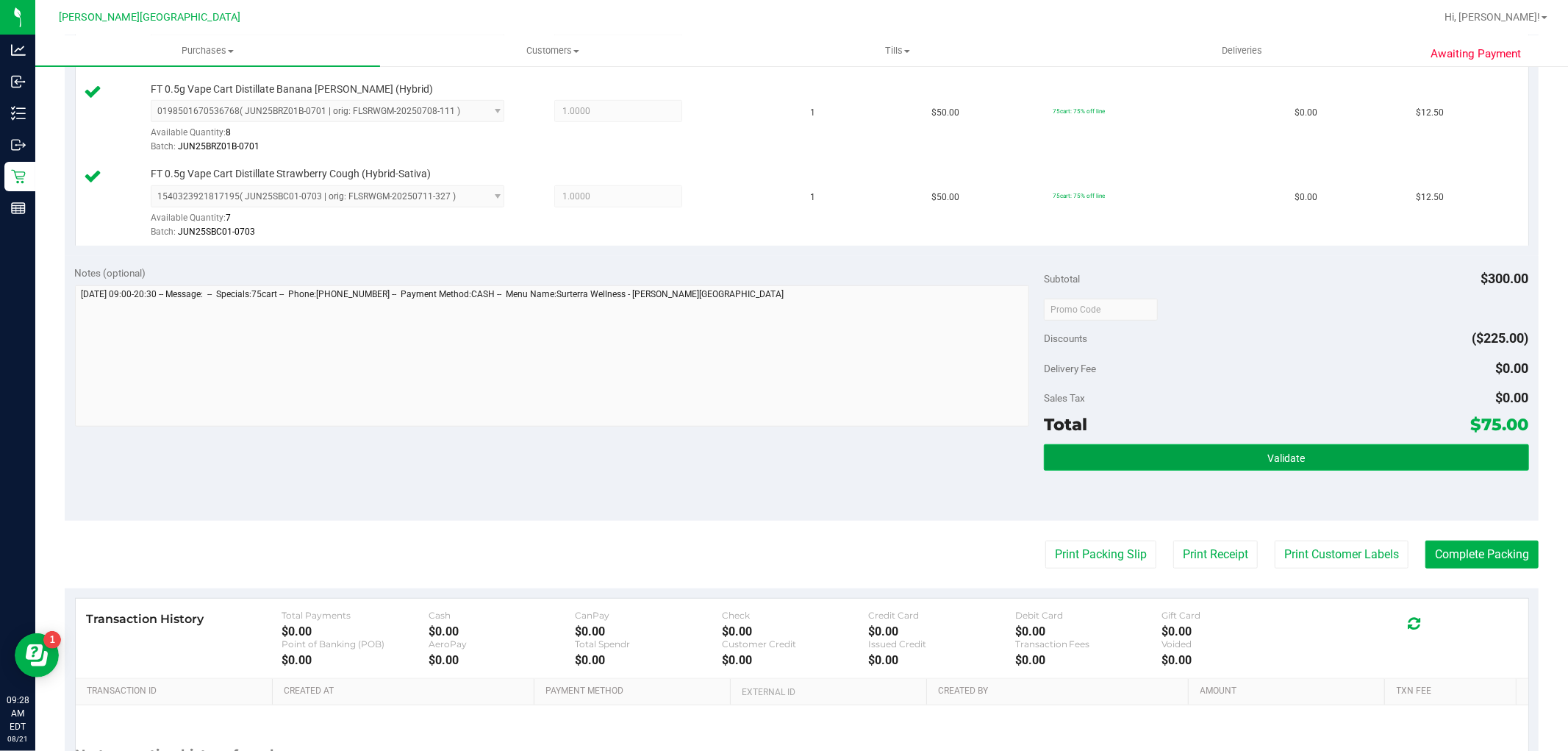
click at [1333, 469] on button "Validate" at bounding box center [1286, 457] width 484 height 26
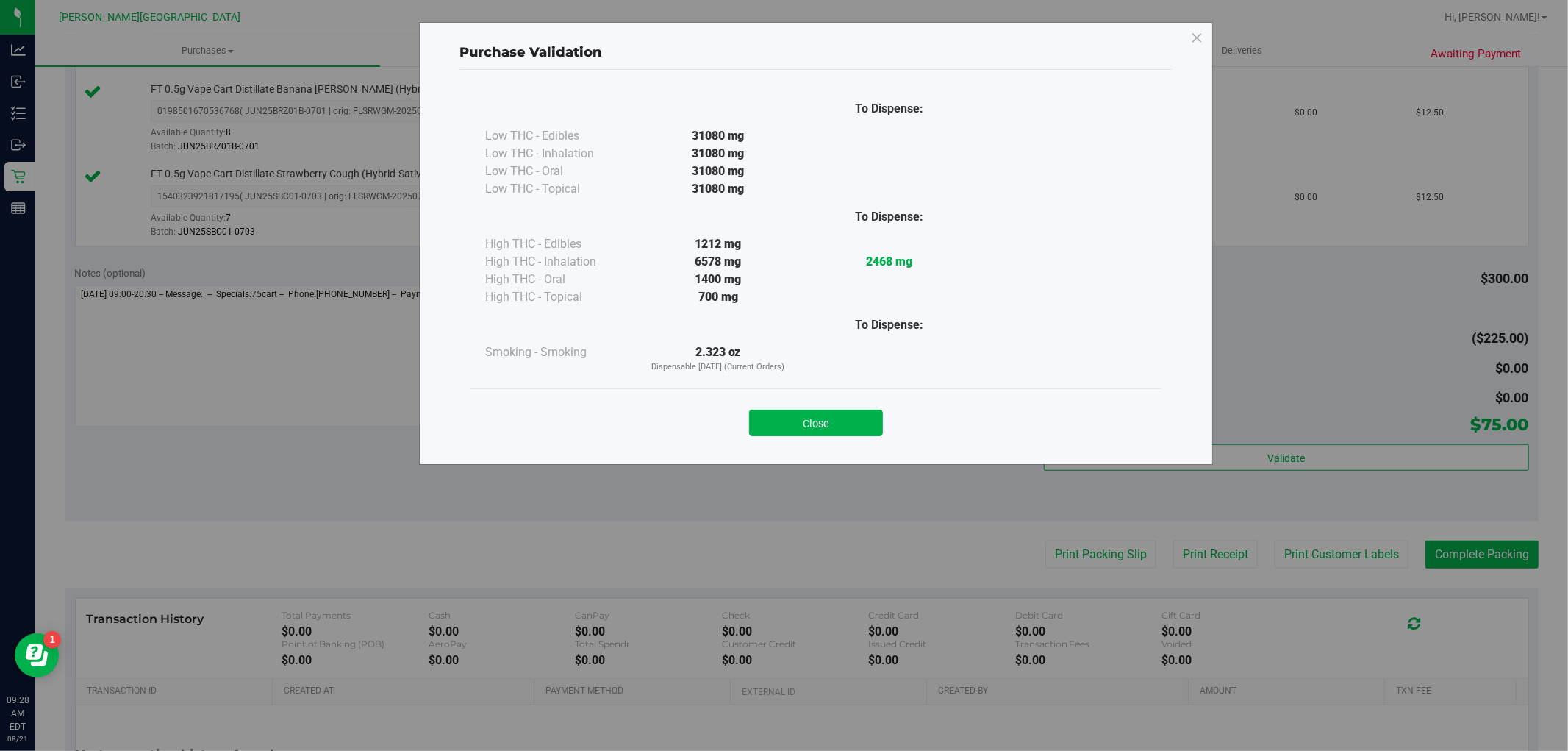
click at [863, 414] on button "Close" at bounding box center [816, 422] width 134 height 26
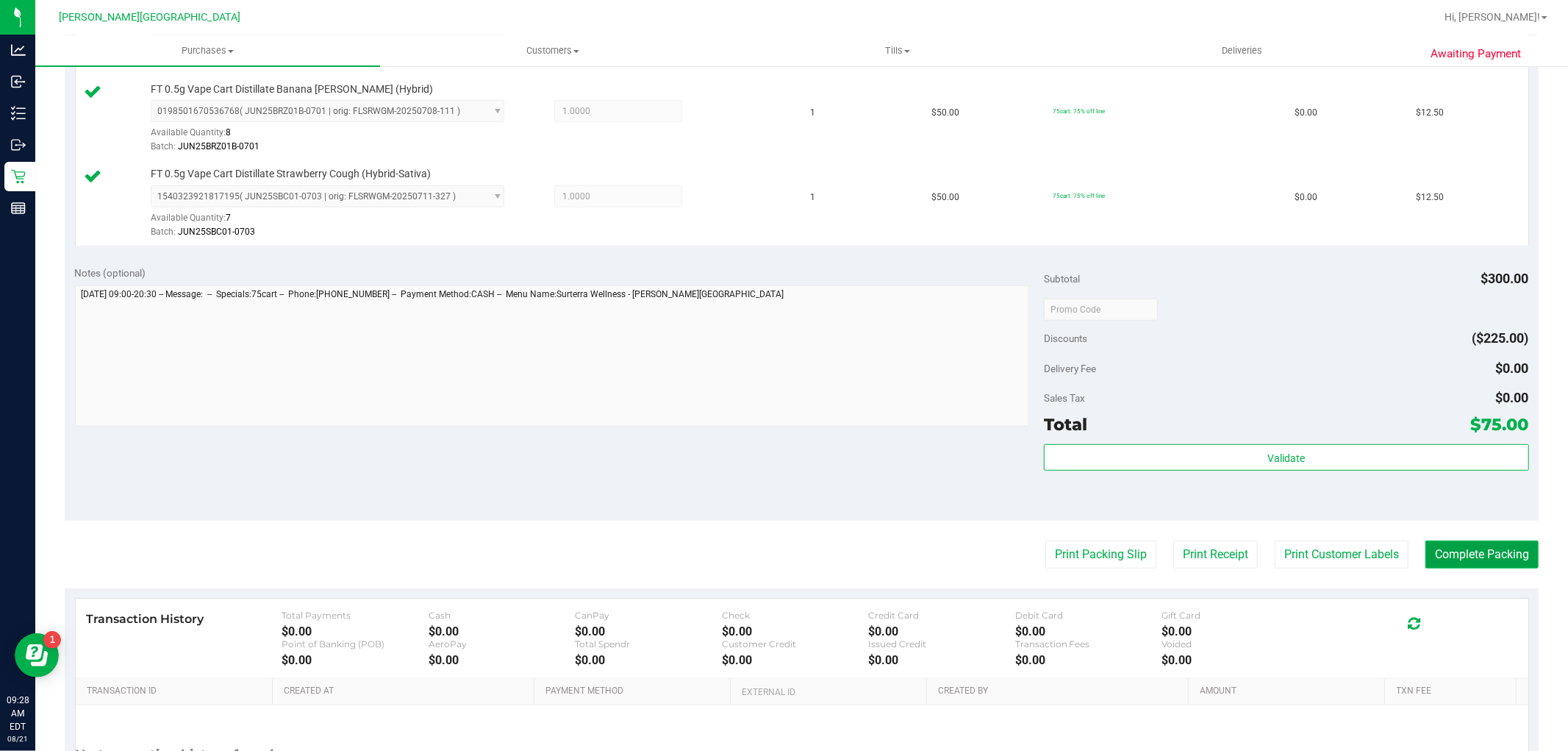
click at [1487, 549] on button "Complete Packing" at bounding box center [1482, 554] width 113 height 28
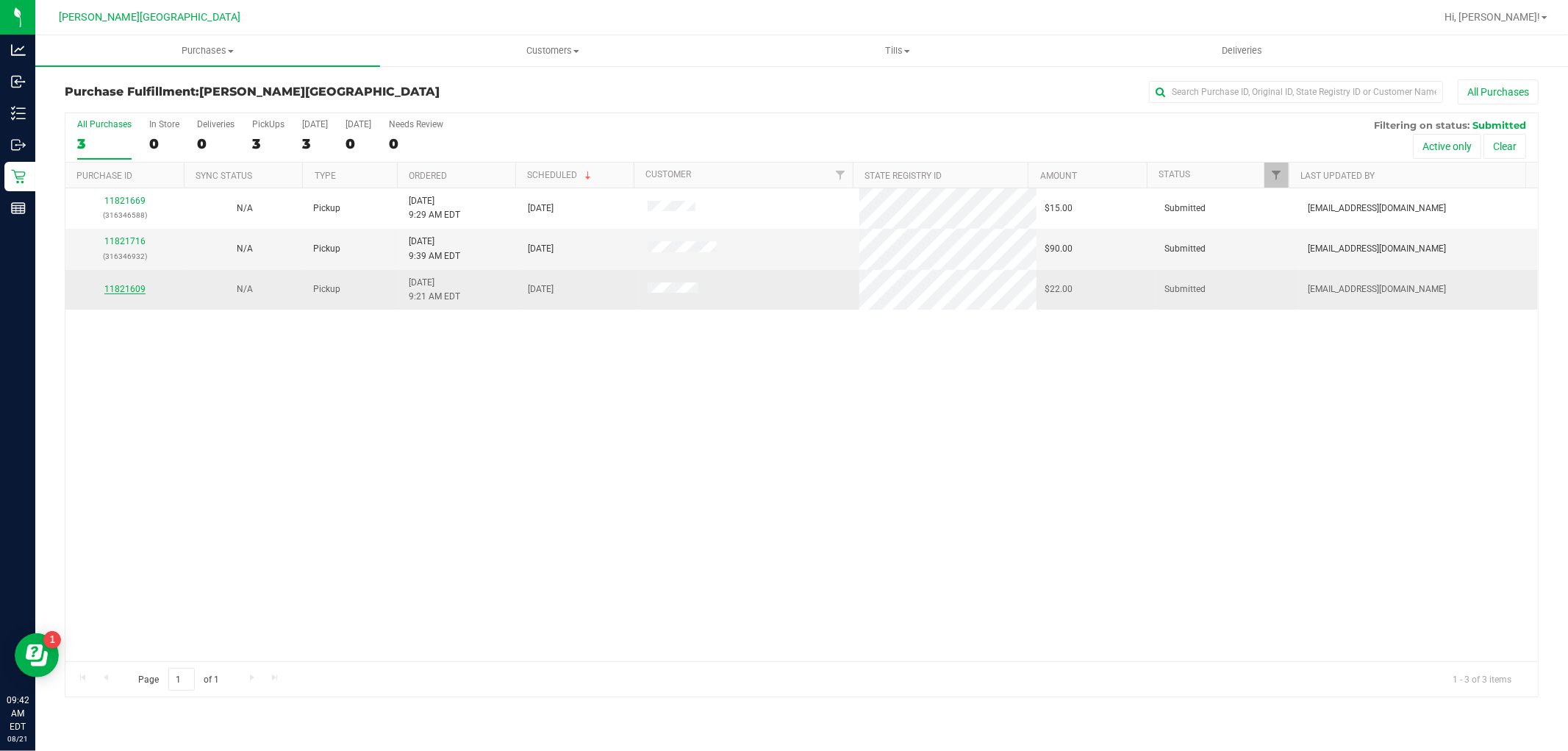
click at [136, 288] on link "11821609" at bounding box center [125, 289] width 41 height 10
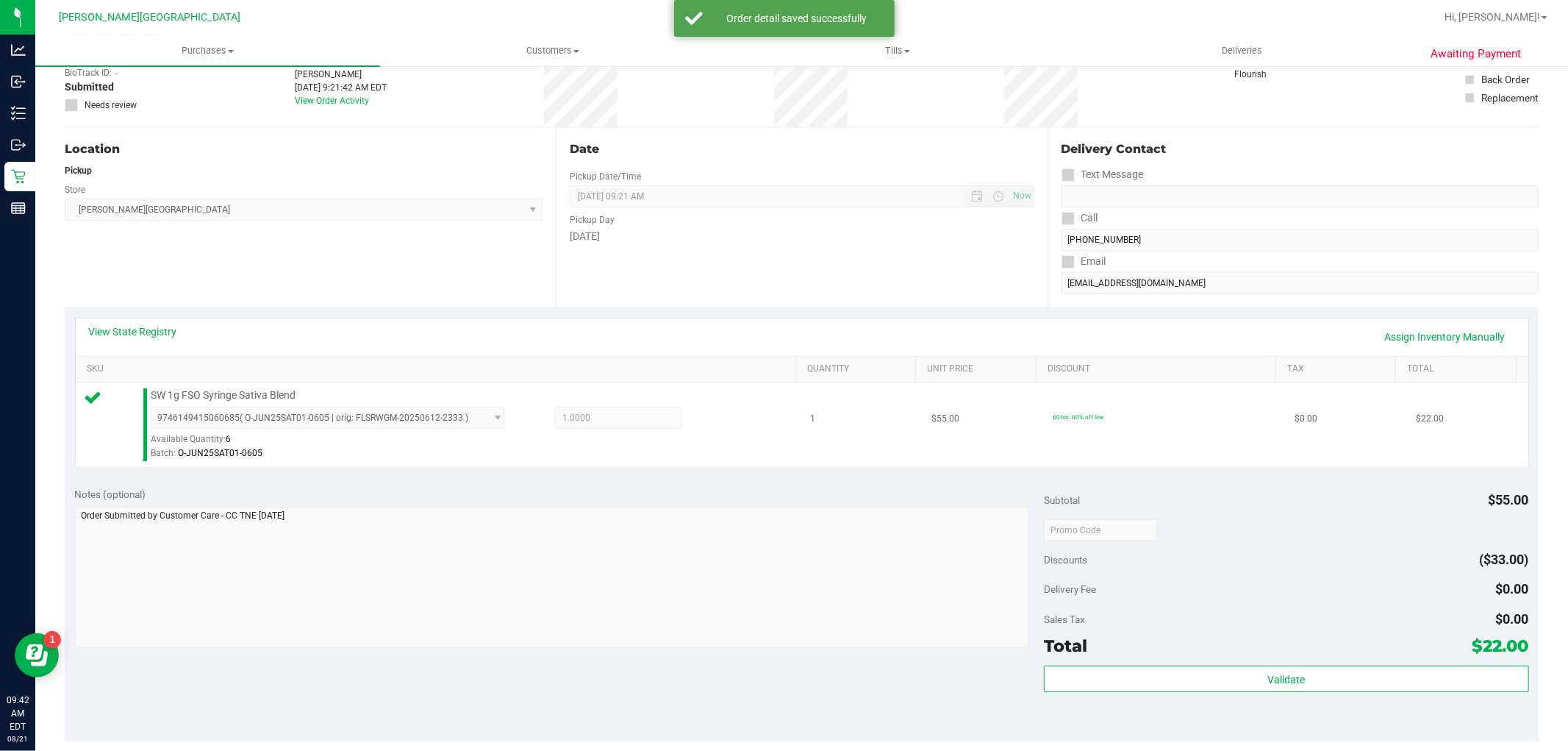
scroll to position [164, 0]
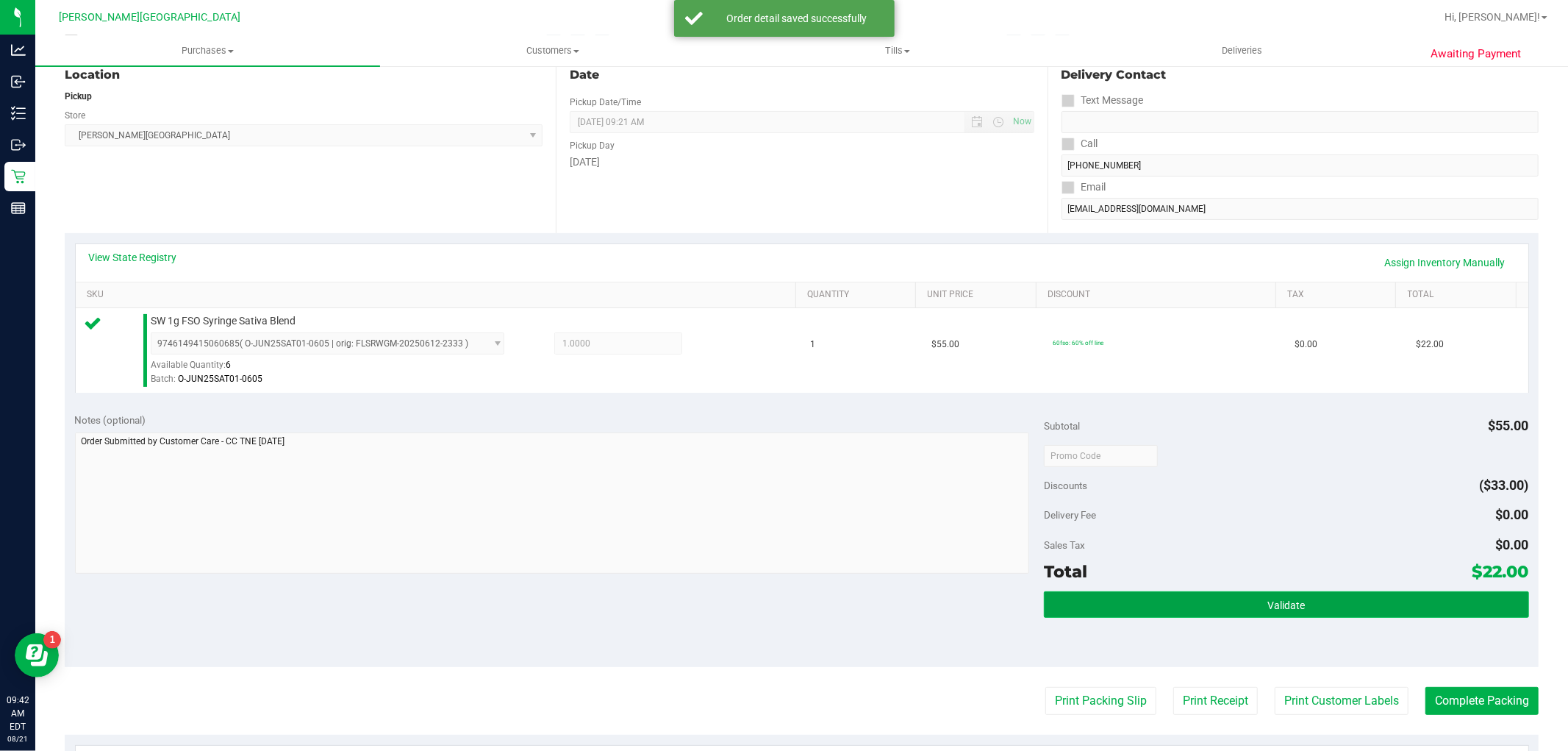
click at [1290, 611] on button "Validate" at bounding box center [1286, 604] width 484 height 26
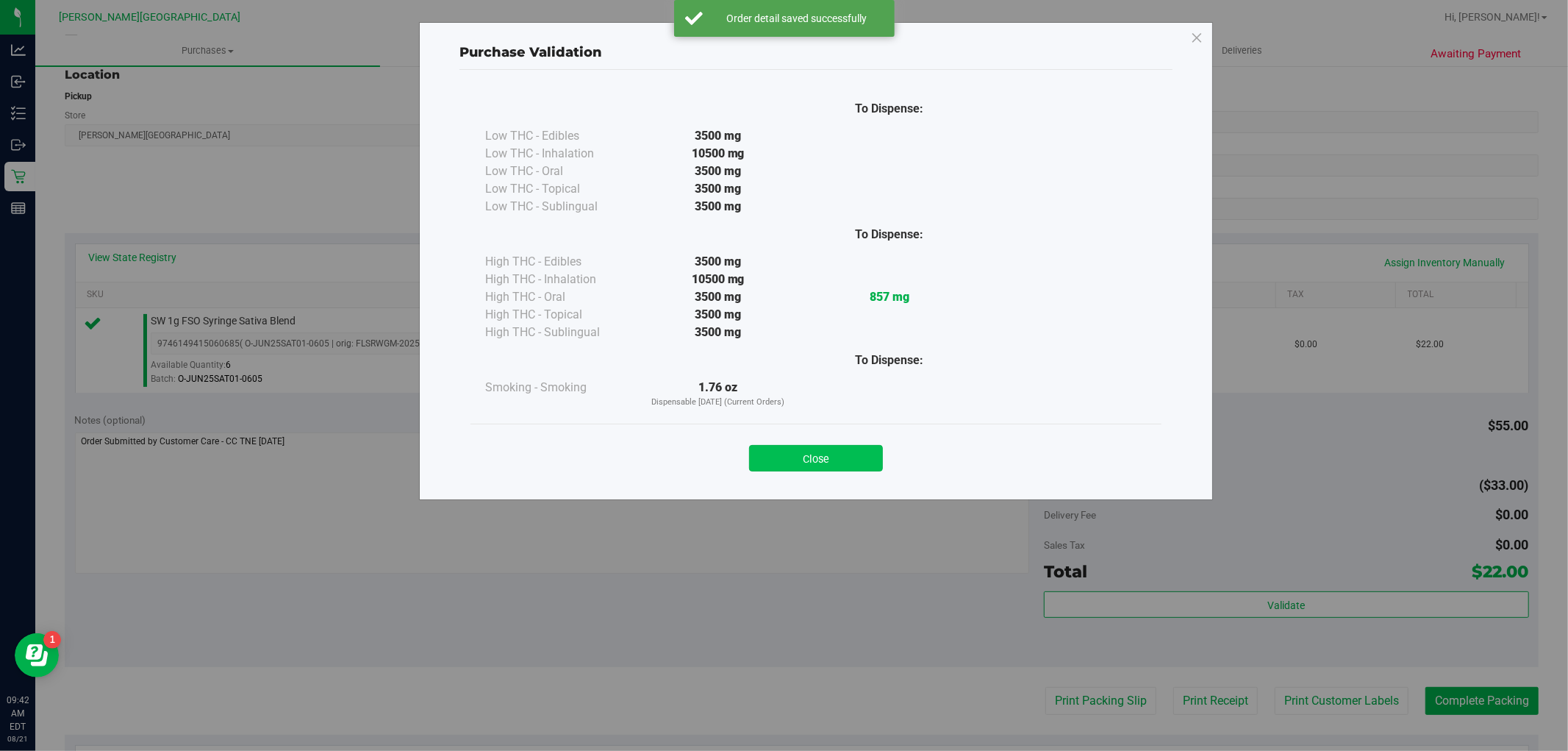
click at [864, 471] on button "Close" at bounding box center [816, 458] width 134 height 26
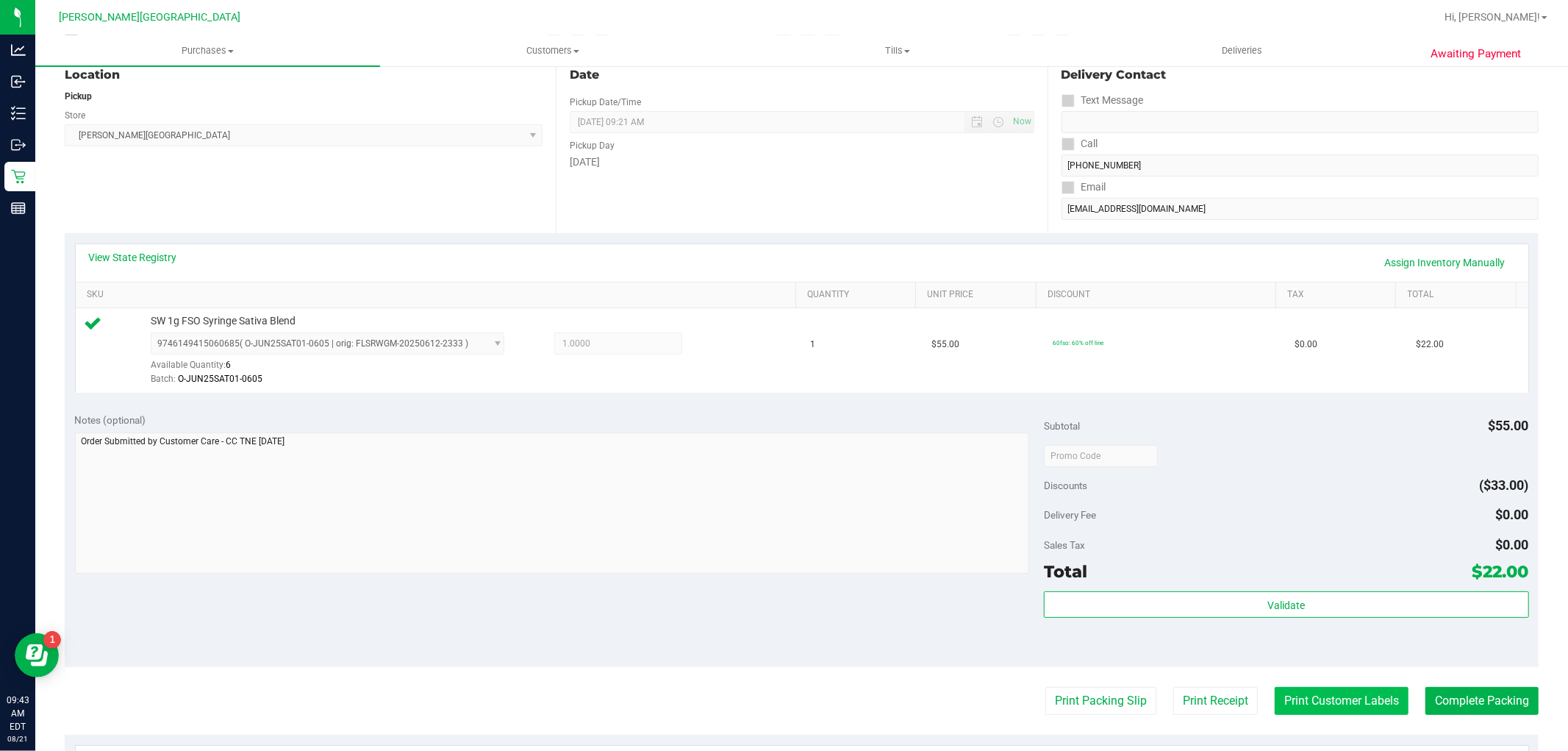
click at [1297, 713] on button "Print Customer Labels" at bounding box center [1341, 700] width 134 height 28
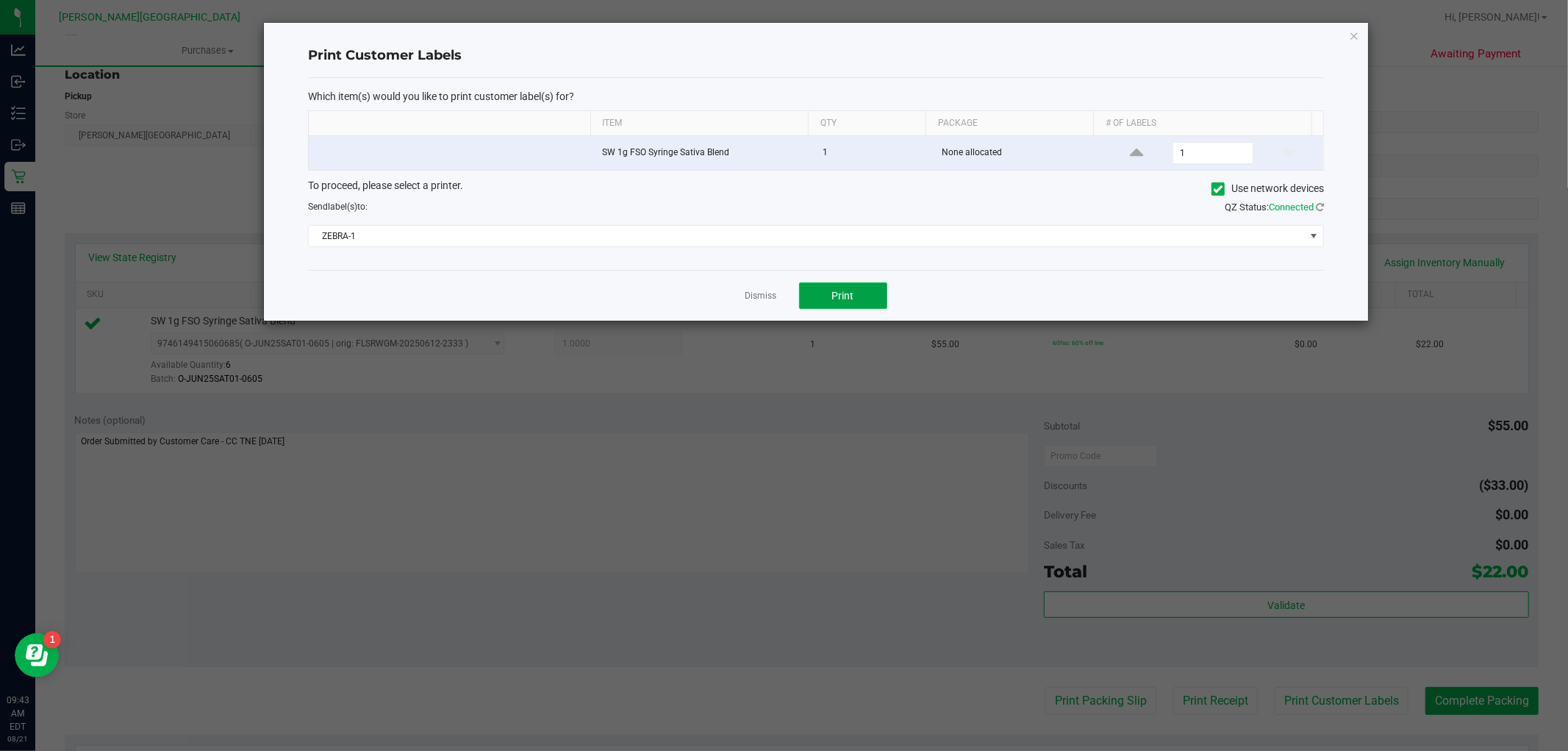
click at [865, 295] on button "Print" at bounding box center [843, 295] width 88 height 26
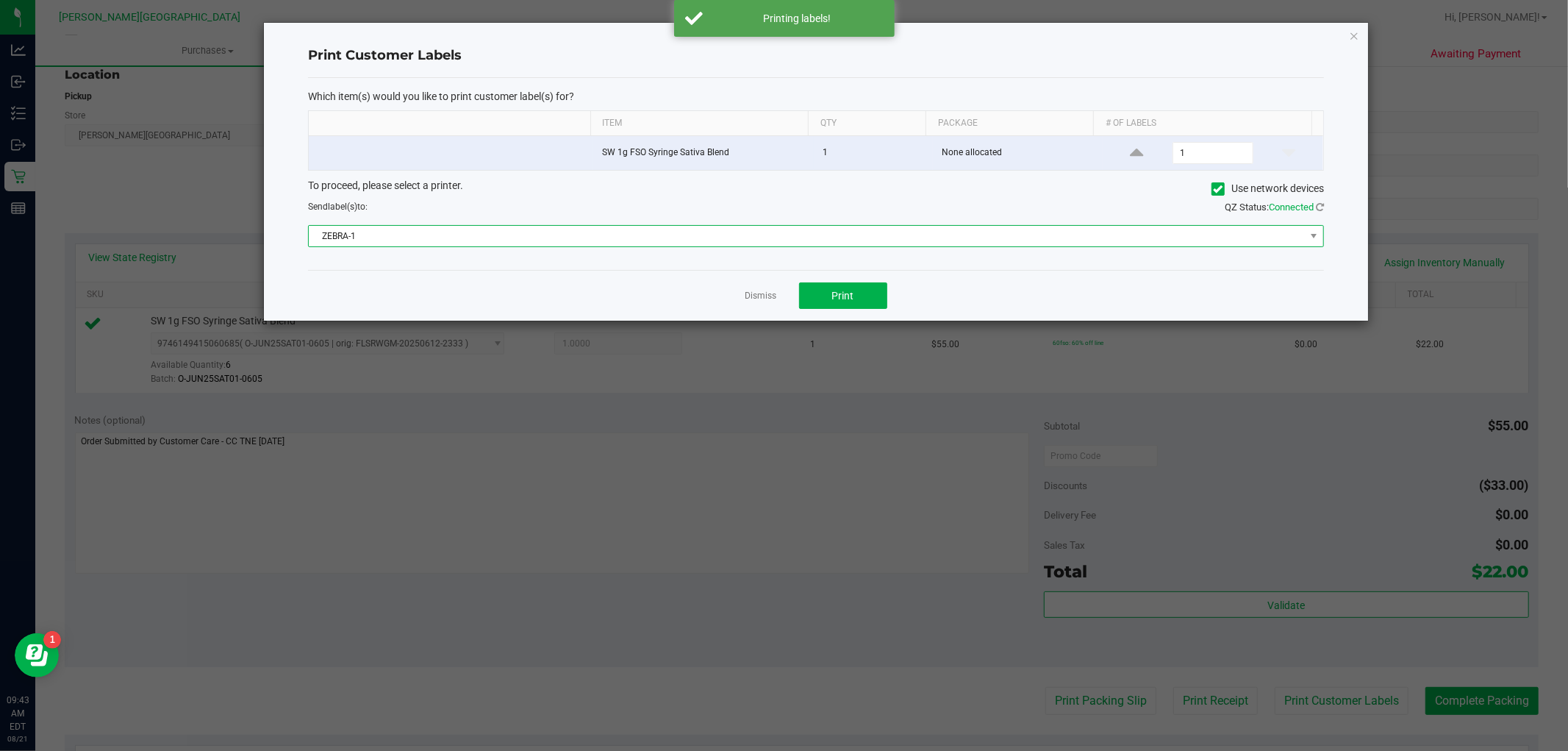
click at [875, 229] on span "ZEBRA-1" at bounding box center [807, 236] width 996 height 20
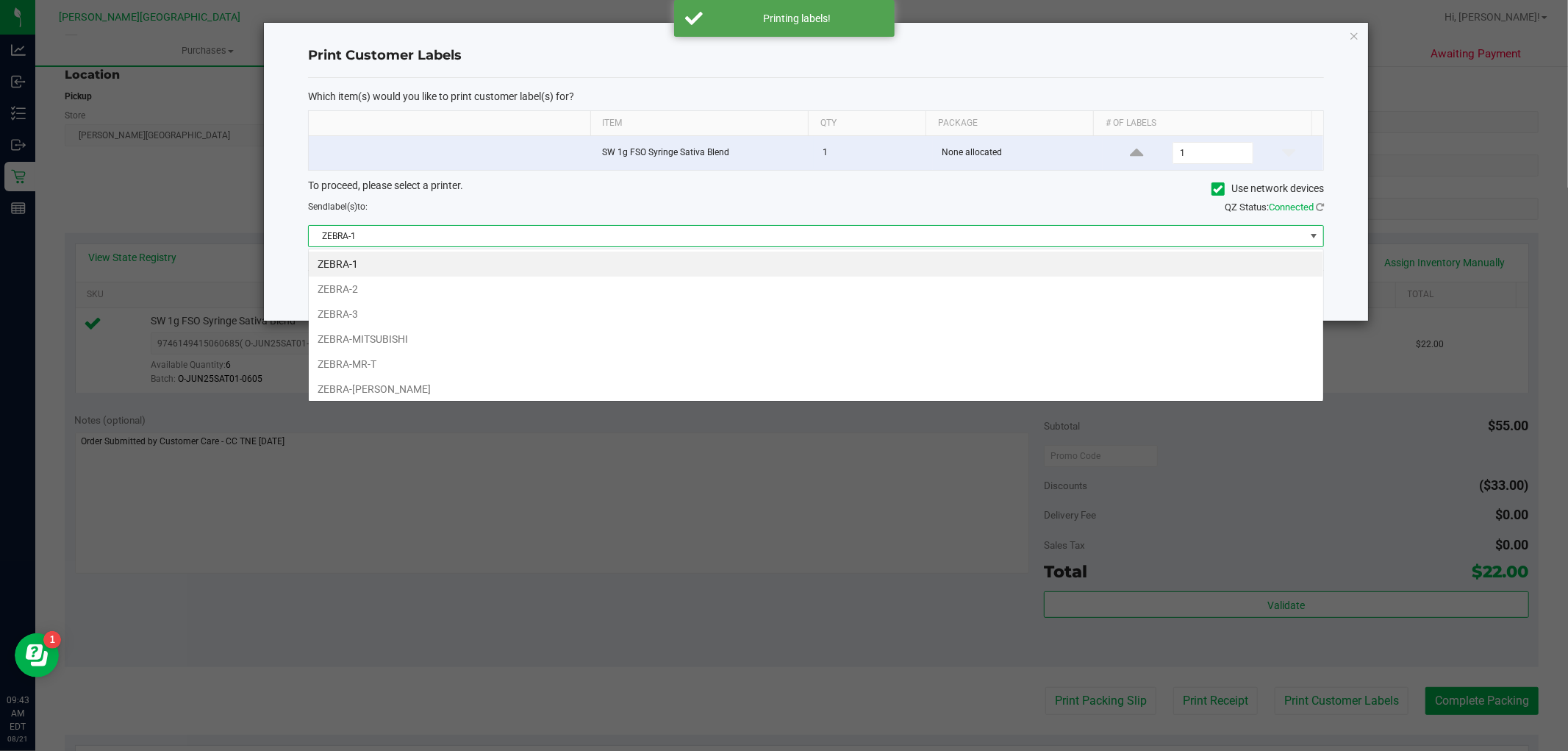
scroll to position [22, 1016]
click at [481, 342] on li "ZEBRA-MITSUBISHI" at bounding box center [816, 339] width 1014 height 25
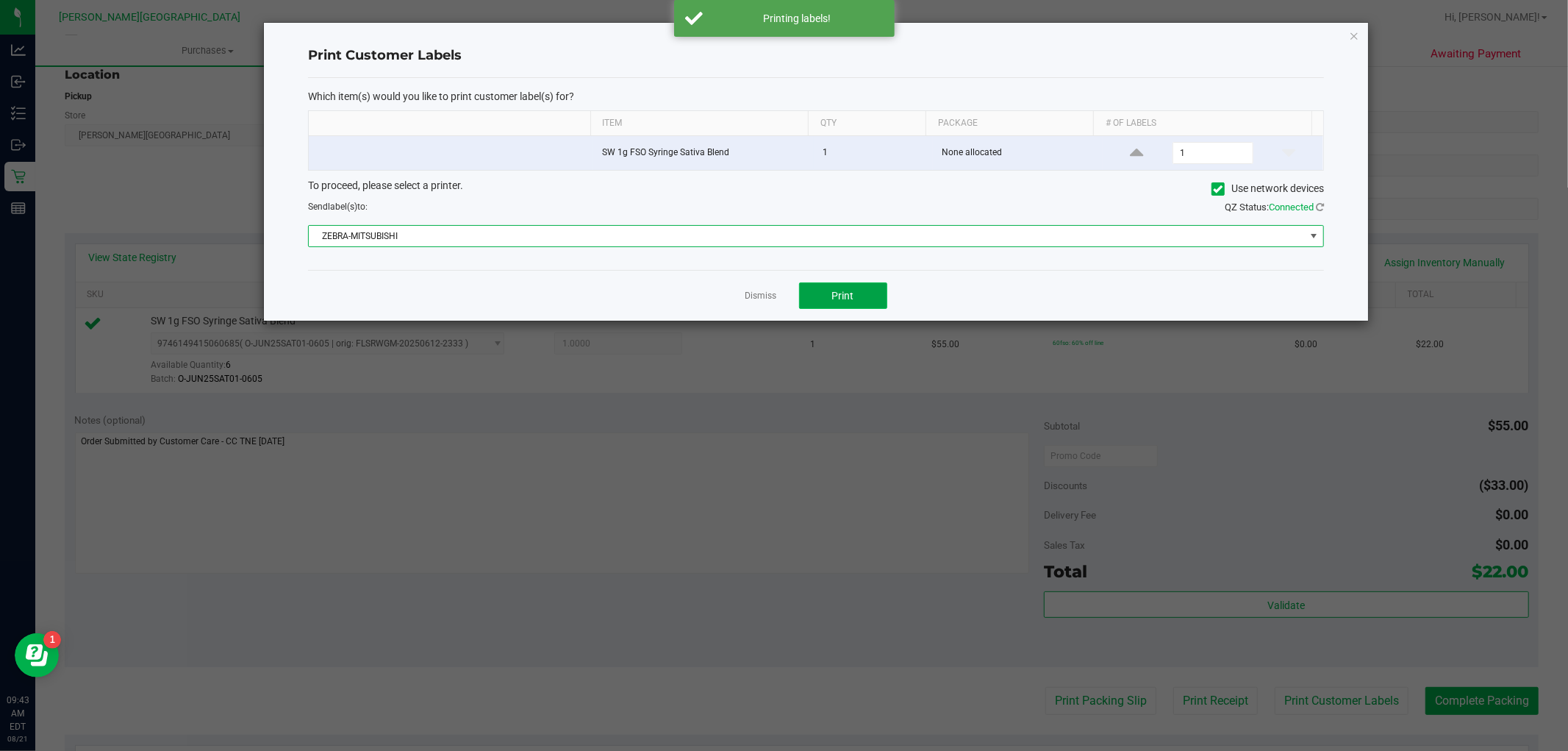
click at [851, 288] on button "Print" at bounding box center [843, 295] width 88 height 26
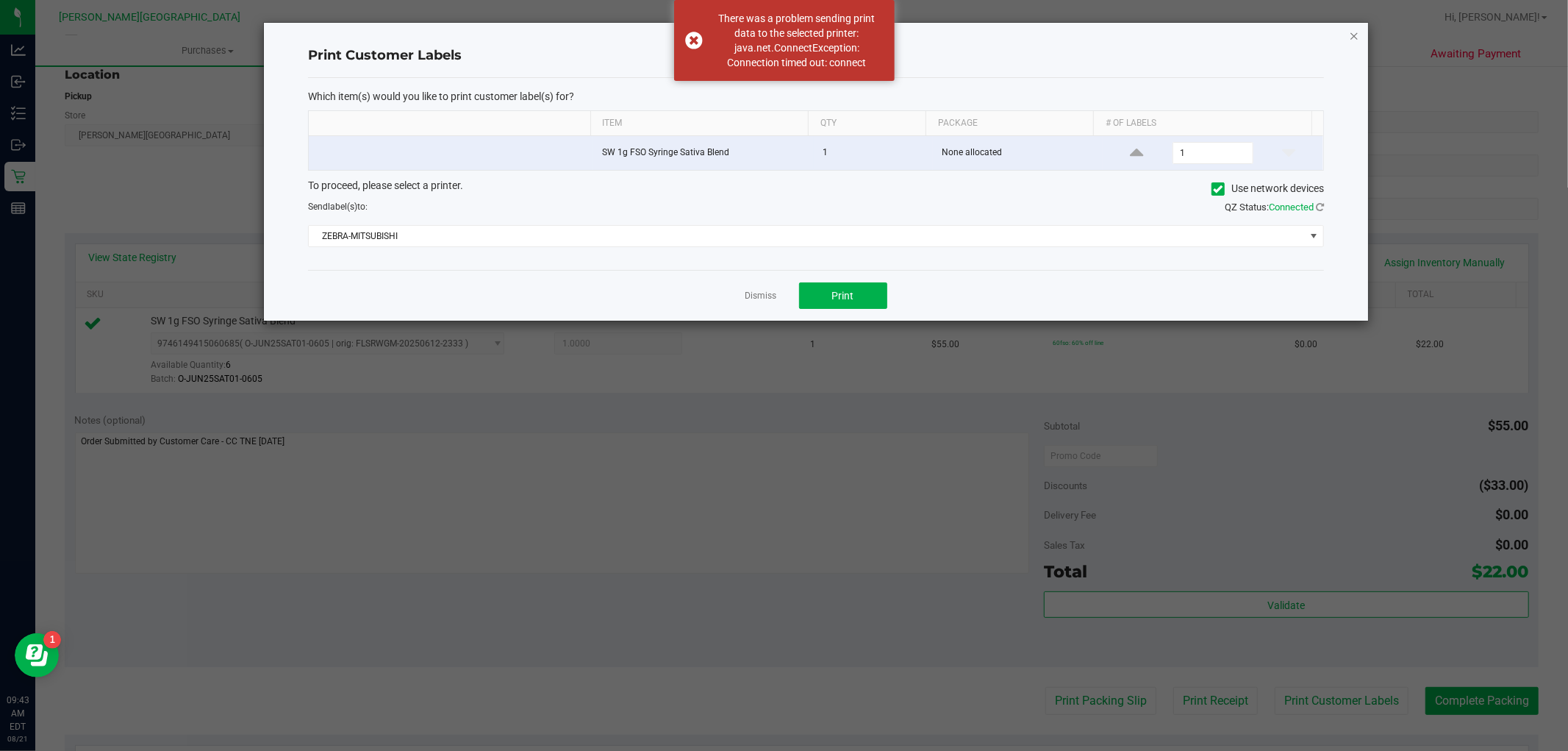
click at [1354, 30] on icon "button" at bounding box center [1354, 35] width 10 height 18
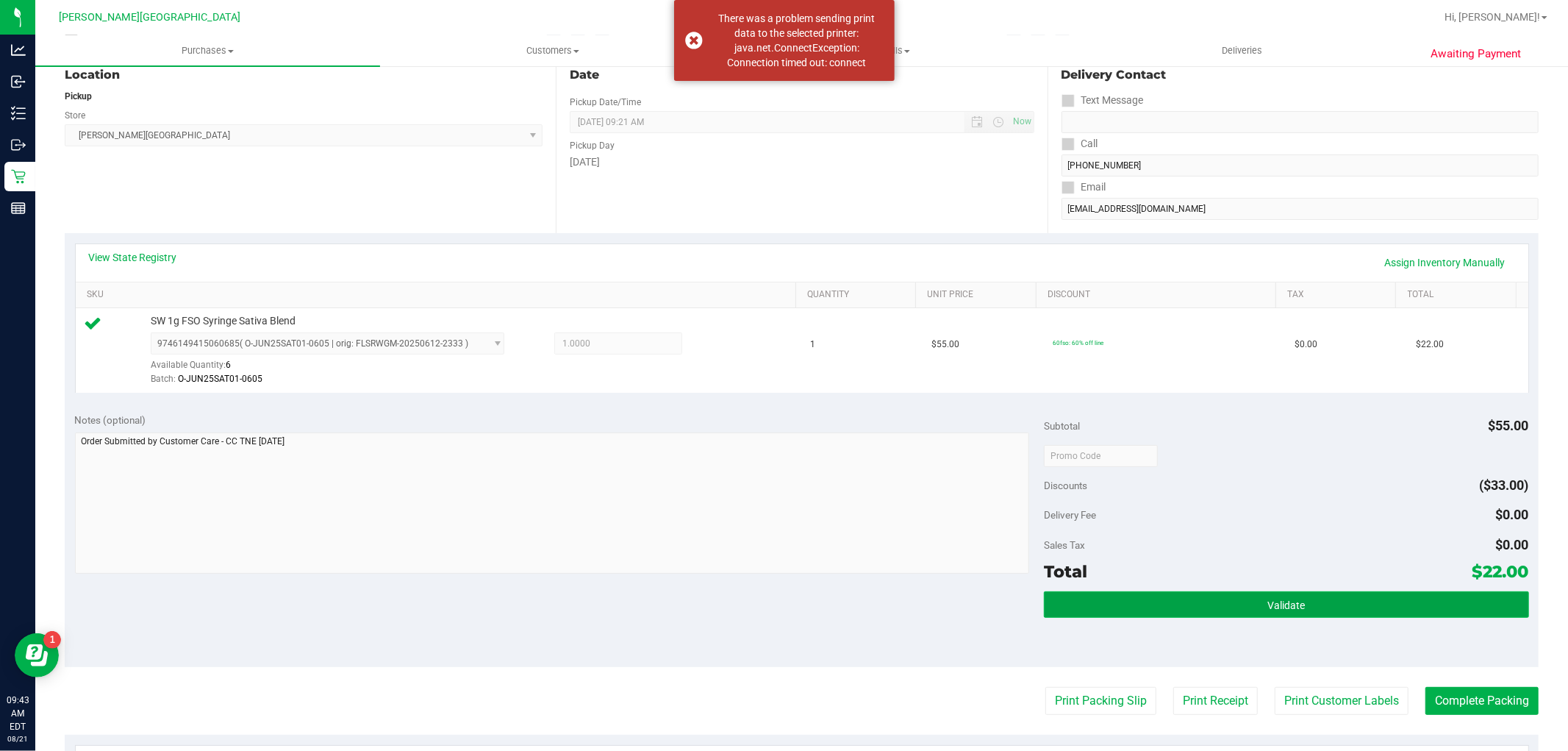
click at [1431, 603] on button "Validate" at bounding box center [1286, 604] width 484 height 26
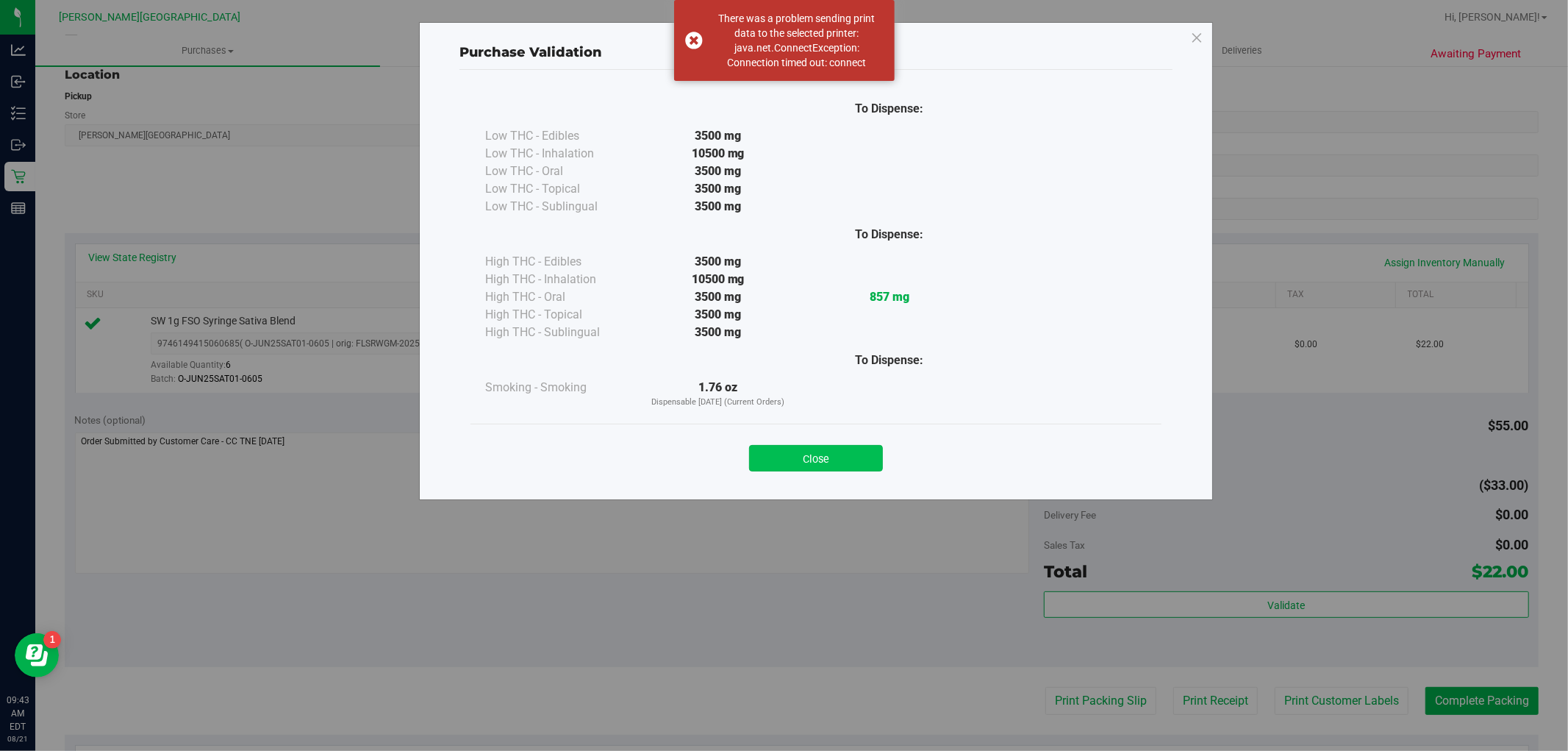
click at [833, 453] on button "Close" at bounding box center [816, 458] width 134 height 26
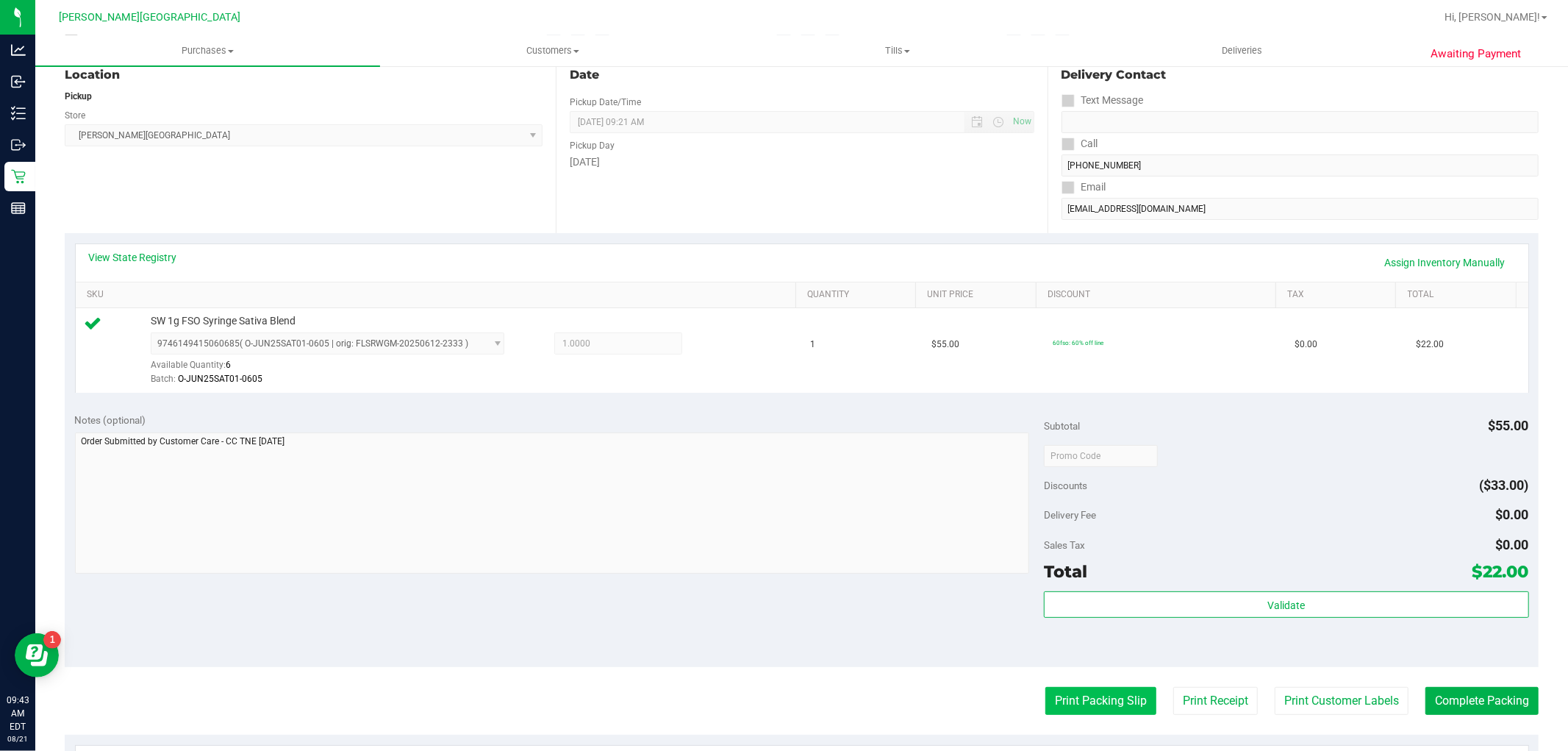
click at [1109, 691] on button "Print Packing Slip" at bounding box center [1101, 700] width 111 height 28
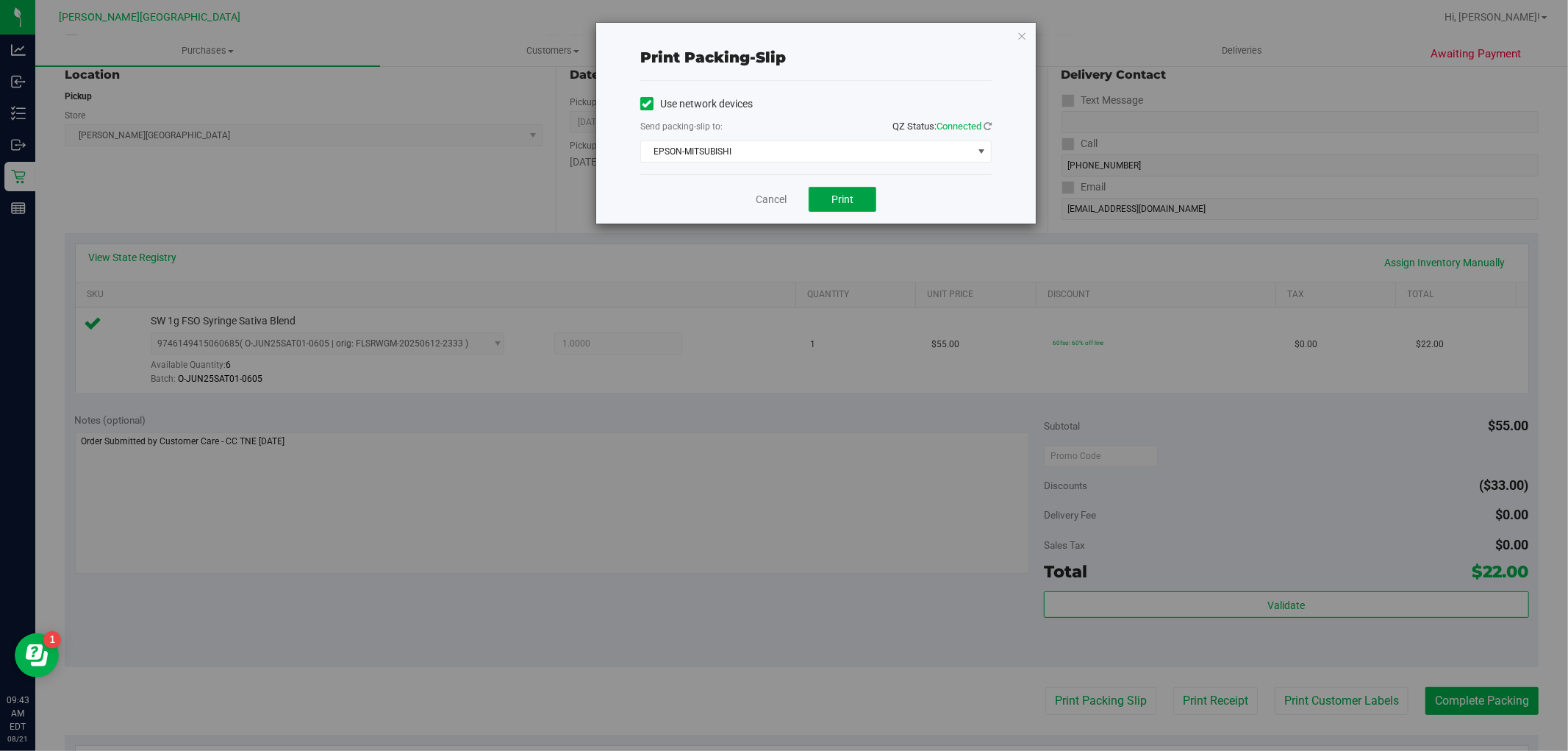
click at [854, 199] on span "Print" at bounding box center [843, 200] width 22 height 12
click at [1023, 32] on icon "button" at bounding box center [1022, 35] width 10 height 18
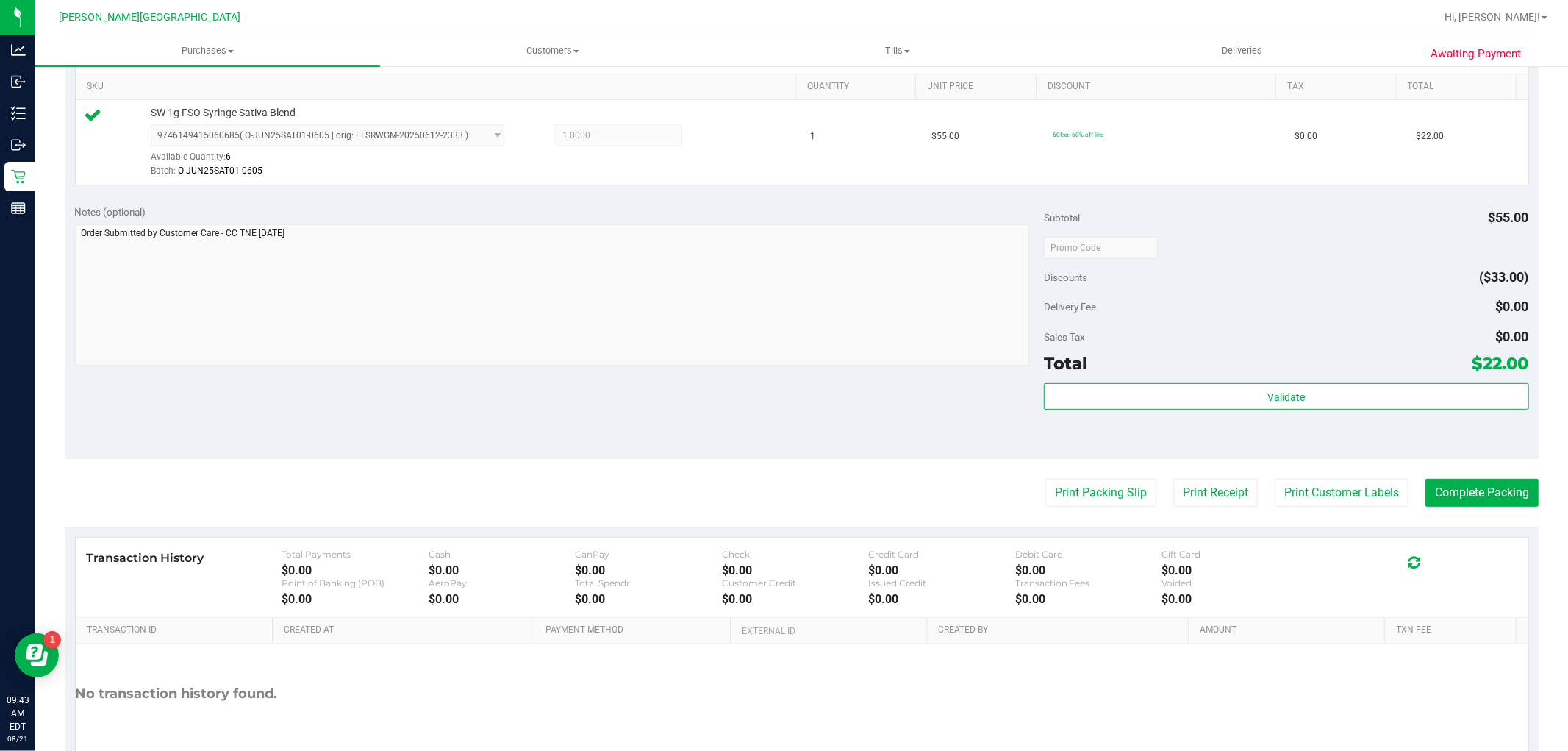
scroll to position [408, 0]
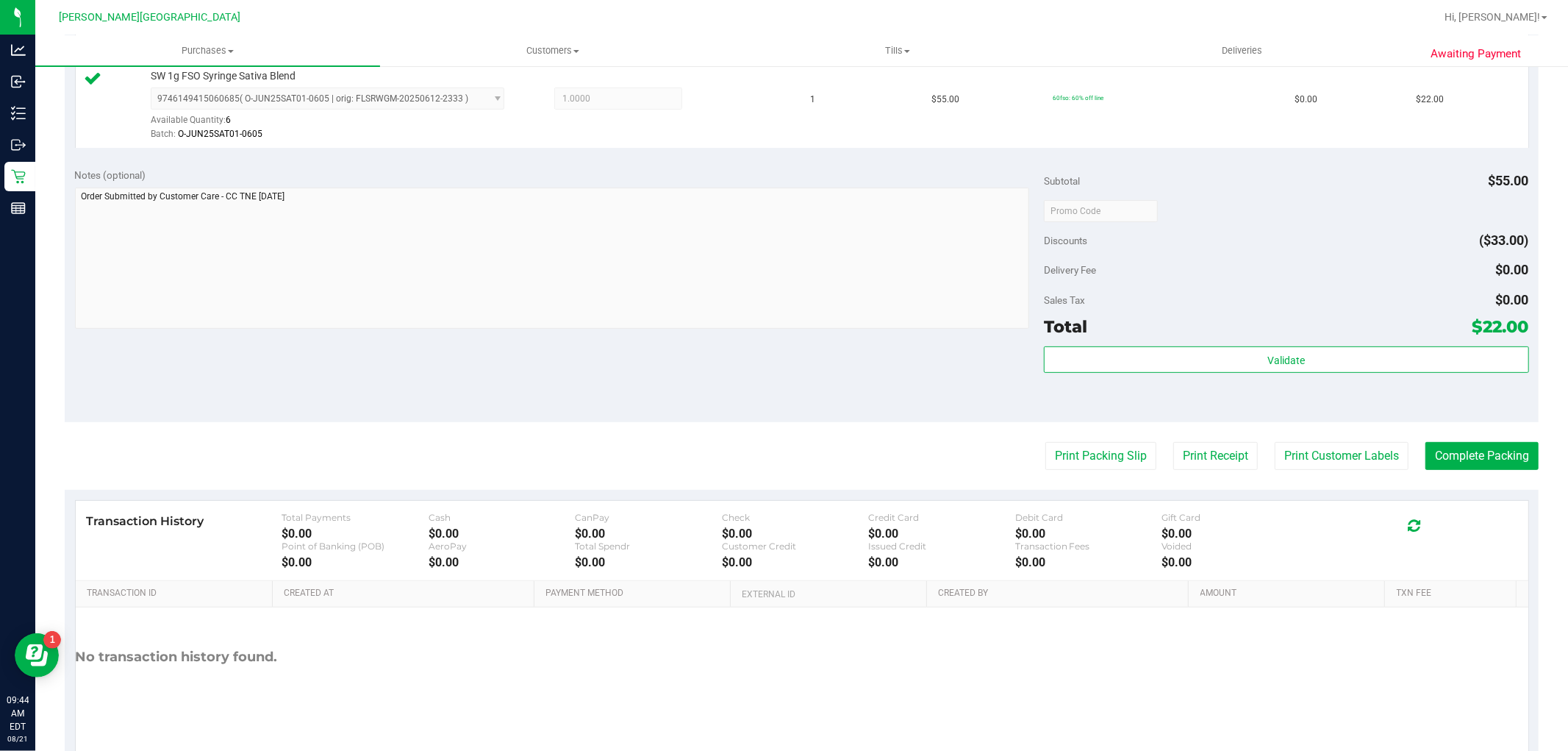
click at [1254, 373] on div "Validate" at bounding box center [1286, 360] width 484 height 28
click at [1254, 369] on button "Validate" at bounding box center [1286, 359] width 484 height 26
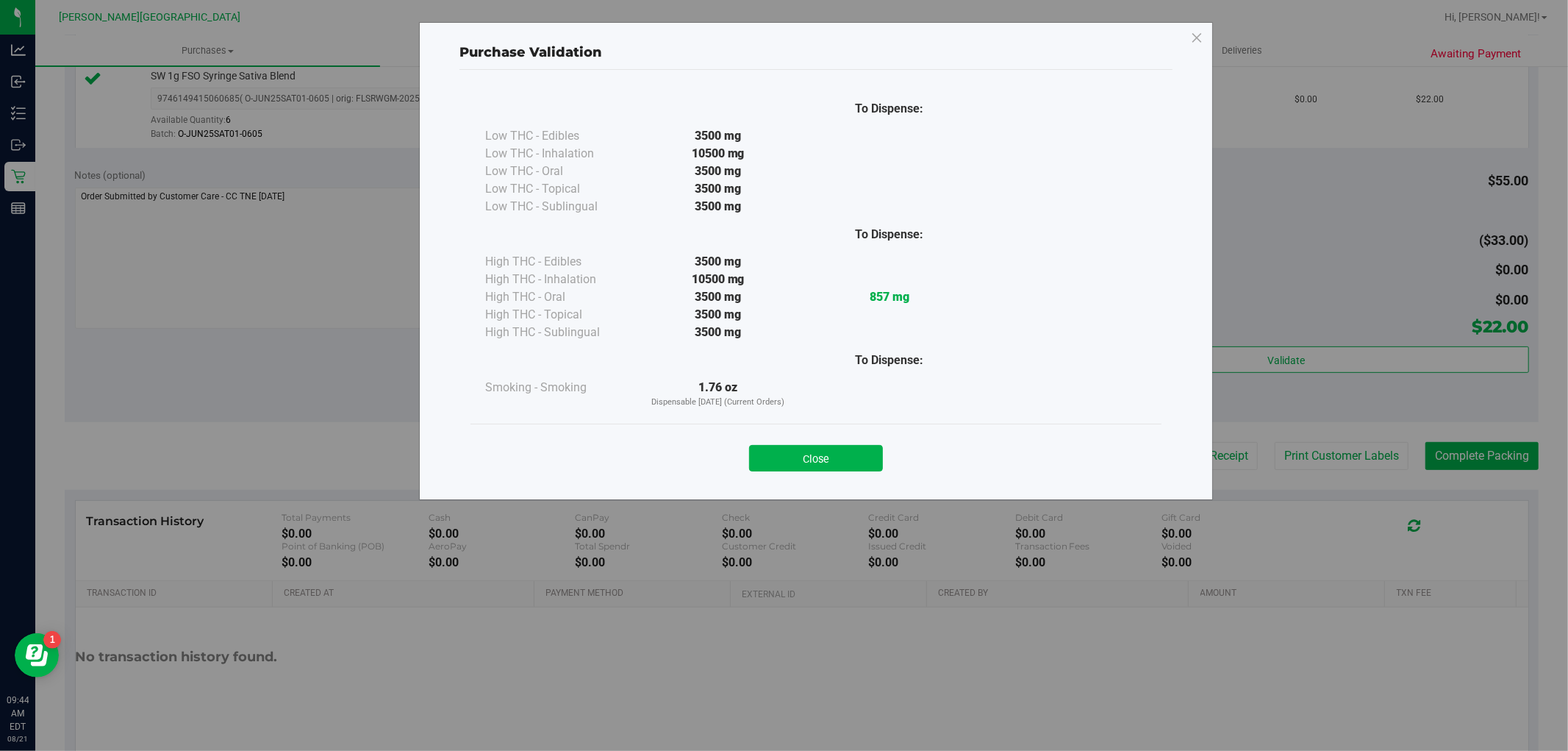
click at [783, 460] on button "Close" at bounding box center [816, 458] width 134 height 26
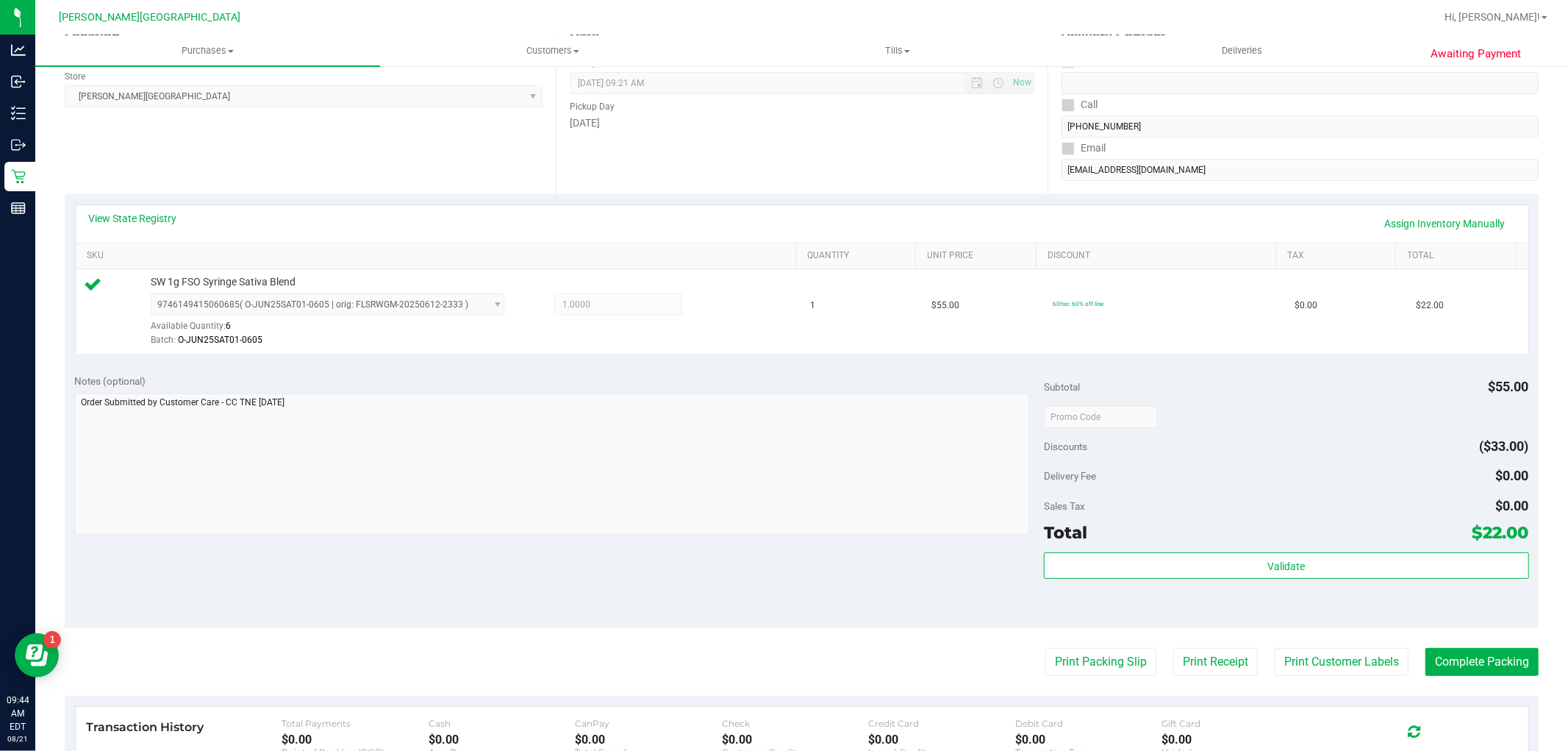
scroll to position [326, 0]
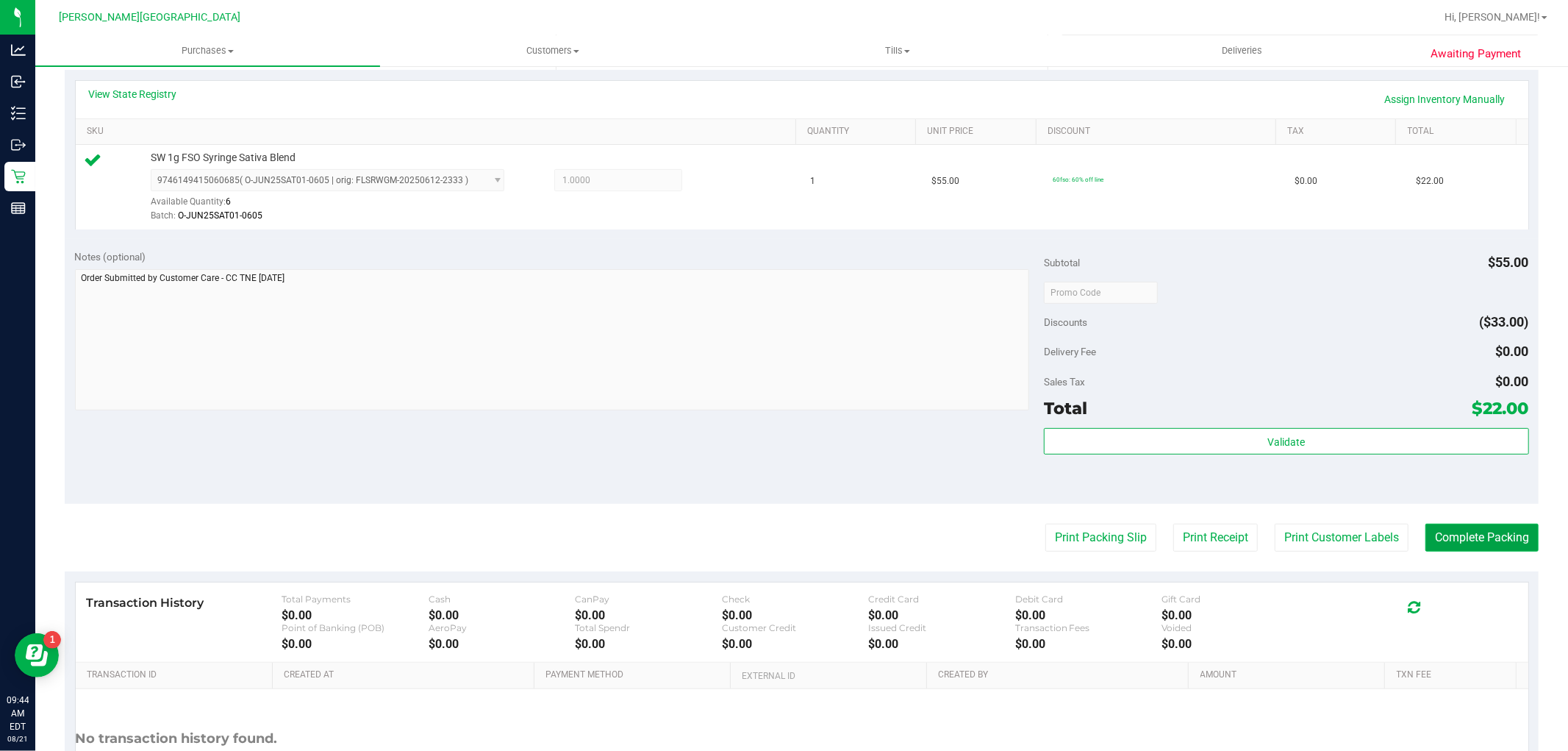
click at [1496, 533] on button "Complete Packing" at bounding box center [1482, 537] width 113 height 28
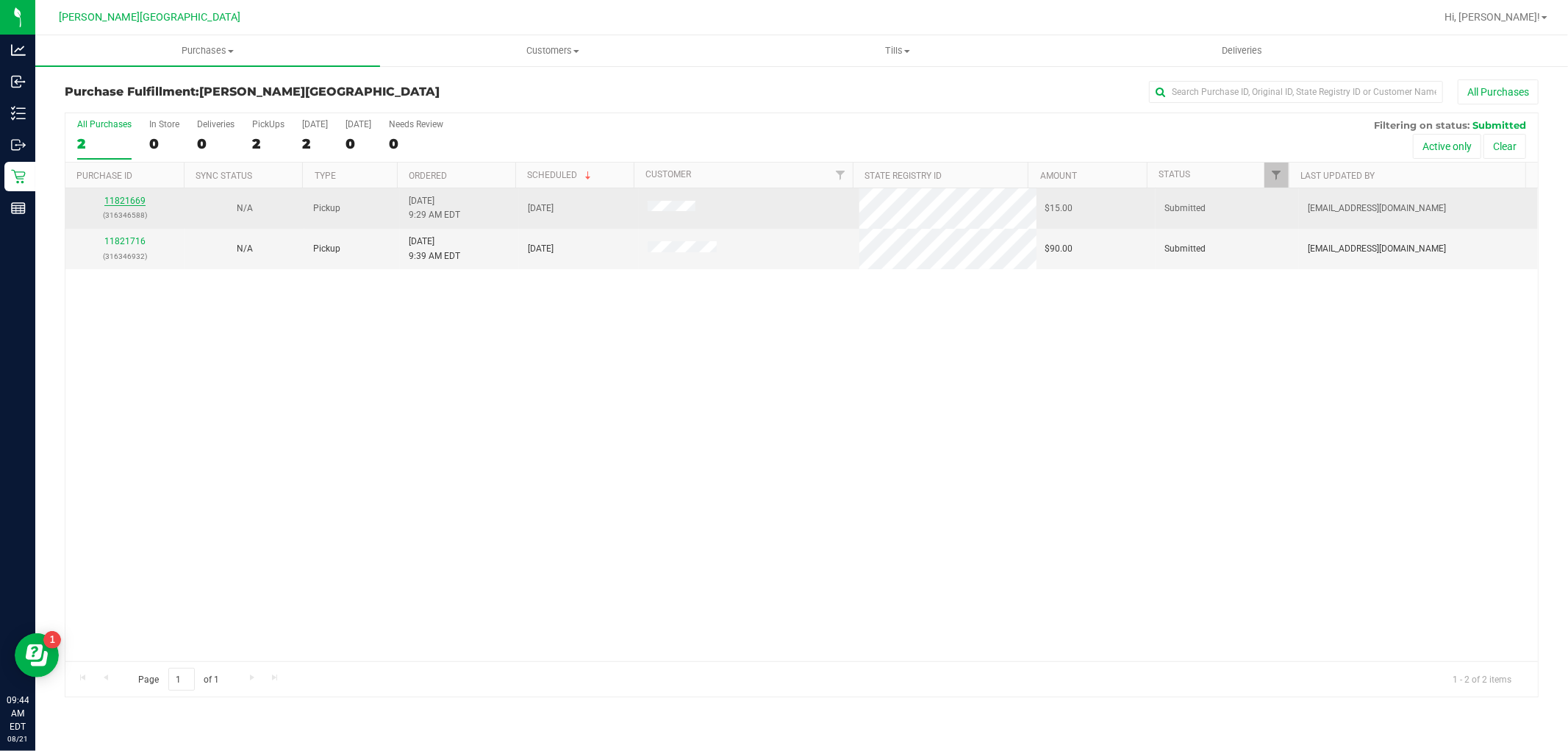
click at [130, 196] on link "11821669" at bounding box center [125, 201] width 41 height 10
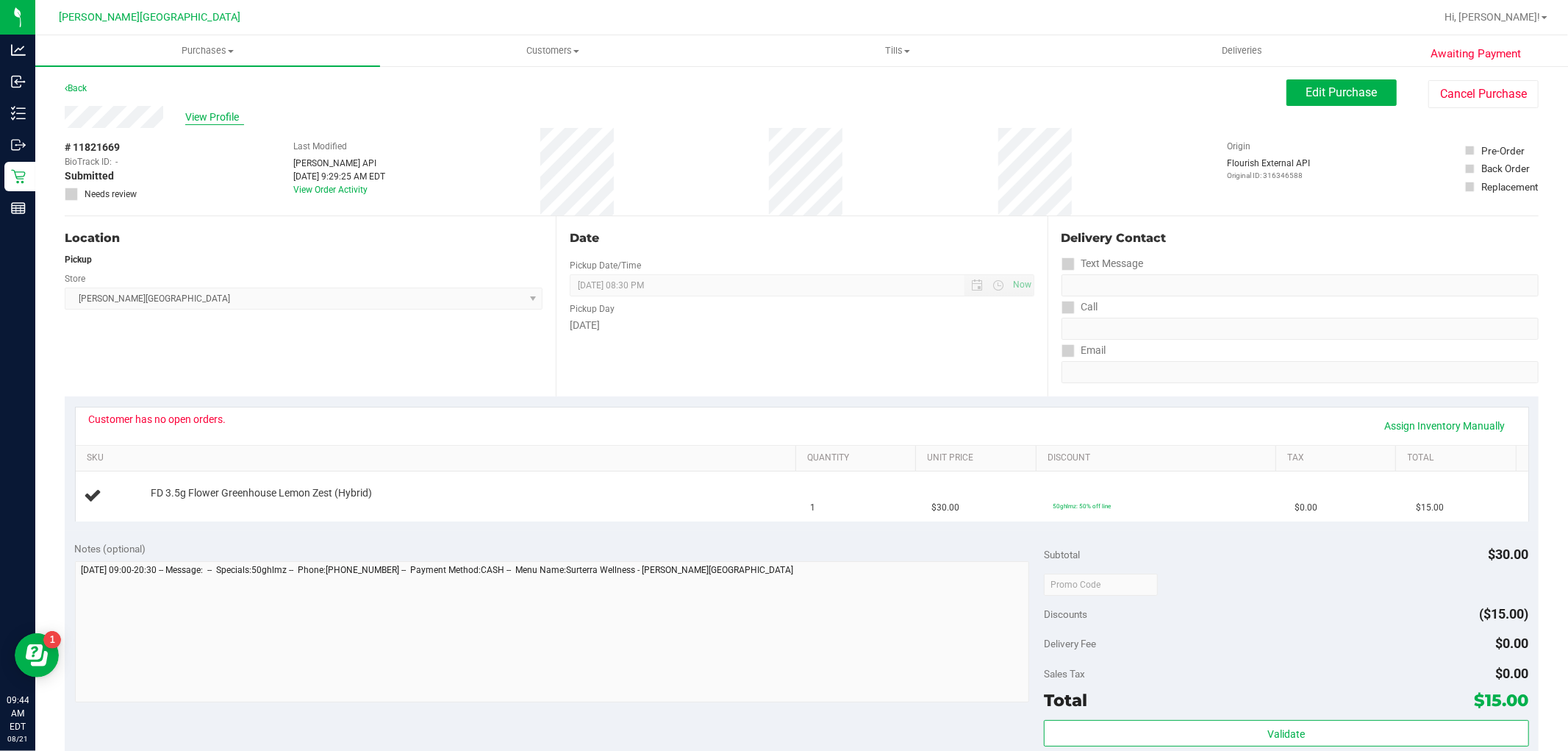
click at [205, 121] on span "View Profile" at bounding box center [215, 117] width 59 height 15
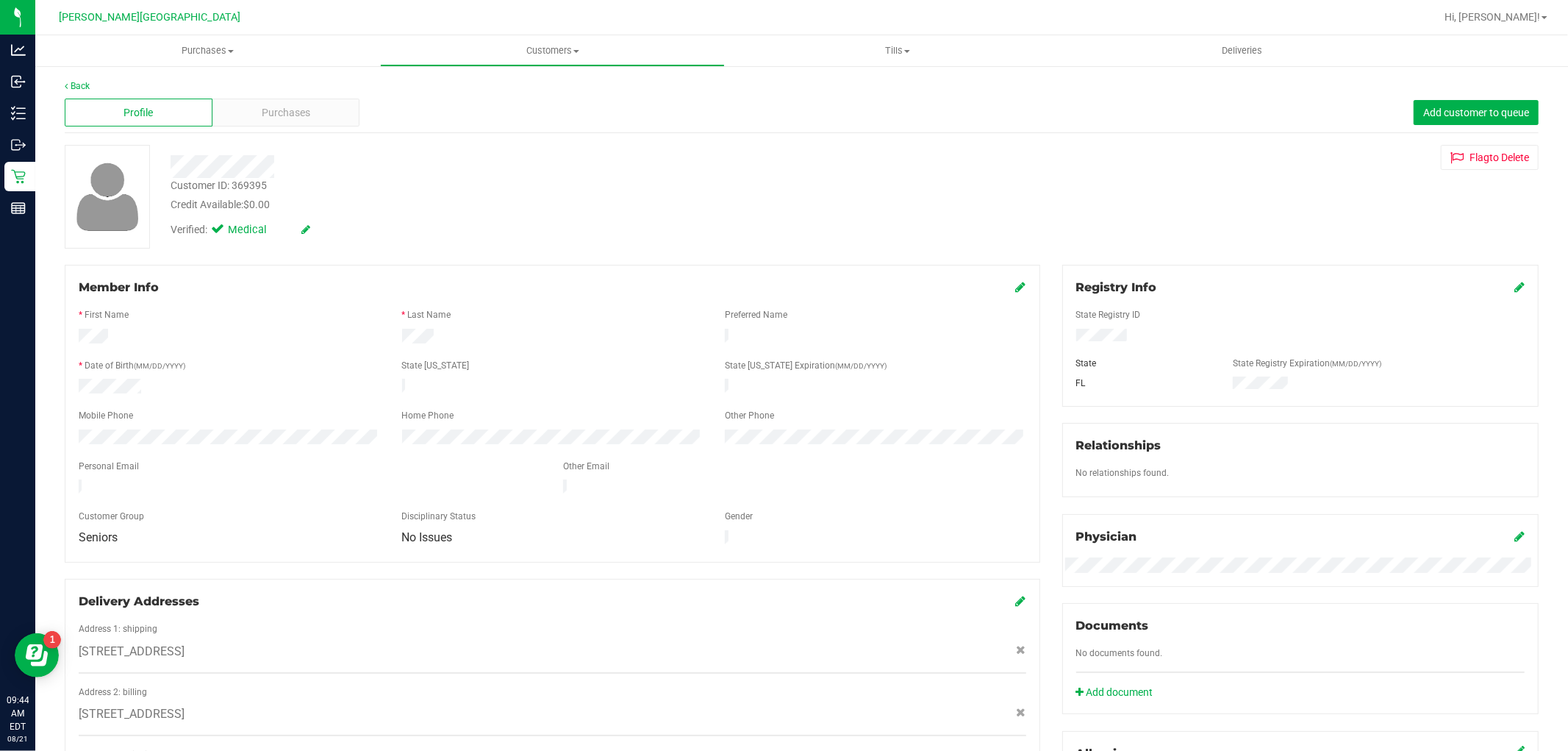
click at [254, 182] on div "Customer ID: 369395" at bounding box center [218, 185] width 96 height 15
click at [252, 182] on div "Customer ID: 369395" at bounding box center [218, 185] width 96 height 15
copy div "Customer ID: 369395"
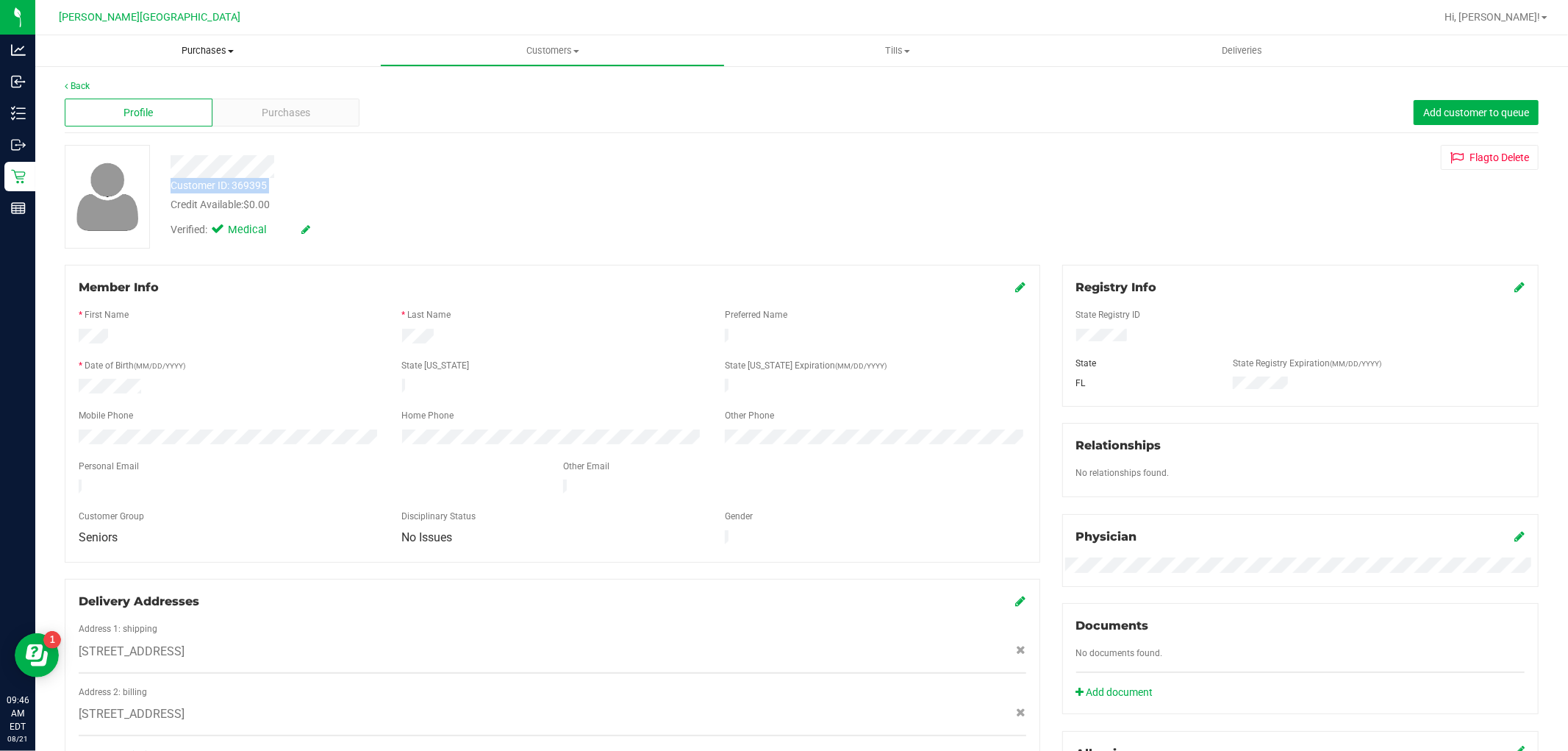
click at [185, 46] on span "Purchases" at bounding box center [207, 51] width 345 height 13
click at [107, 105] on span "Fulfillment" at bounding box center [81, 106] width 91 height 13
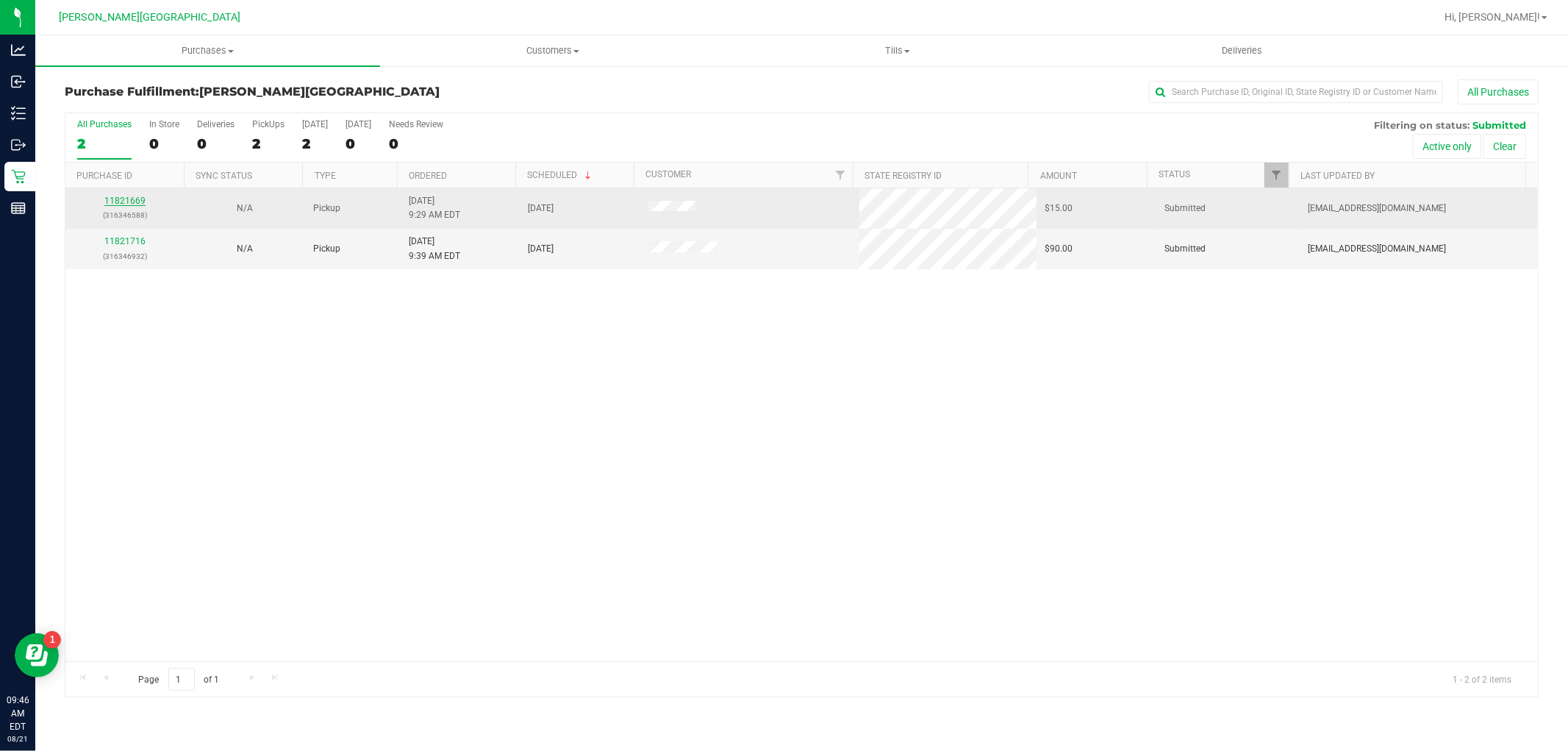
click at [136, 201] on link "11821669" at bounding box center [125, 201] width 41 height 10
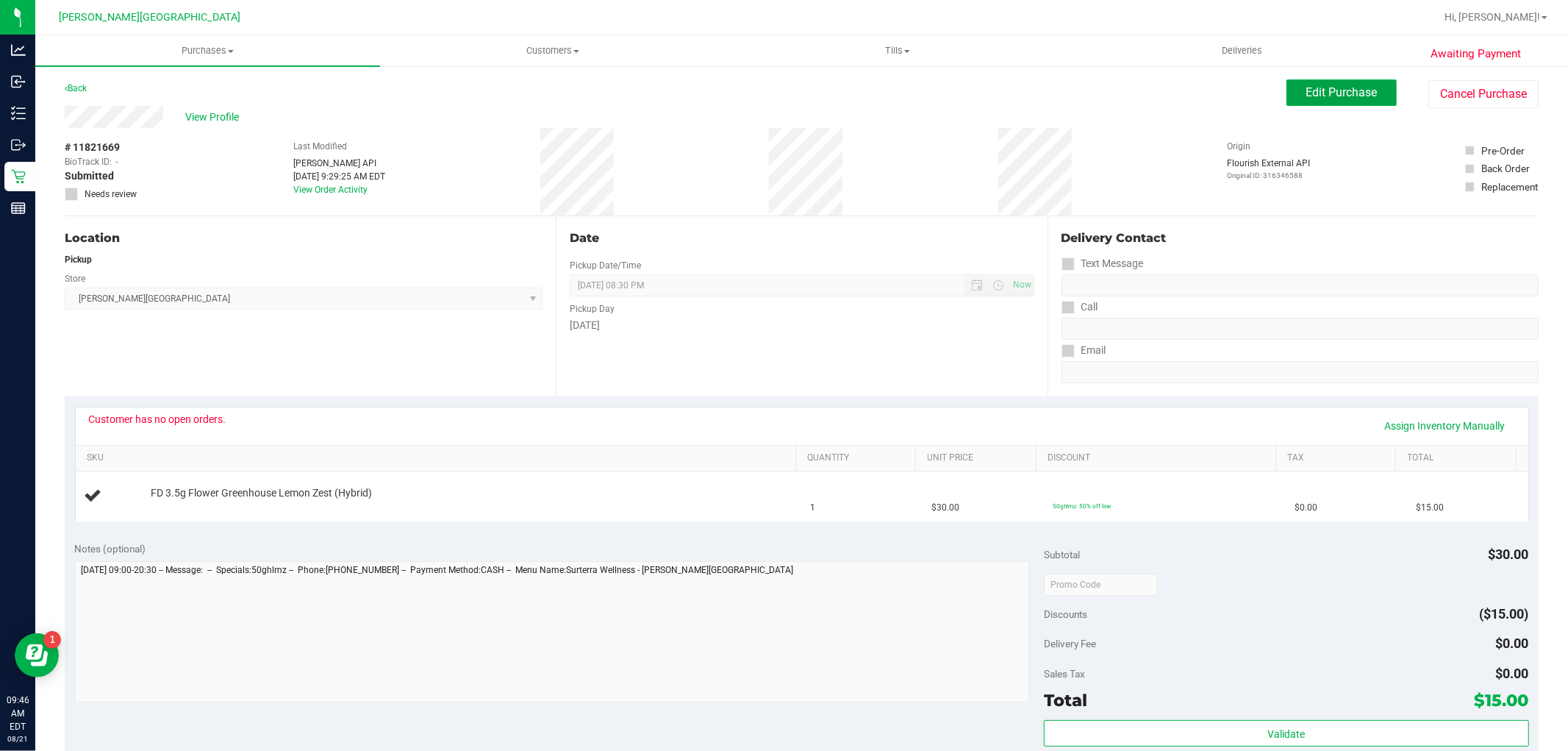
click at [1339, 97] on span "Edit Purchase" at bounding box center [1342, 92] width 72 height 14
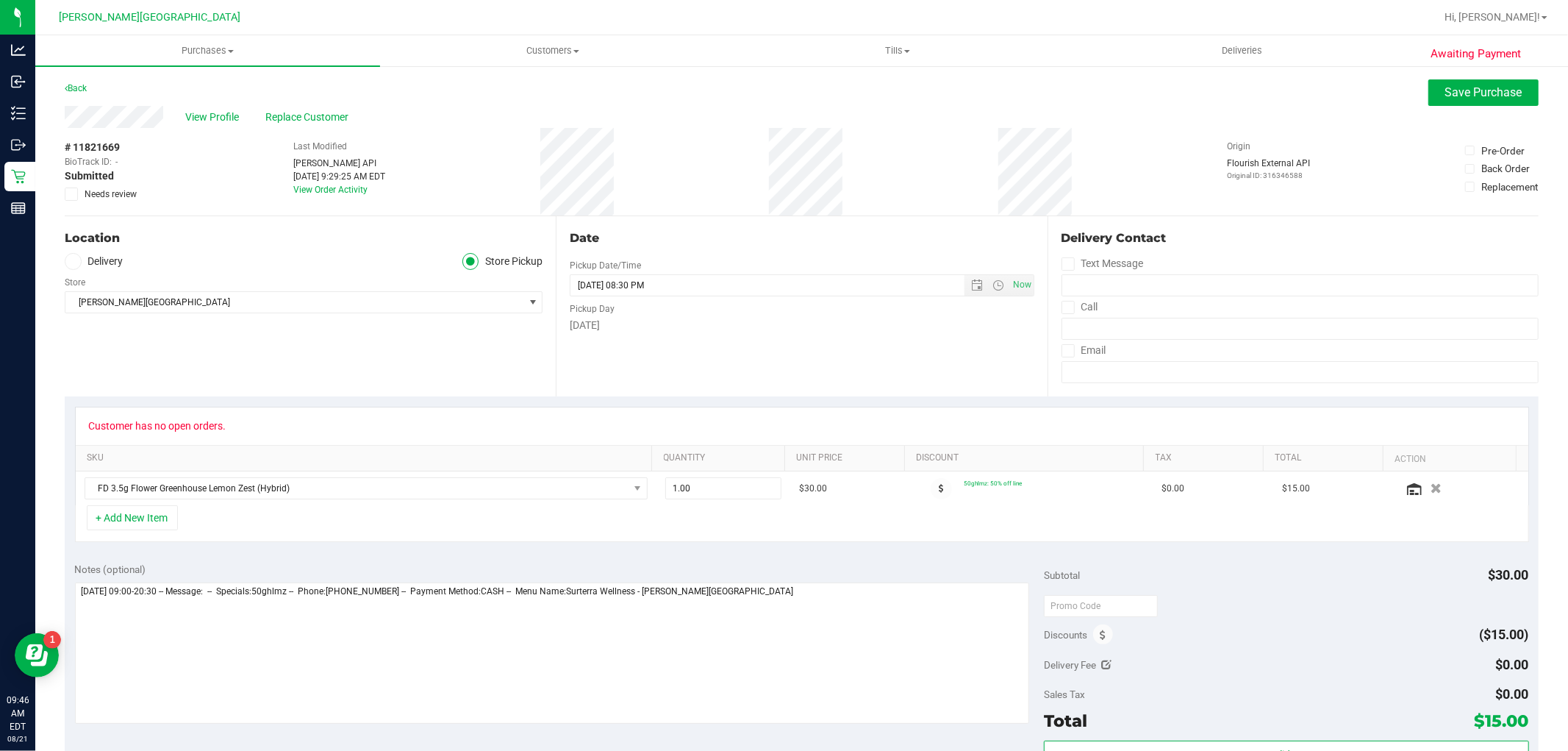
click at [75, 193] on span at bounding box center [72, 195] width 13 height 13
click at [68, 199] on span at bounding box center [72, 195] width 13 height 13
click at [0, 0] on input "Needs review" at bounding box center [0, 0] width 0 height 0
click at [1483, 92] on span "Save Purchase" at bounding box center [1485, 92] width 78 height 14
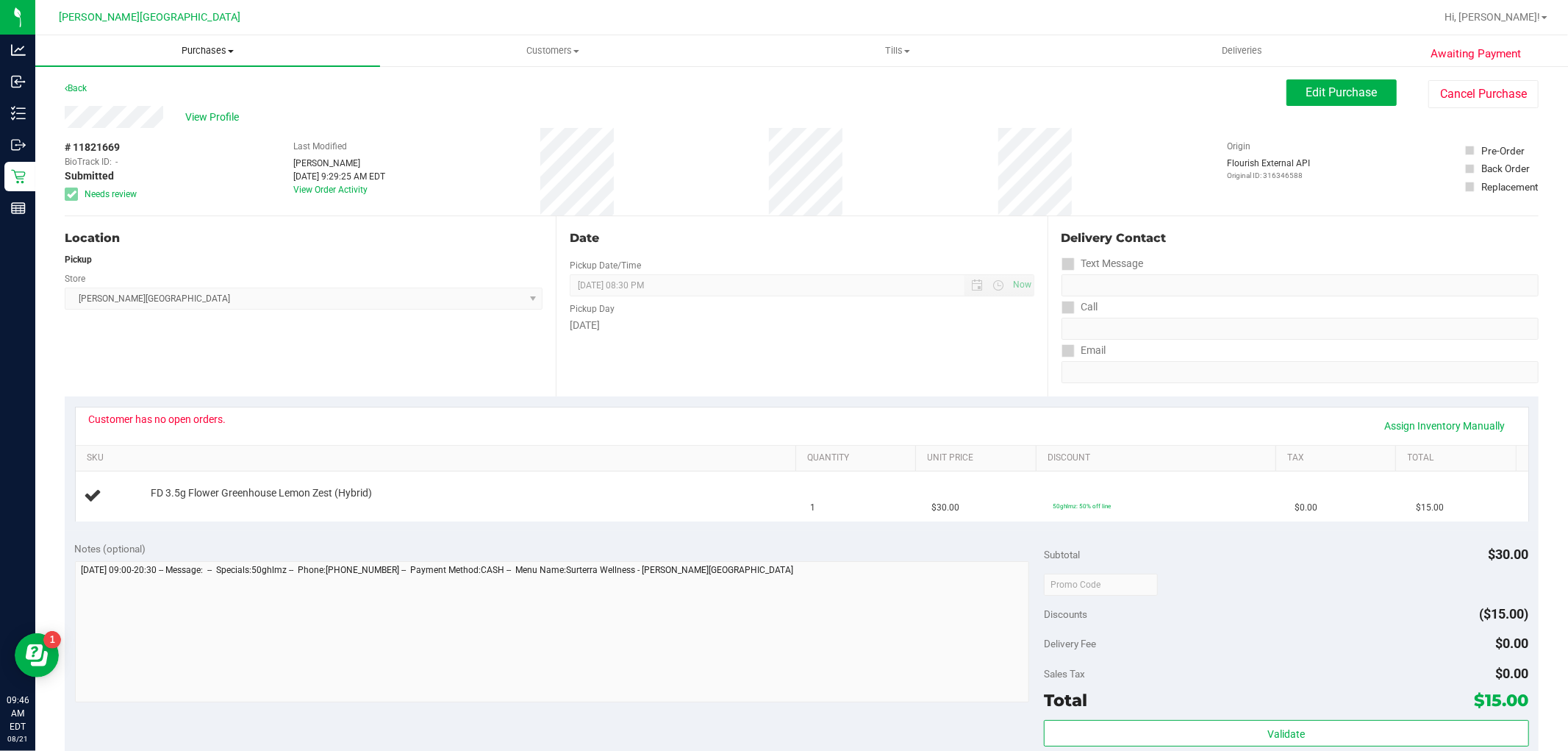
click at [199, 48] on span "Purchases" at bounding box center [207, 51] width 345 height 13
click at [116, 105] on span "Fulfillment" at bounding box center [81, 106] width 91 height 13
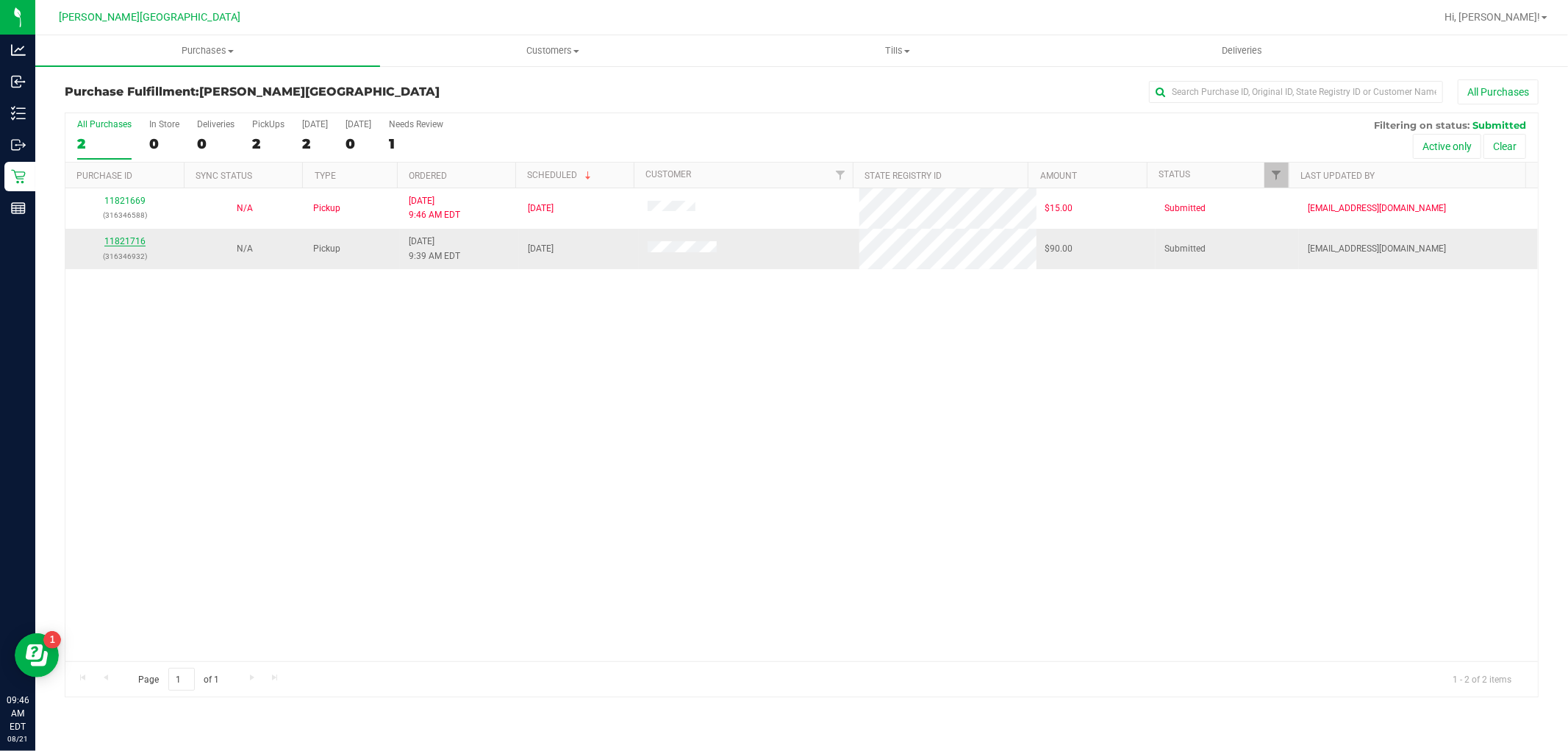
click at [129, 239] on link "11821716" at bounding box center [125, 241] width 41 height 10
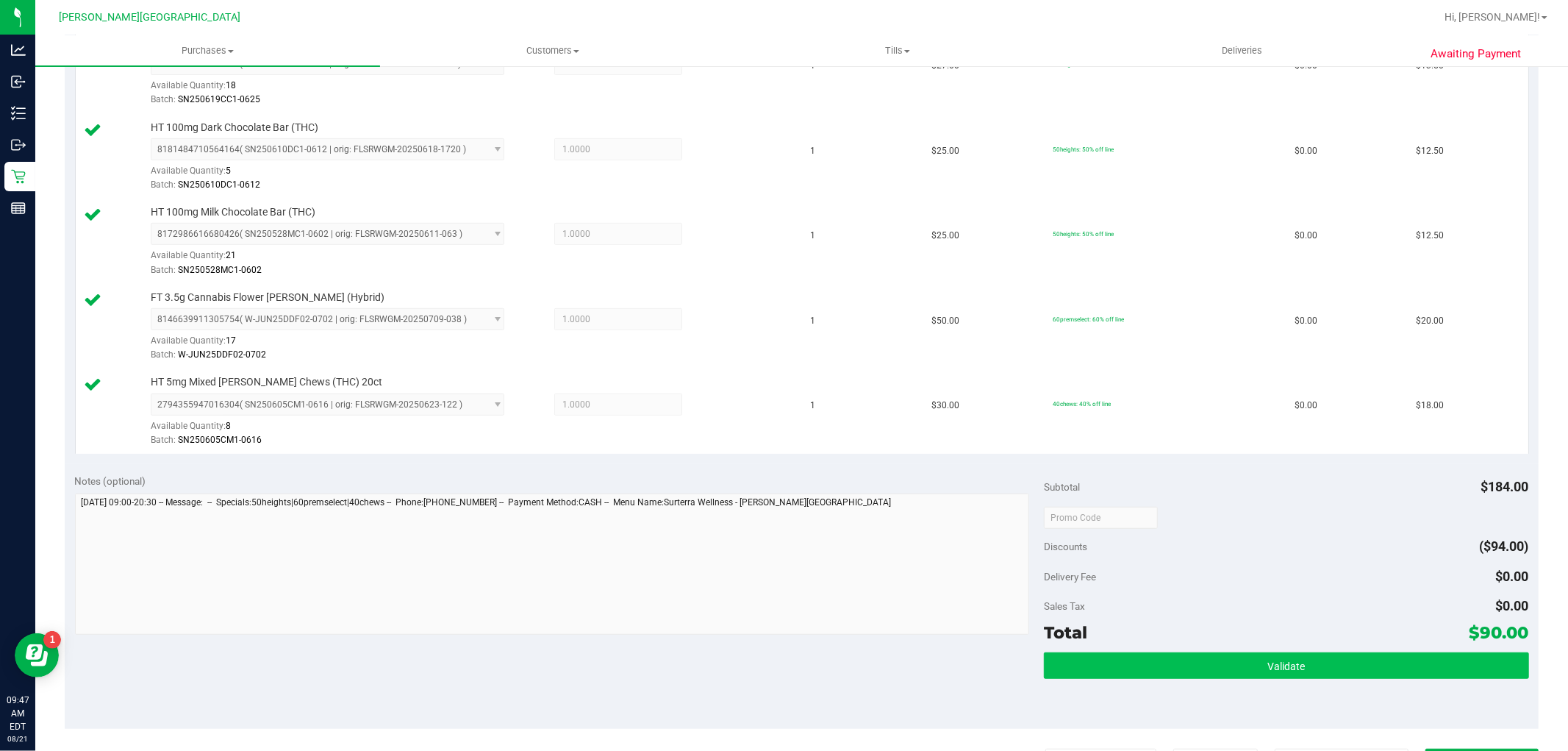
scroll to position [736, 0]
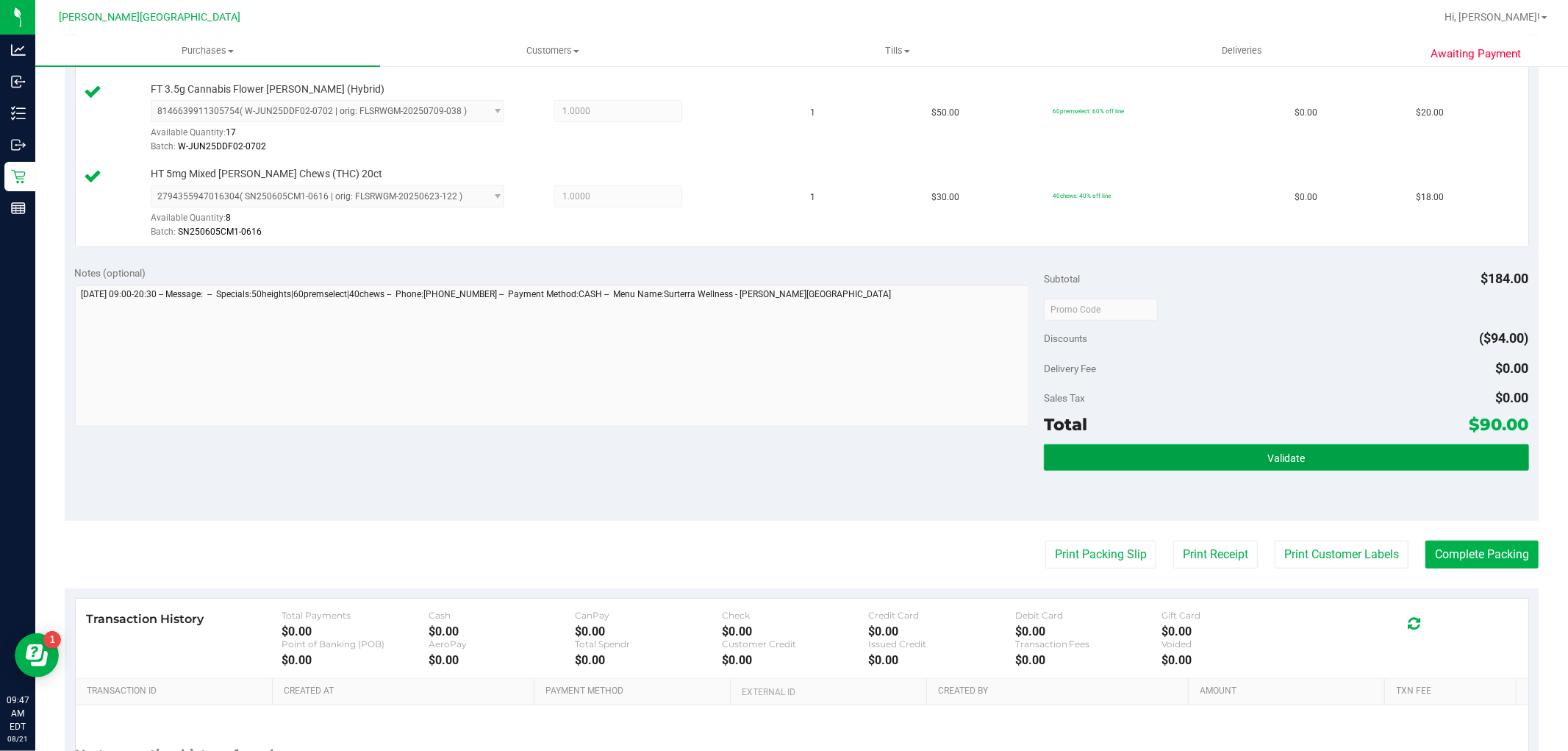
click at [1392, 459] on button "Validate" at bounding box center [1286, 457] width 484 height 26
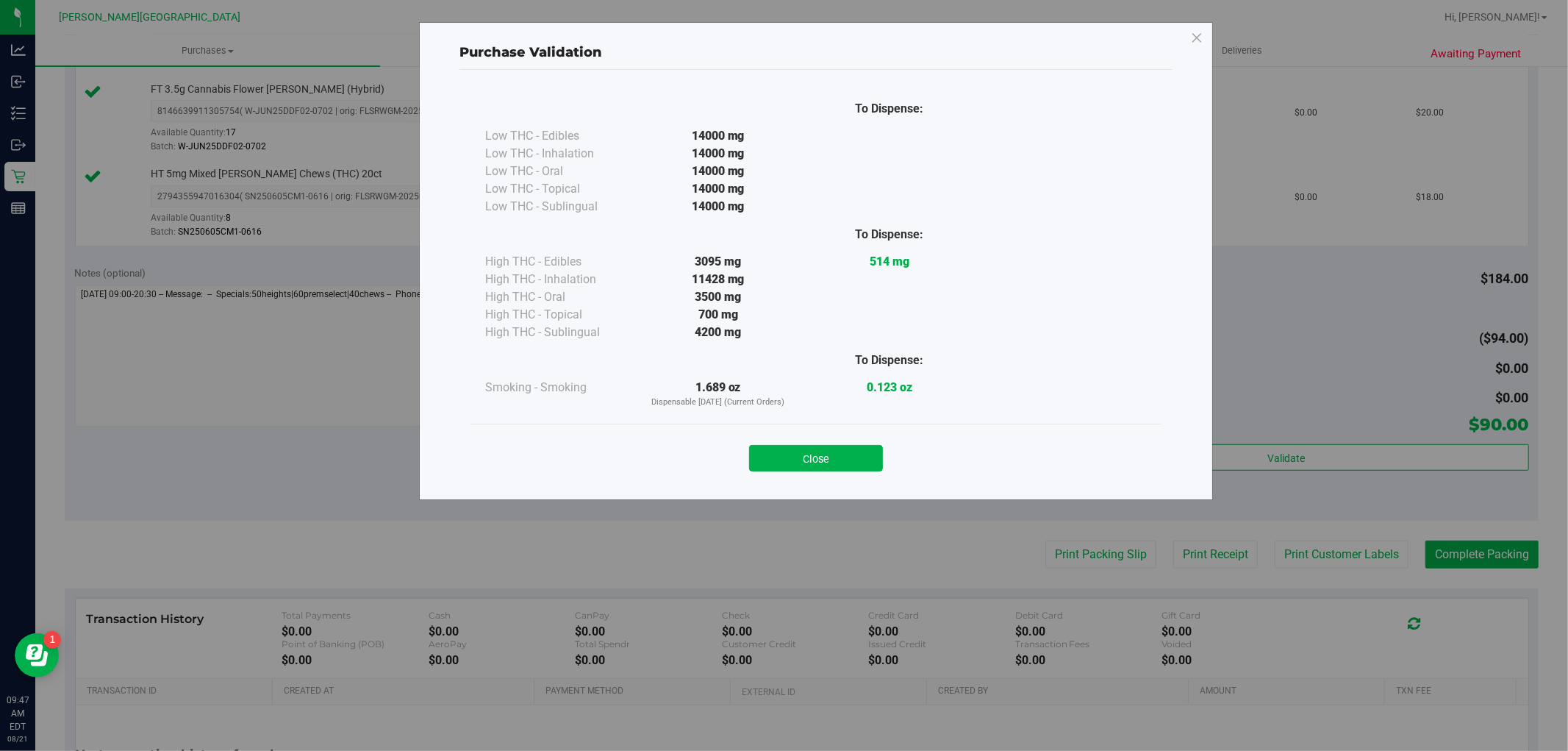
click at [820, 443] on div "Close" at bounding box center [816, 454] width 669 height 37
click at [820, 447] on button "Close" at bounding box center [816, 458] width 134 height 26
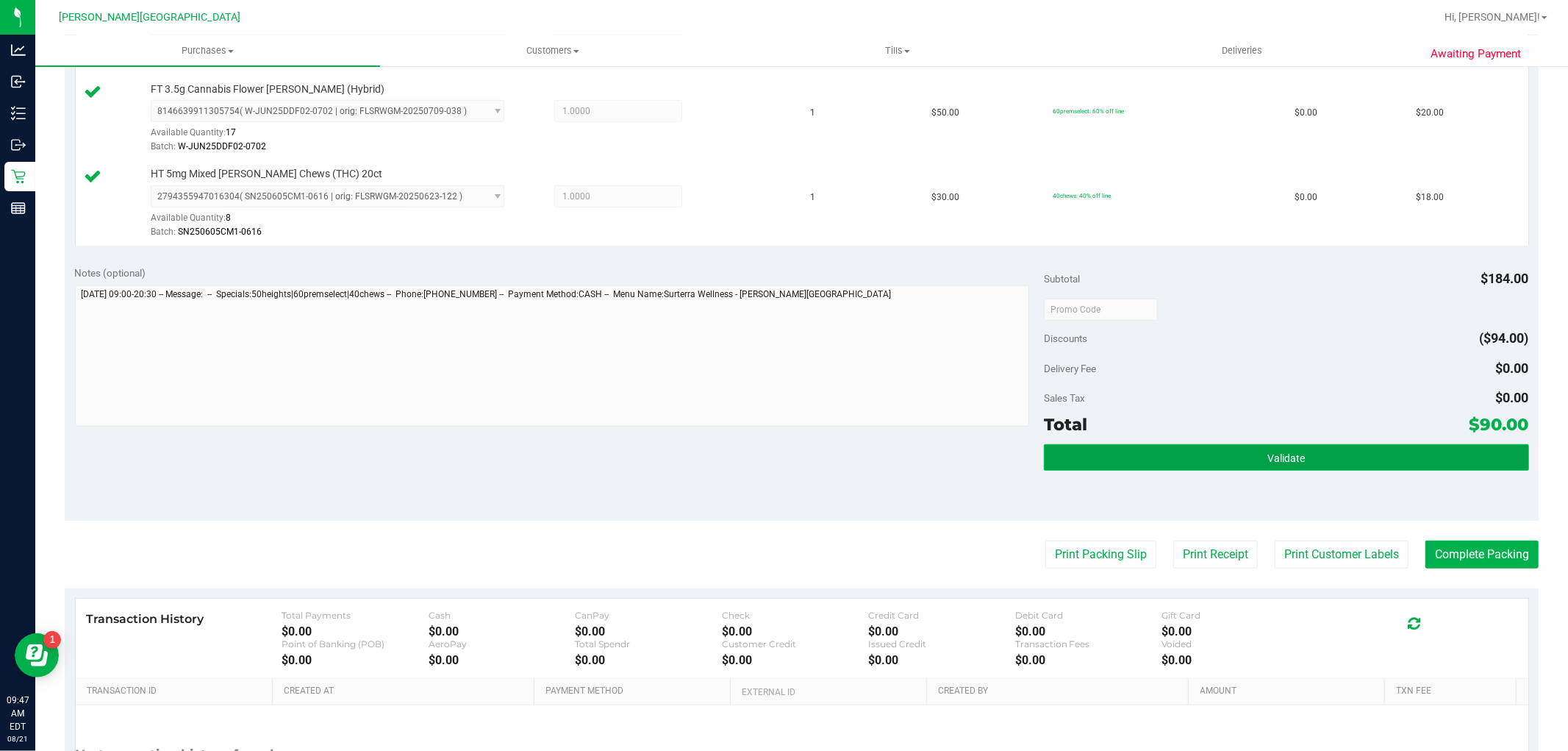
click at [1338, 459] on button "Validate" at bounding box center [1286, 457] width 484 height 26
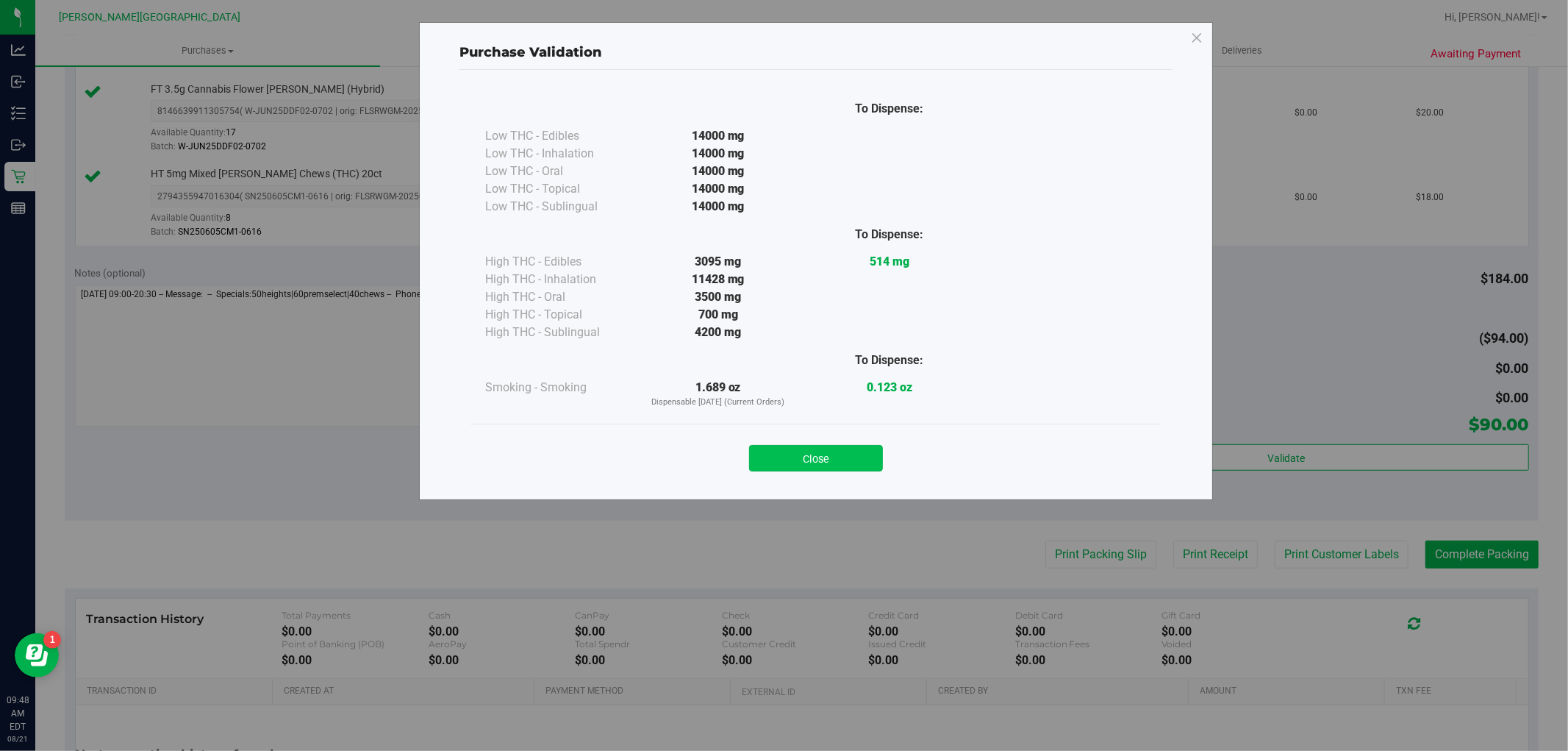
click at [847, 459] on button "Close" at bounding box center [816, 458] width 134 height 26
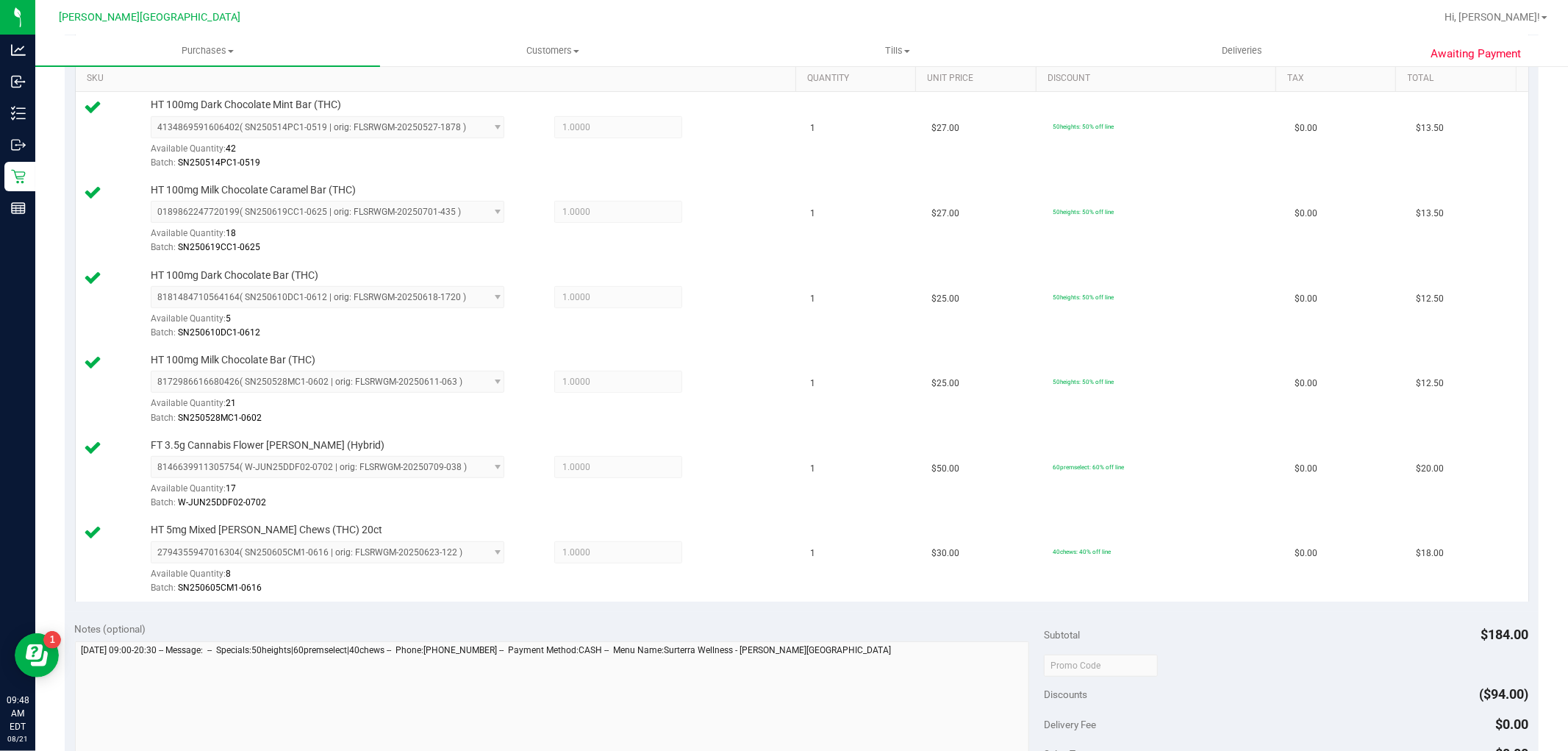
scroll to position [571, 0]
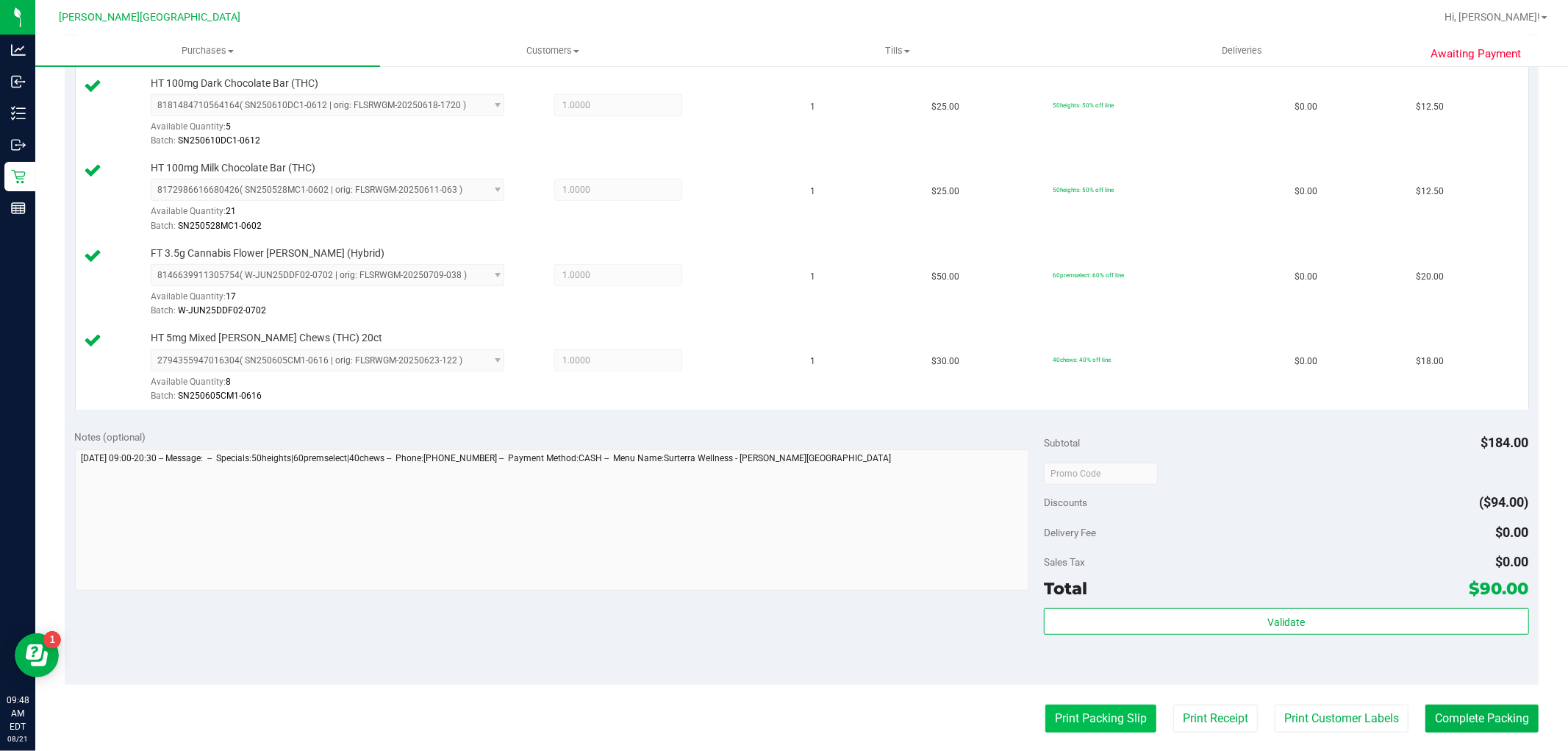
click at [1086, 711] on button "Print Packing Slip" at bounding box center [1101, 718] width 111 height 28
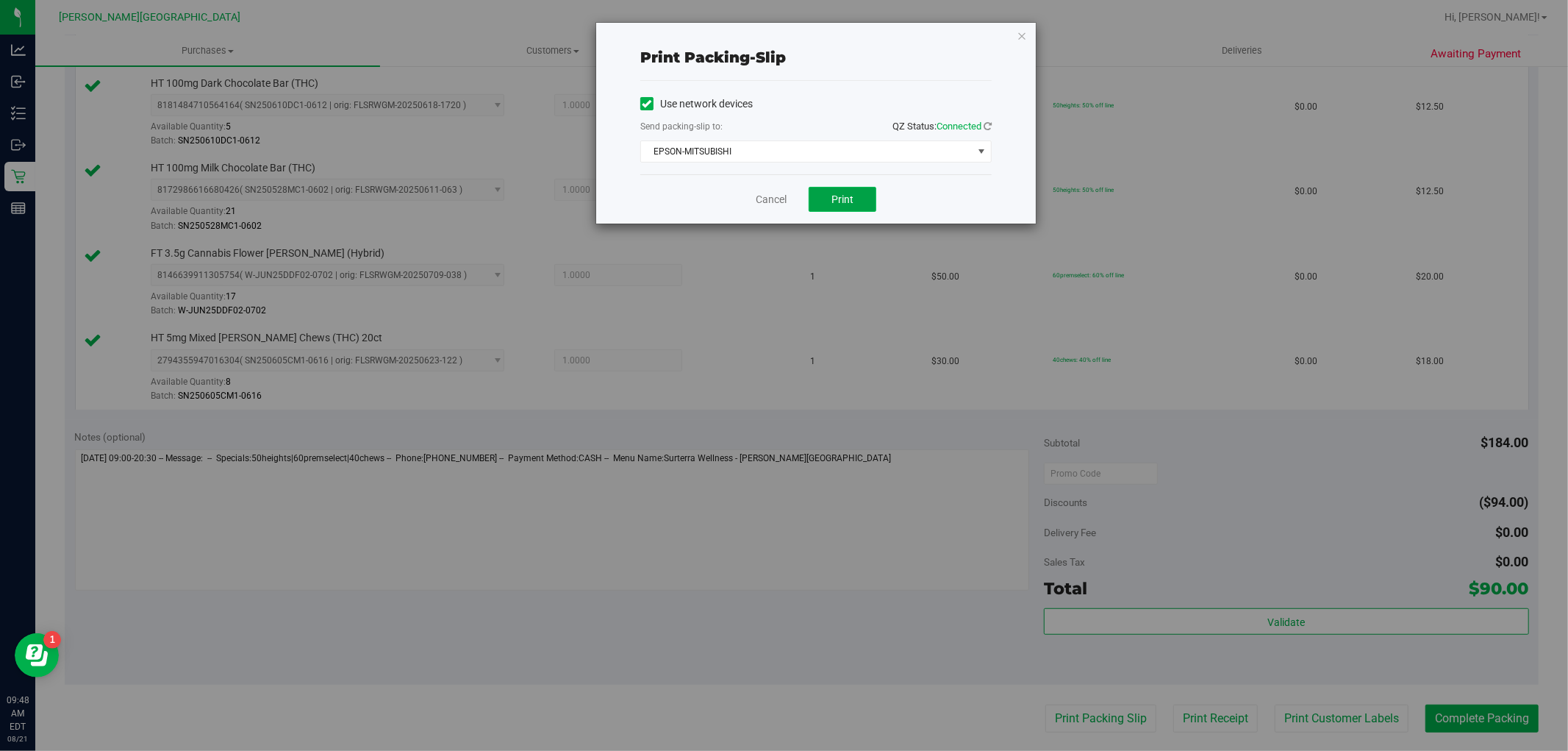
click at [872, 200] on button "Print" at bounding box center [843, 200] width 67 height 25
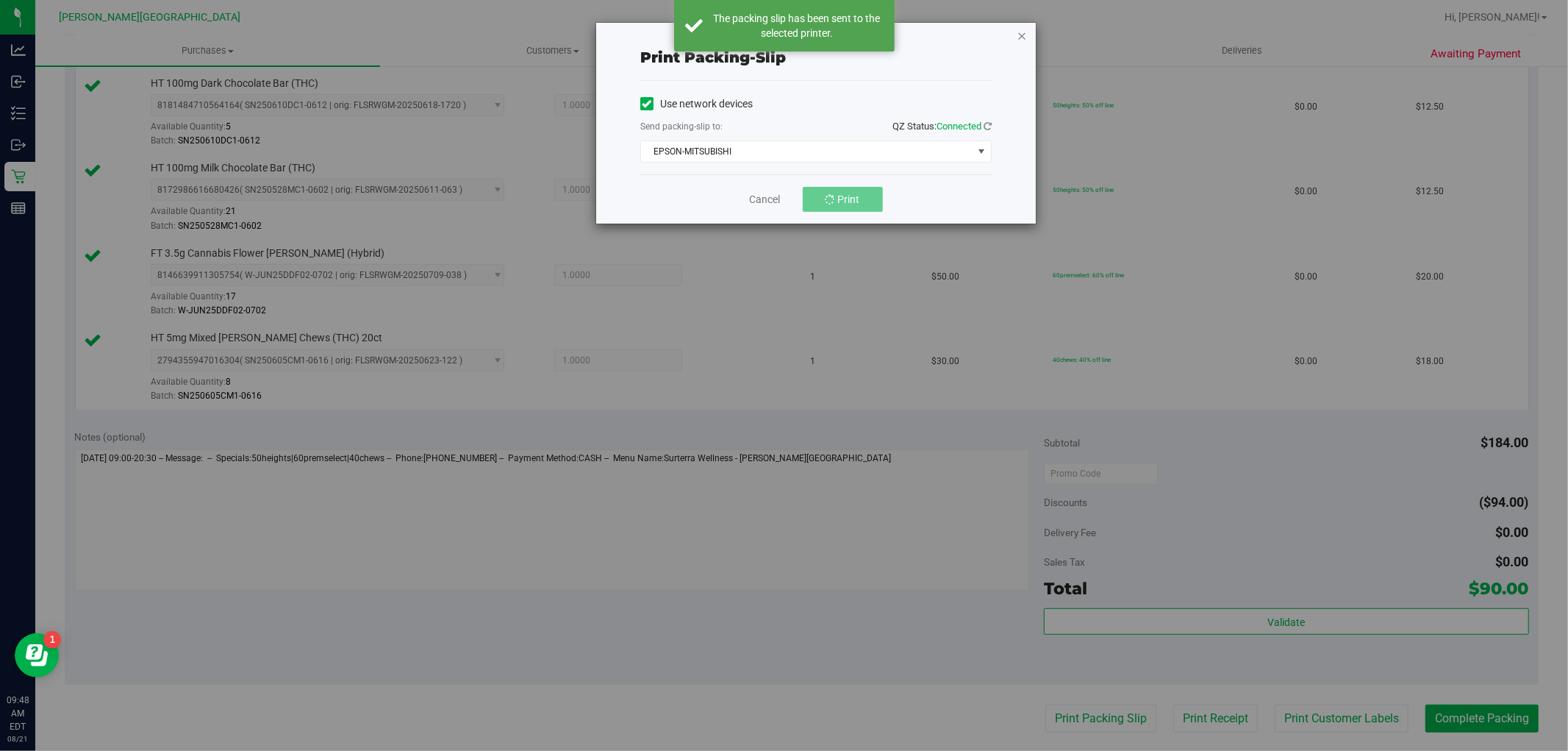
click at [1025, 35] on icon "button" at bounding box center [1022, 35] width 10 height 18
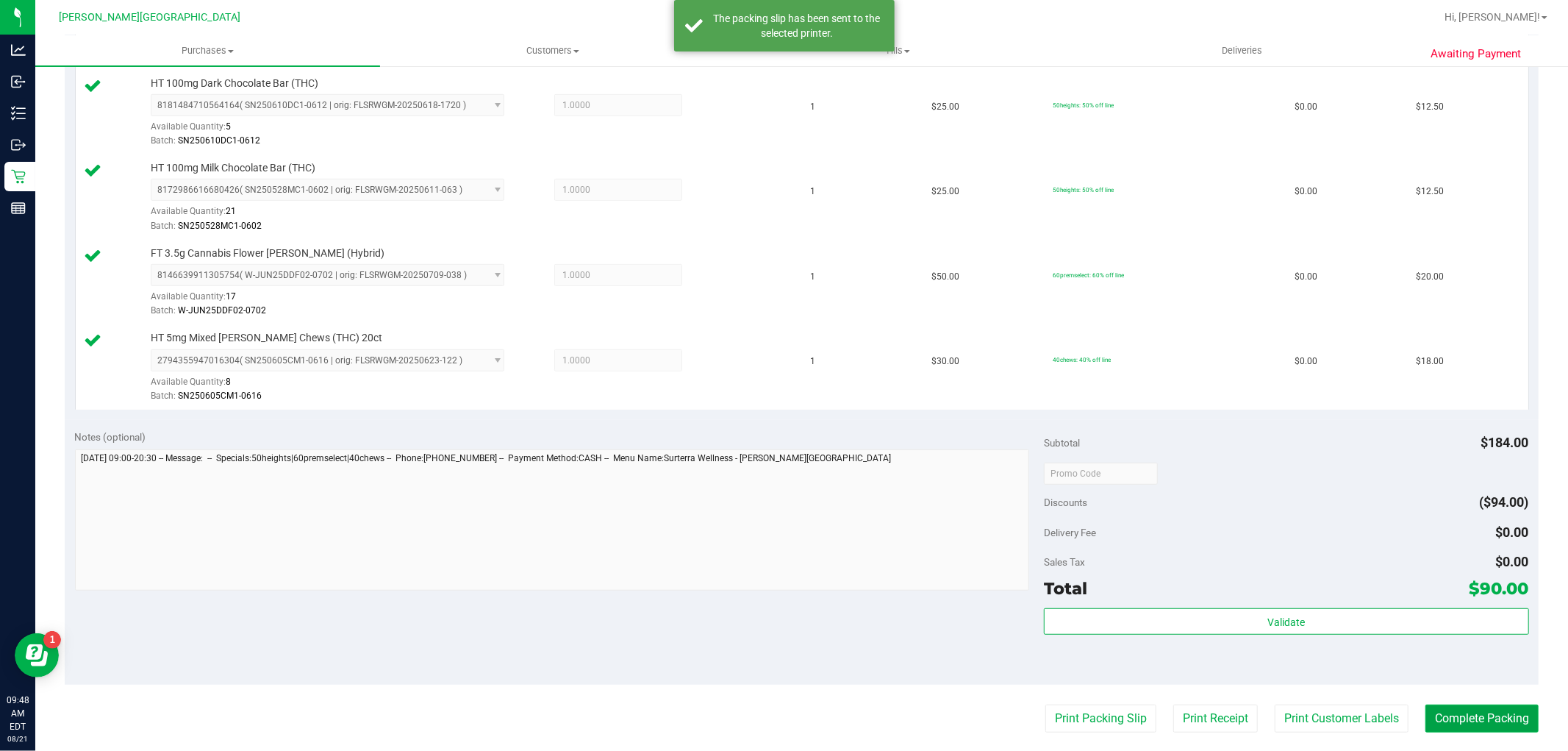
click at [1459, 719] on button "Complete Packing" at bounding box center [1482, 718] width 113 height 28
